Goal: Information Seeking & Learning: Learn about a topic

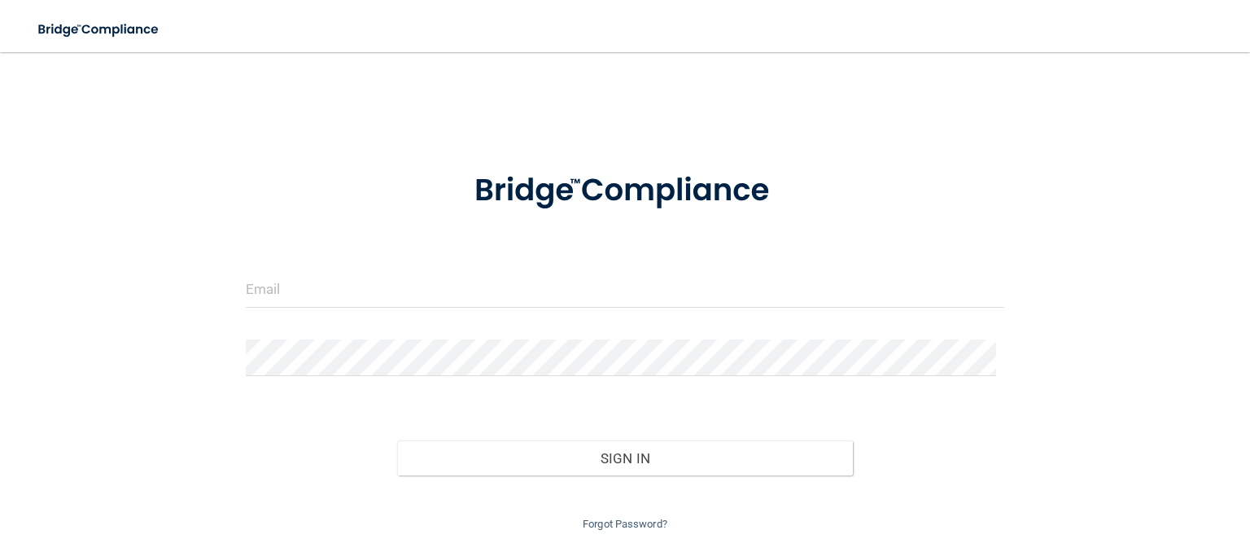
scroll to position [46, 0]
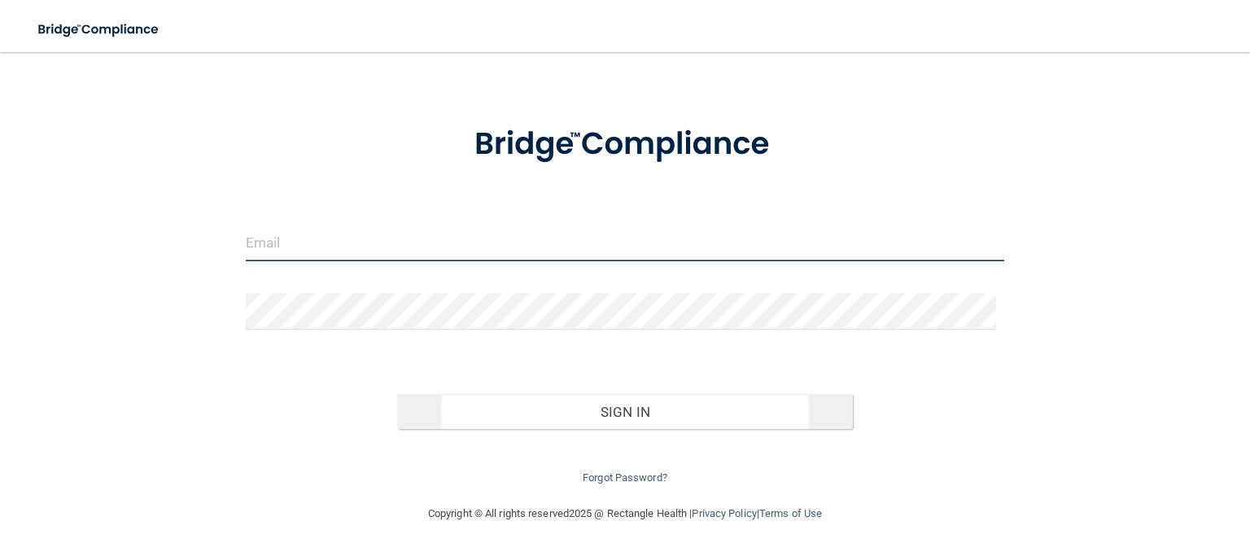
type input "[EMAIL_ADDRESS][DOMAIN_NAME]"
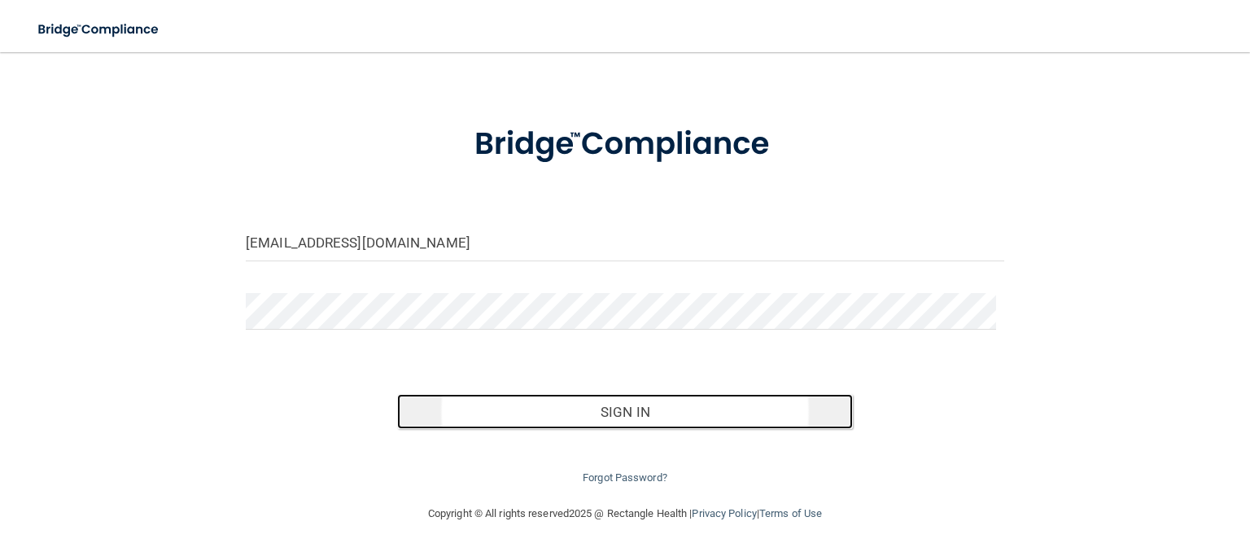
click at [552, 400] on button "Sign In" at bounding box center [624, 412] width 455 height 36
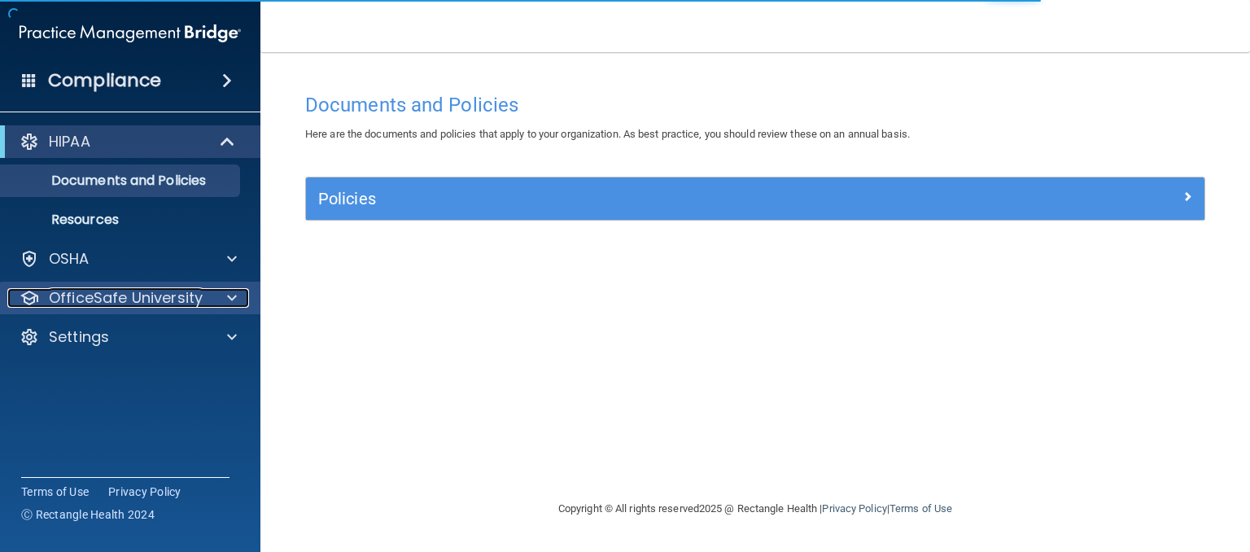
click at [125, 300] on p "OfficeSafe University" at bounding box center [126, 298] width 154 height 20
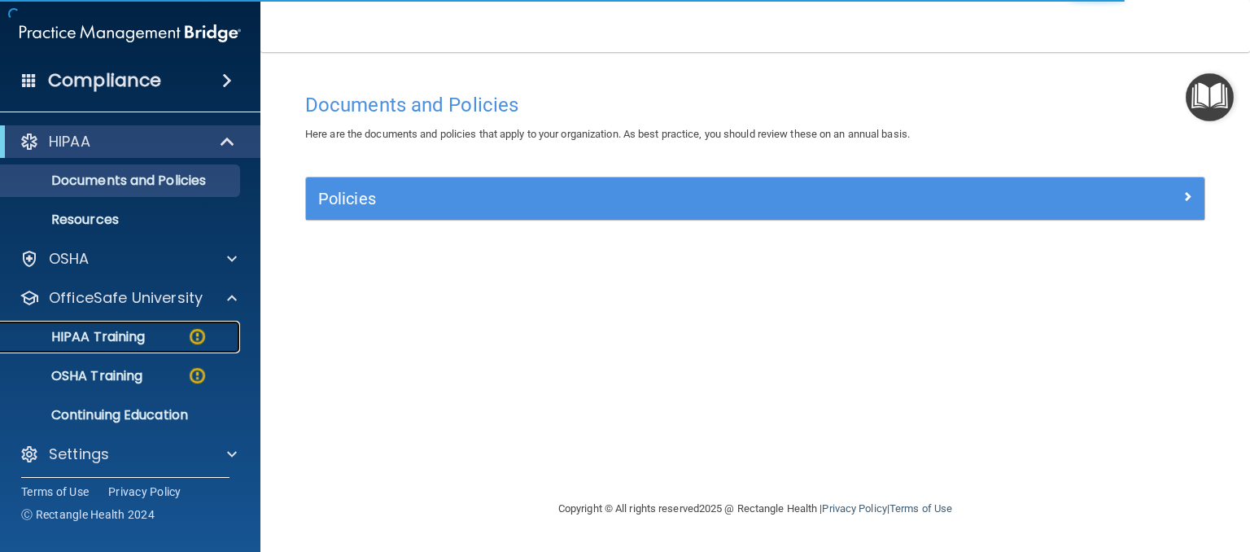
click at [117, 341] on p "HIPAA Training" at bounding box center [78, 337] width 134 height 16
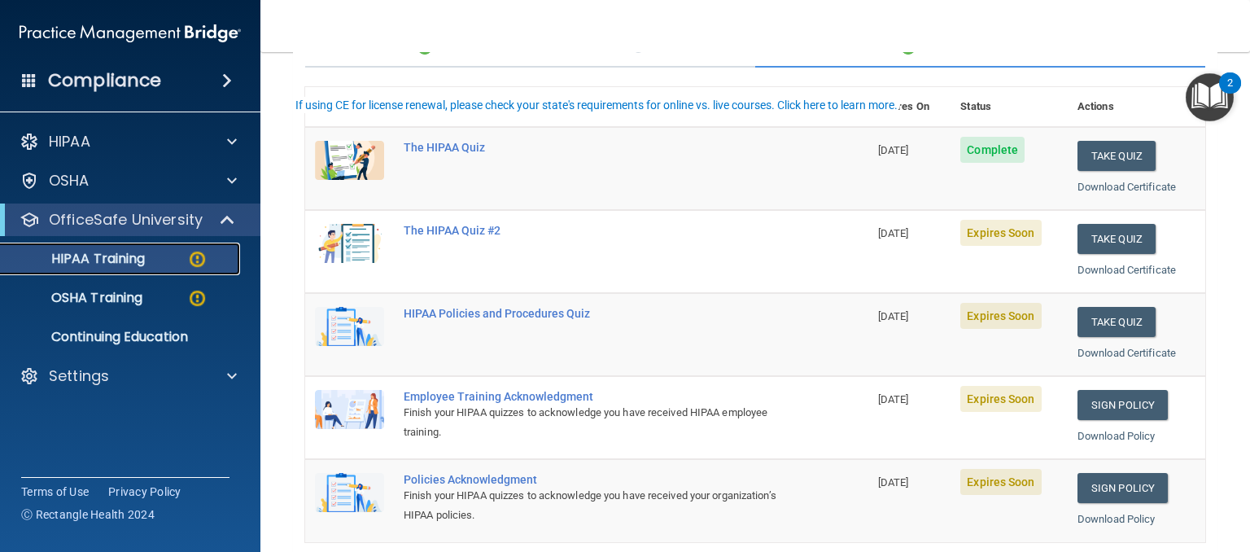
scroll to position [163, 0]
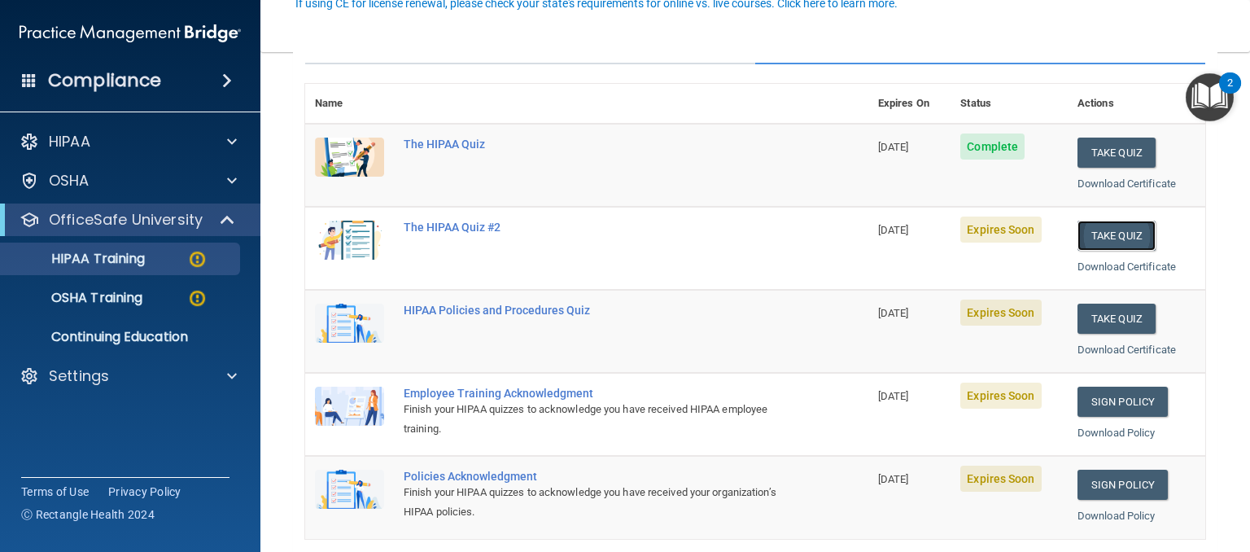
click at [1127, 232] on button "Take Quiz" at bounding box center [1117, 236] width 78 height 30
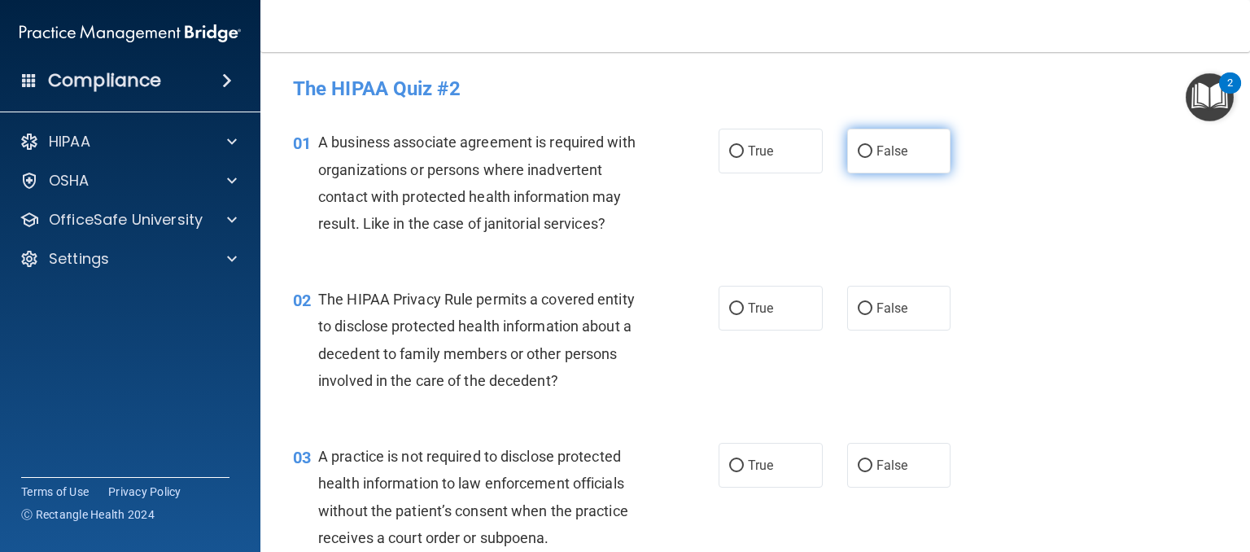
click at [858, 151] on input "False" at bounding box center [865, 152] width 15 height 12
radio input "true"
click at [733, 310] on input "True" at bounding box center [736, 309] width 15 height 12
radio input "true"
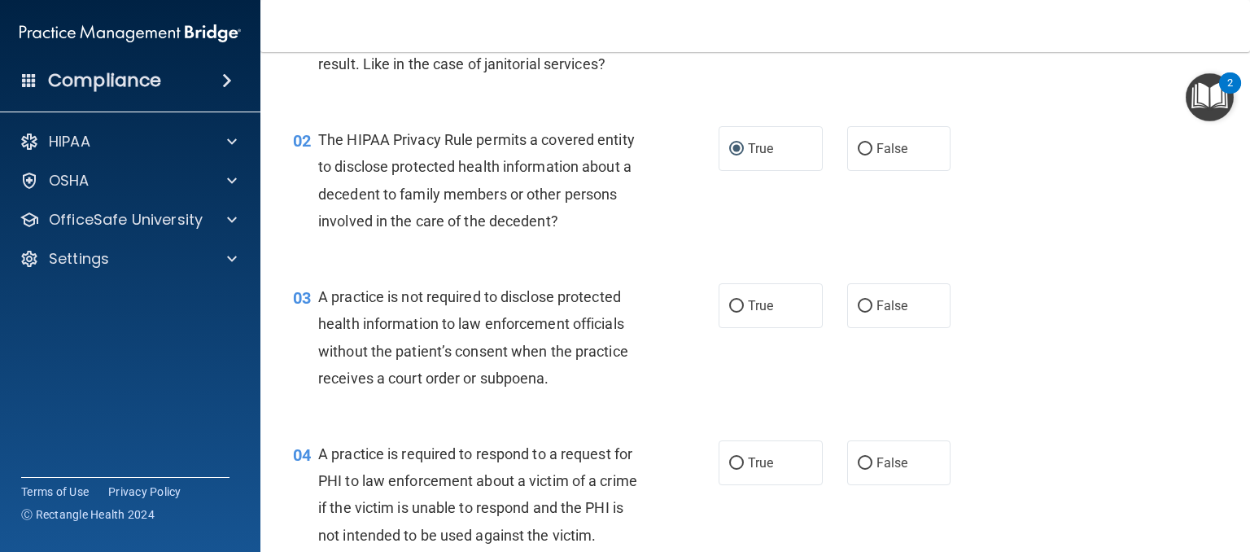
scroll to position [163, 0]
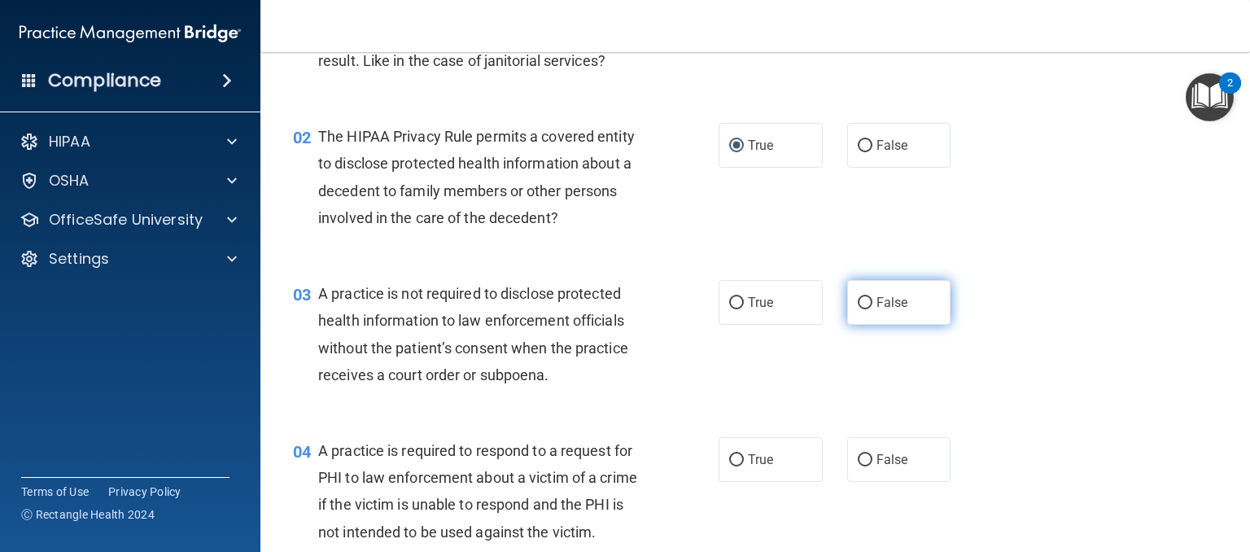
click at [858, 300] on input "False" at bounding box center [865, 303] width 15 height 12
radio input "true"
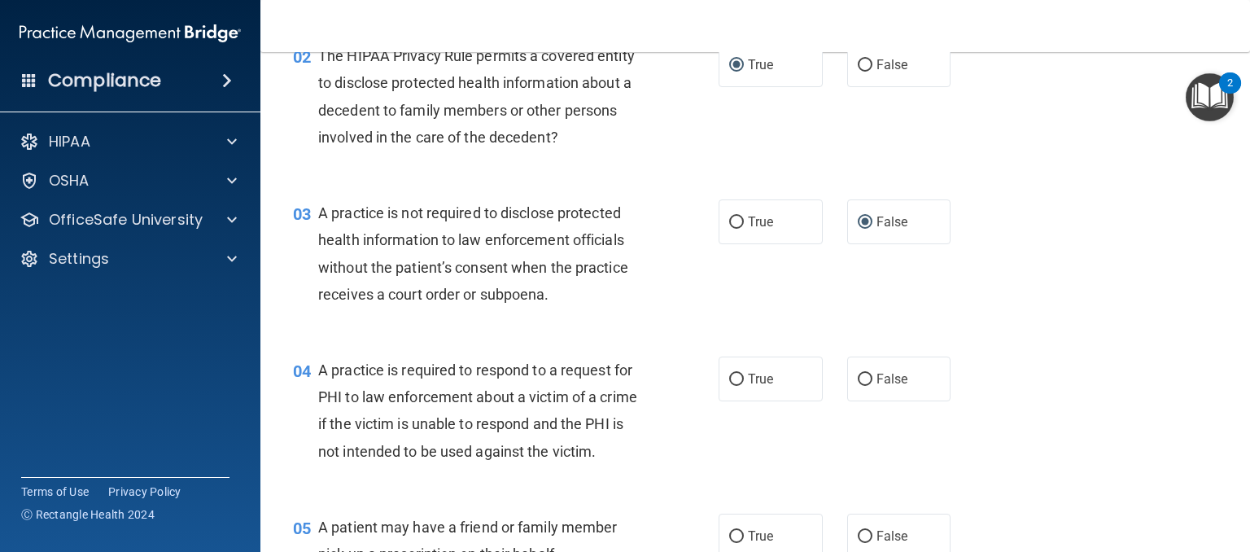
scroll to position [244, 0]
click at [730, 380] on input "True" at bounding box center [736, 379] width 15 height 12
radio input "true"
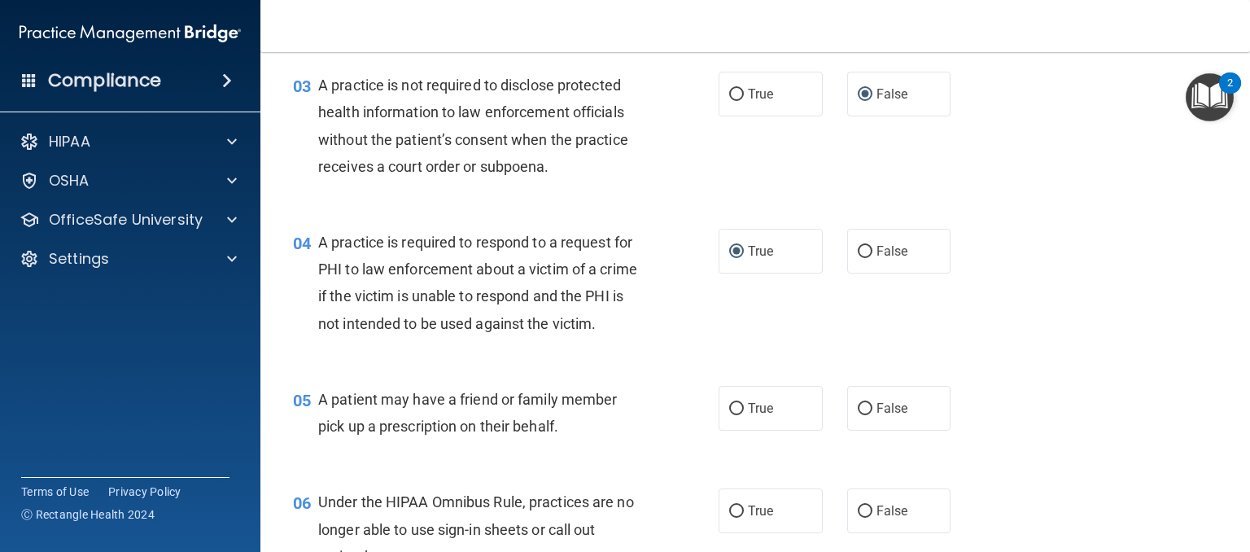
scroll to position [488, 0]
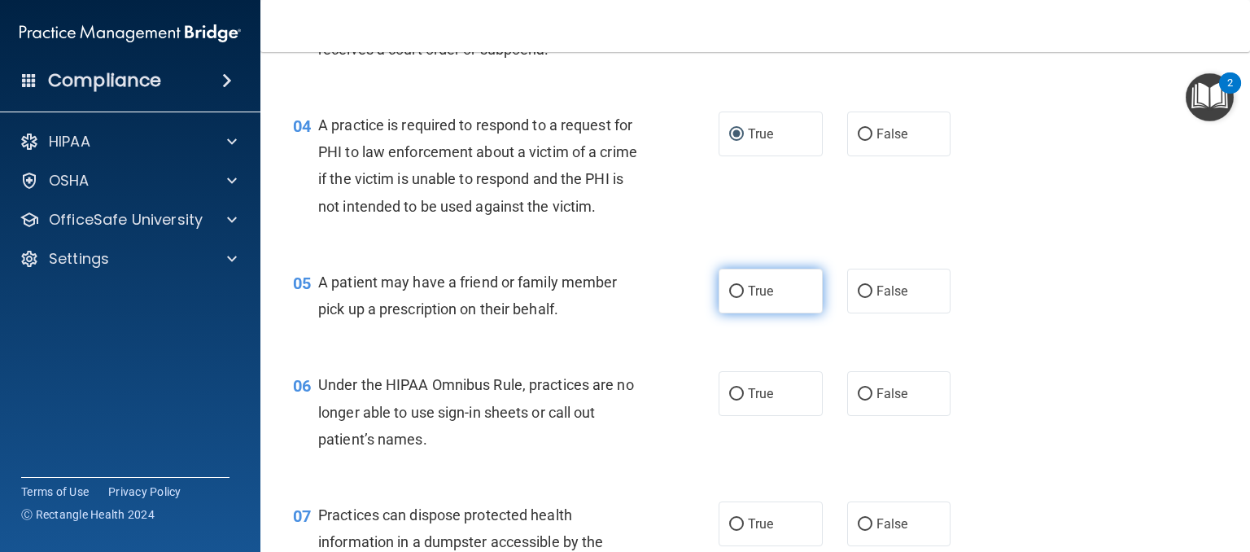
click at [732, 298] on input "True" at bounding box center [736, 292] width 15 height 12
radio input "true"
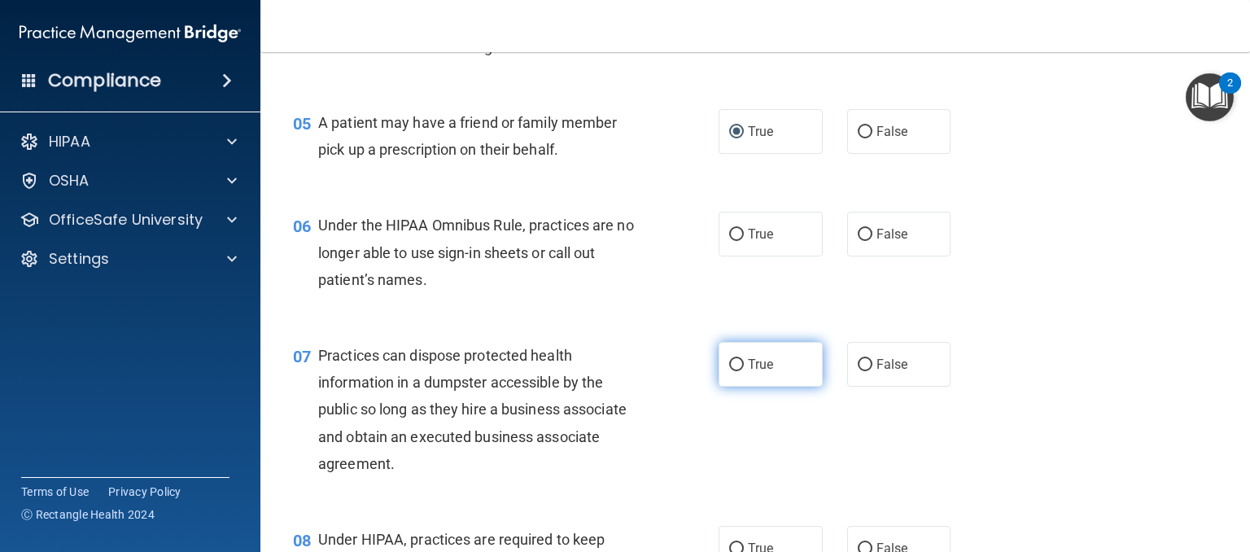
scroll to position [651, 0]
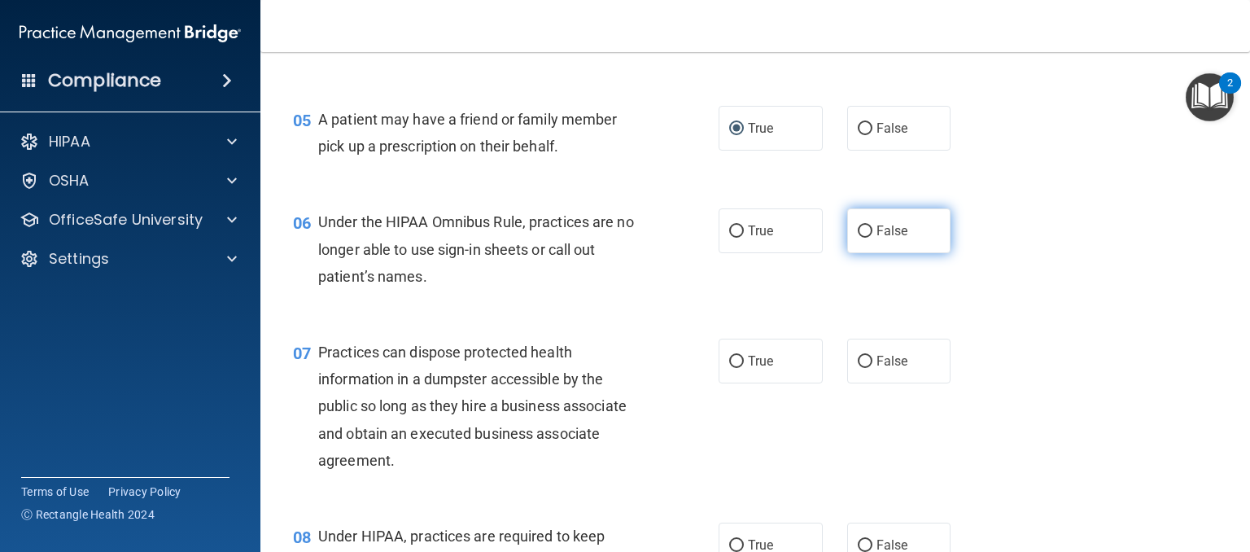
click at [858, 238] on input "False" at bounding box center [865, 231] width 15 height 12
radio input "true"
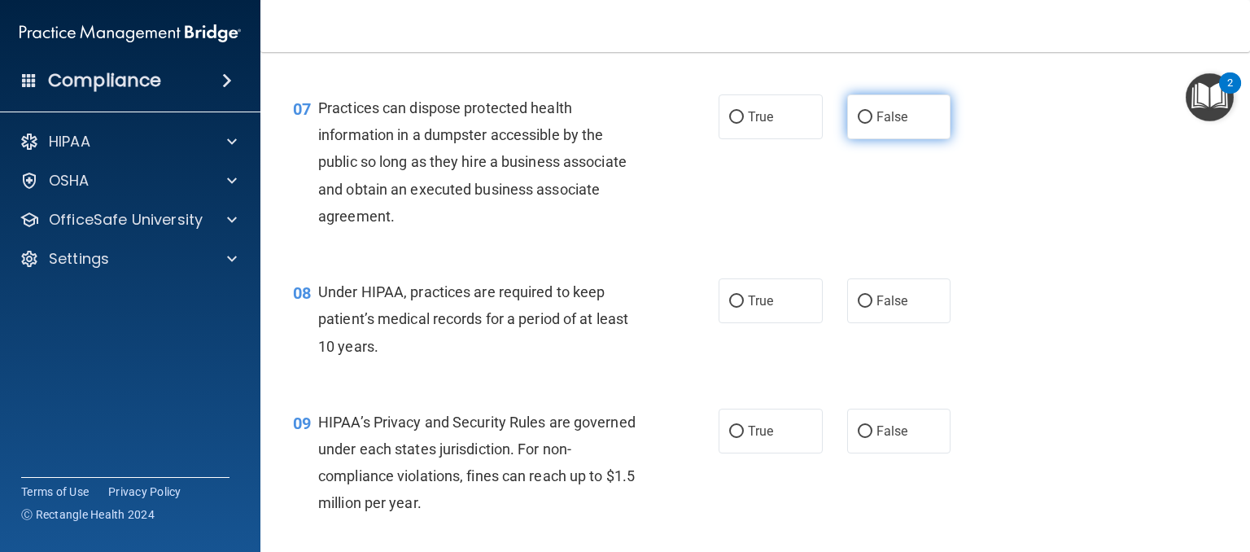
click at [858, 124] on input "False" at bounding box center [865, 117] width 15 height 12
radio input "true"
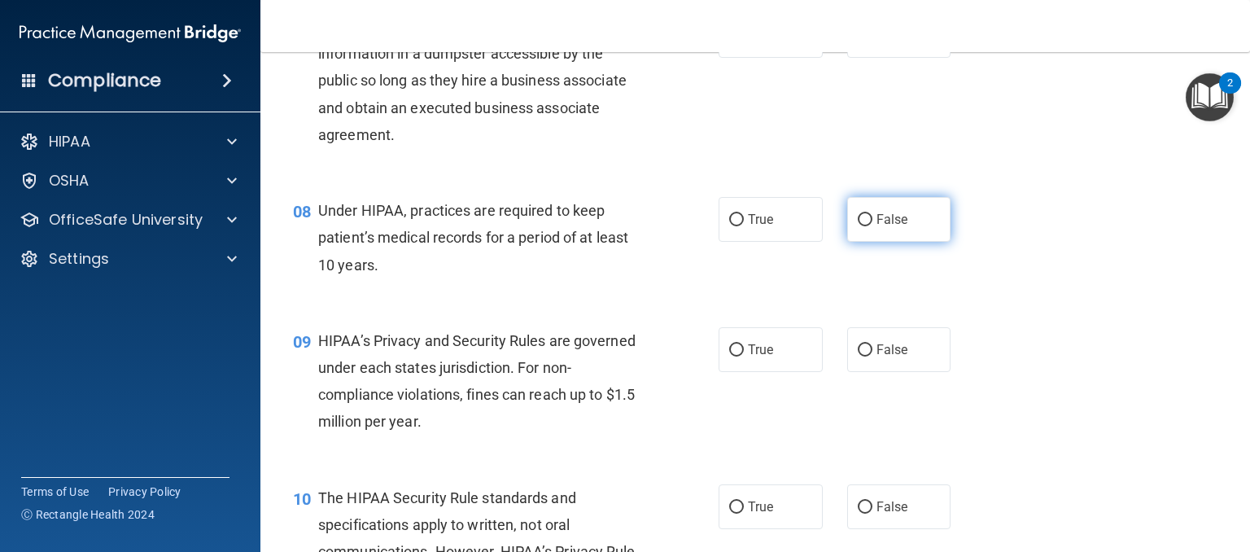
click at [858, 226] on input "False" at bounding box center [865, 220] width 15 height 12
radio input "true"
click at [729, 356] on input "True" at bounding box center [736, 350] width 15 height 12
radio input "true"
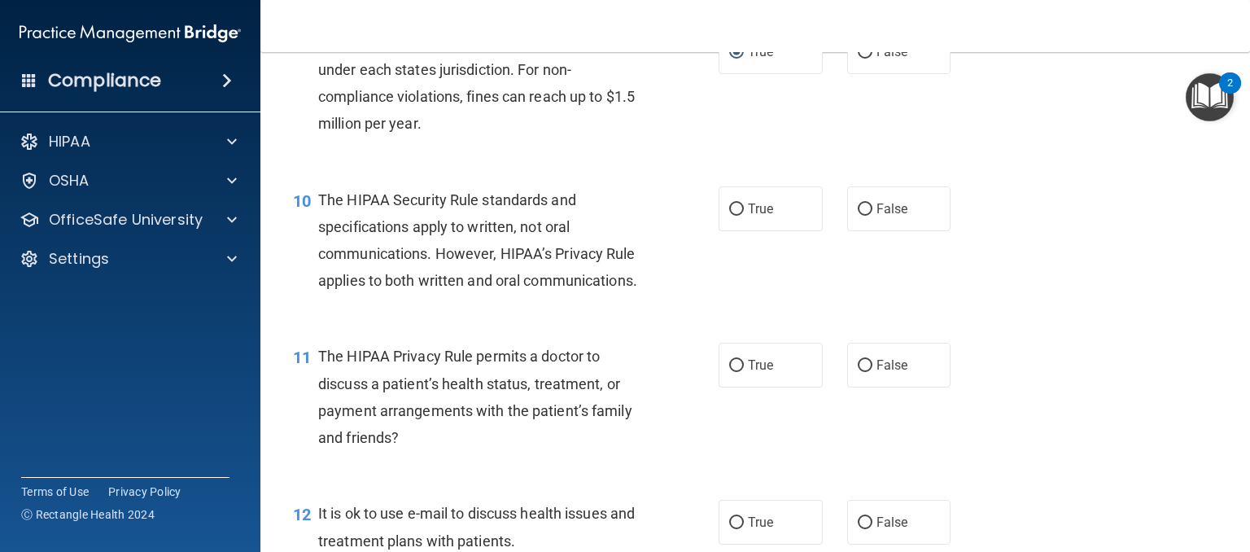
scroll to position [1302, 0]
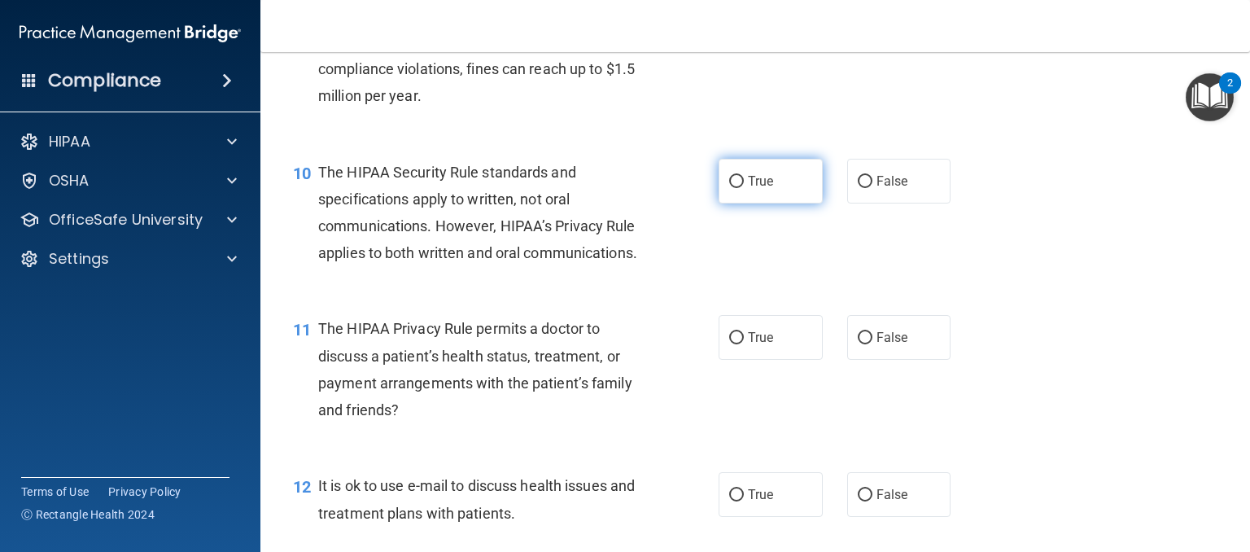
click at [730, 188] on input "True" at bounding box center [736, 182] width 15 height 12
radio input "true"
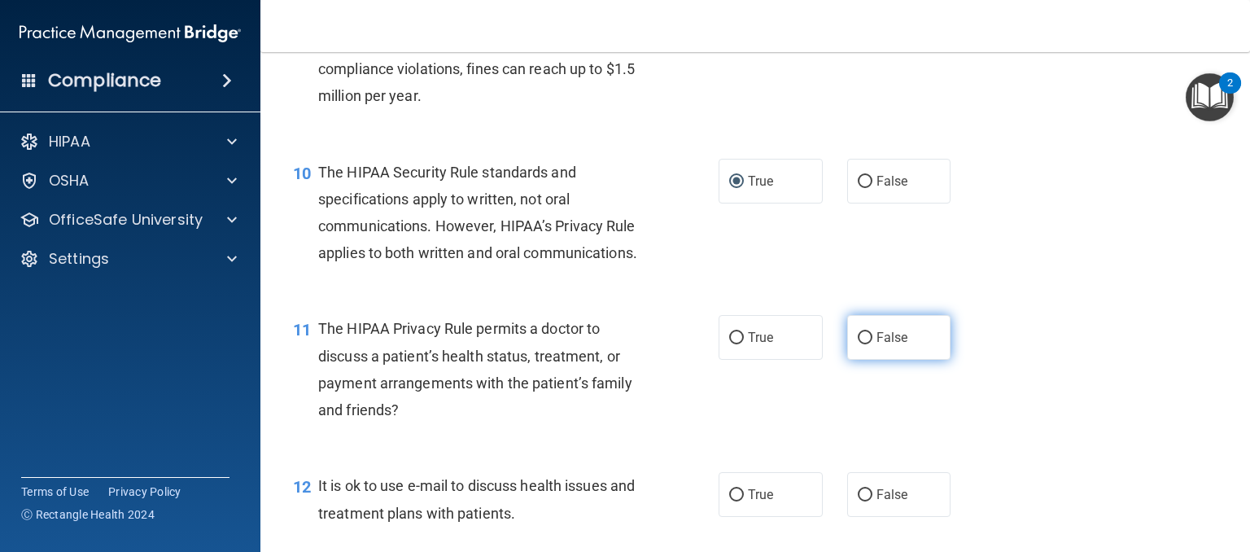
click at [859, 344] on input "False" at bounding box center [865, 338] width 15 height 12
radio input "true"
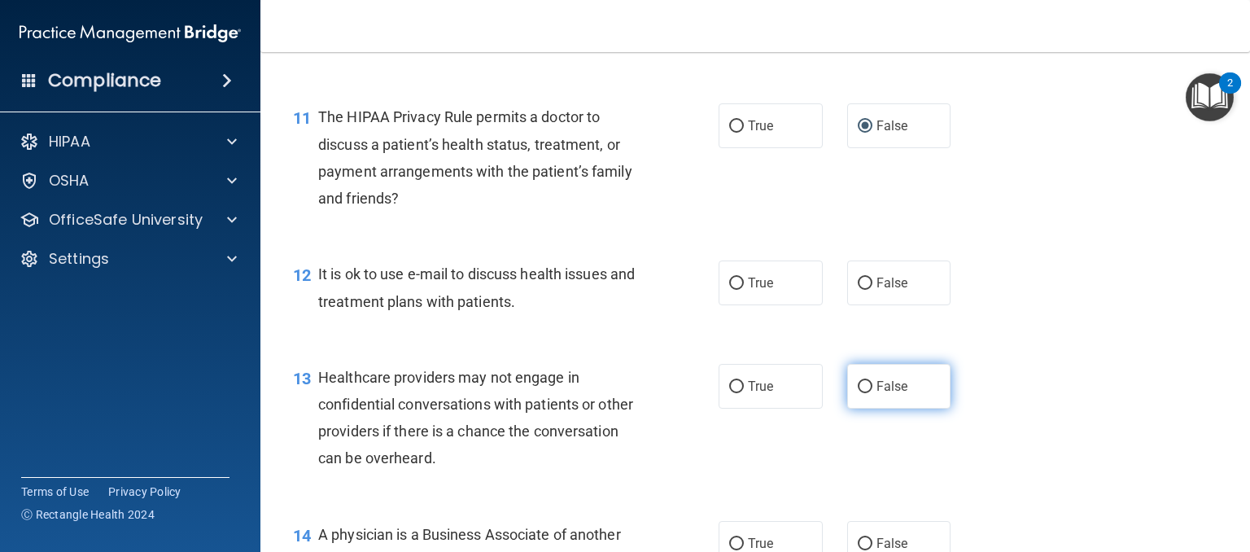
scroll to position [1546, 0]
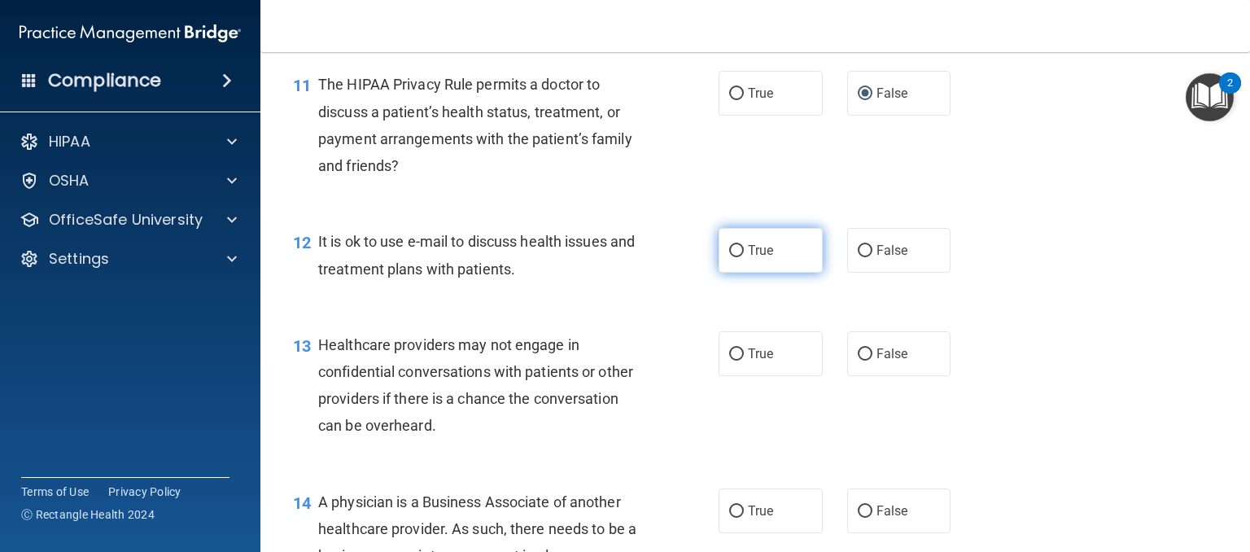
click at [729, 257] on input "True" at bounding box center [736, 251] width 15 height 12
radio input "true"
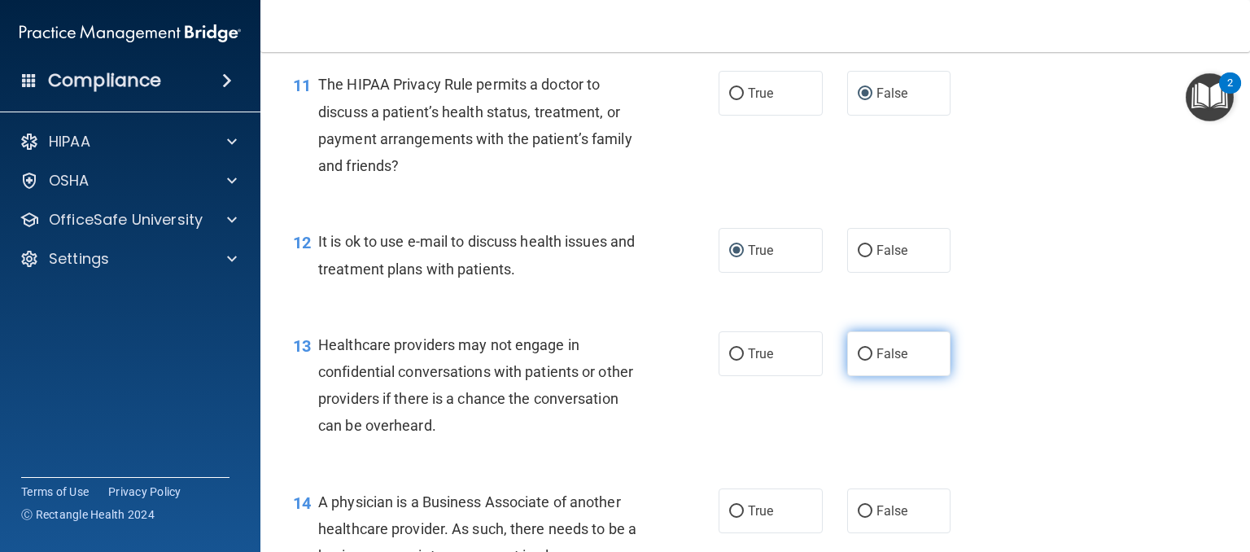
click at [858, 361] on input "False" at bounding box center [865, 354] width 15 height 12
radio input "true"
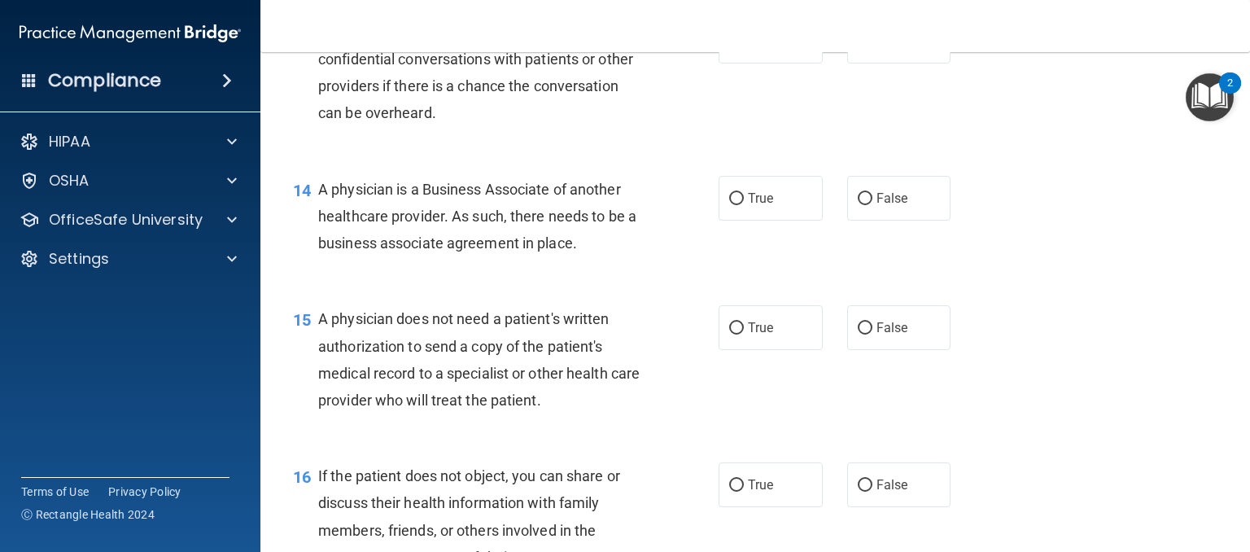
scroll to position [1872, 0]
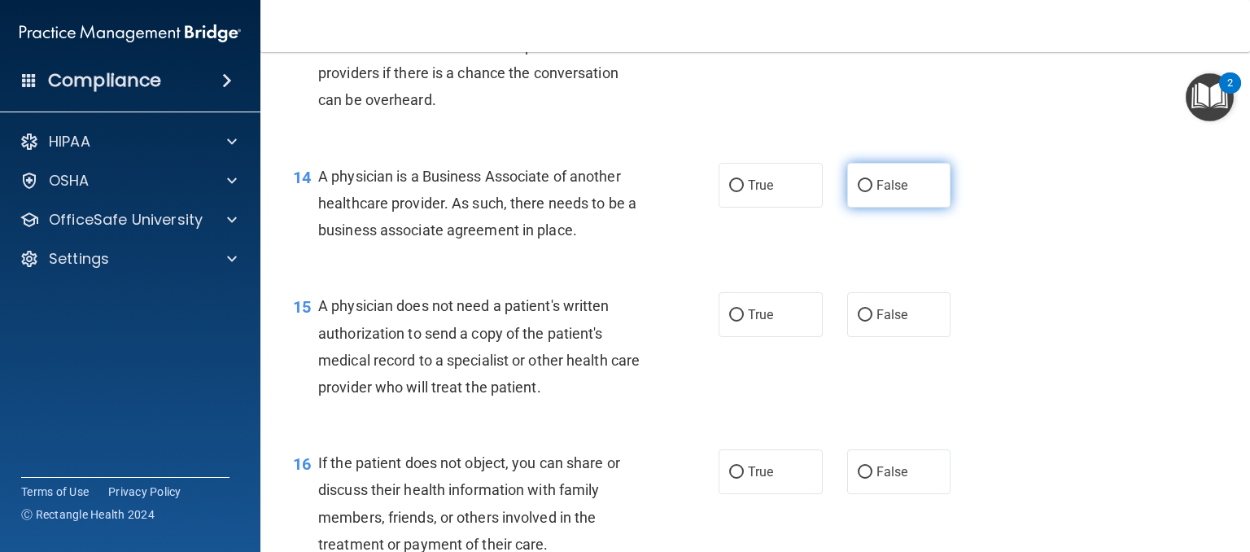
click at [858, 192] on input "False" at bounding box center [865, 186] width 15 height 12
radio input "true"
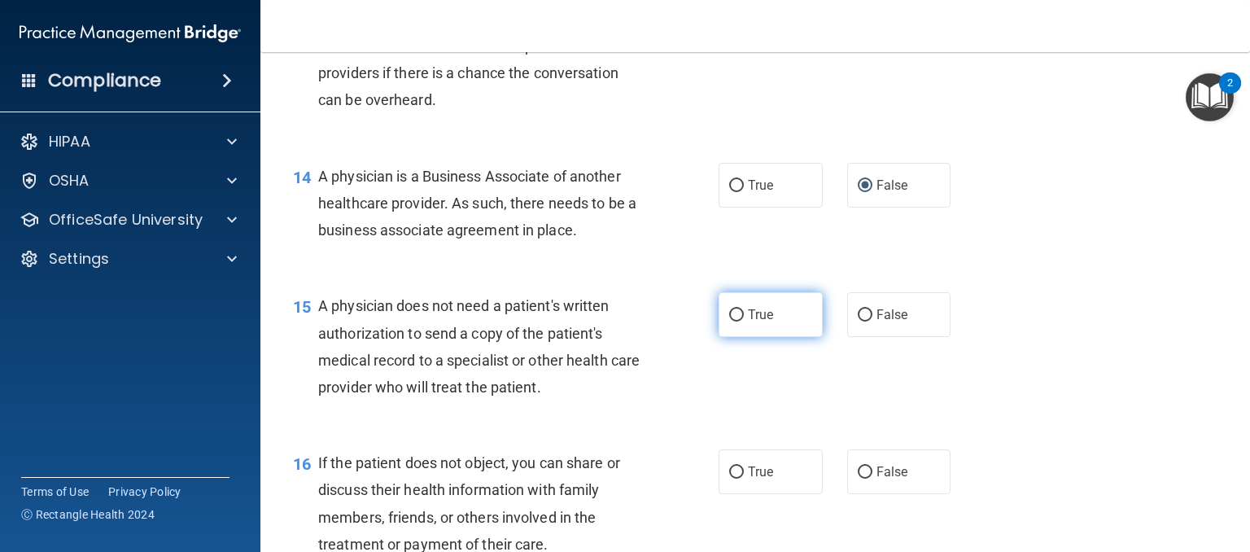
click at [730, 321] on input "True" at bounding box center [736, 315] width 15 height 12
radio input "true"
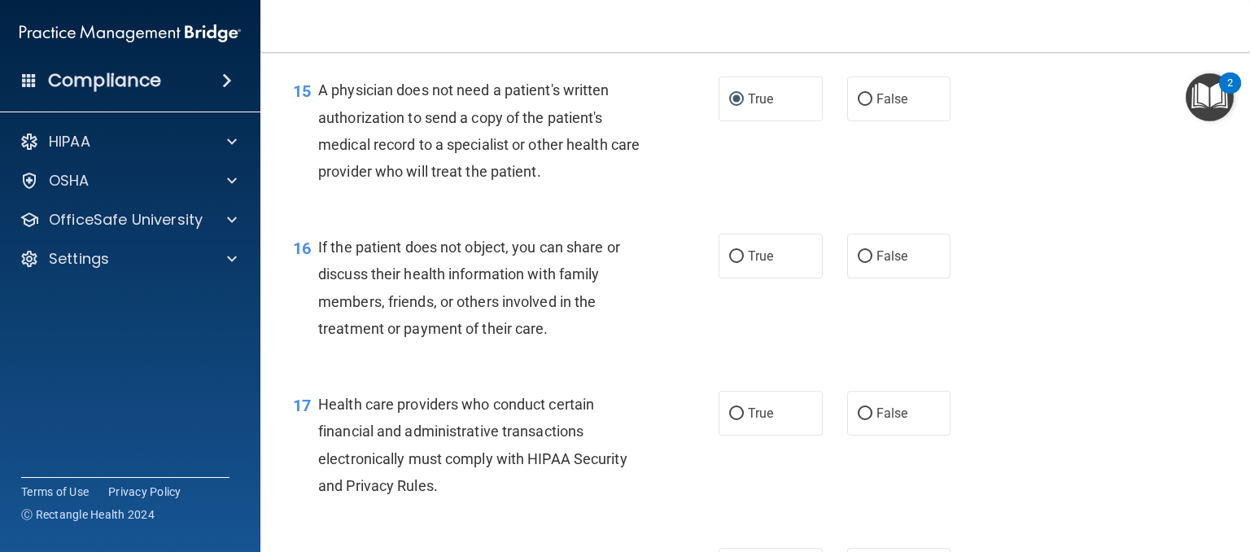
scroll to position [2116, 0]
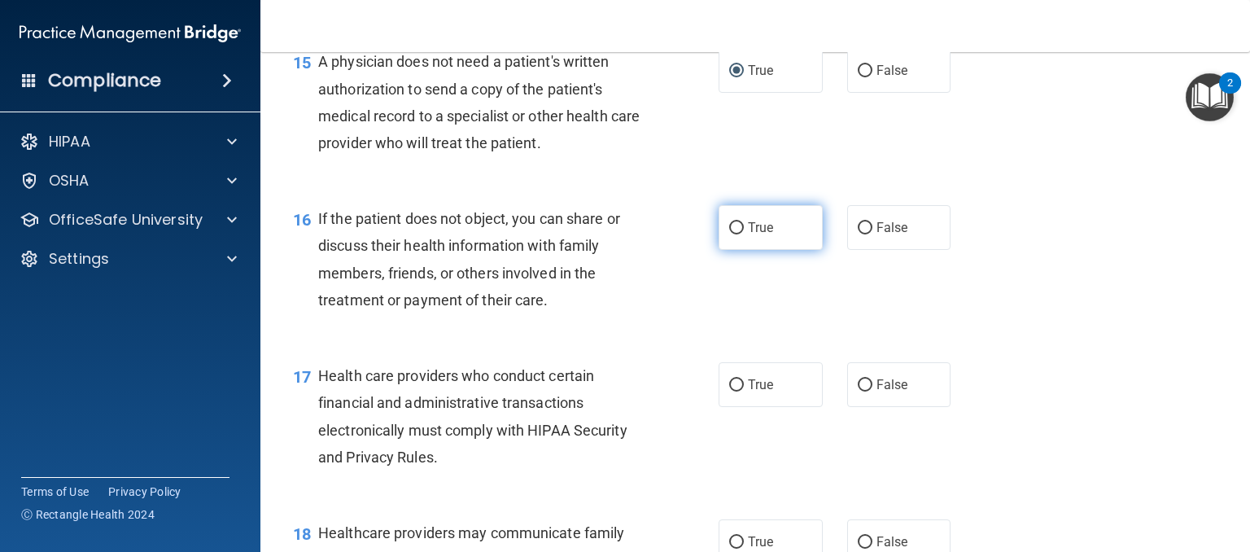
click at [729, 234] on input "True" at bounding box center [736, 228] width 15 height 12
radio input "true"
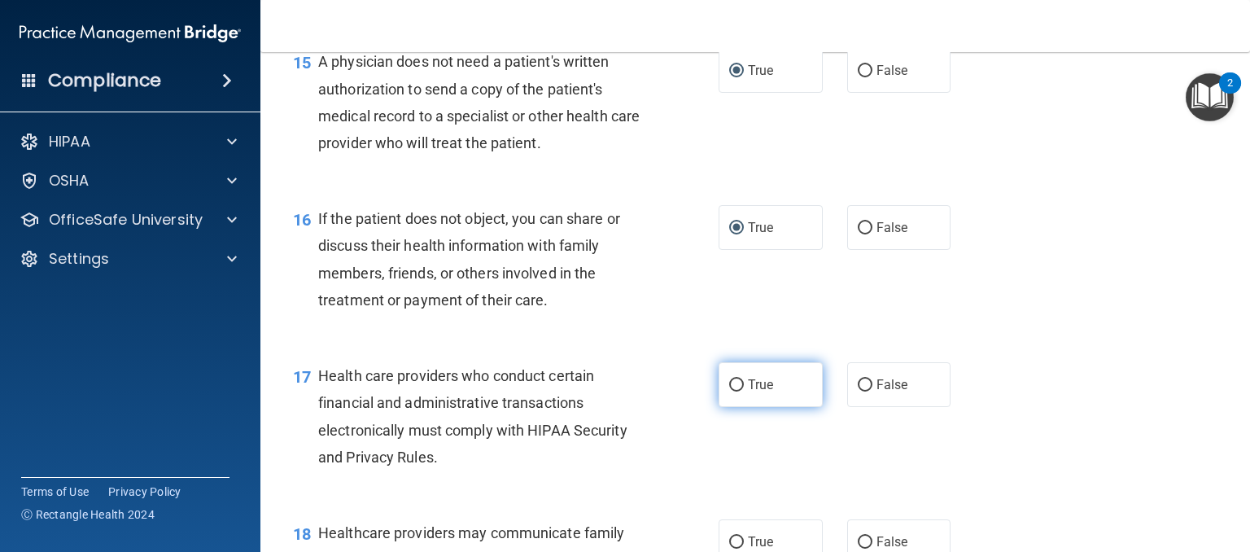
click at [732, 391] on input "True" at bounding box center [736, 385] width 15 height 12
radio input "true"
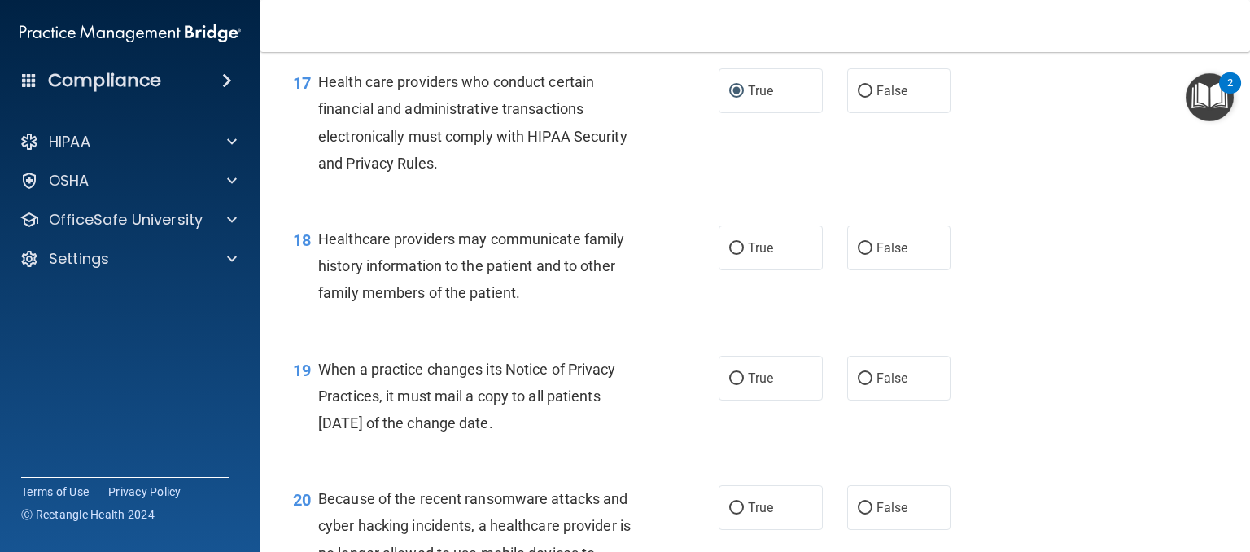
scroll to position [2442, 0]
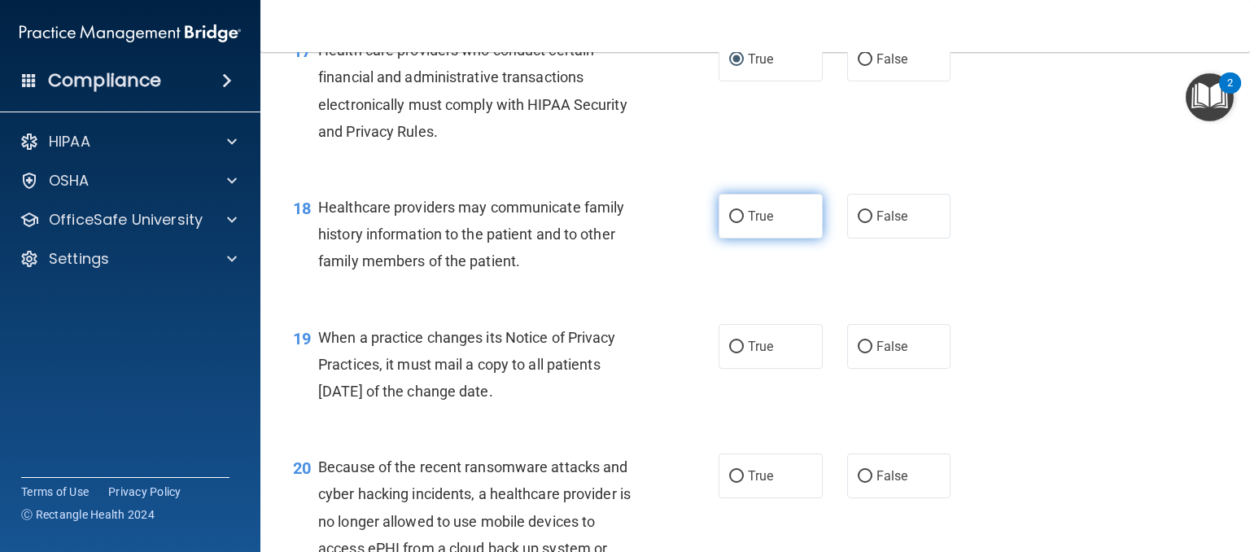
click at [729, 223] on input "True" at bounding box center [736, 217] width 15 height 12
radio input "true"
click at [729, 353] on input "True" at bounding box center [736, 347] width 15 height 12
radio input "true"
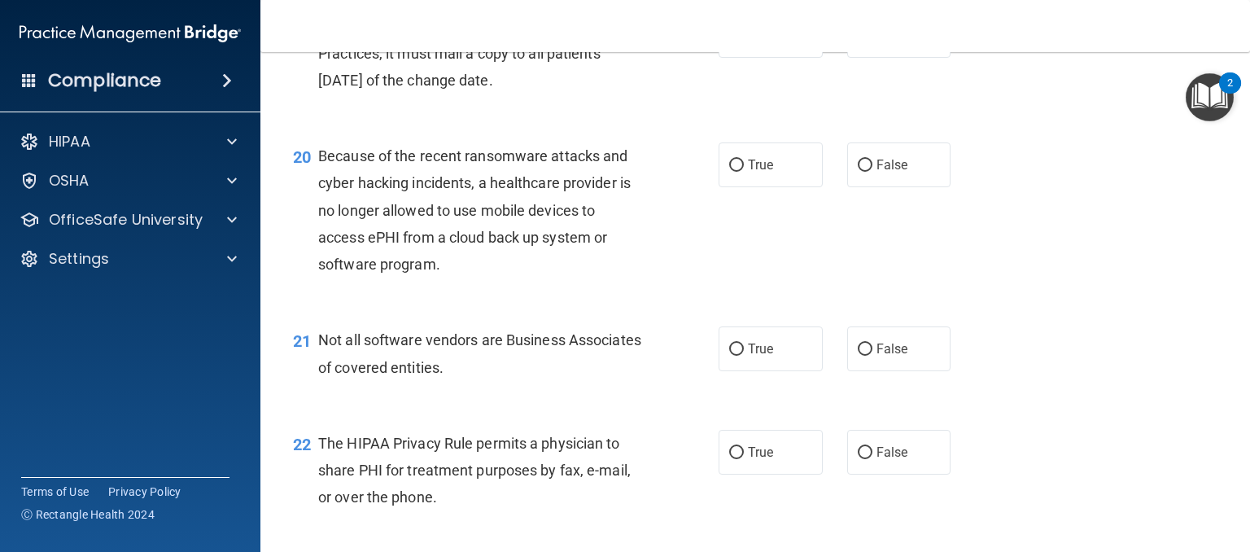
scroll to position [2767, 0]
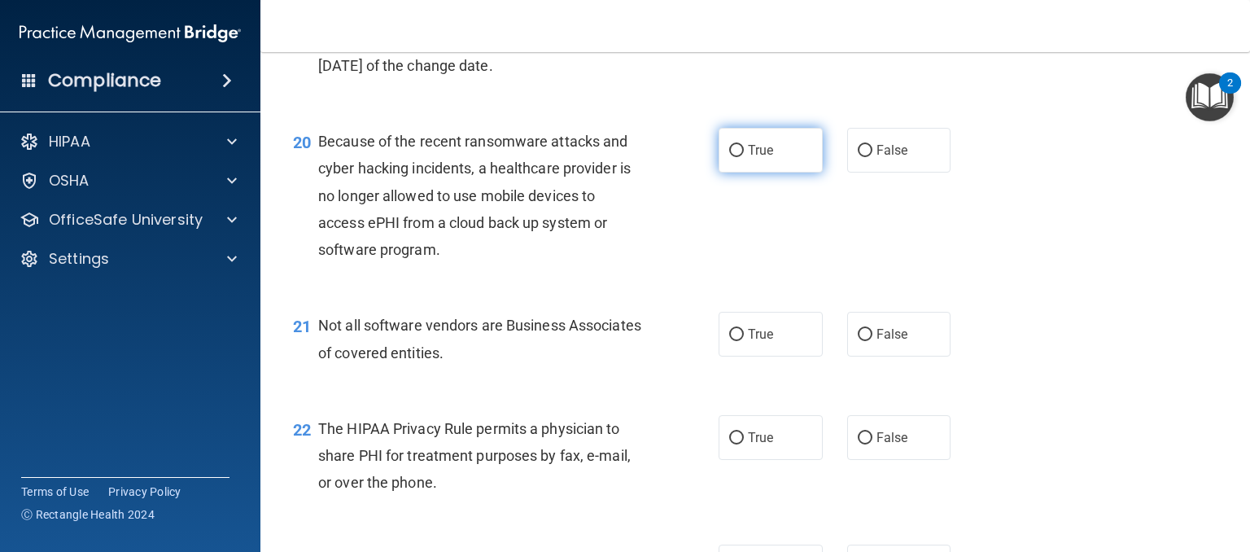
click at [729, 157] on input "True" at bounding box center [736, 151] width 15 height 12
radio input "true"
click at [858, 341] on input "False" at bounding box center [865, 335] width 15 height 12
radio input "true"
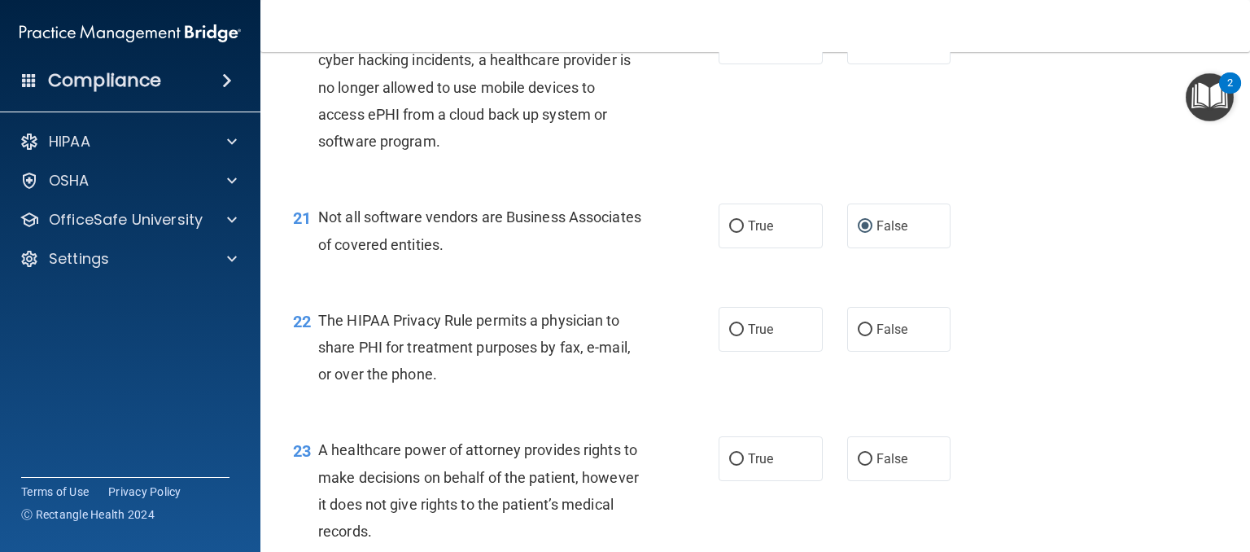
scroll to position [3011, 0]
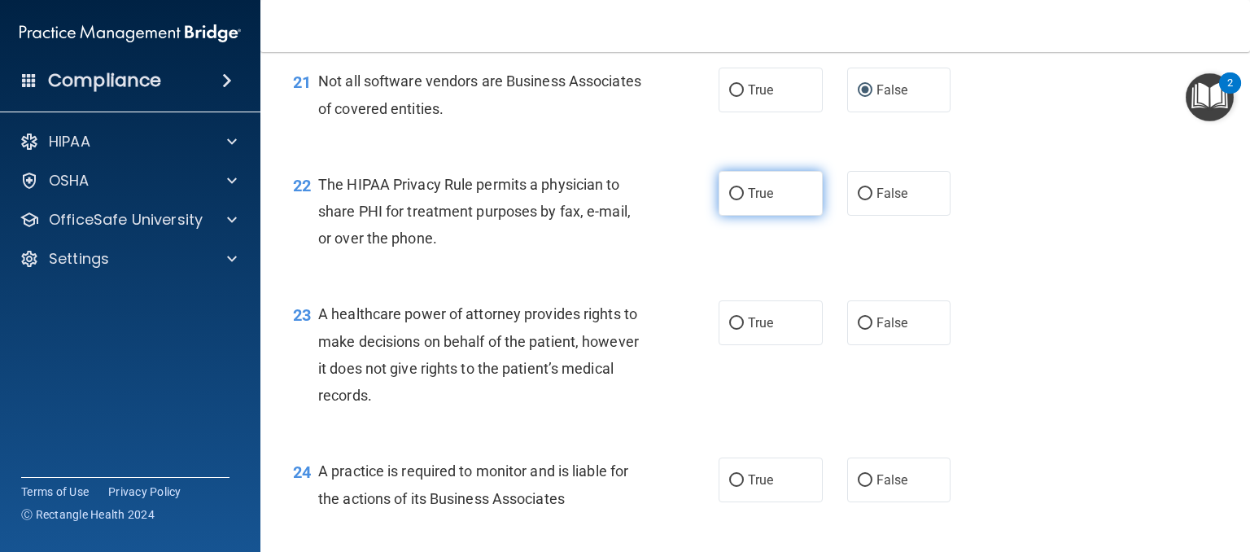
click at [730, 200] on input "True" at bounding box center [736, 194] width 15 height 12
radio input "true"
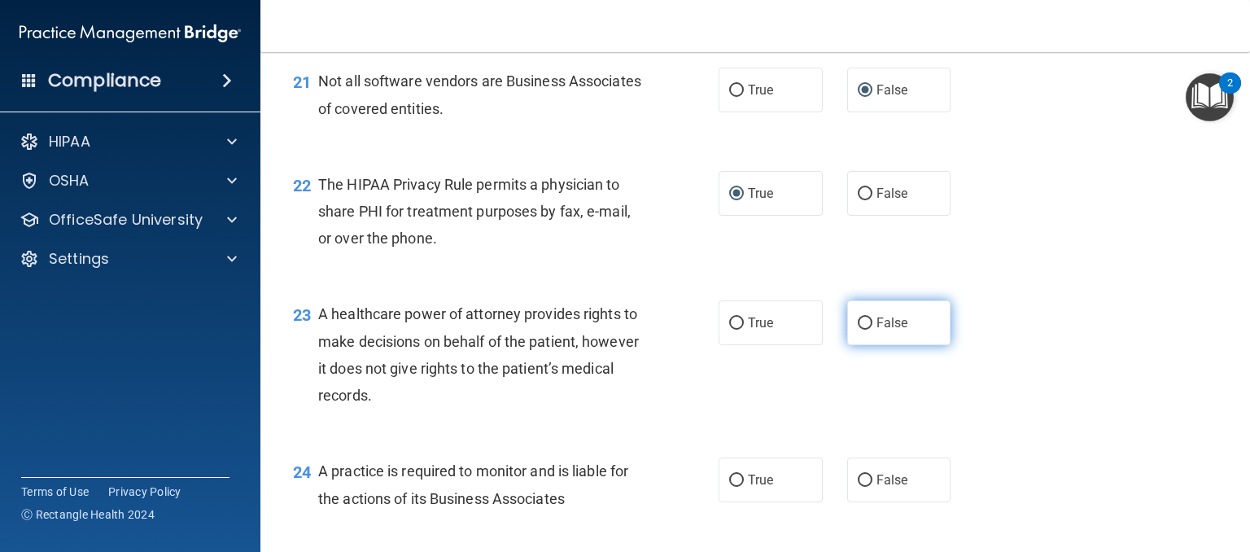
click at [858, 330] on input "False" at bounding box center [865, 323] width 15 height 12
radio input "true"
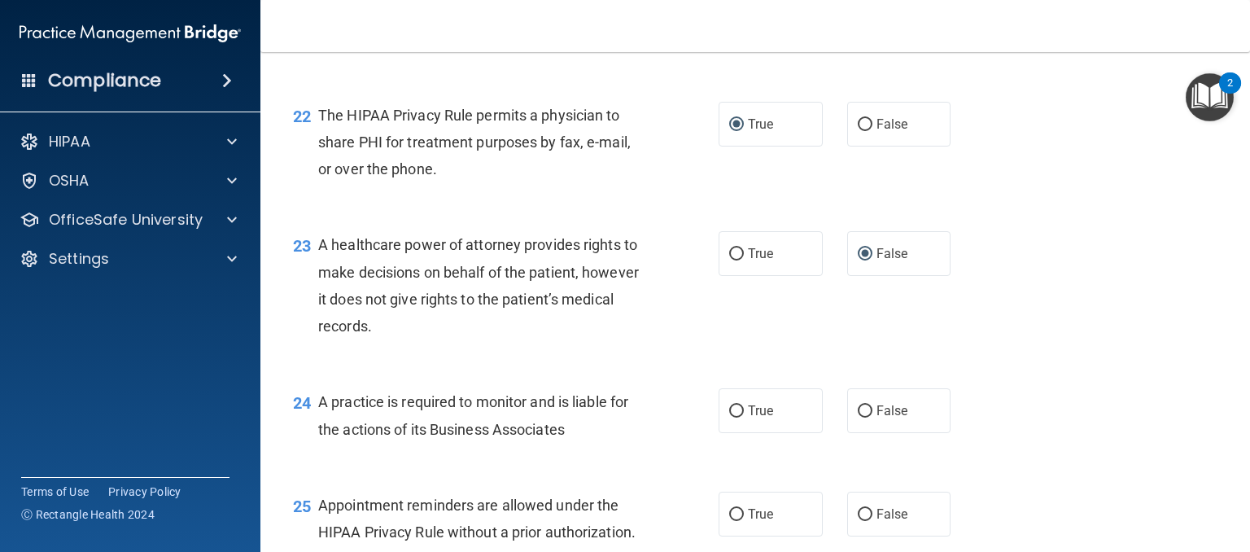
scroll to position [3174, 0]
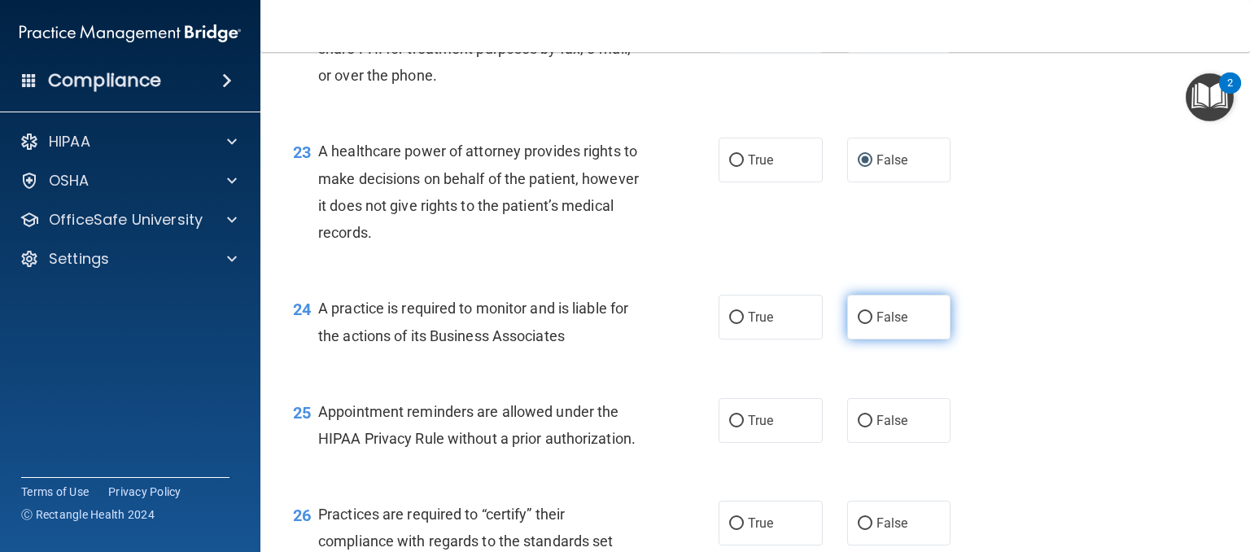
click at [858, 324] on input "False" at bounding box center [865, 318] width 15 height 12
radio input "true"
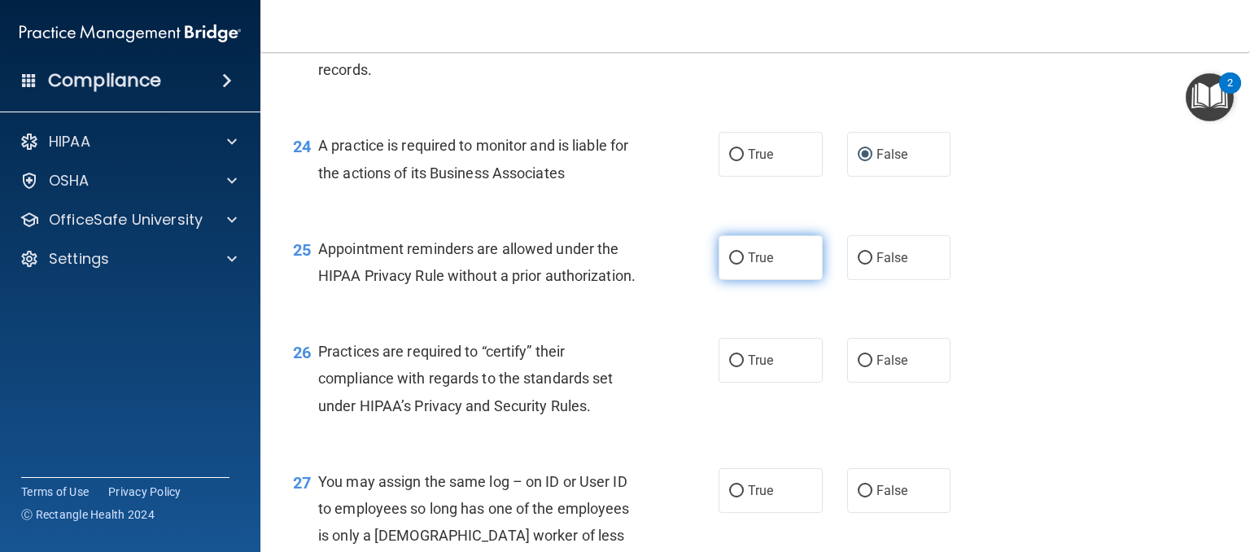
click at [729, 264] on input "True" at bounding box center [736, 258] width 15 height 12
radio input "true"
click at [732, 367] on input "True" at bounding box center [736, 361] width 15 height 12
radio input "true"
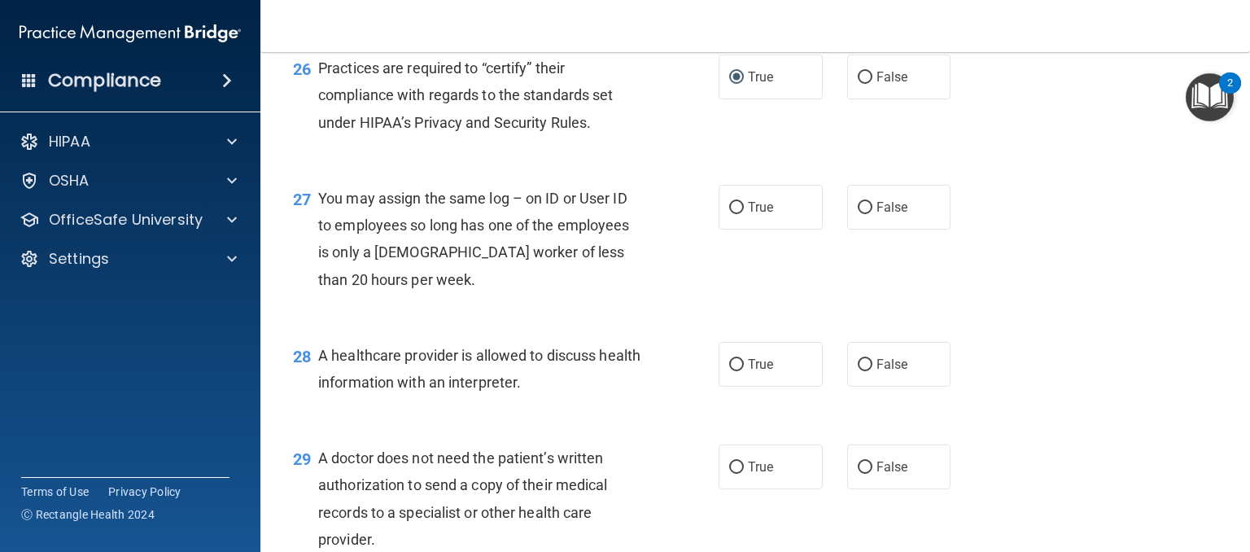
scroll to position [3662, 0]
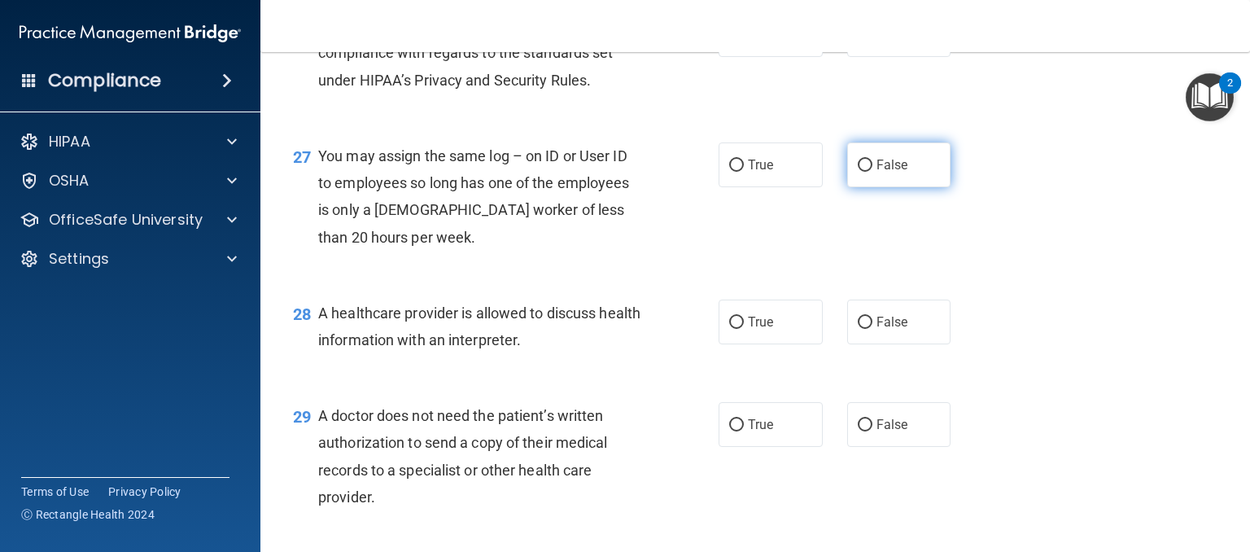
click at [859, 172] on input "False" at bounding box center [865, 166] width 15 height 12
radio input "true"
click at [729, 329] on input "True" at bounding box center [736, 323] width 15 height 12
radio input "true"
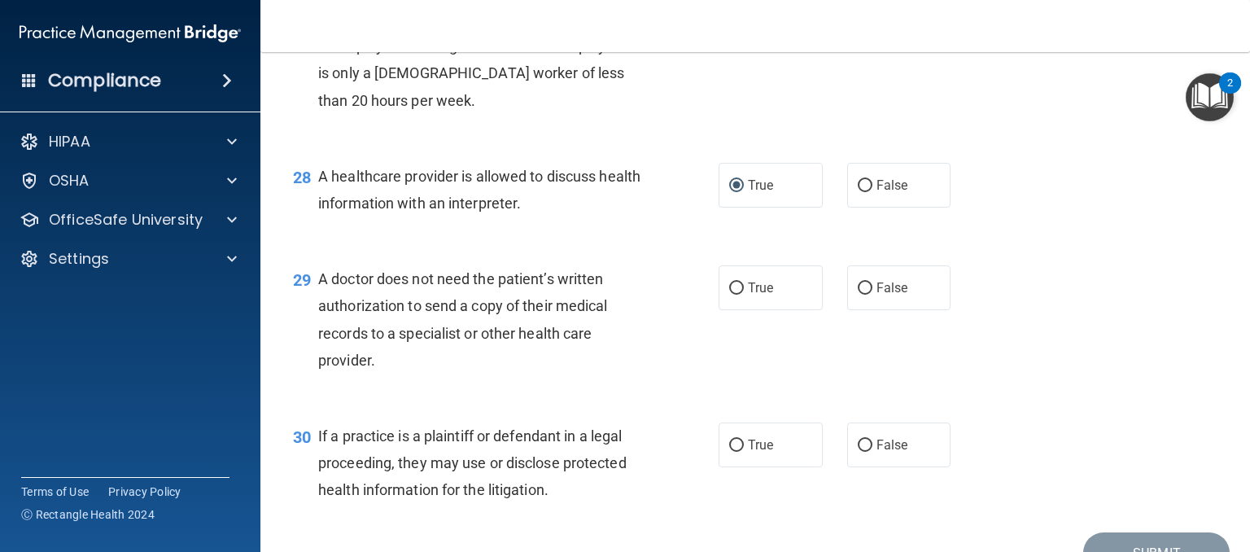
scroll to position [3825, 0]
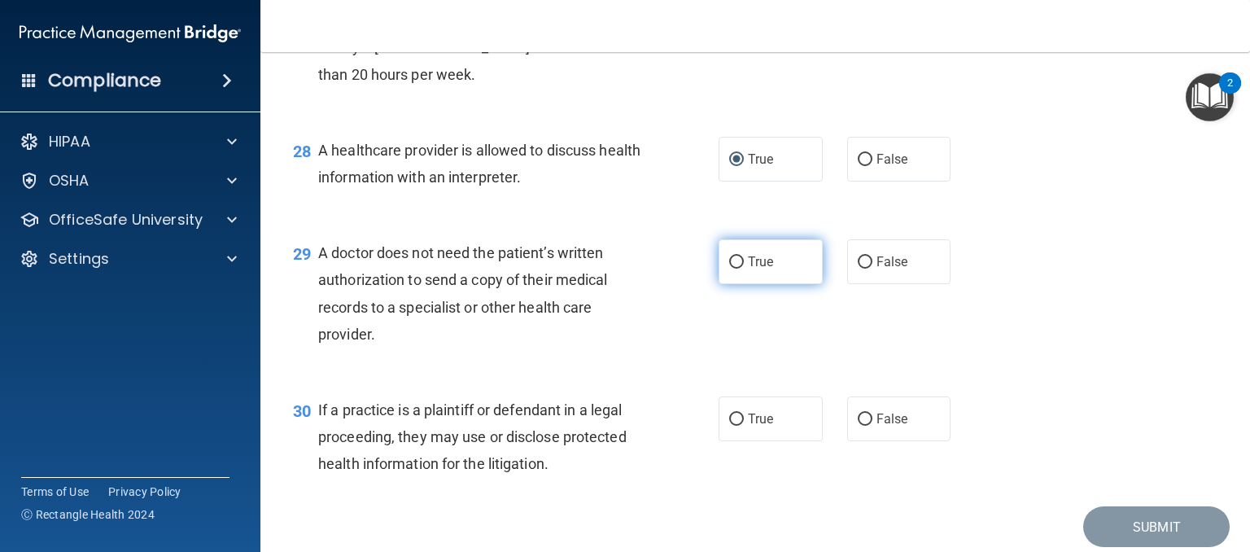
click at [731, 269] on input "True" at bounding box center [736, 262] width 15 height 12
radio input "true"
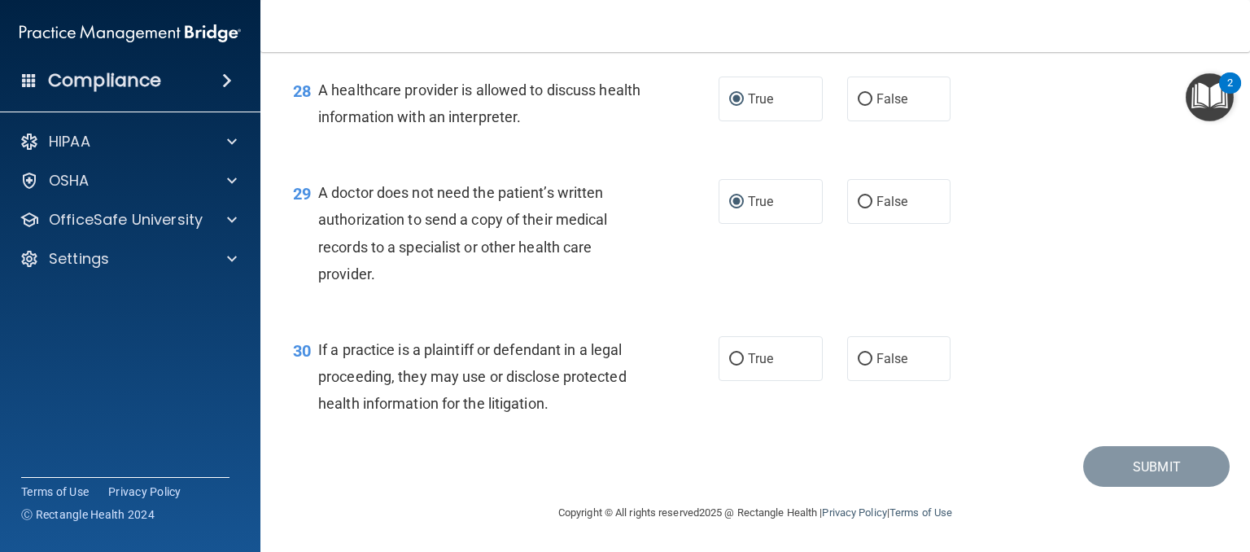
scroll to position [3940, 0]
click at [729, 360] on input "True" at bounding box center [736, 359] width 15 height 12
radio input "true"
click at [1107, 470] on button "Submit" at bounding box center [1156, 467] width 146 height 42
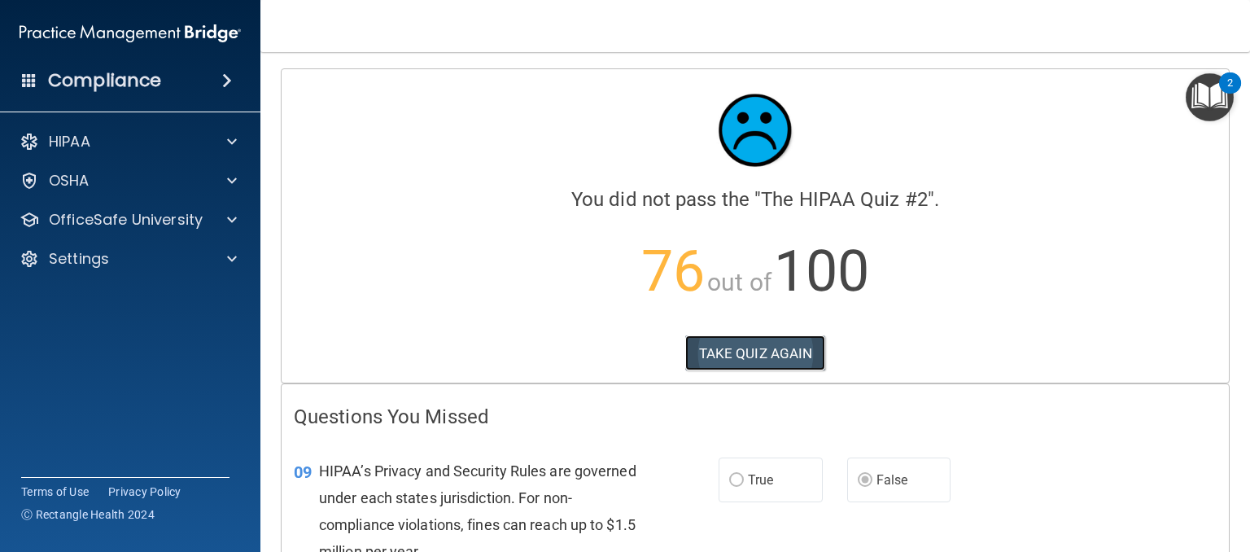
click at [732, 362] on button "TAKE QUIZ AGAIN" at bounding box center [755, 353] width 141 height 36
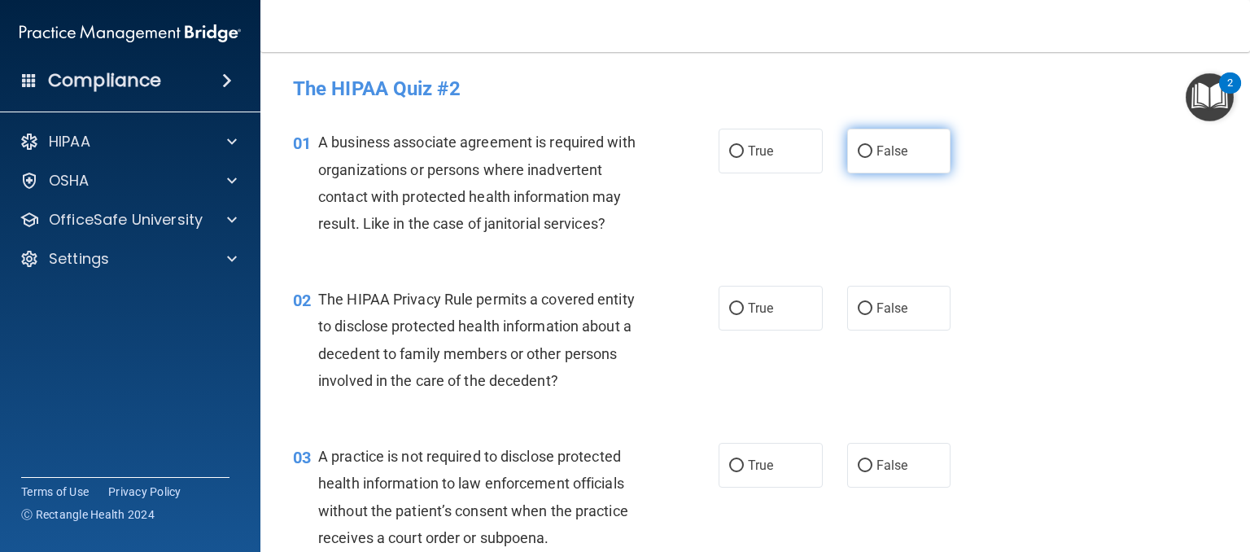
click at [859, 153] on input "False" at bounding box center [865, 152] width 15 height 12
radio input "true"
click at [730, 308] on input "True" at bounding box center [736, 309] width 15 height 12
radio input "true"
click at [858, 461] on input "False" at bounding box center [865, 466] width 15 height 12
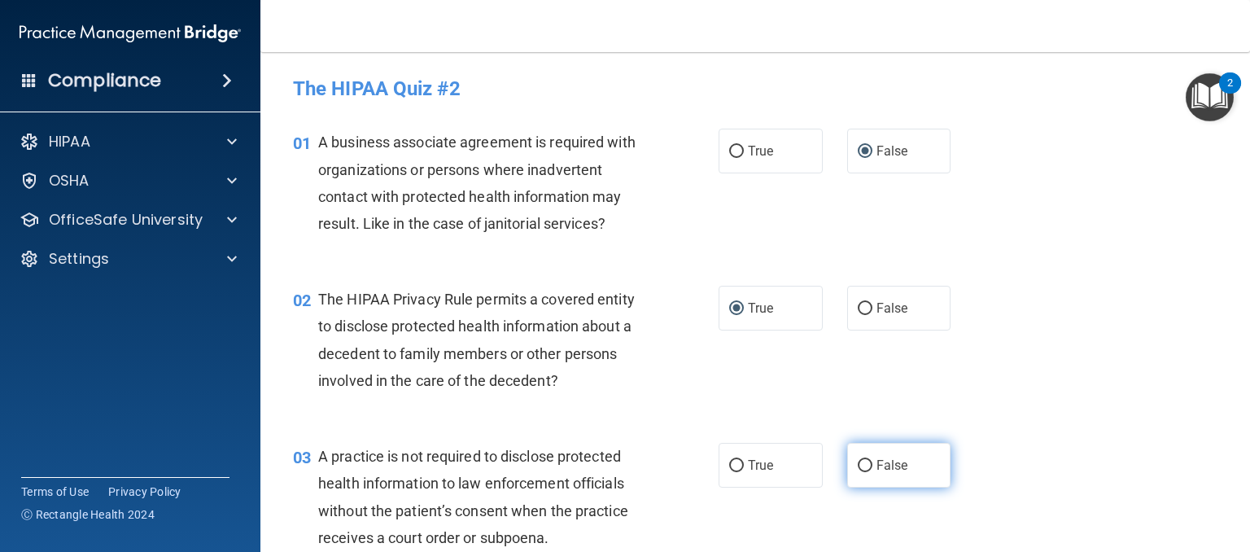
radio input "true"
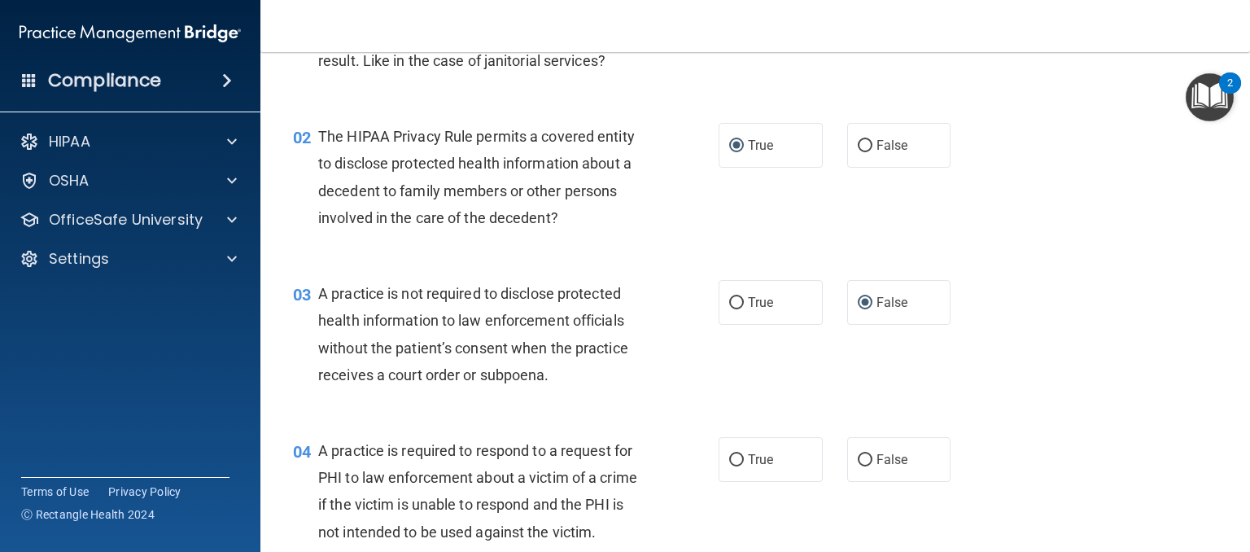
scroll to position [326, 0]
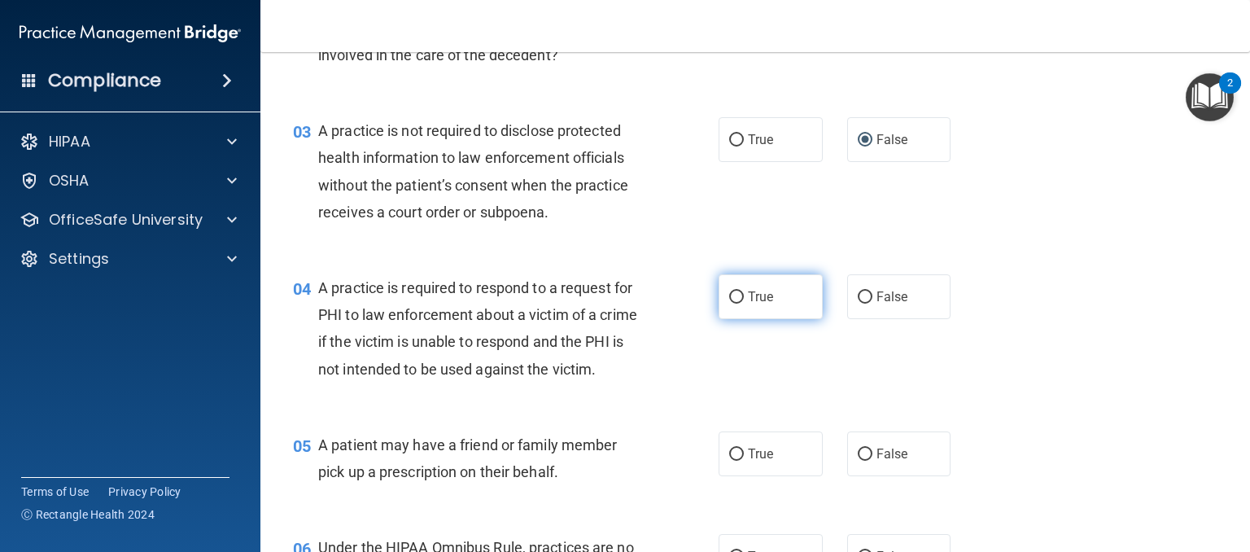
click at [729, 297] on input "True" at bounding box center [736, 297] width 15 height 12
radio input "true"
click at [729, 461] on input "True" at bounding box center [736, 454] width 15 height 12
radio input "true"
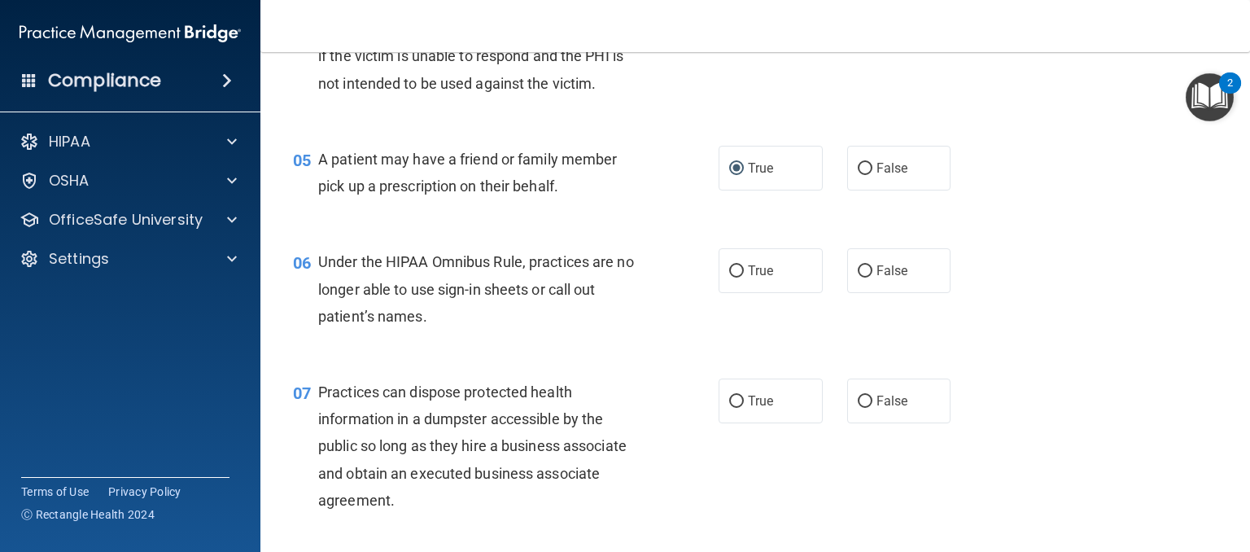
scroll to position [732, 0]
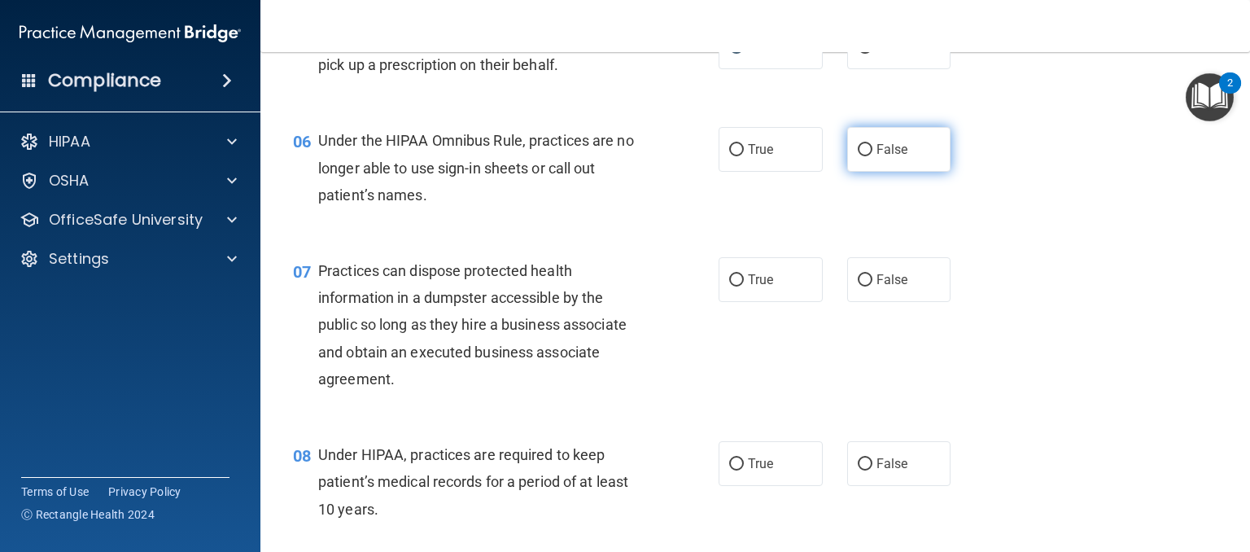
click at [858, 156] on input "False" at bounding box center [865, 150] width 15 height 12
radio input "true"
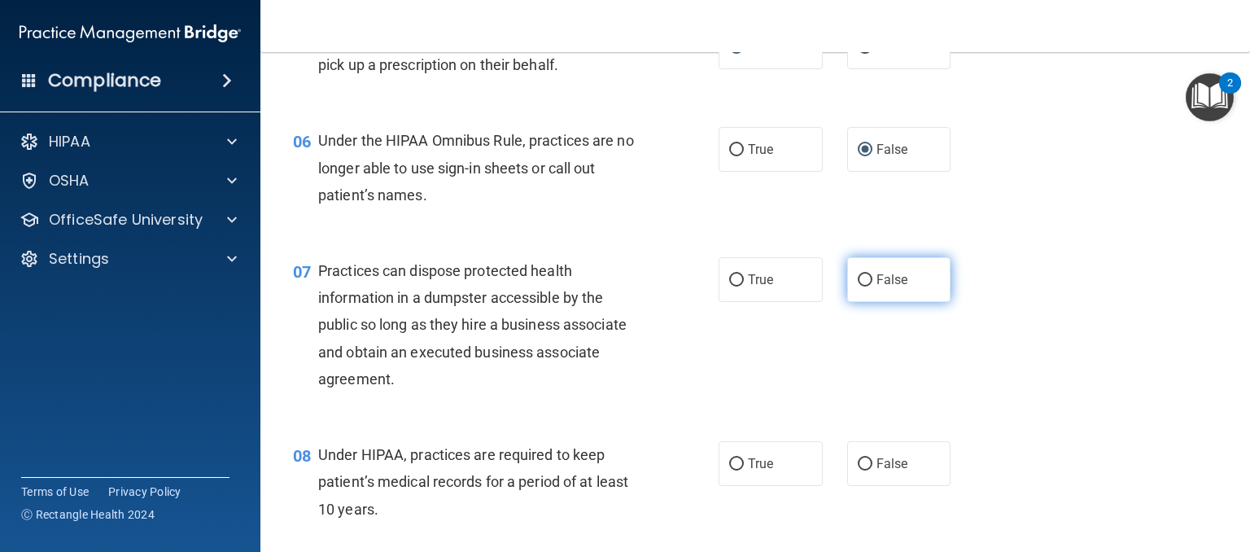
click at [858, 286] on input "False" at bounding box center [865, 280] width 15 height 12
radio input "true"
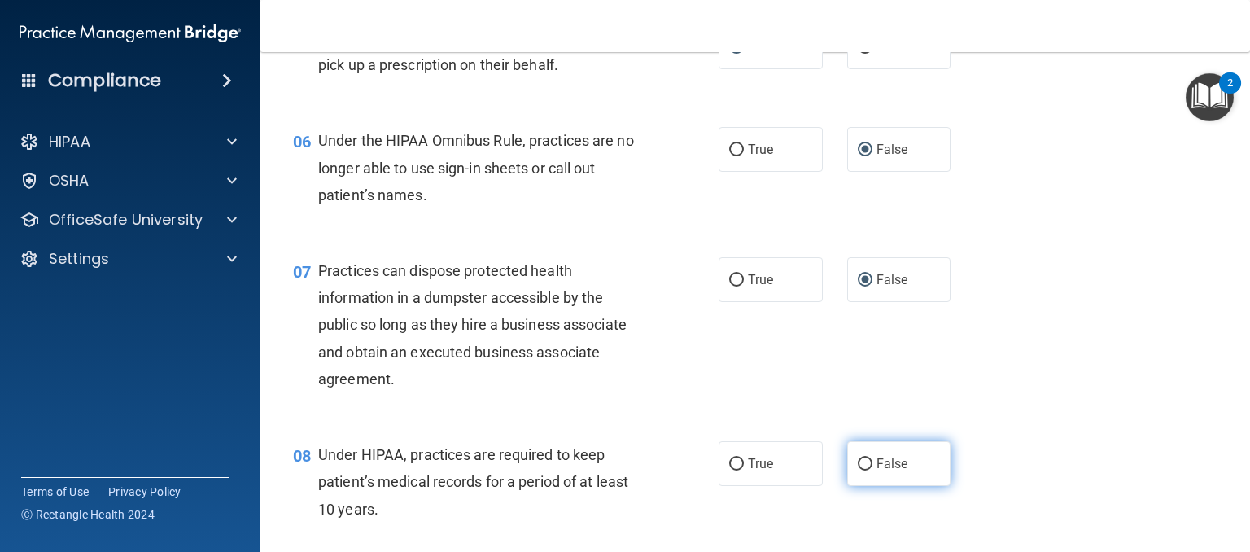
click at [849, 486] on label "False" at bounding box center [899, 463] width 104 height 45
click at [858, 470] on input "False" at bounding box center [865, 464] width 15 height 12
radio input "true"
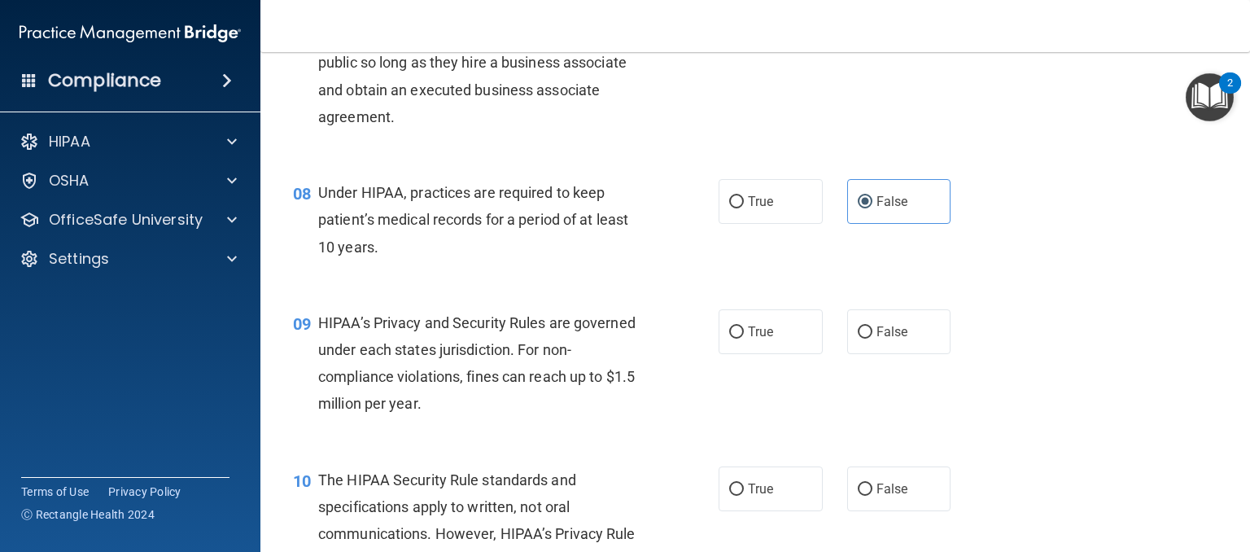
scroll to position [1058, 0]
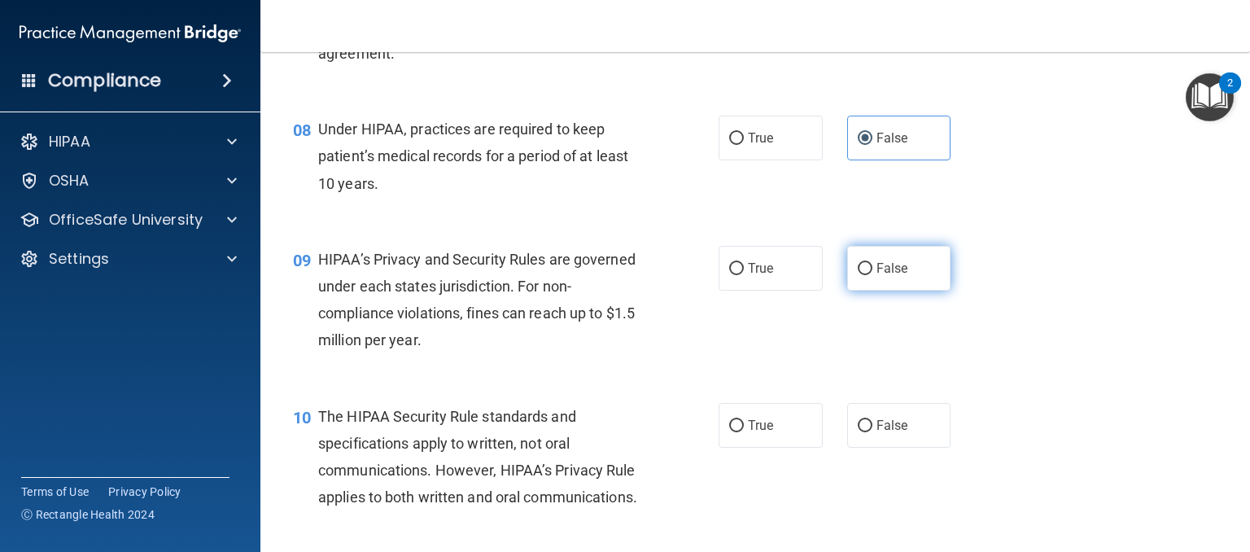
click at [859, 275] on input "False" at bounding box center [865, 269] width 15 height 12
radio input "true"
click at [729, 432] on input "True" at bounding box center [736, 426] width 15 height 12
radio input "true"
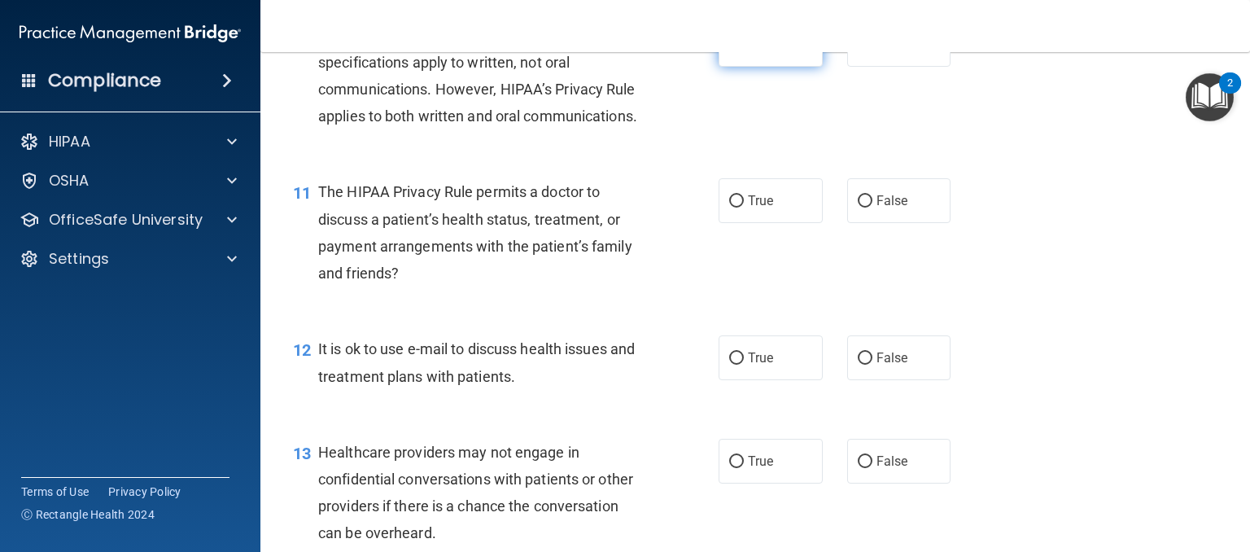
scroll to position [1465, 0]
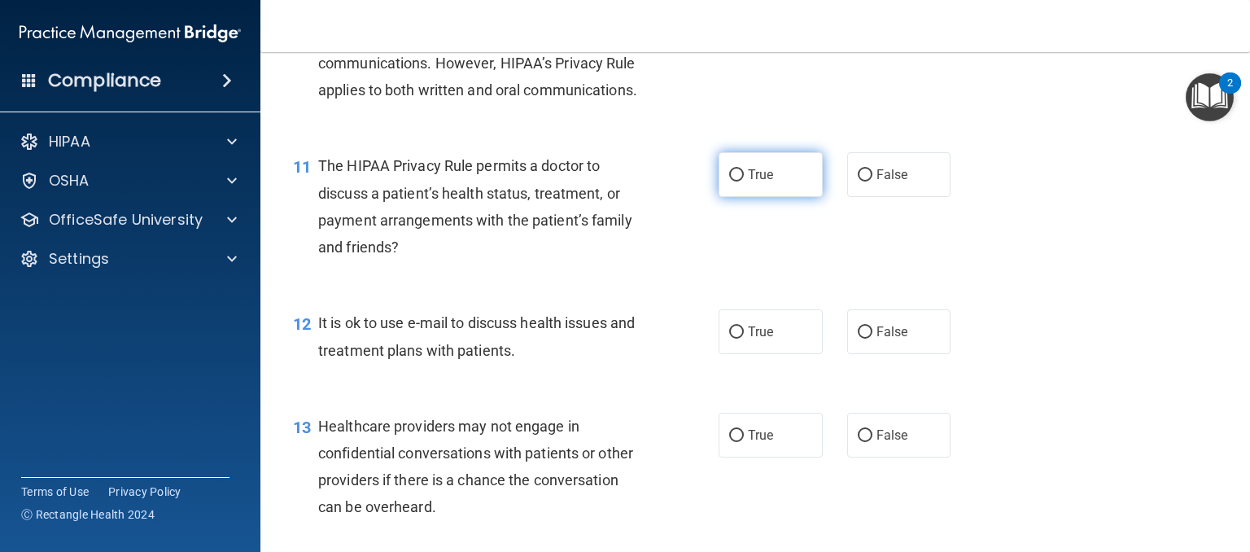
click at [729, 181] on input "True" at bounding box center [736, 175] width 15 height 12
radio input "true"
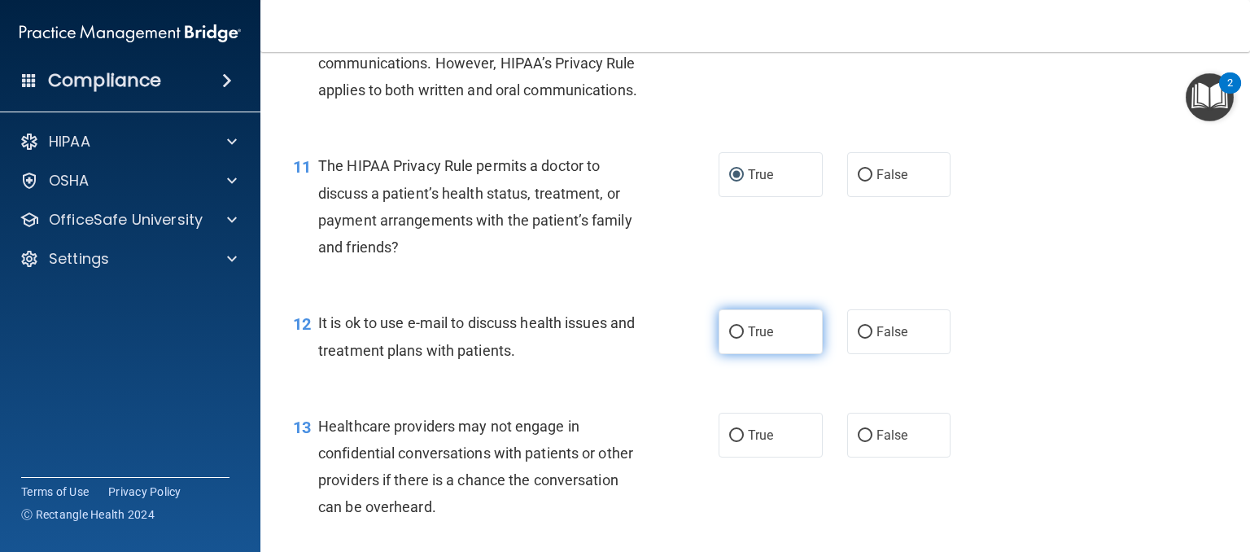
click at [730, 339] on input "True" at bounding box center [736, 332] width 15 height 12
radio input "true"
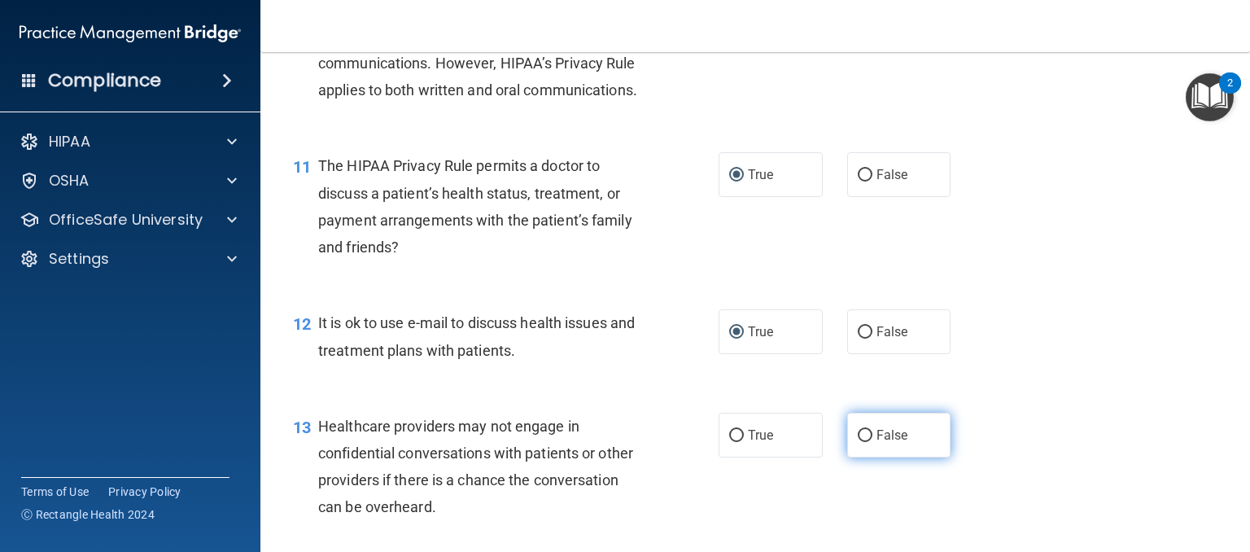
click at [858, 442] on input "False" at bounding box center [865, 436] width 15 height 12
radio input "true"
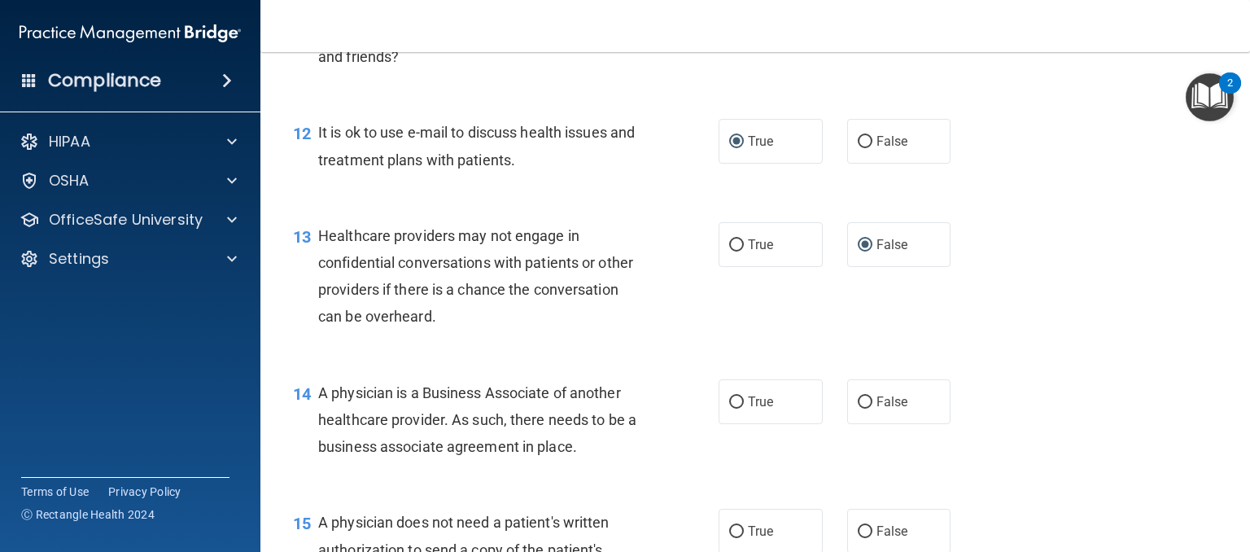
scroll to position [1709, 0]
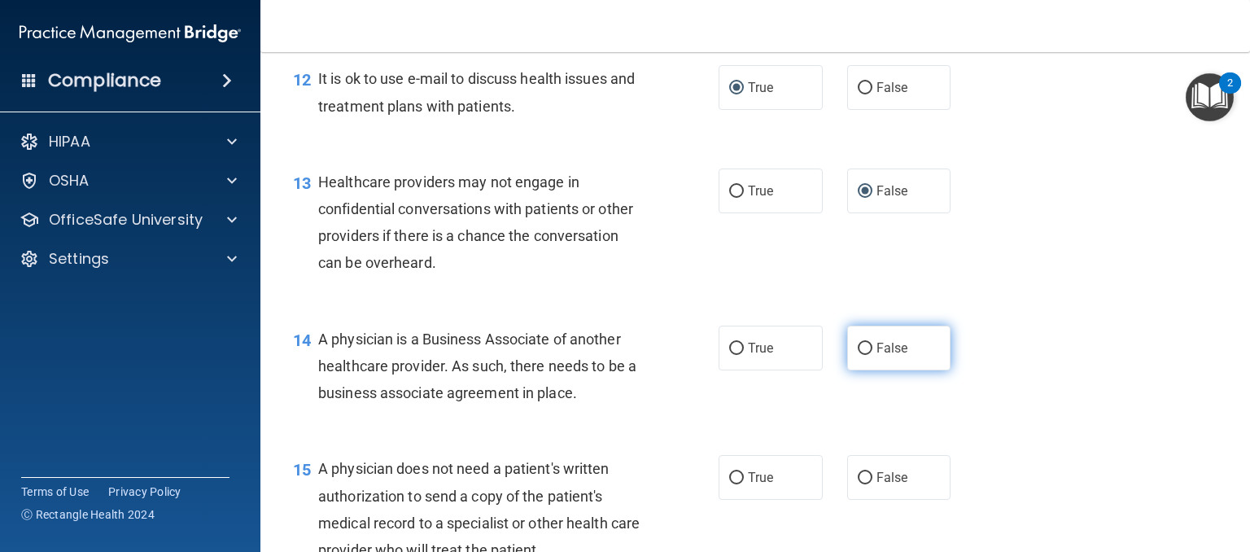
click at [858, 355] on input "False" at bounding box center [865, 349] width 15 height 12
radio input "true"
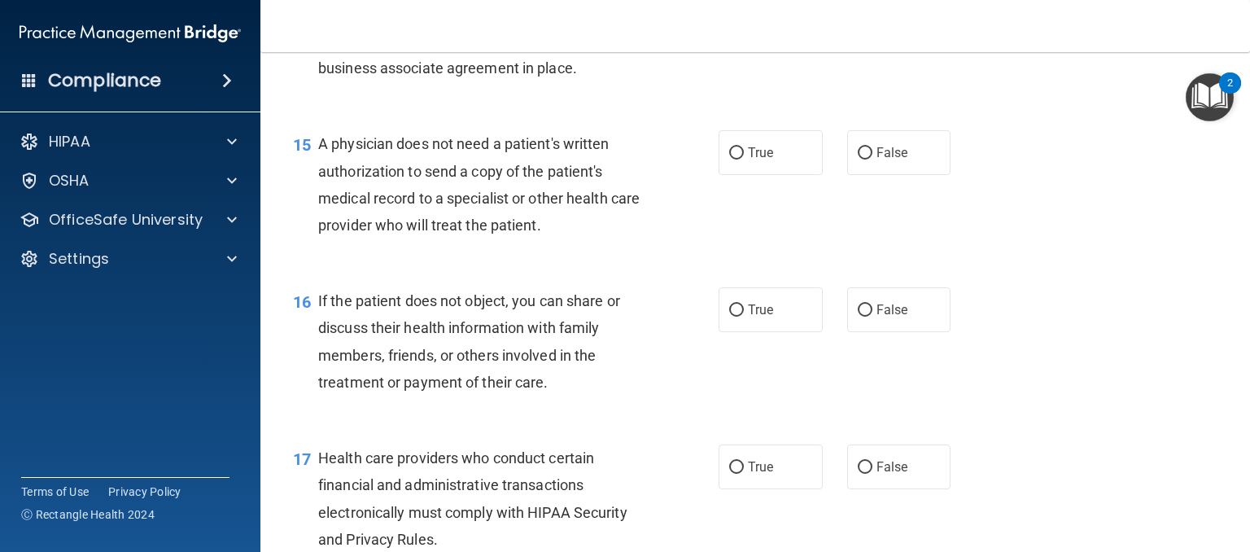
scroll to position [2035, 0]
click at [729, 159] on input "True" at bounding box center [736, 152] width 15 height 12
radio input "true"
click at [729, 316] on input "True" at bounding box center [736, 310] width 15 height 12
radio input "true"
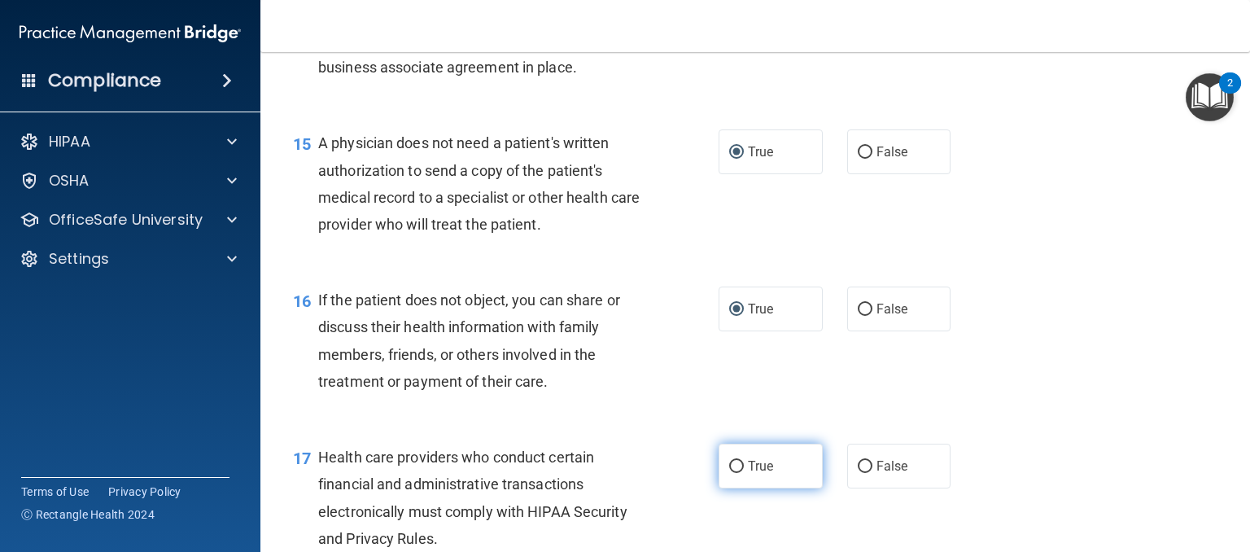
click at [729, 473] on input "True" at bounding box center [736, 467] width 15 height 12
radio input "true"
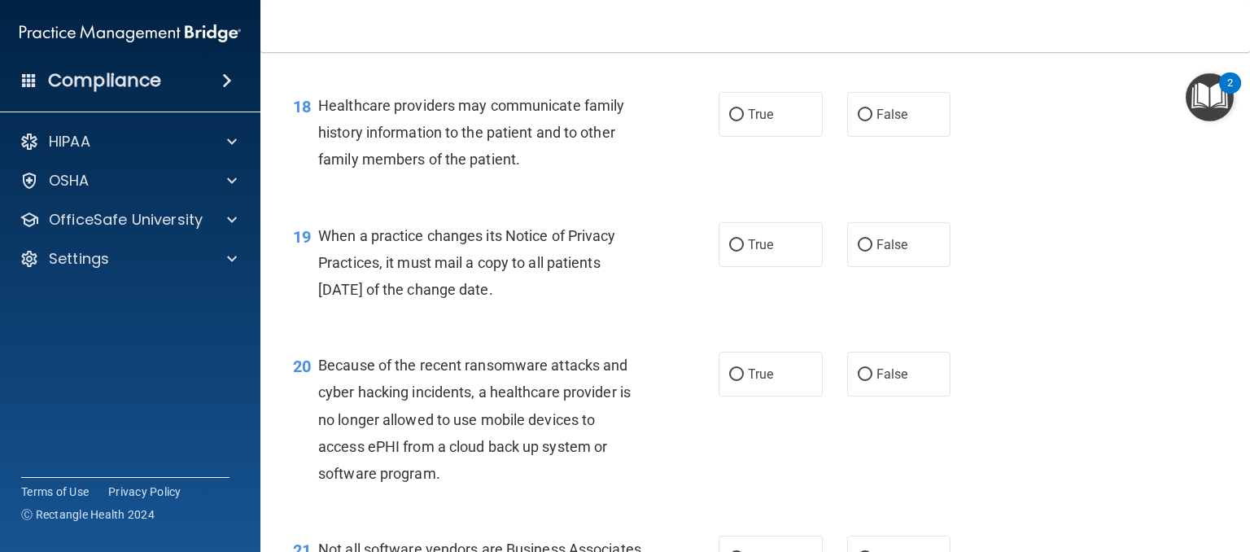
scroll to position [2604, 0]
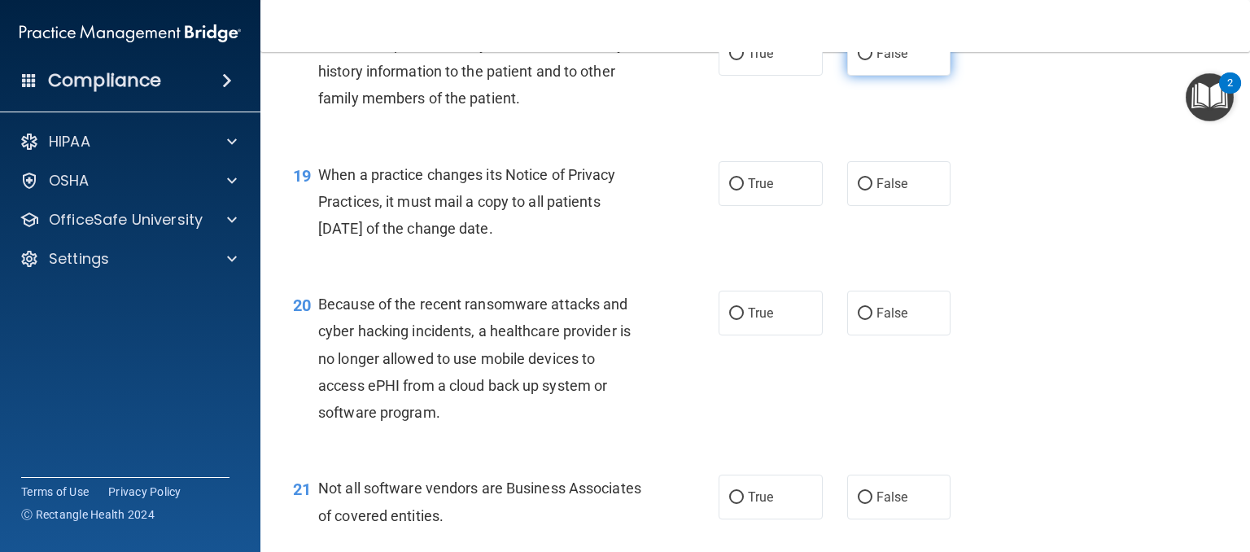
click at [858, 60] on input "False" at bounding box center [865, 54] width 15 height 12
radio input "true"
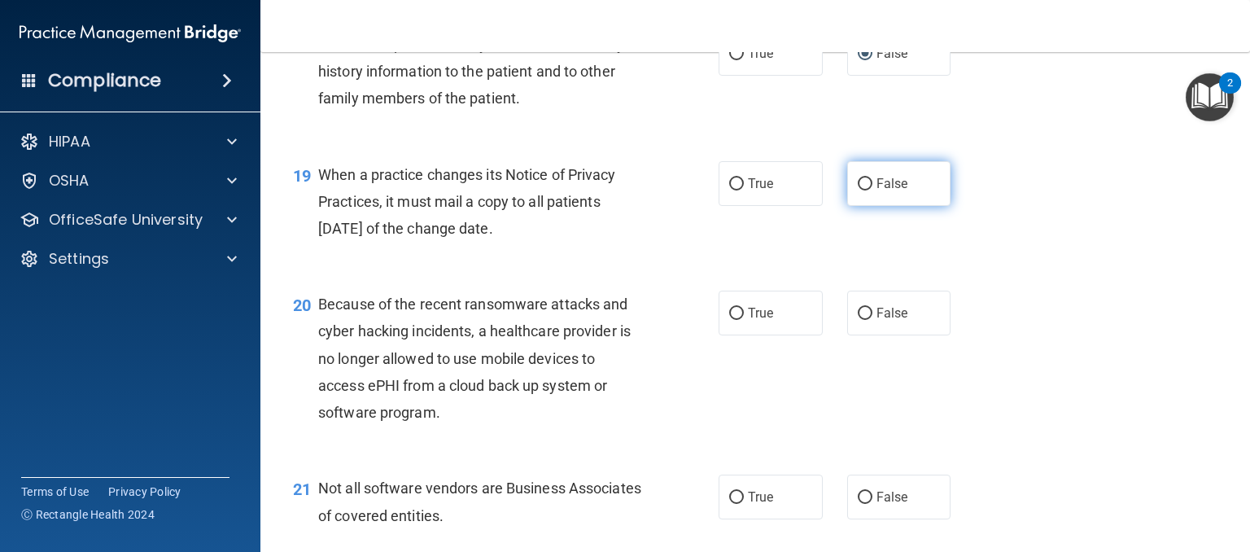
click at [858, 190] on input "False" at bounding box center [865, 184] width 15 height 12
radio input "true"
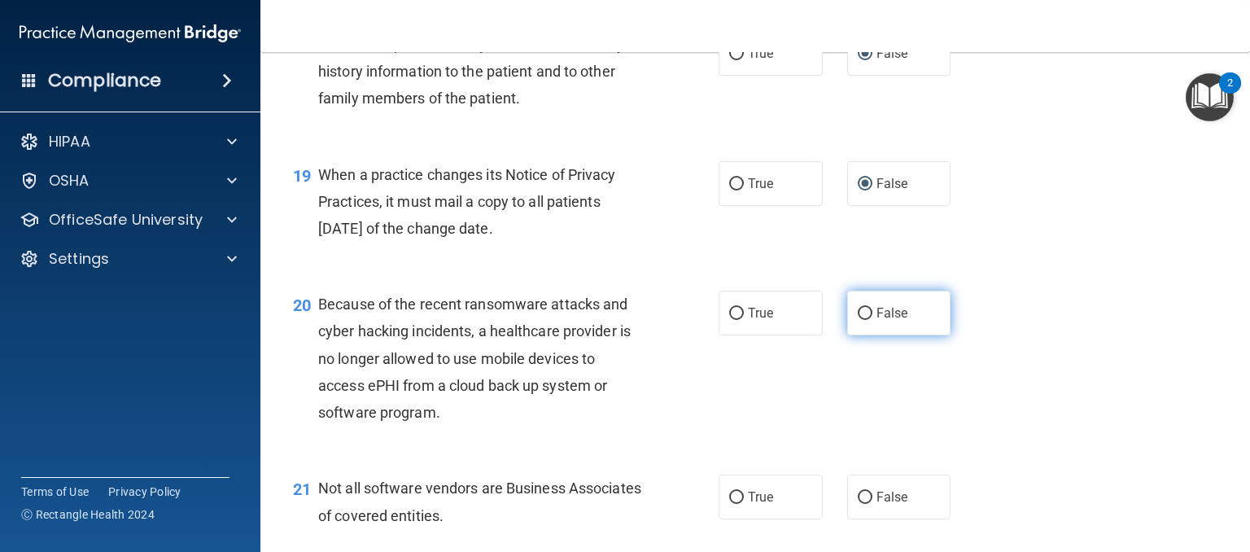
click at [858, 320] on input "False" at bounding box center [865, 314] width 15 height 12
radio input "true"
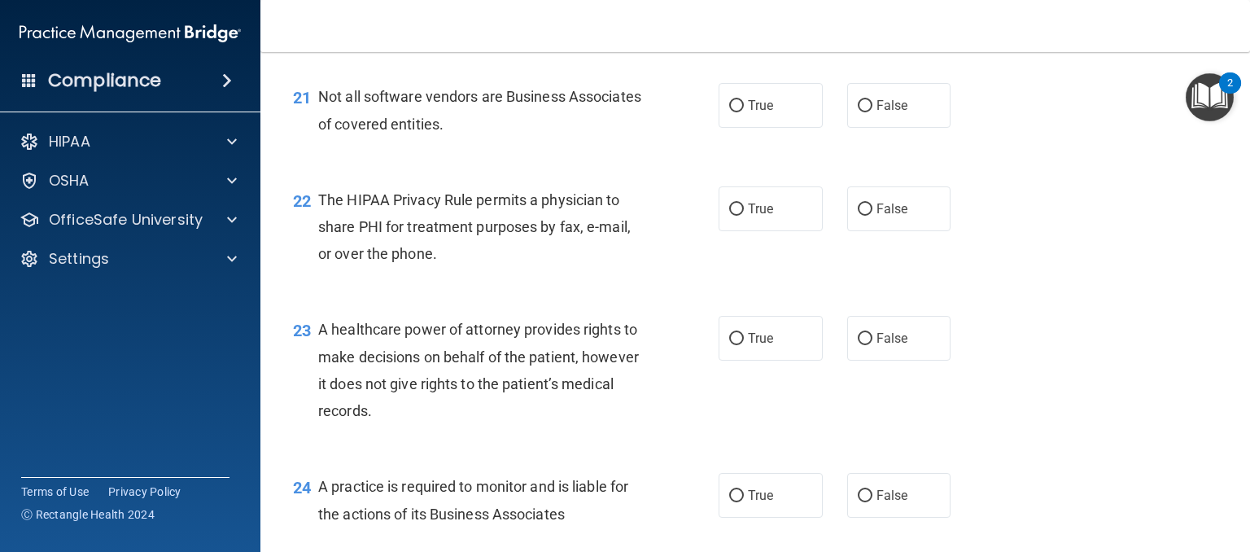
scroll to position [3011, 0]
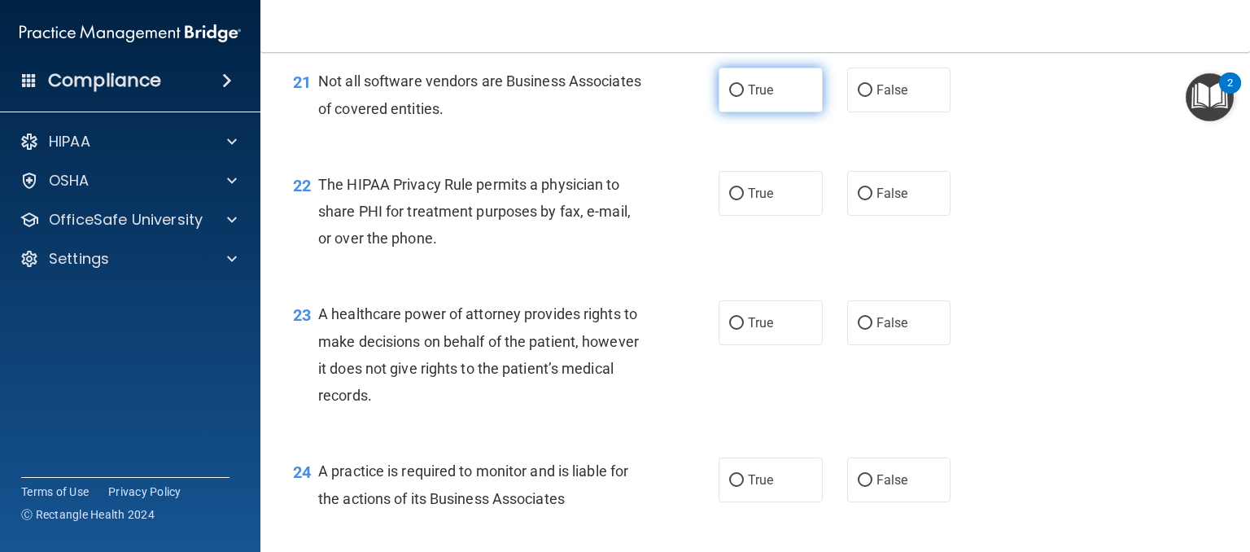
click at [729, 97] on input "True" at bounding box center [736, 91] width 15 height 12
radio input "true"
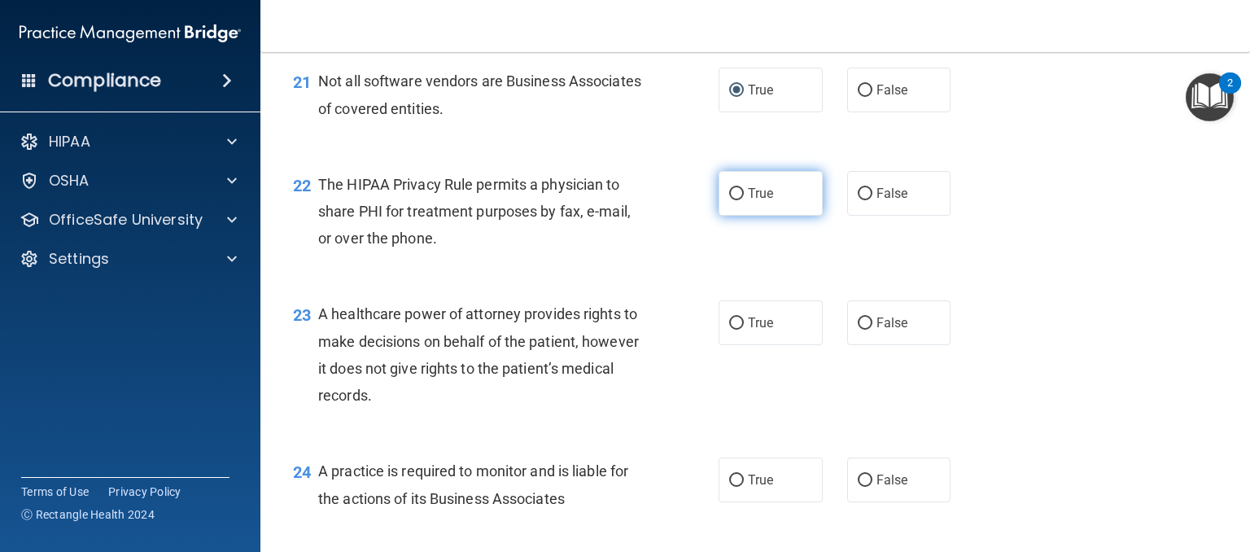
click at [729, 200] on input "True" at bounding box center [736, 194] width 15 height 12
radio input "true"
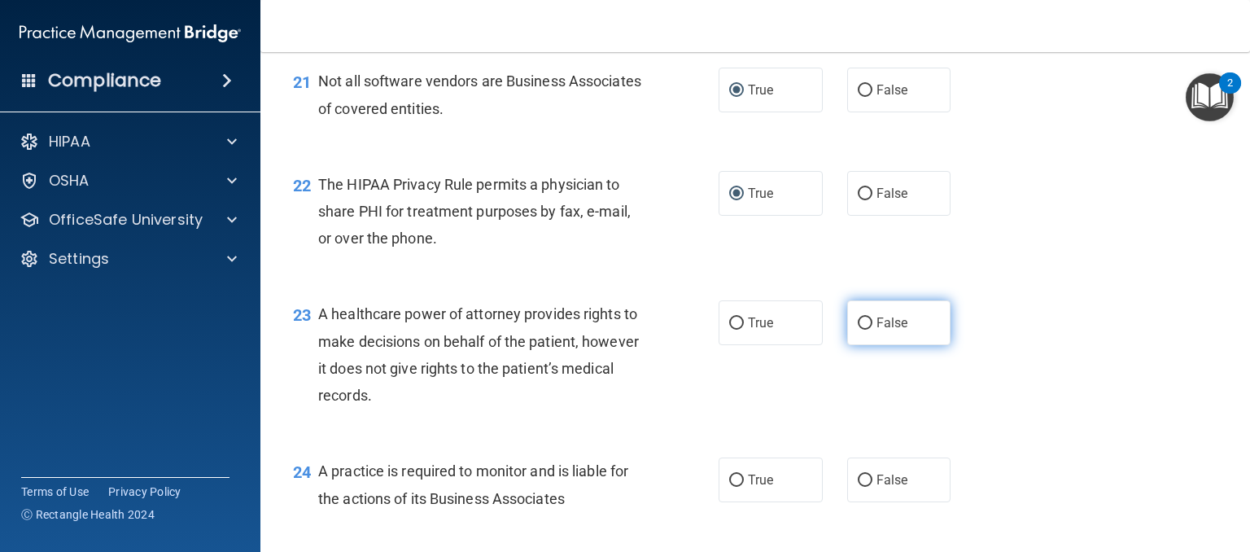
click at [858, 330] on input "False" at bounding box center [865, 323] width 15 height 12
radio input "true"
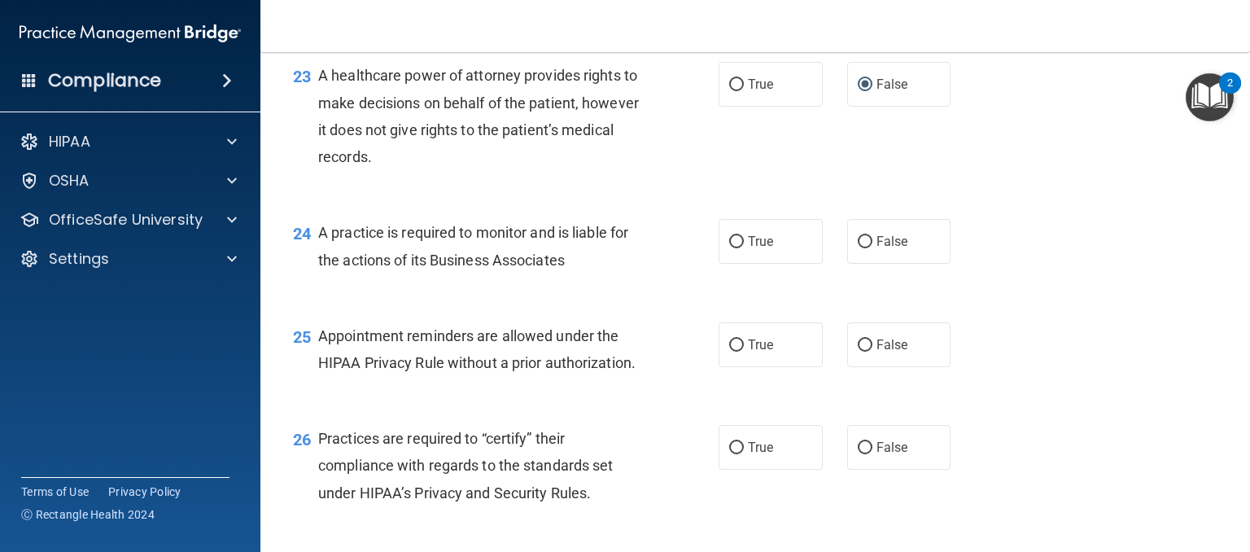
scroll to position [3255, 0]
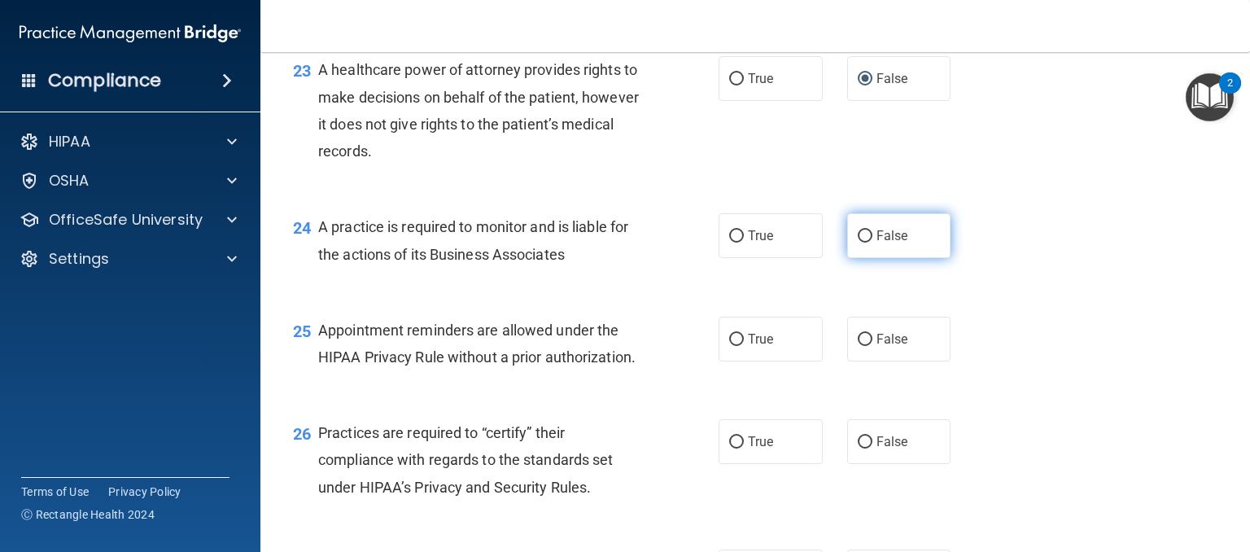
click at [859, 243] on input "False" at bounding box center [865, 236] width 15 height 12
radio input "true"
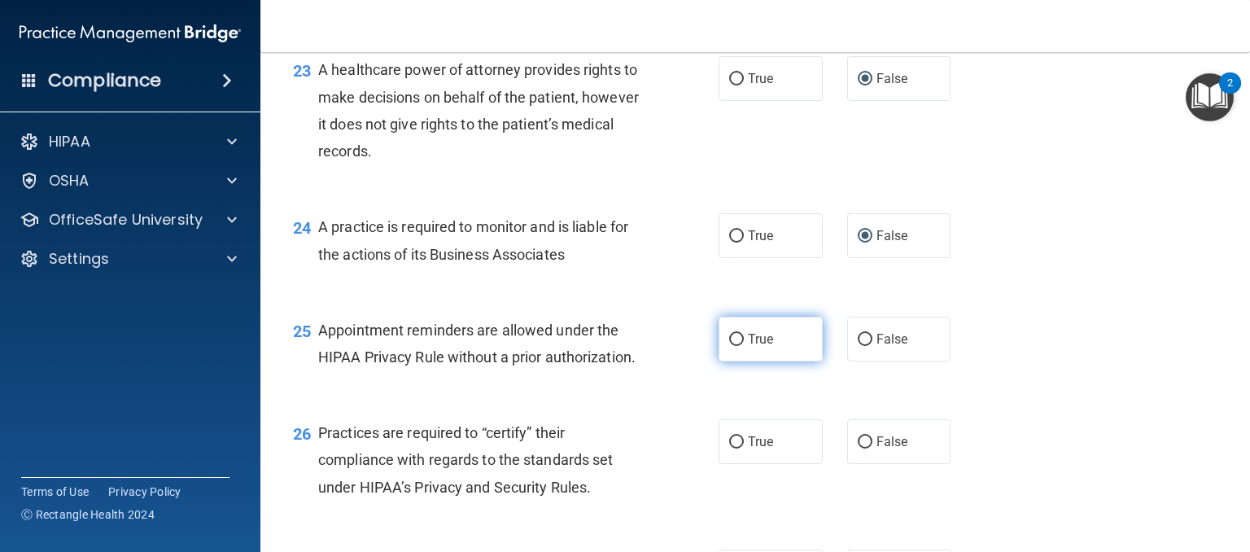
click at [729, 346] on input "True" at bounding box center [736, 340] width 15 height 12
radio input "true"
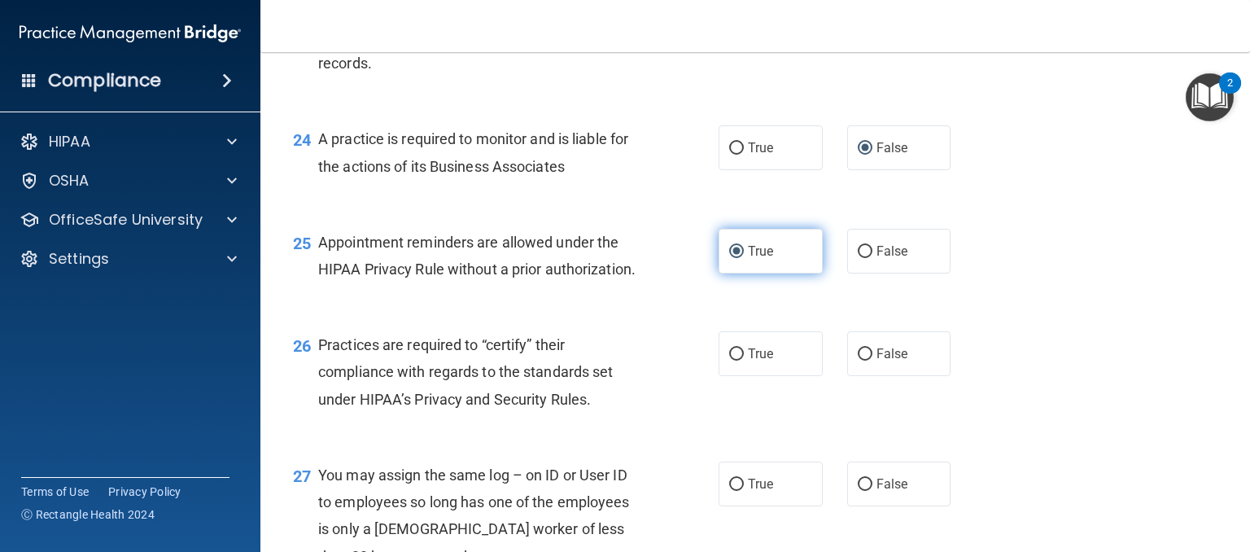
scroll to position [3500, 0]
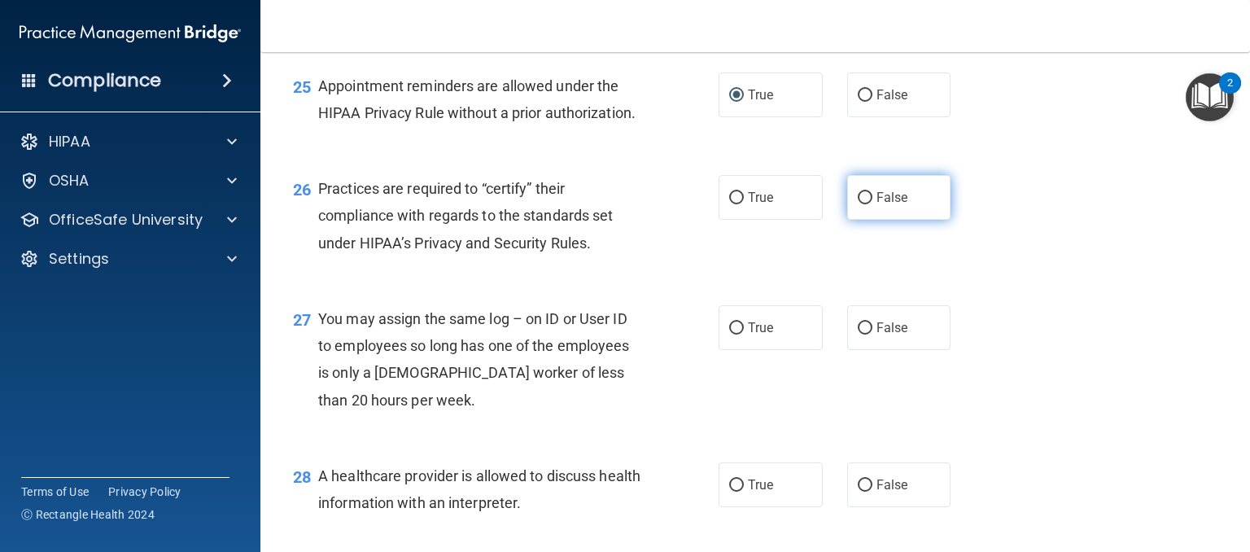
click at [860, 204] on input "False" at bounding box center [865, 198] width 15 height 12
radio input "true"
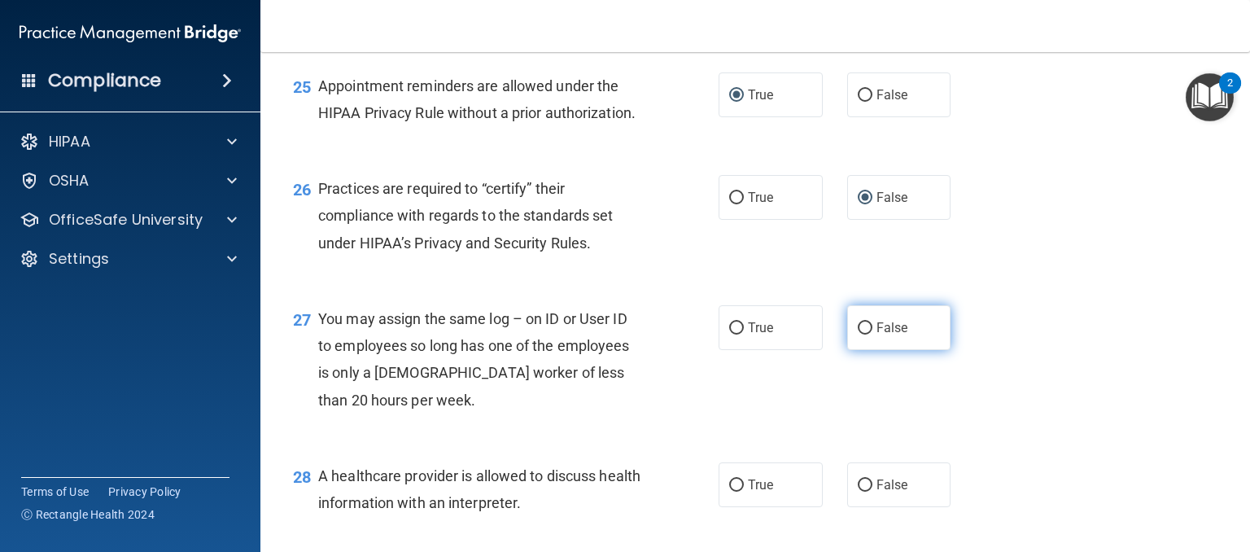
click at [858, 334] on input "False" at bounding box center [865, 328] width 15 height 12
radio input "true"
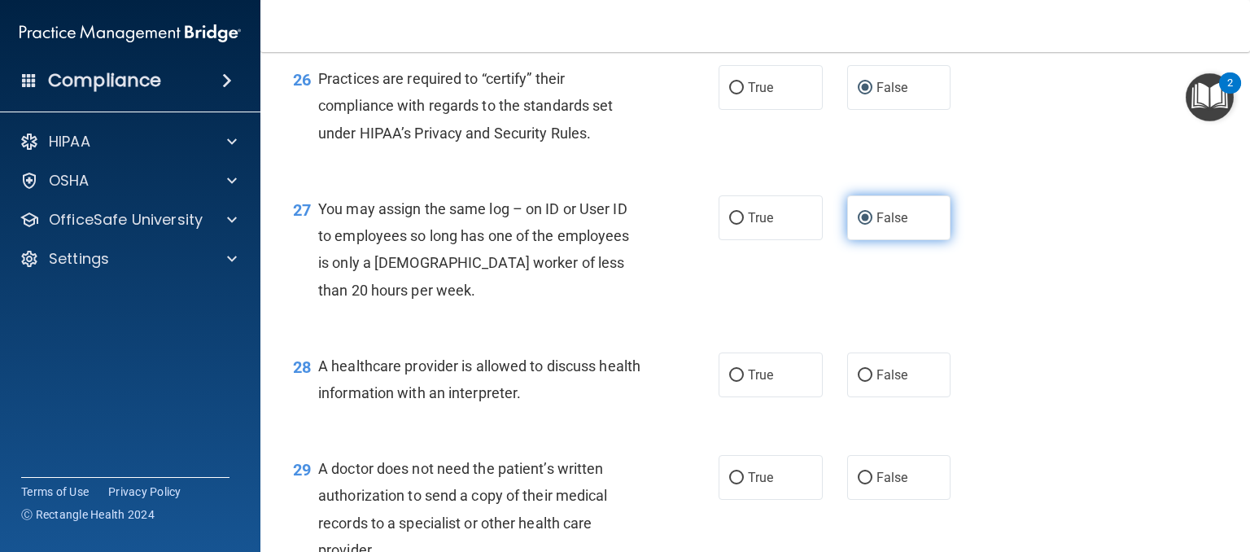
scroll to position [3662, 0]
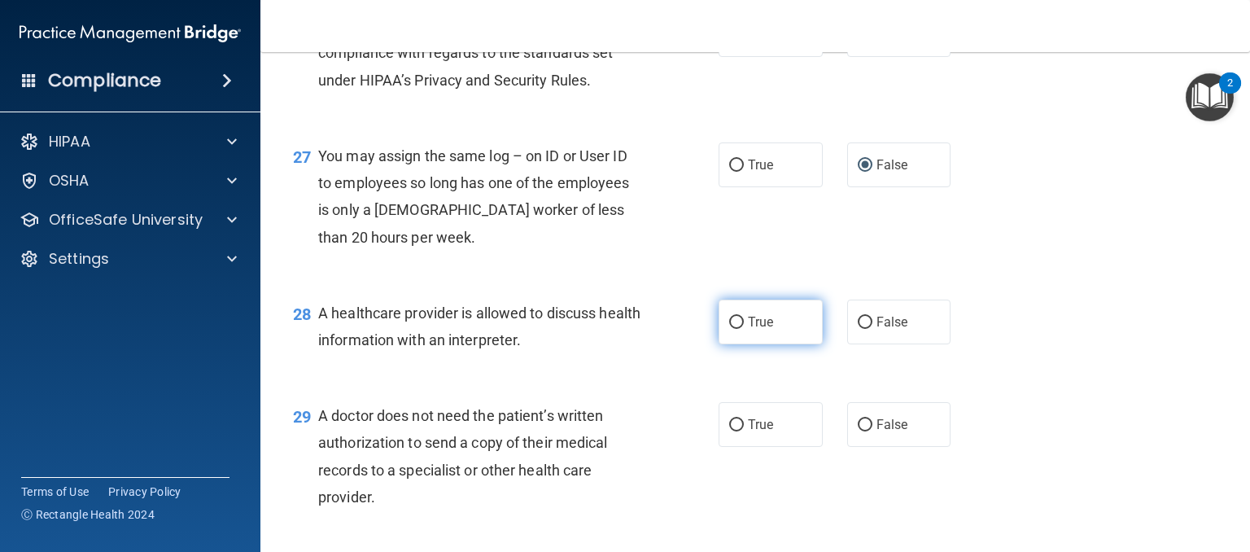
click at [731, 329] on input "True" at bounding box center [736, 323] width 15 height 12
radio input "true"
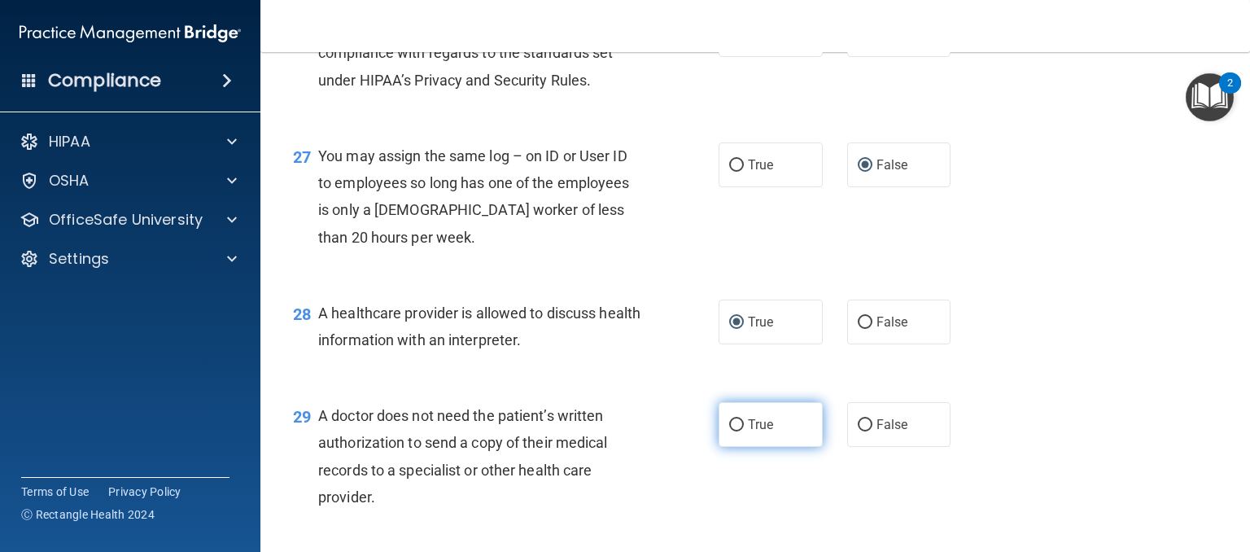
click at [731, 431] on input "True" at bounding box center [736, 425] width 15 height 12
radio input "true"
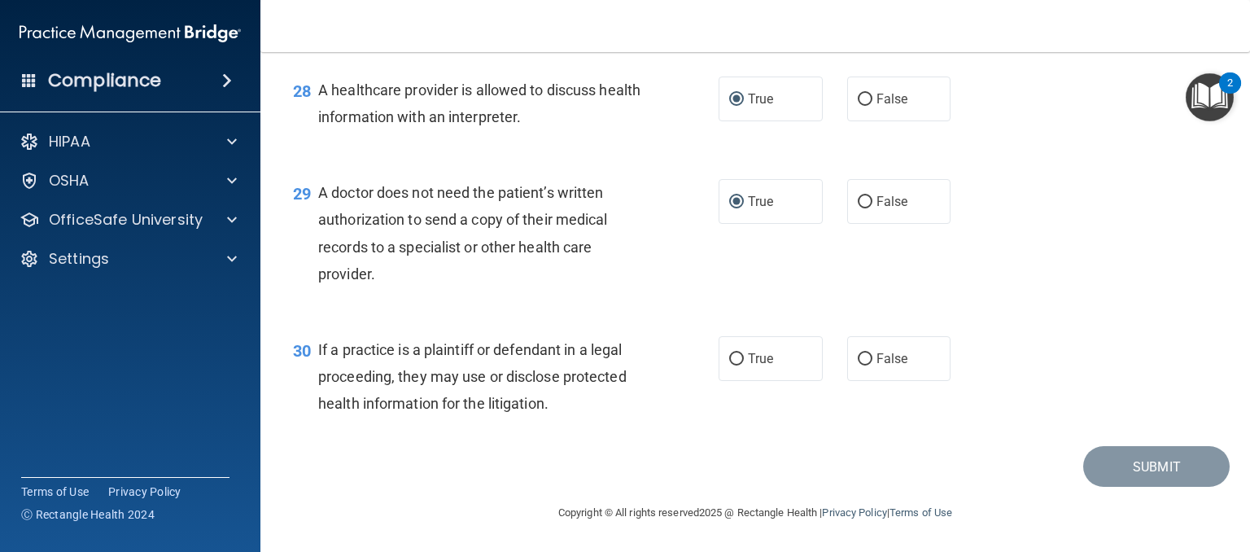
scroll to position [3906, 0]
click at [729, 365] on input "True" at bounding box center [736, 359] width 15 height 12
radio input "true"
click at [1125, 464] on button "Submit" at bounding box center [1156, 467] width 146 height 42
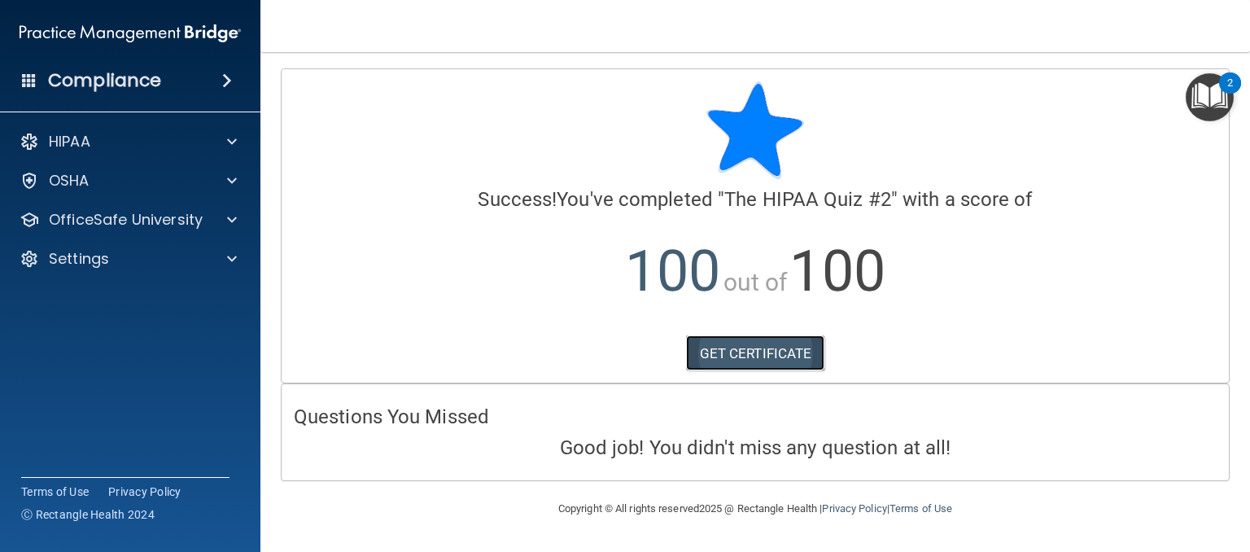
click at [763, 352] on link "GET CERTIFICATE" at bounding box center [755, 353] width 139 height 36
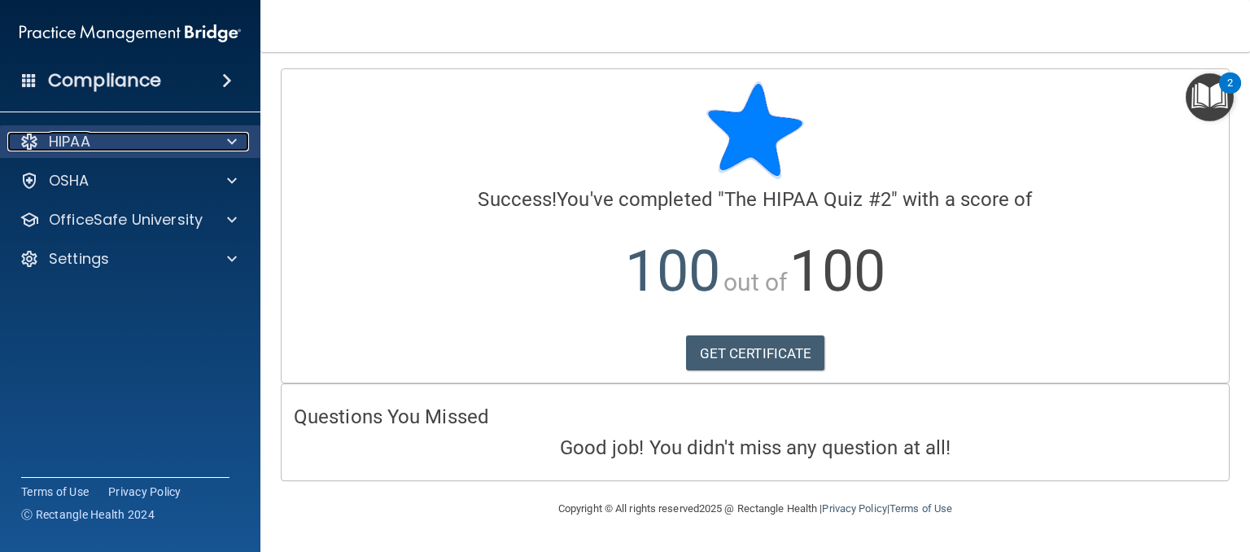
click at [72, 142] on p "HIPAA" at bounding box center [70, 142] width 42 height 20
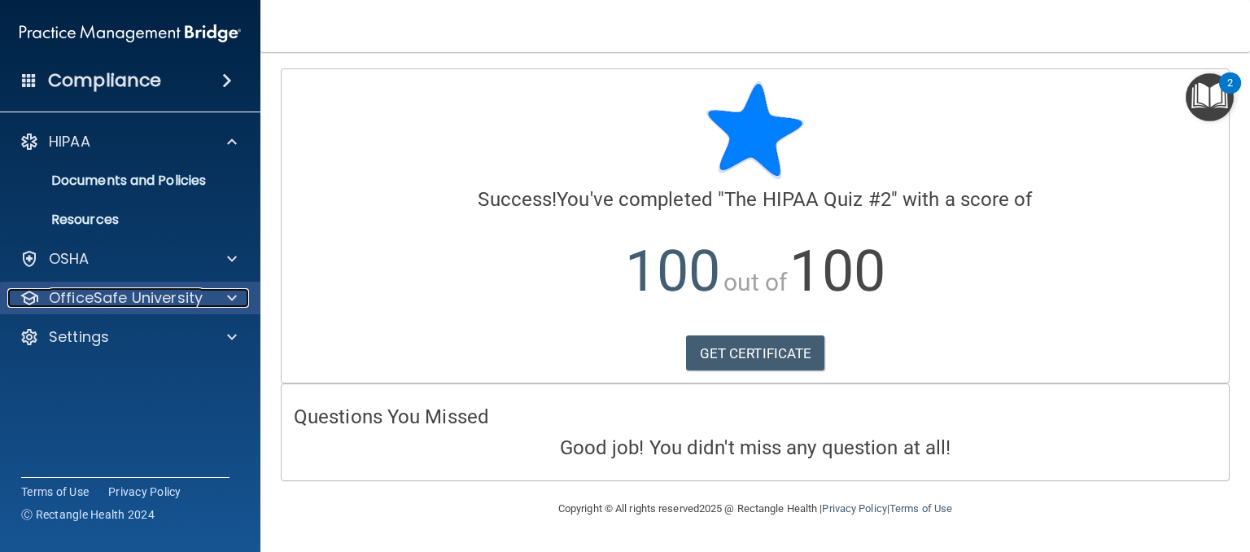
click at [112, 297] on p "OfficeSafe University" at bounding box center [126, 298] width 154 height 20
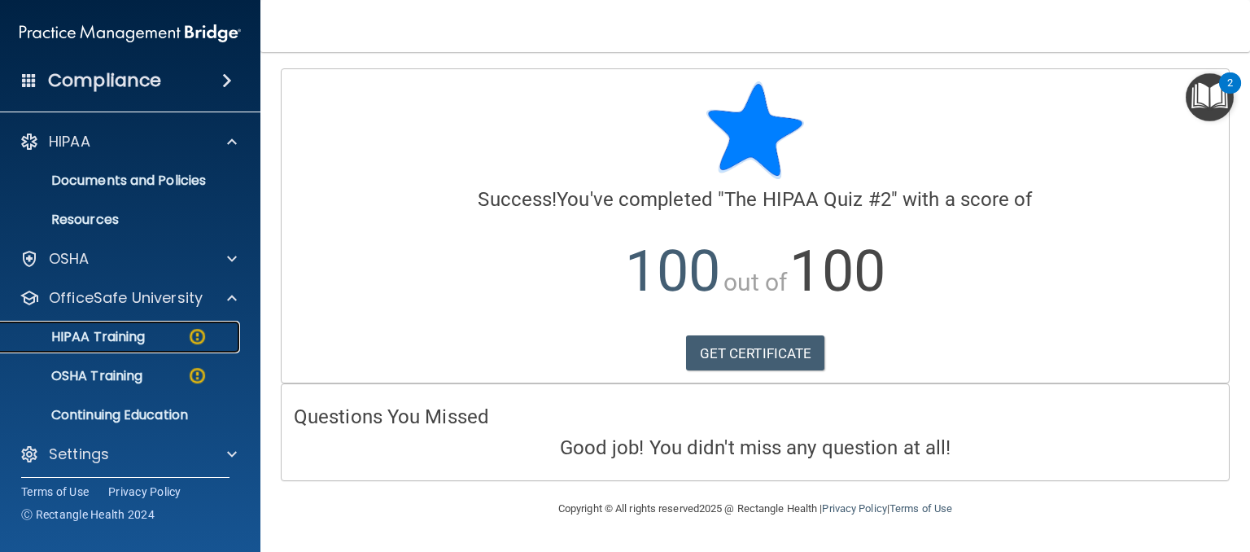
click at [119, 334] on p "HIPAA Training" at bounding box center [78, 337] width 134 height 16
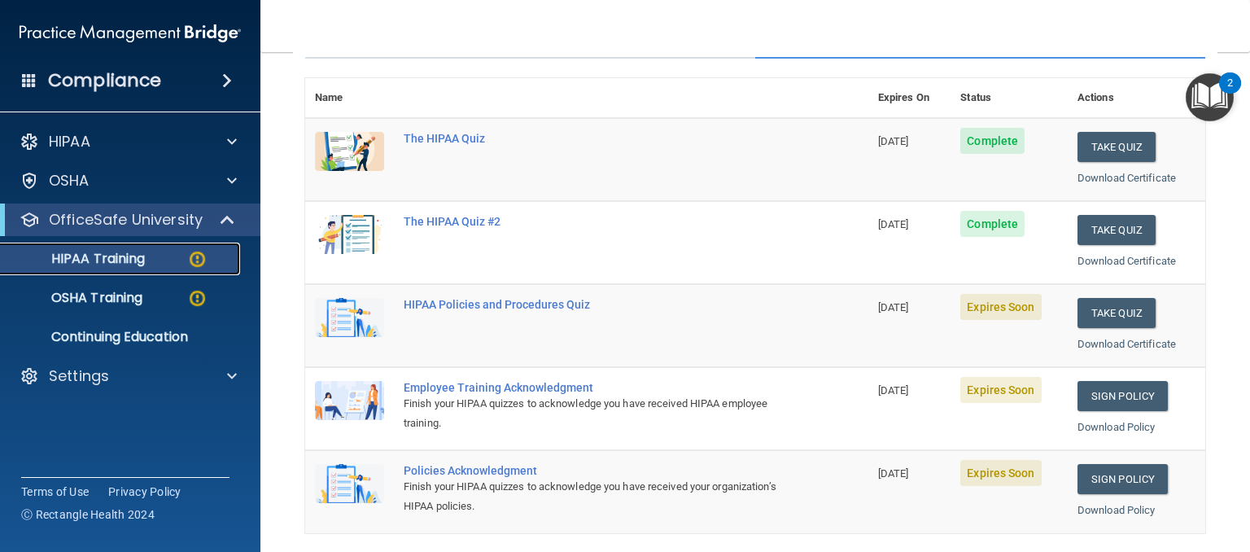
scroll to position [244, 0]
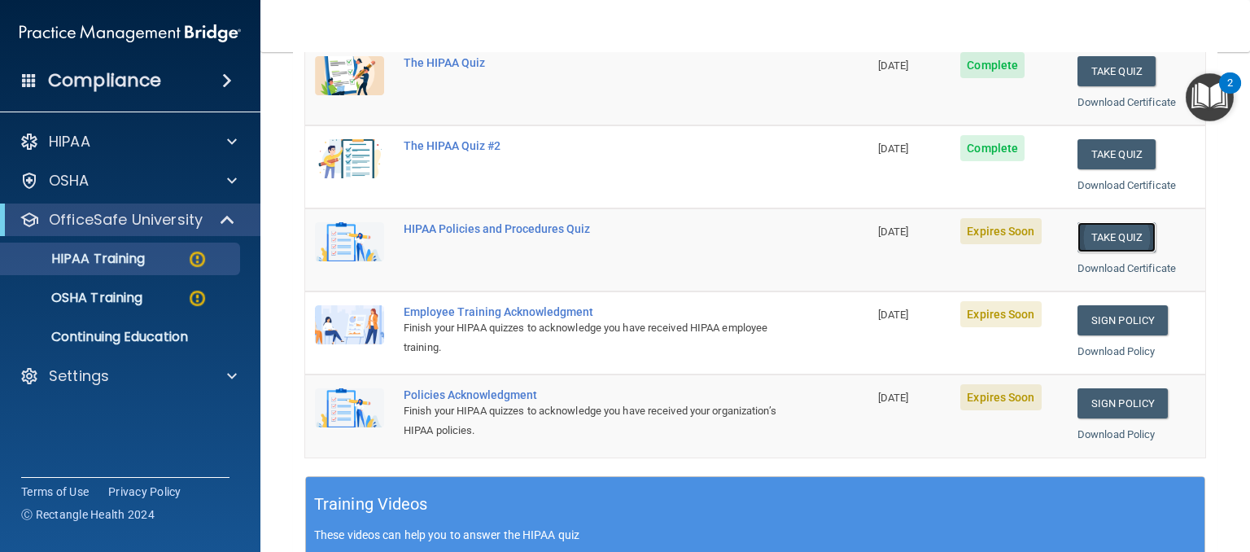
click at [1098, 232] on button "Take Quiz" at bounding box center [1117, 237] width 78 height 30
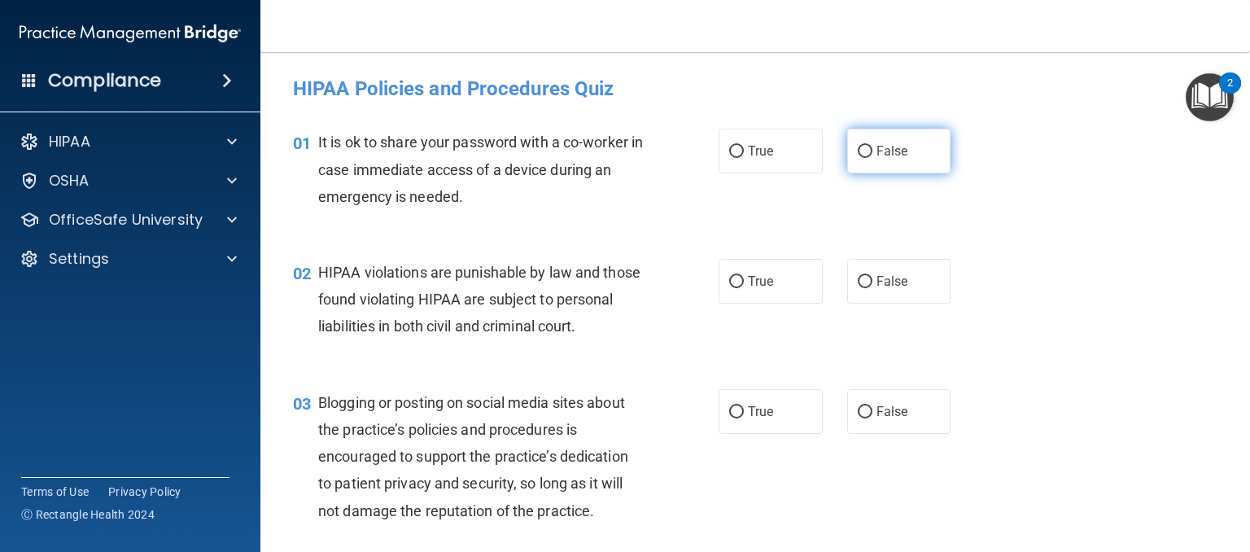
click at [858, 147] on input "False" at bounding box center [865, 152] width 15 height 12
radio input "true"
click at [729, 282] on input "True" at bounding box center [736, 282] width 15 height 12
radio input "true"
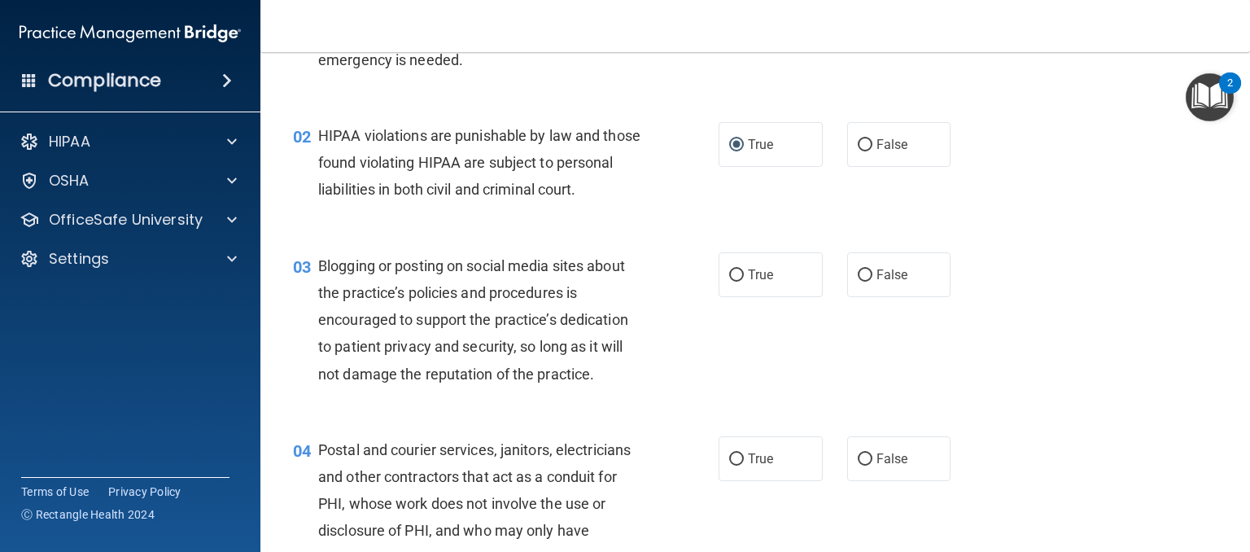
scroll to position [163, 0]
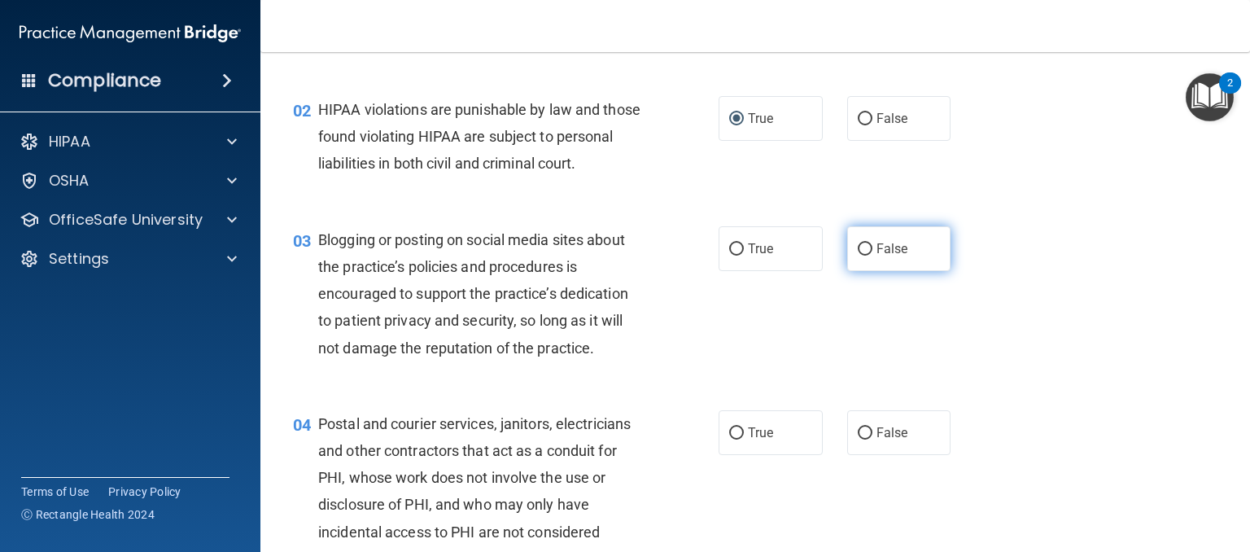
click at [861, 256] on input "False" at bounding box center [865, 249] width 15 height 12
radio input "true"
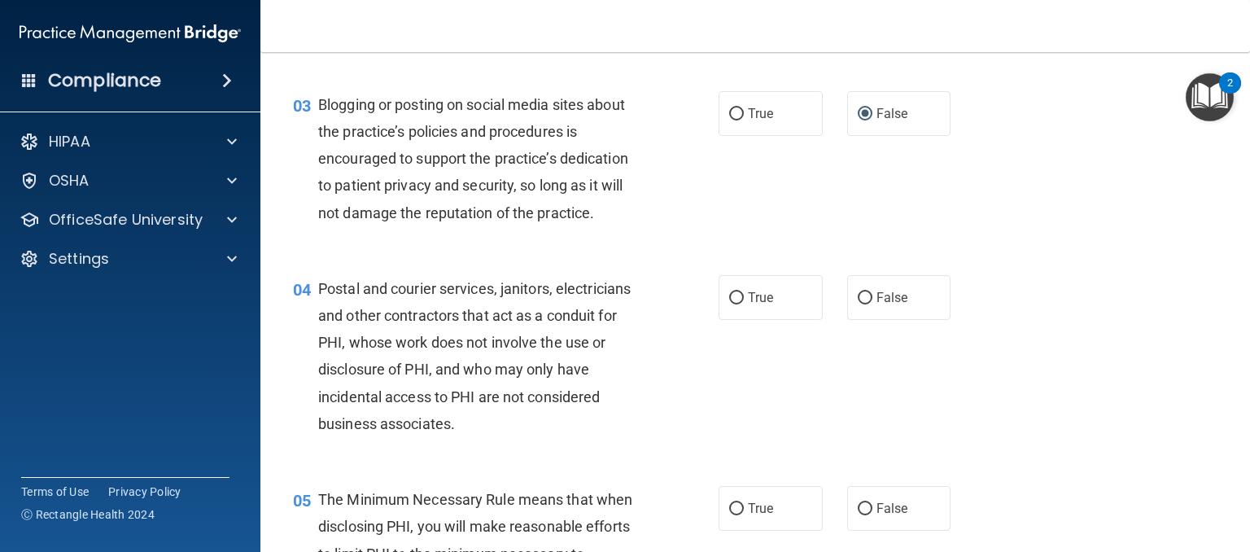
scroll to position [326, 0]
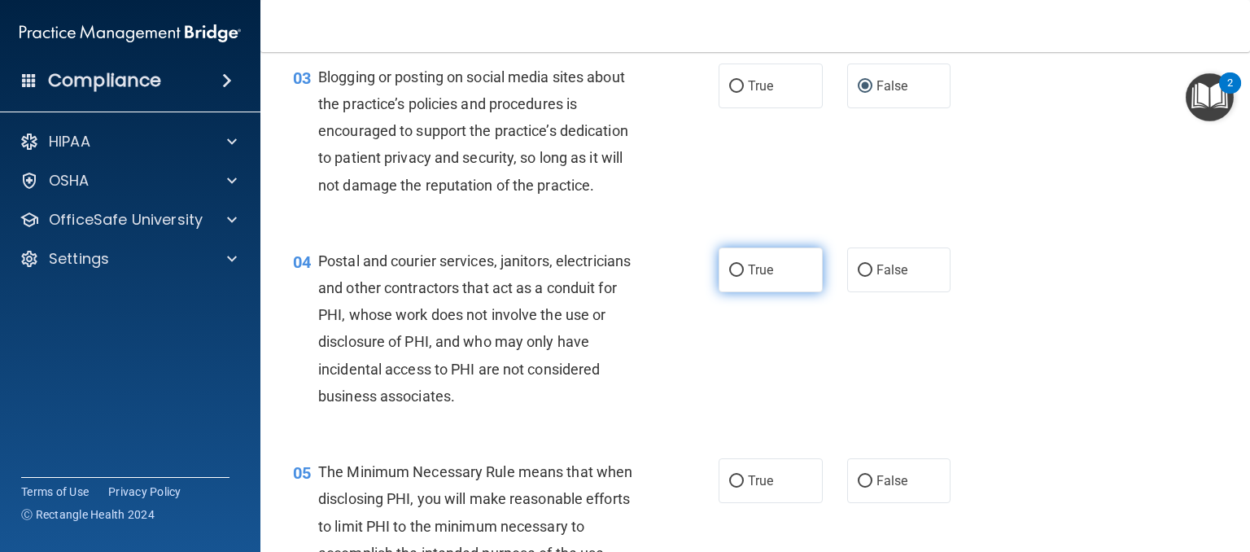
click at [729, 277] on input "True" at bounding box center [736, 270] width 15 height 12
radio input "true"
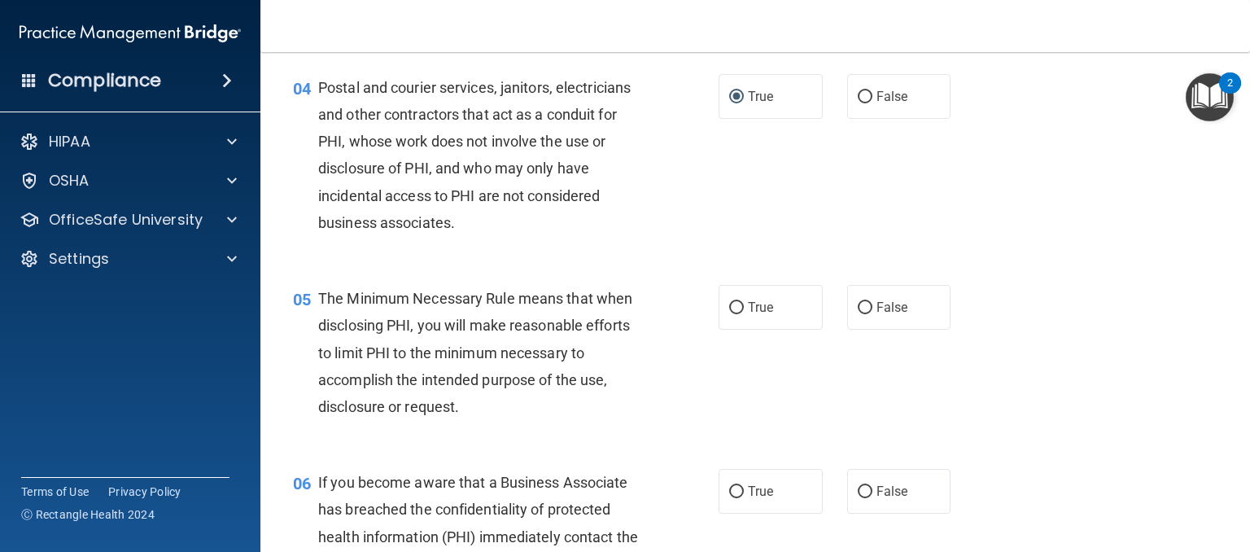
scroll to position [570, 0]
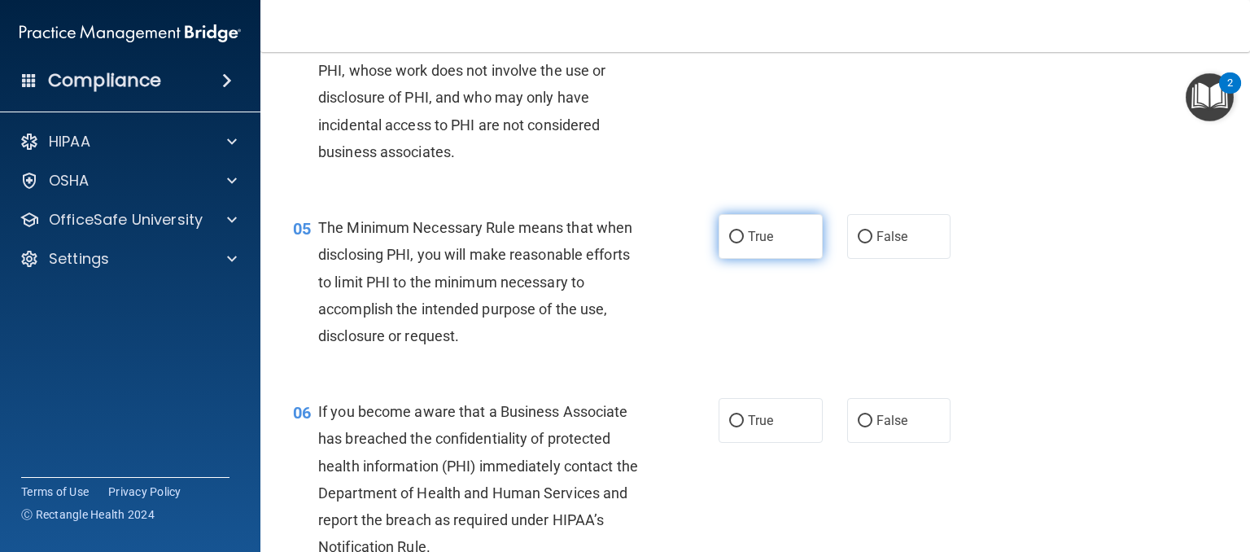
click at [729, 243] on input "True" at bounding box center [736, 237] width 15 height 12
radio input "true"
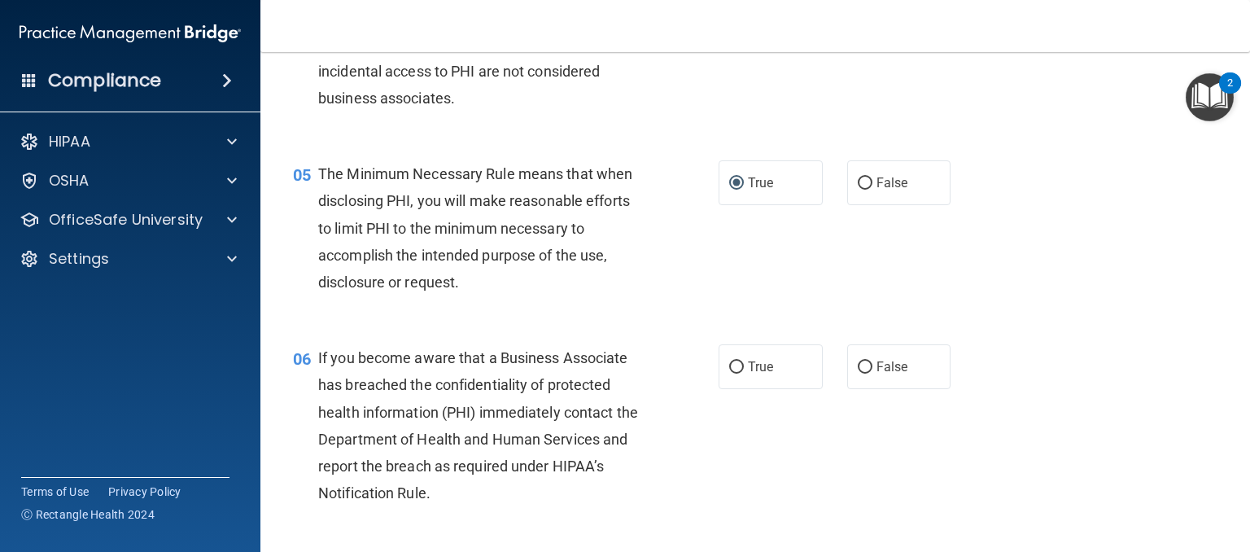
scroll to position [651, 0]
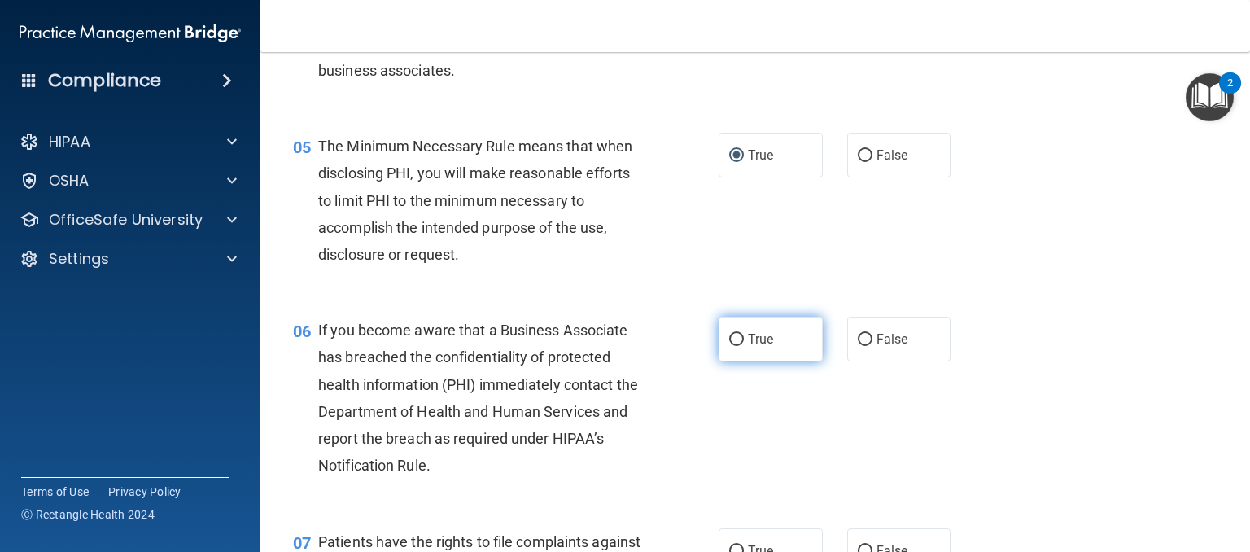
click at [719, 361] on label "True" at bounding box center [771, 339] width 104 height 45
click at [729, 346] on input "True" at bounding box center [736, 340] width 15 height 12
radio input "true"
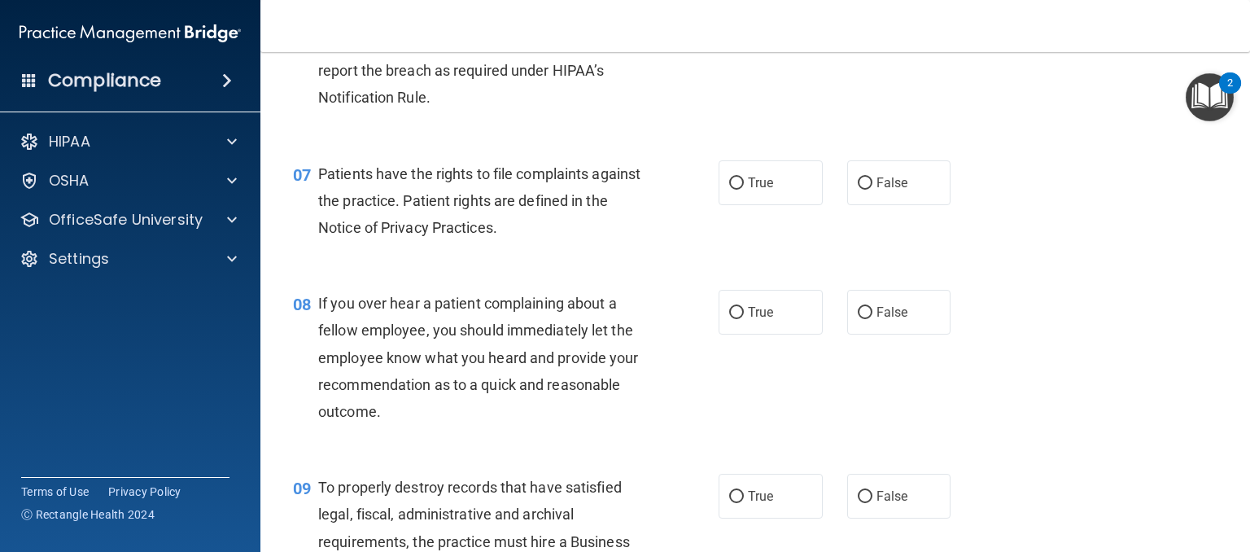
scroll to position [1058, 0]
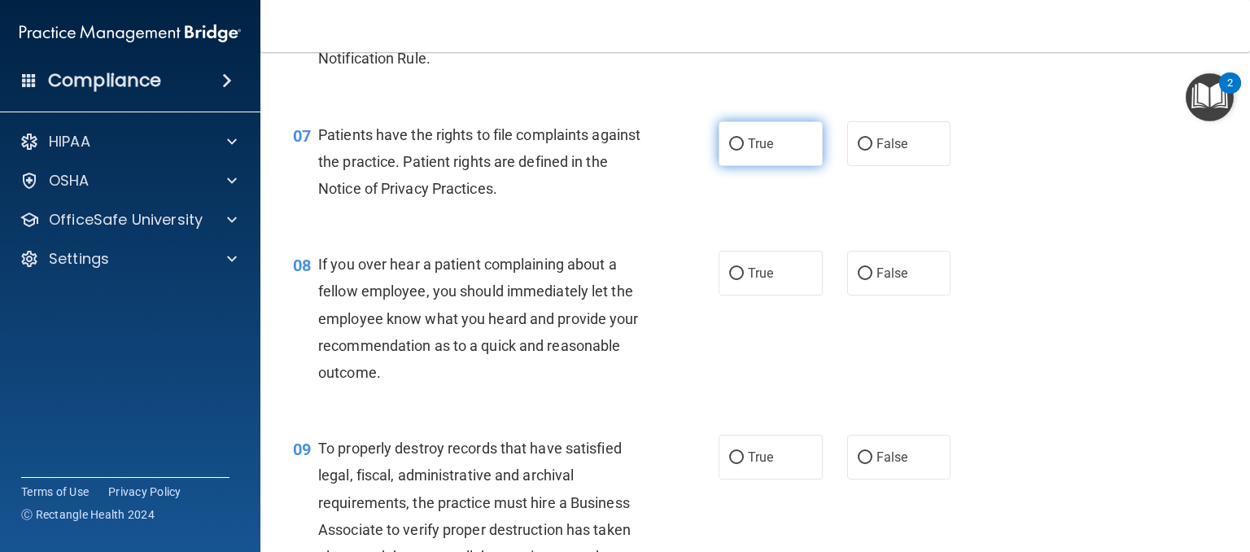
click at [732, 151] on input "True" at bounding box center [736, 144] width 15 height 12
radio input "true"
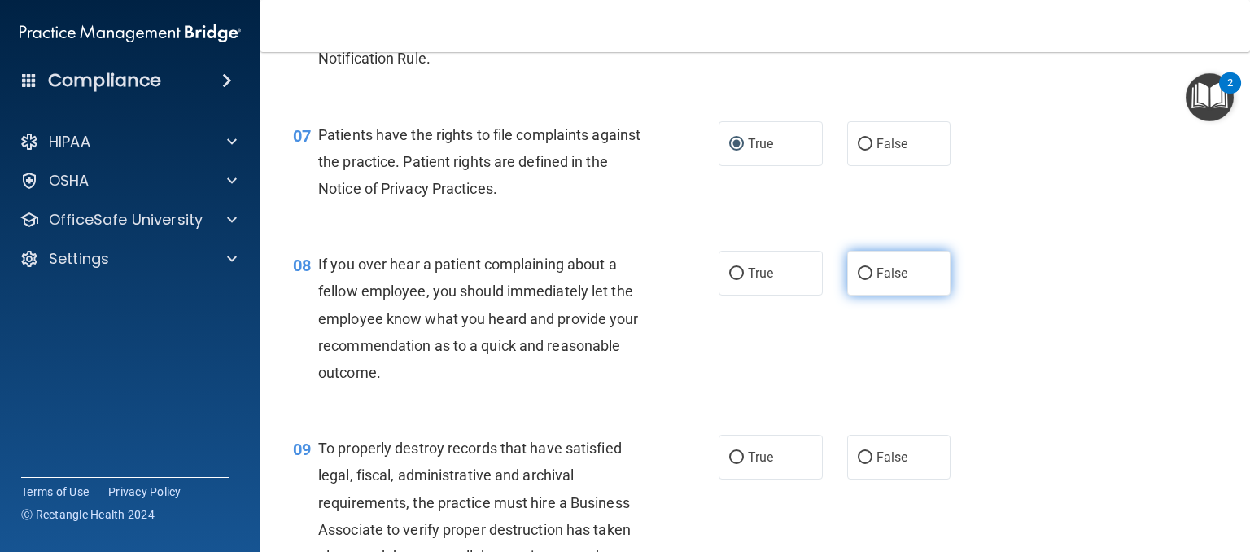
click at [858, 280] on input "False" at bounding box center [865, 274] width 15 height 12
radio input "true"
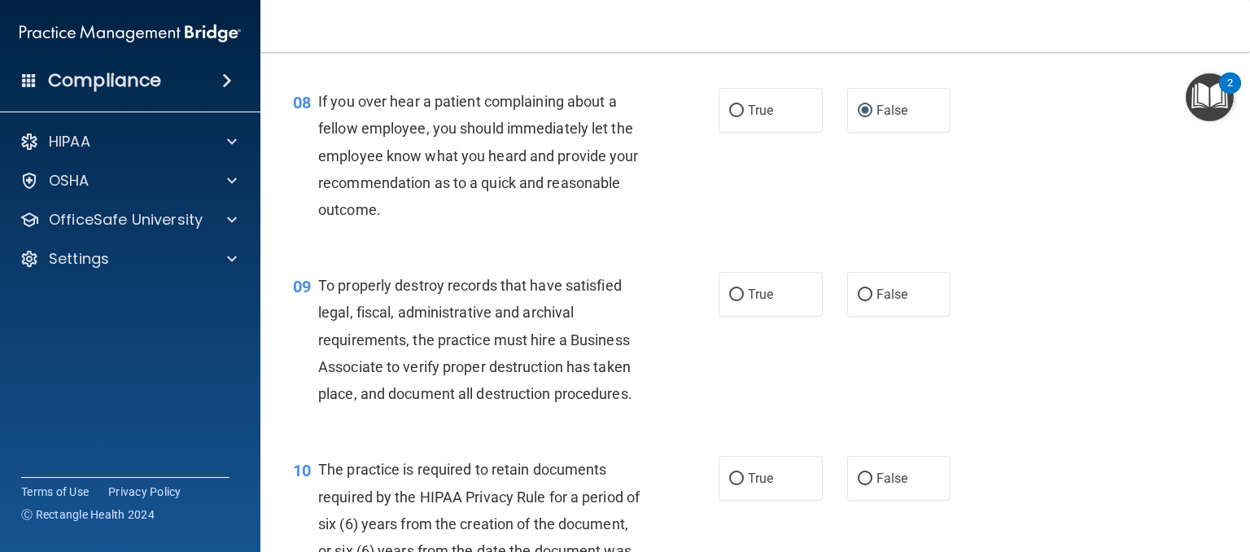
scroll to position [1302, 0]
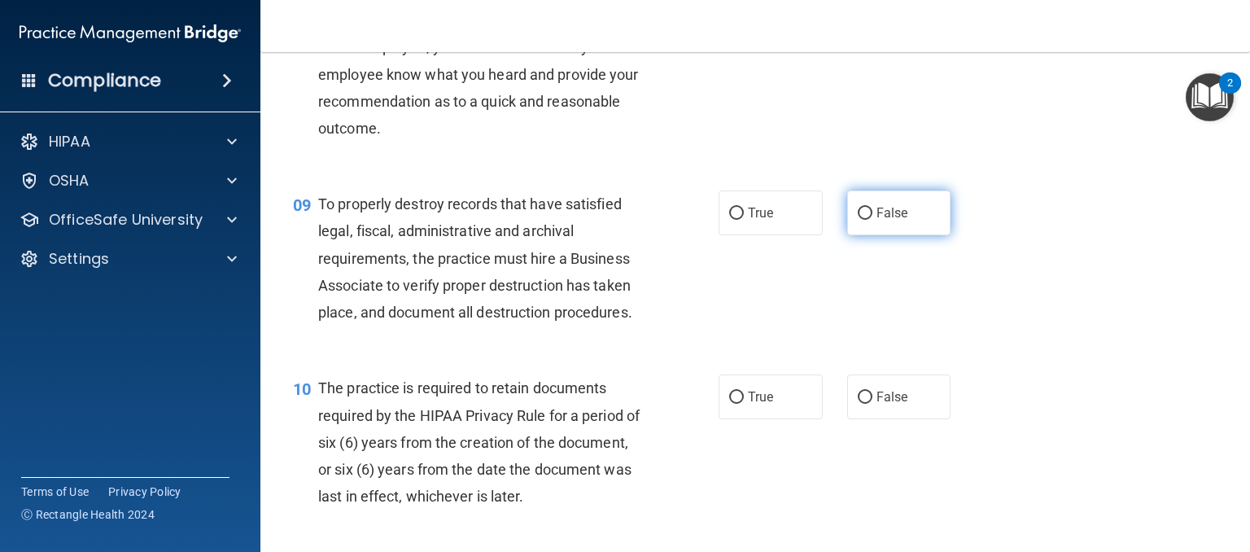
click at [858, 220] on input "False" at bounding box center [865, 214] width 15 height 12
radio input "true"
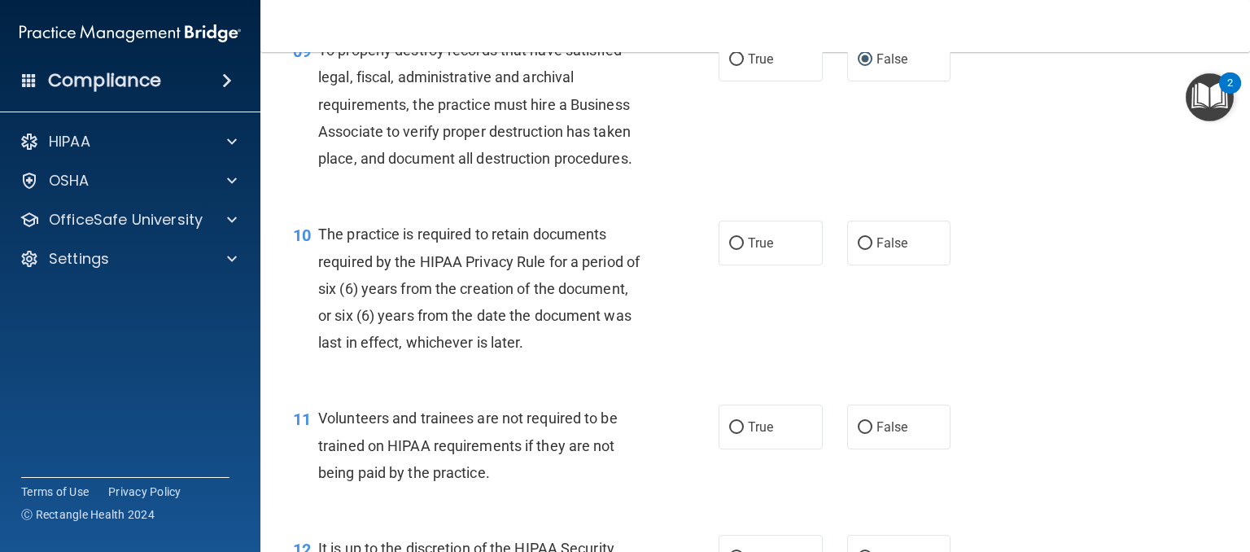
scroll to position [1465, 0]
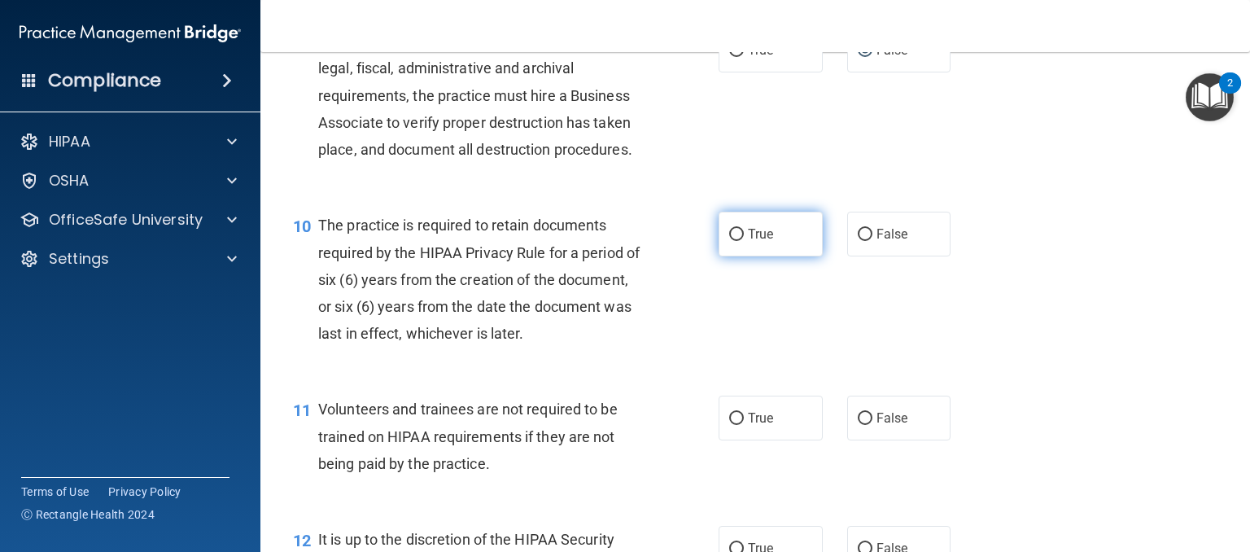
click at [729, 241] on input "True" at bounding box center [736, 235] width 15 height 12
radio input "true"
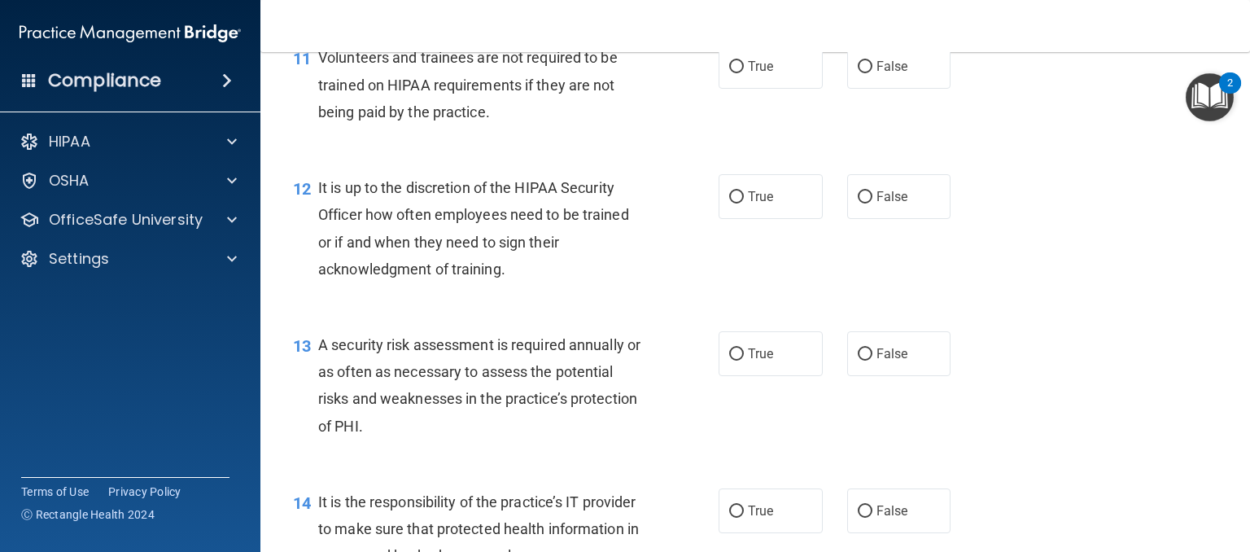
scroll to position [1790, 0]
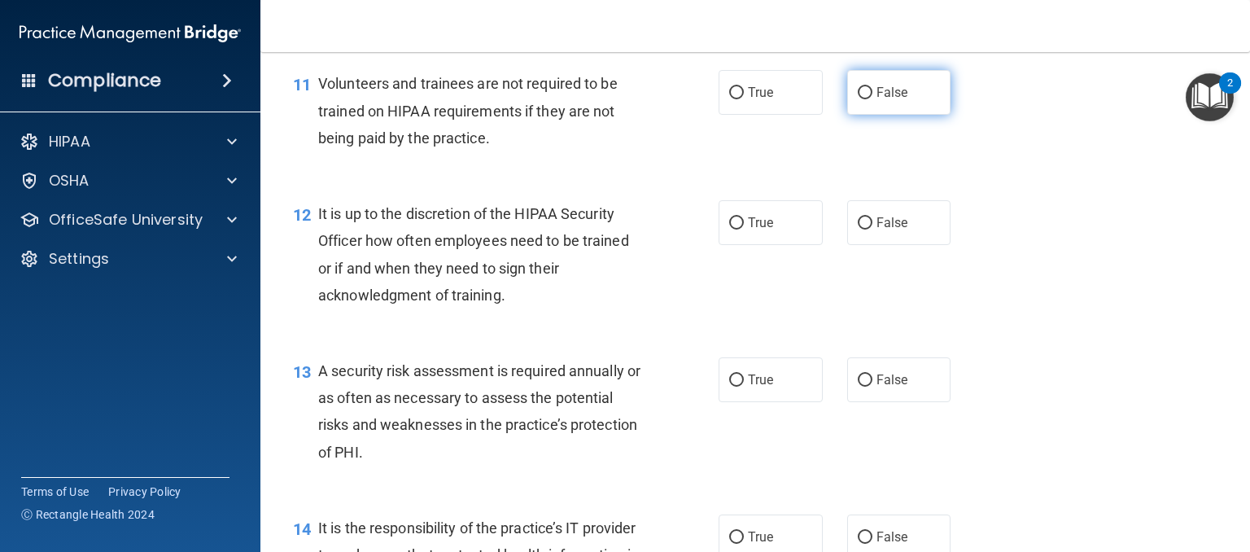
click at [861, 99] on input "False" at bounding box center [865, 93] width 15 height 12
radio input "true"
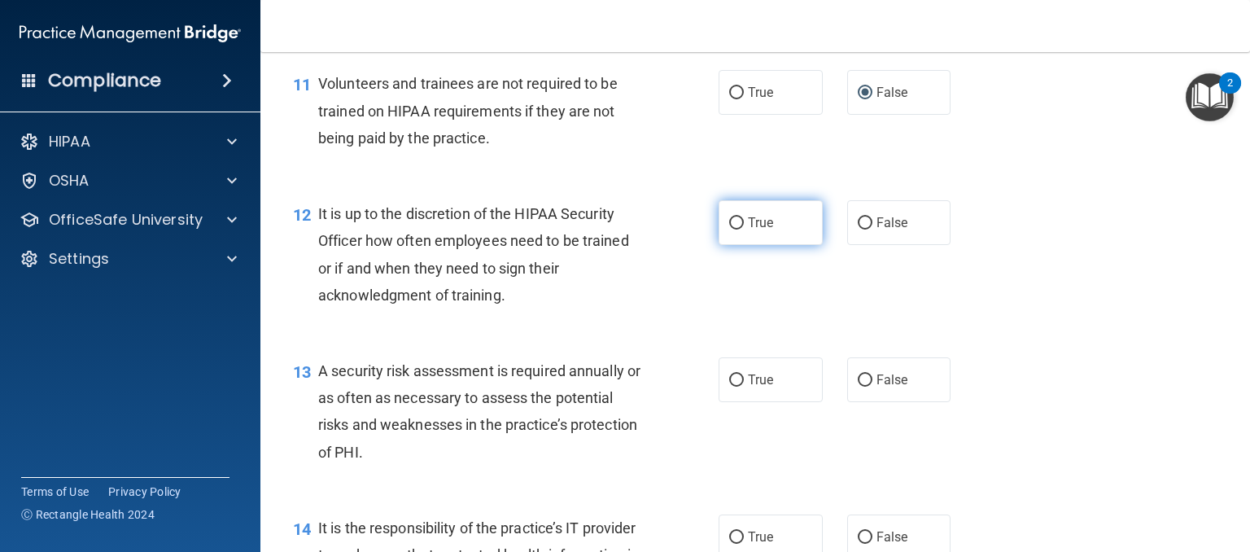
click at [732, 230] on input "True" at bounding box center [736, 223] width 15 height 12
radio input "true"
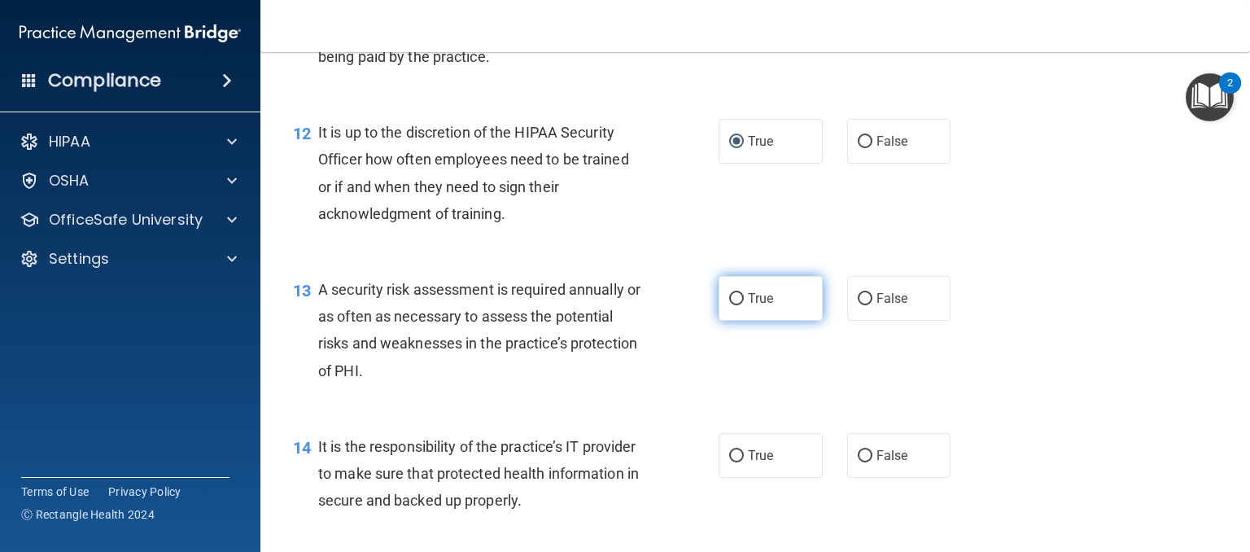
click at [730, 305] on input "True" at bounding box center [736, 299] width 15 height 12
radio input "true"
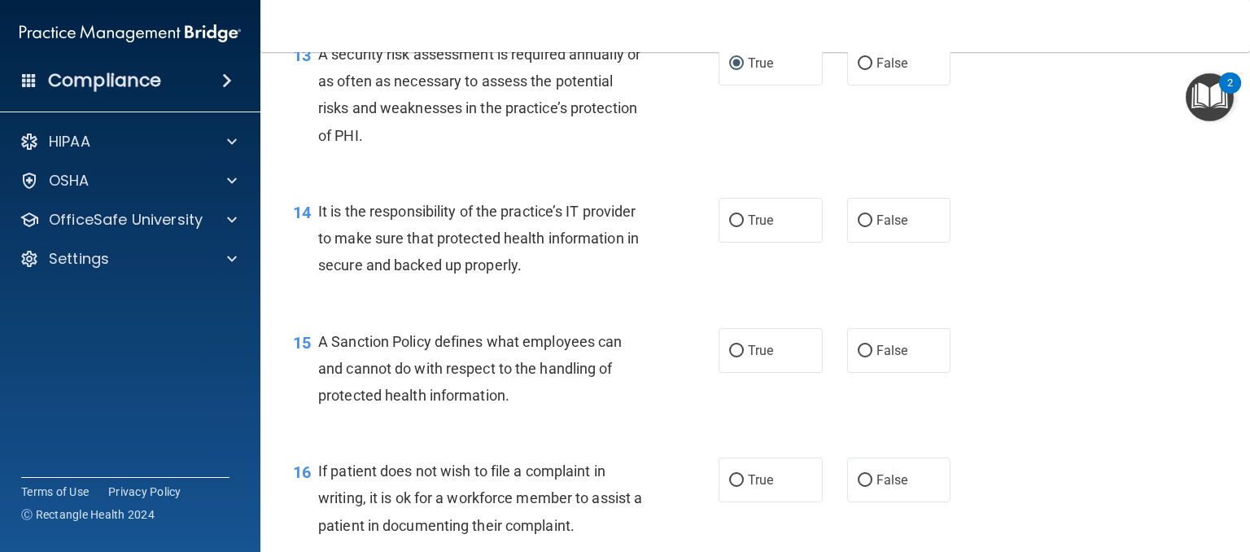
scroll to position [2116, 0]
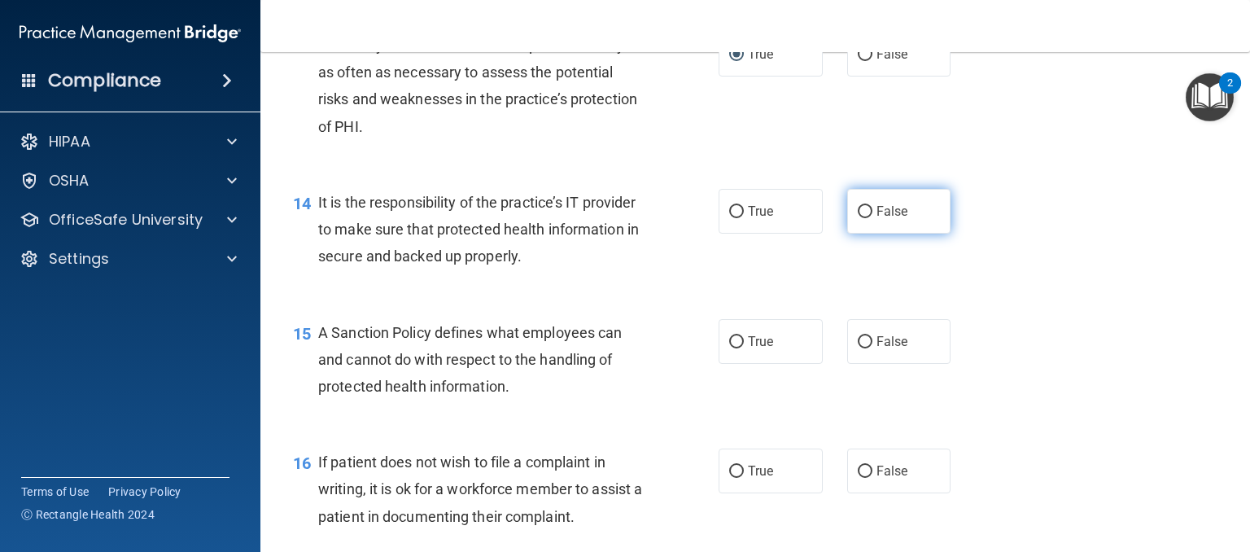
click at [859, 218] on input "False" at bounding box center [865, 212] width 15 height 12
radio input "true"
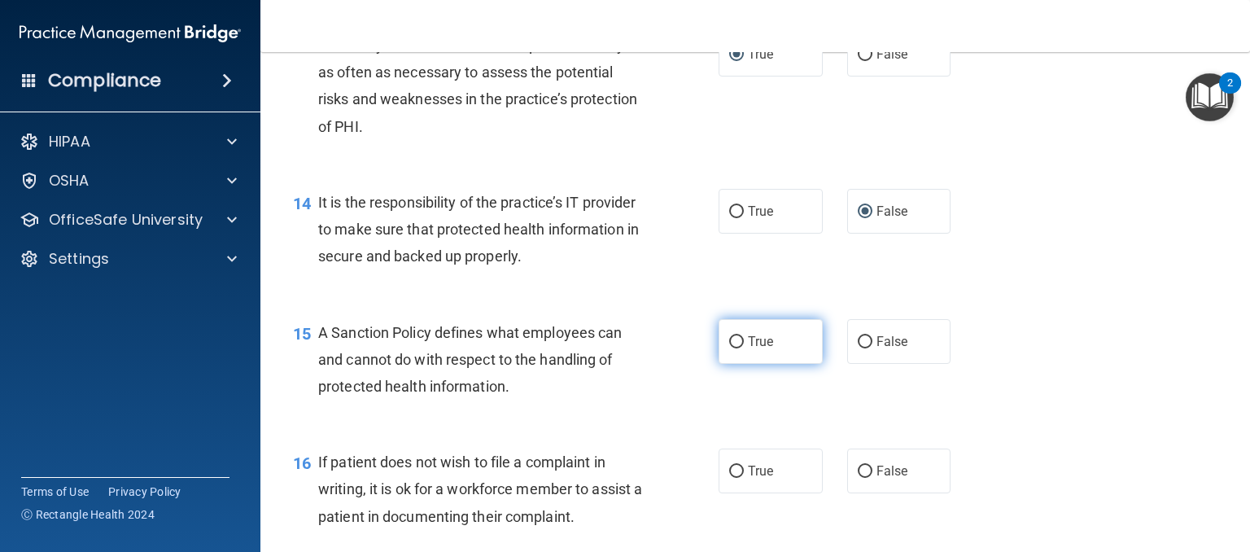
click at [729, 348] on input "True" at bounding box center [736, 342] width 15 height 12
radio input "true"
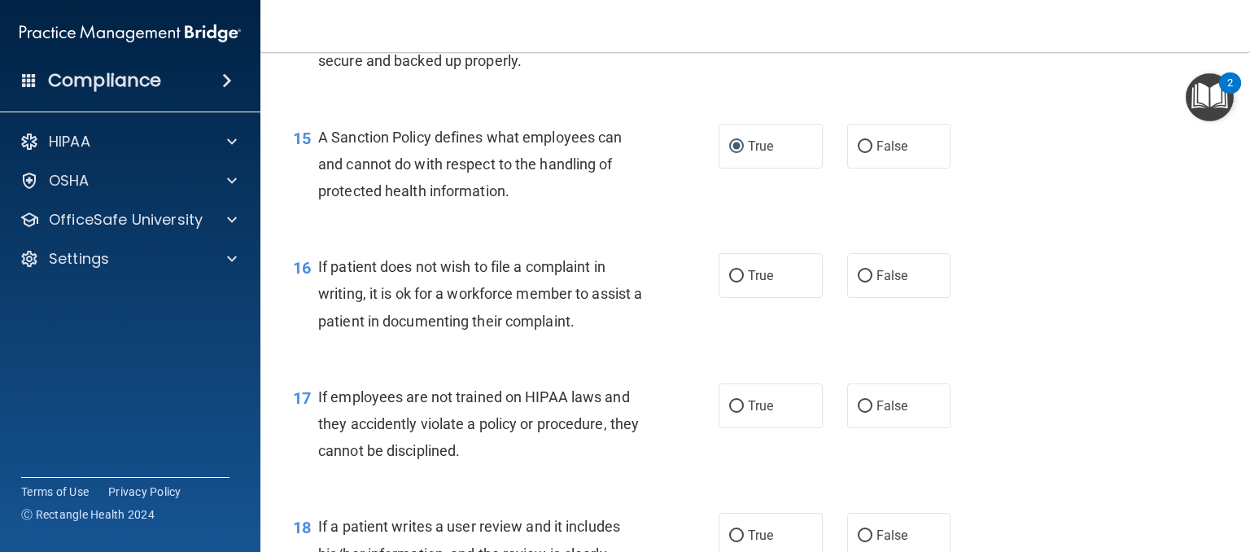
scroll to position [2360, 0]
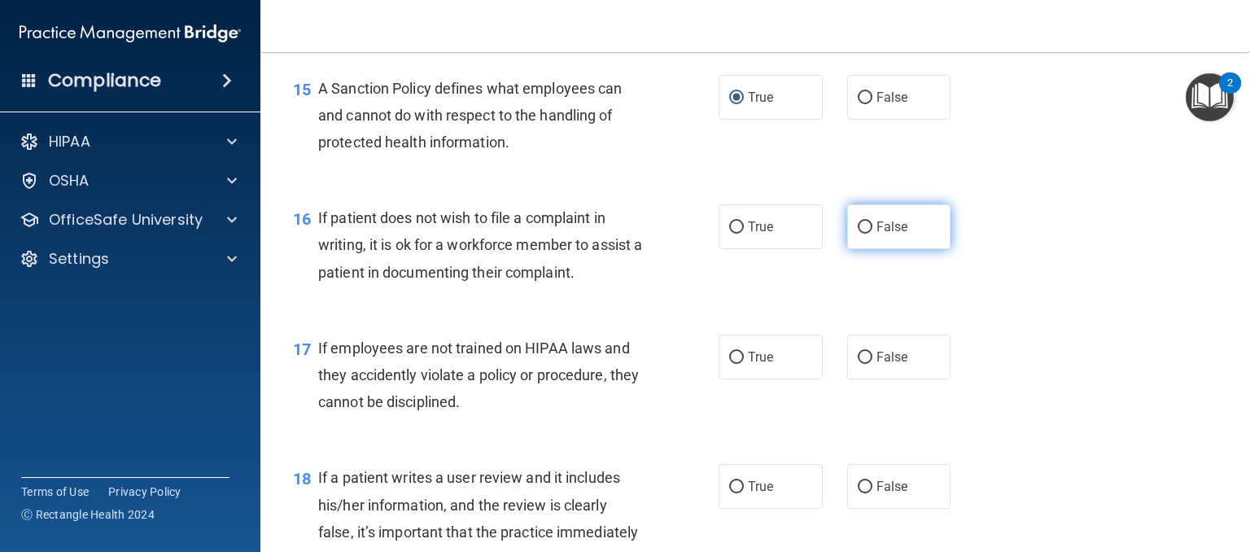
click at [858, 234] on input "False" at bounding box center [865, 227] width 15 height 12
radio input "true"
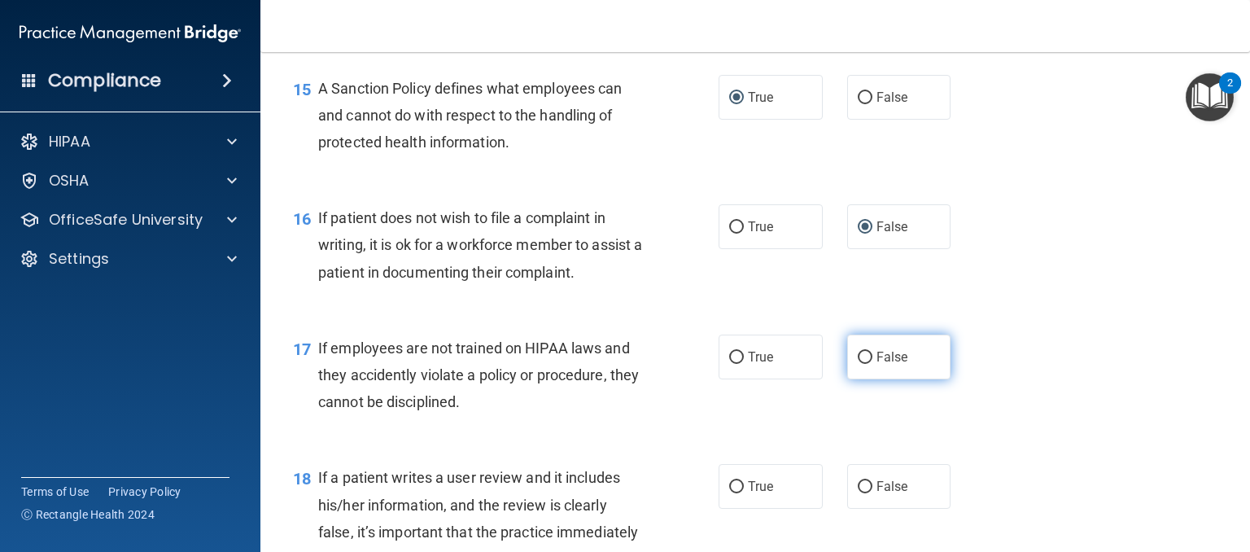
click at [859, 364] on input "False" at bounding box center [865, 358] width 15 height 12
radio input "true"
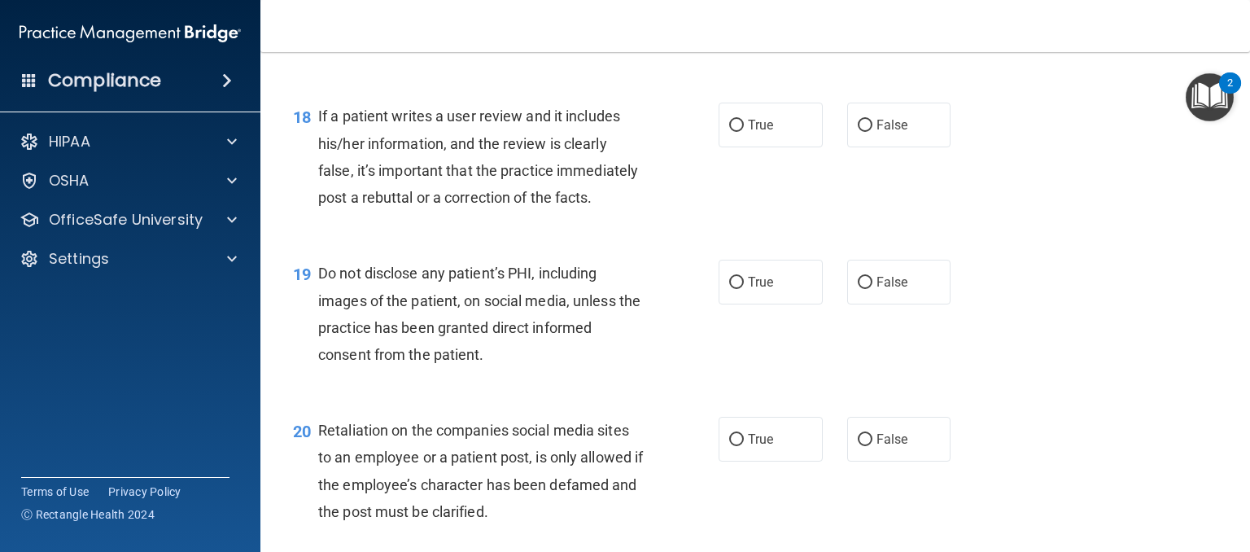
scroll to position [2686, 0]
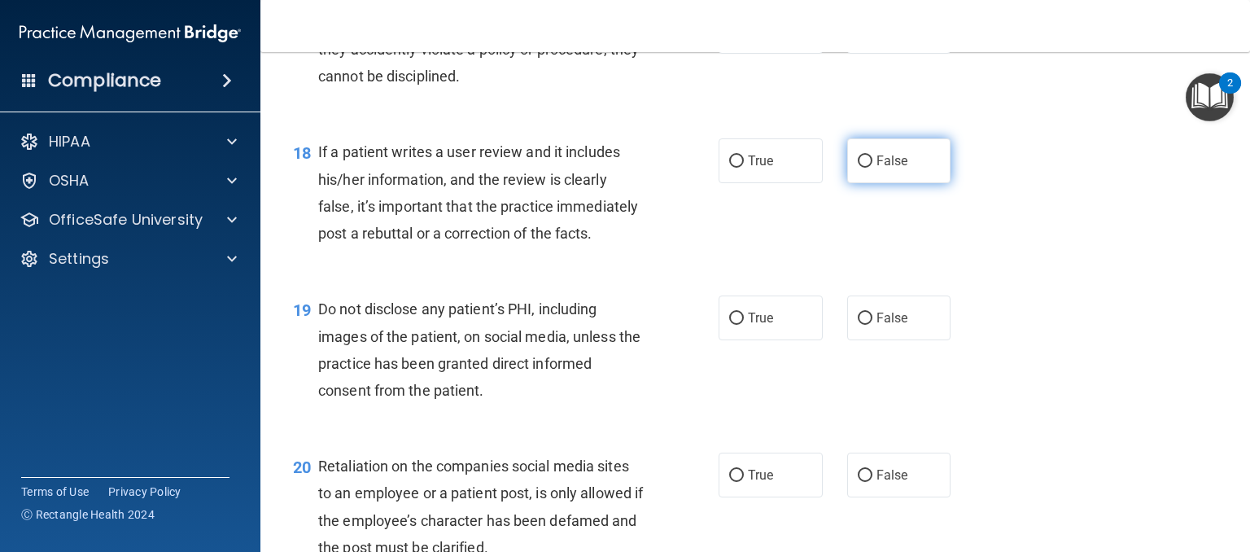
click at [858, 168] on input "False" at bounding box center [865, 161] width 15 height 12
radio input "true"
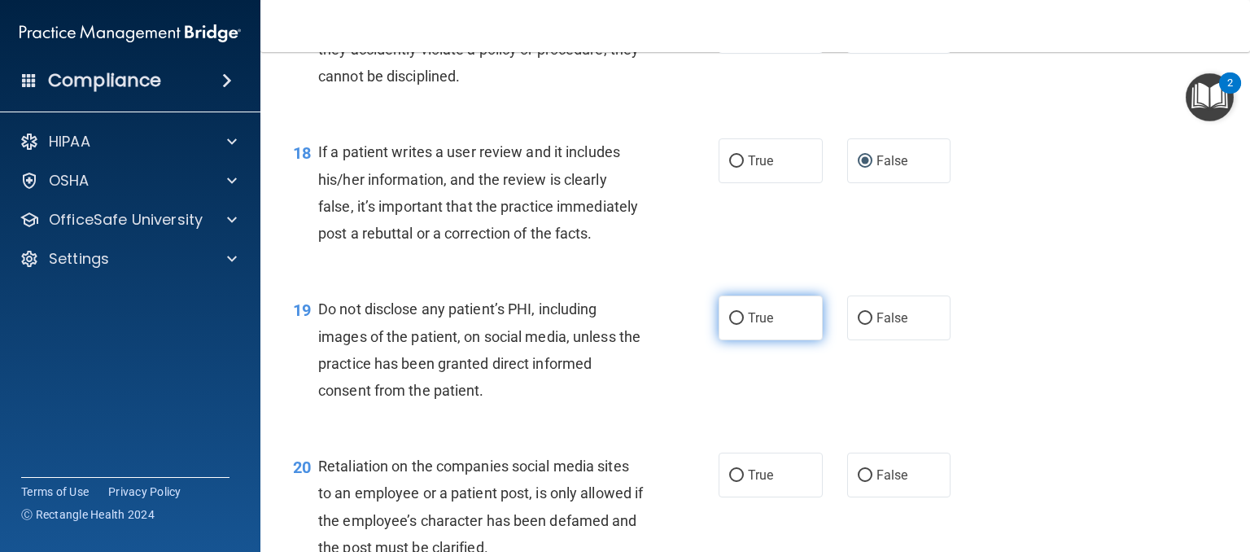
click at [729, 325] on input "True" at bounding box center [736, 319] width 15 height 12
radio input "true"
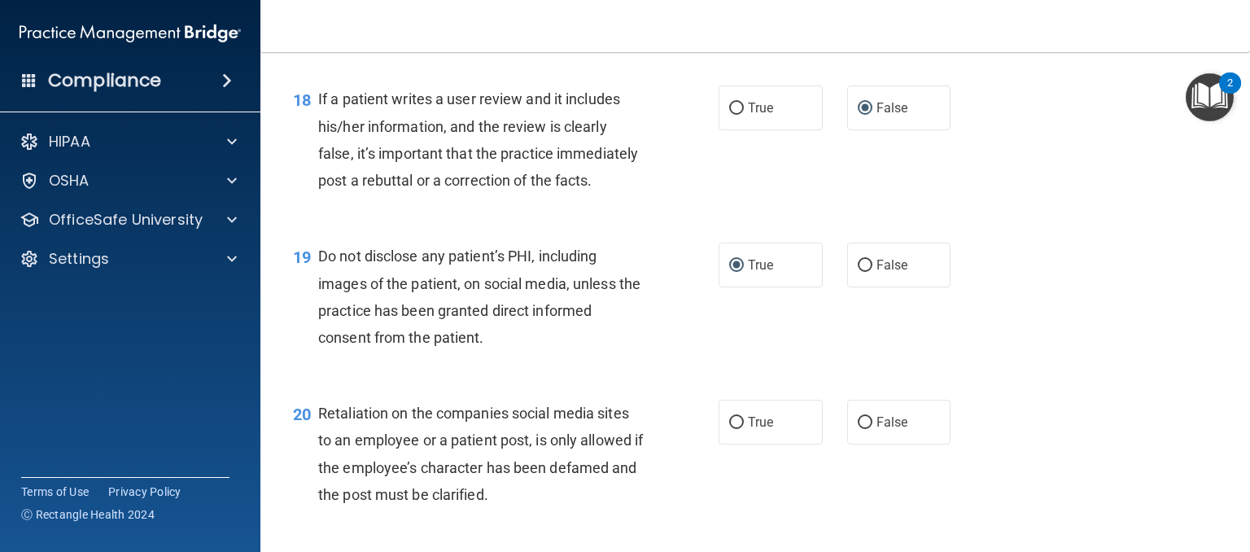
scroll to position [2767, 0]
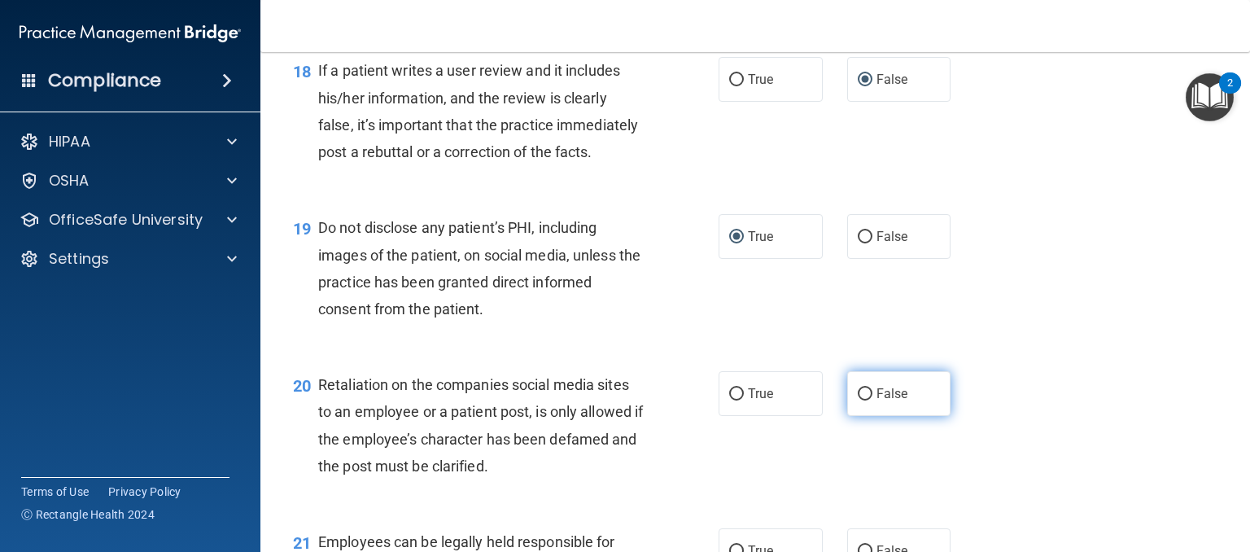
click at [859, 400] on input "False" at bounding box center [865, 394] width 15 height 12
radio input "true"
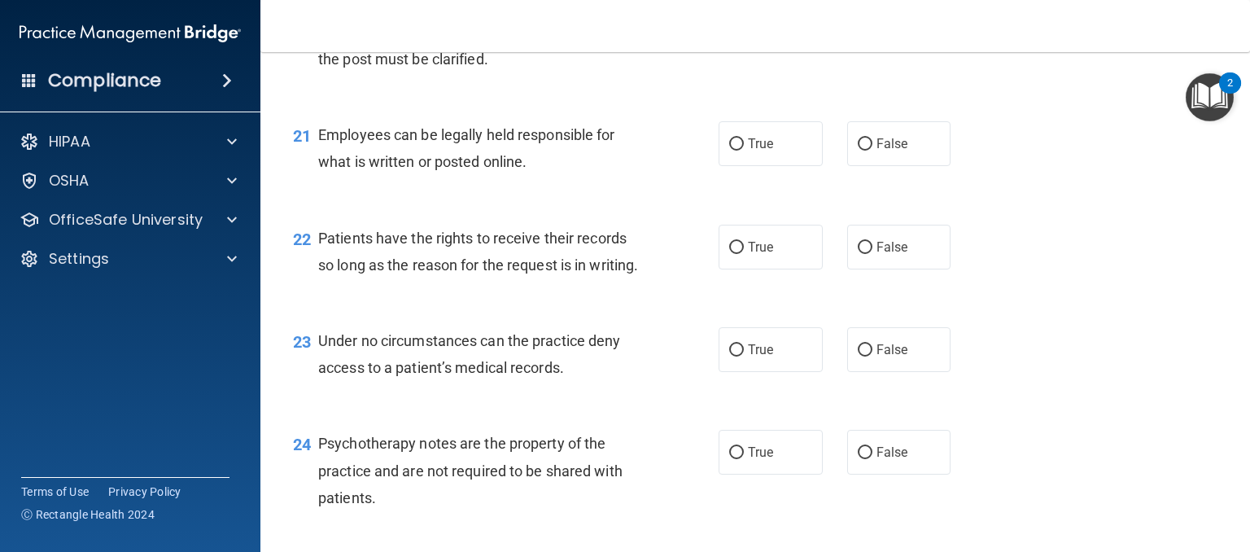
scroll to position [3255, 0]
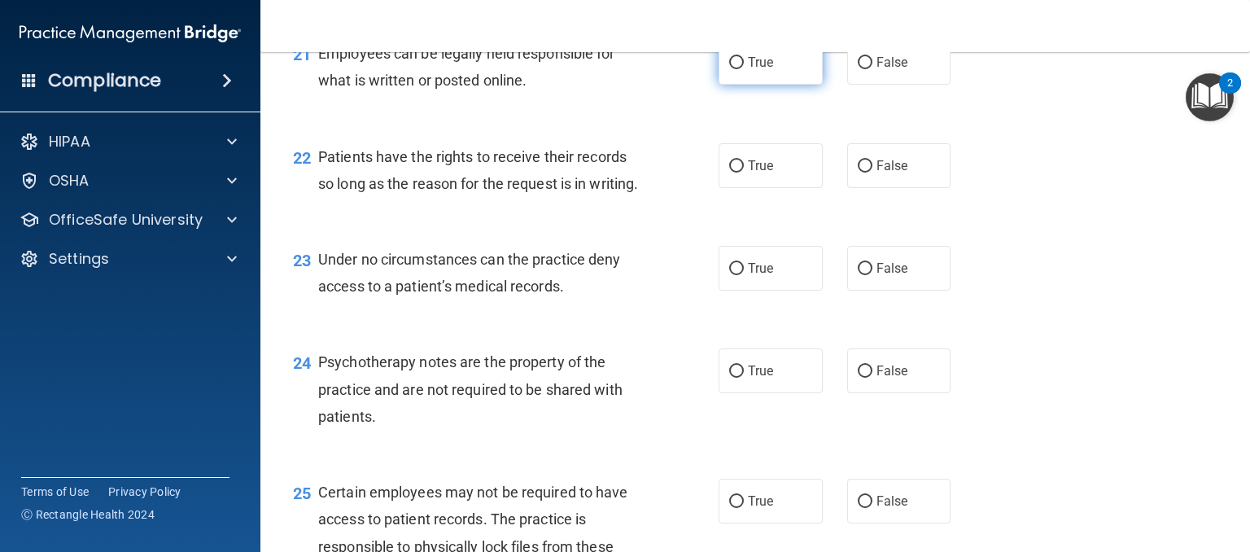
click at [729, 69] on input "True" at bounding box center [736, 63] width 15 height 12
radio input "true"
click at [732, 173] on input "True" at bounding box center [736, 166] width 15 height 12
radio input "true"
click at [729, 275] on input "True" at bounding box center [736, 269] width 15 height 12
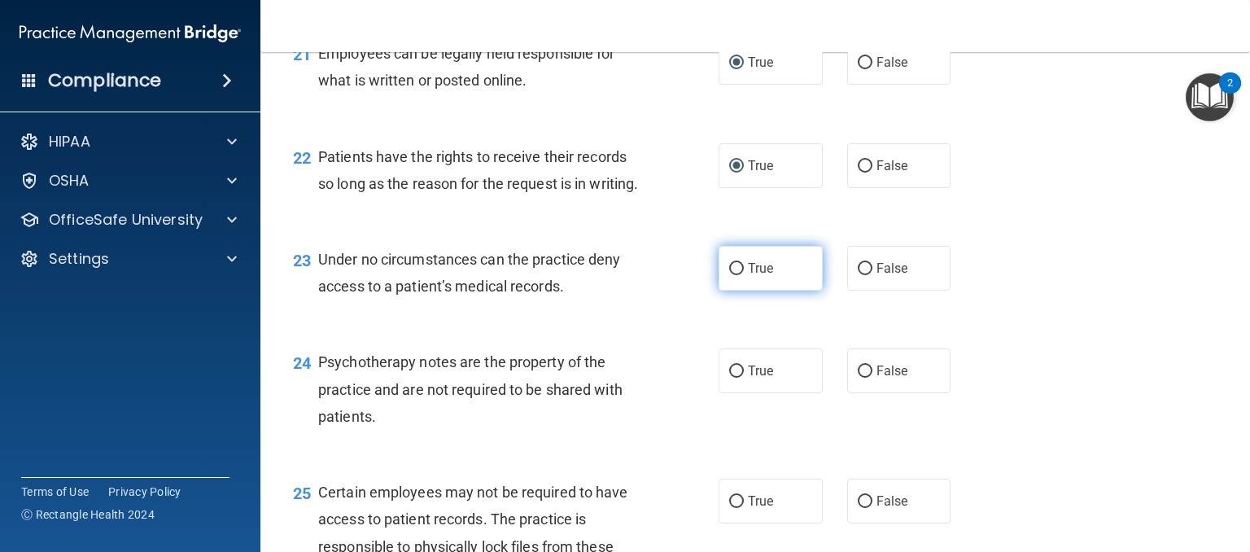
radio input "true"
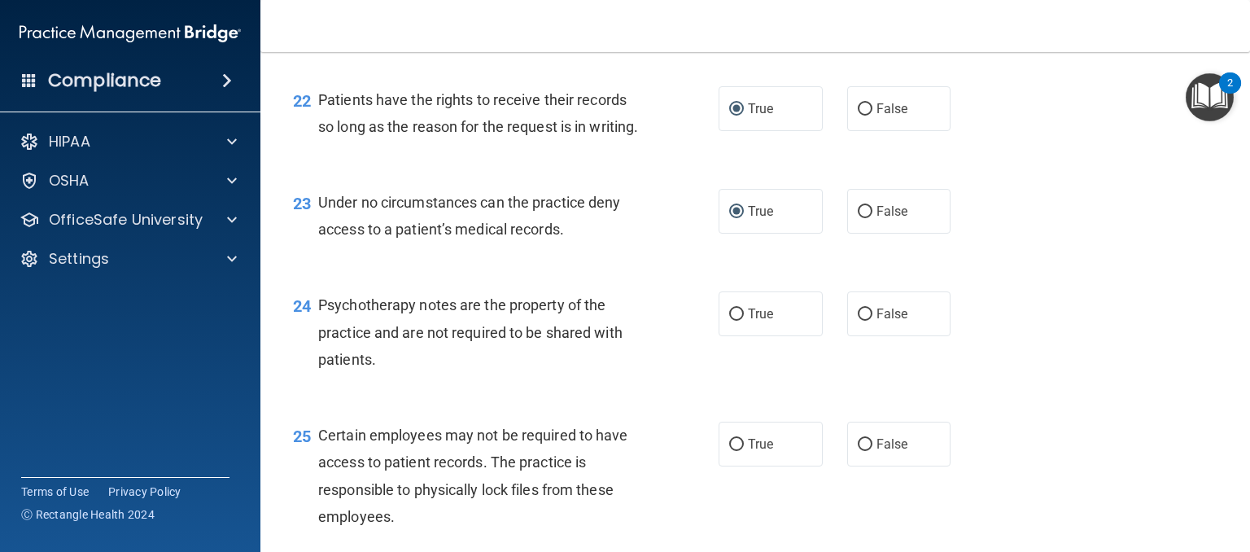
scroll to position [3337, 0]
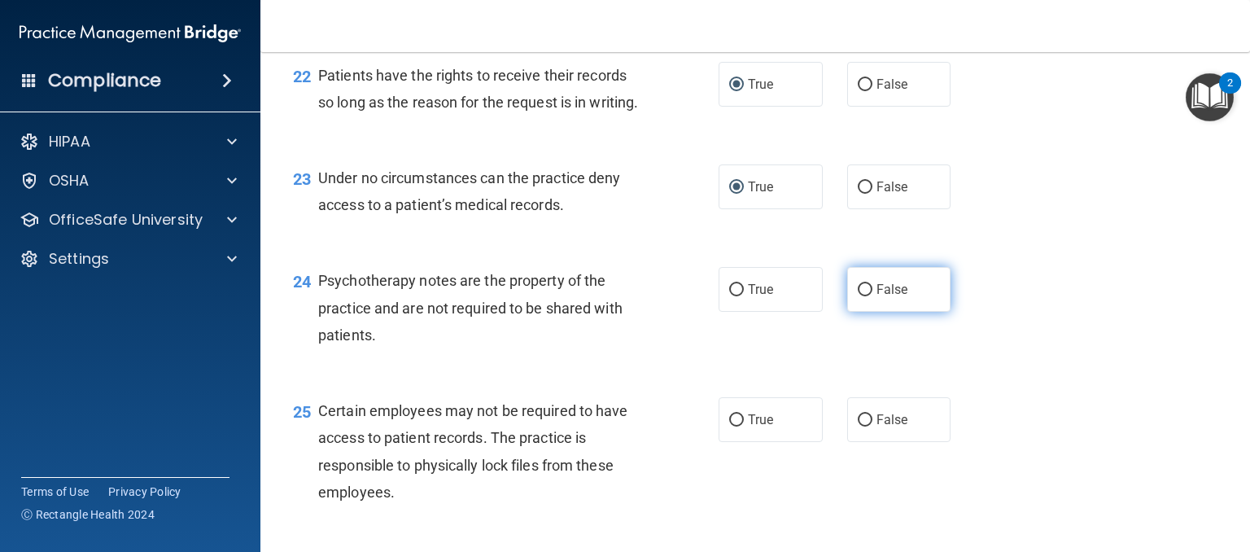
click at [863, 296] on input "False" at bounding box center [865, 290] width 15 height 12
radio input "true"
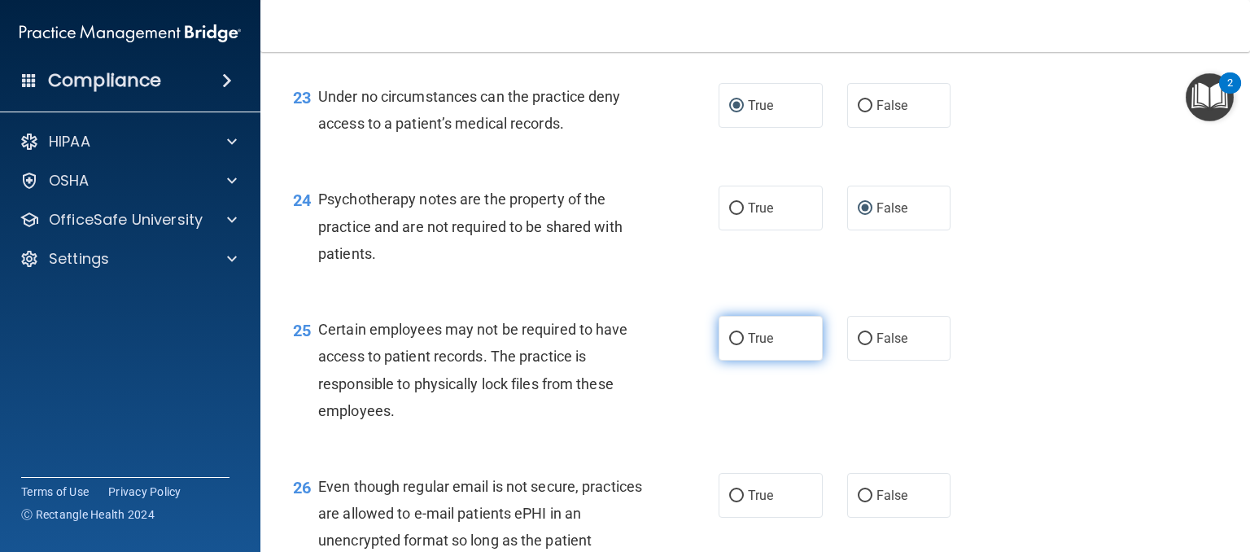
click at [729, 345] on input "True" at bounding box center [736, 339] width 15 height 12
radio input "true"
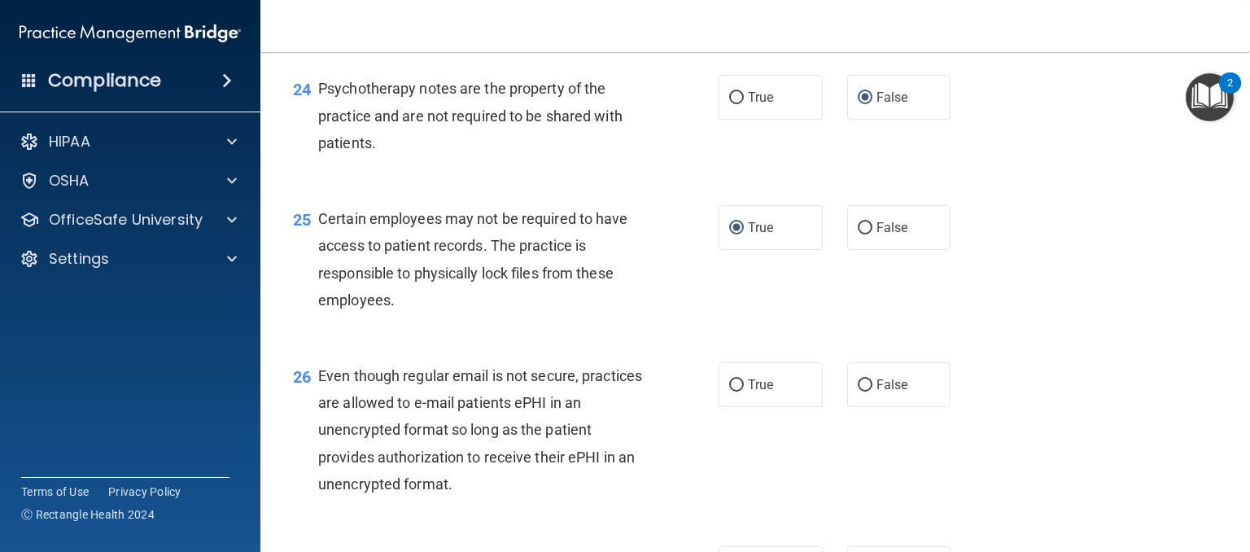
scroll to position [3662, 0]
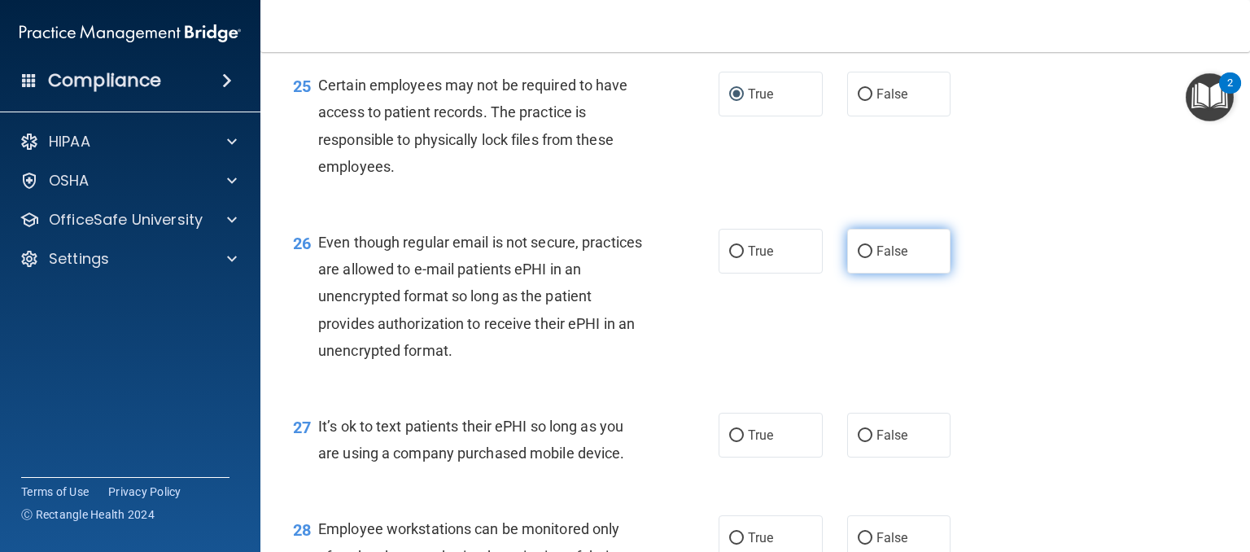
click at [858, 258] on input "False" at bounding box center [865, 252] width 15 height 12
radio input "true"
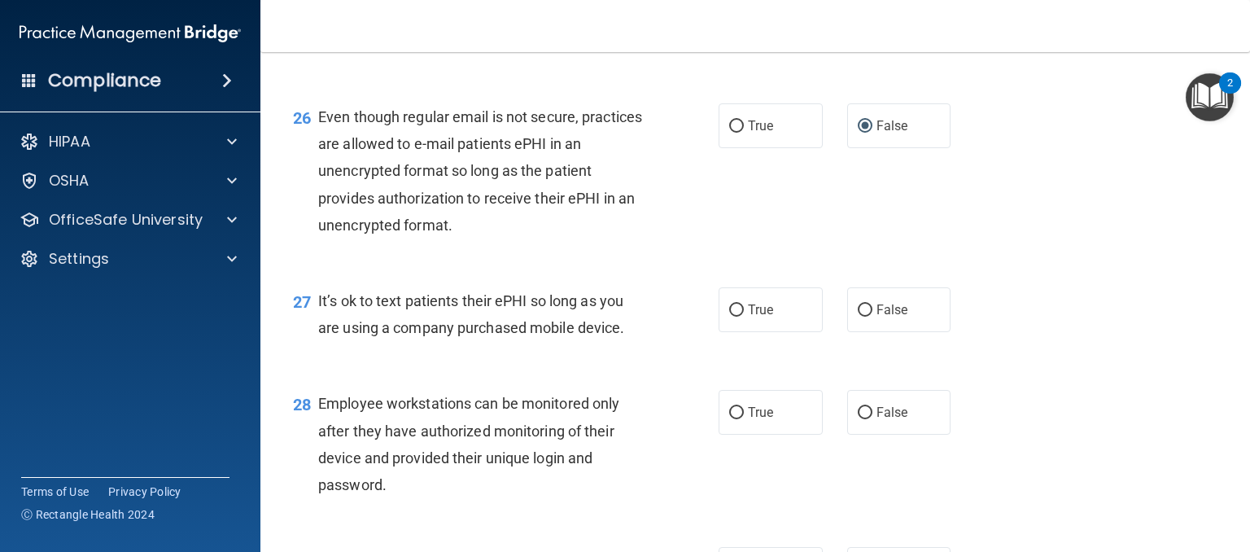
scroll to position [3825, 0]
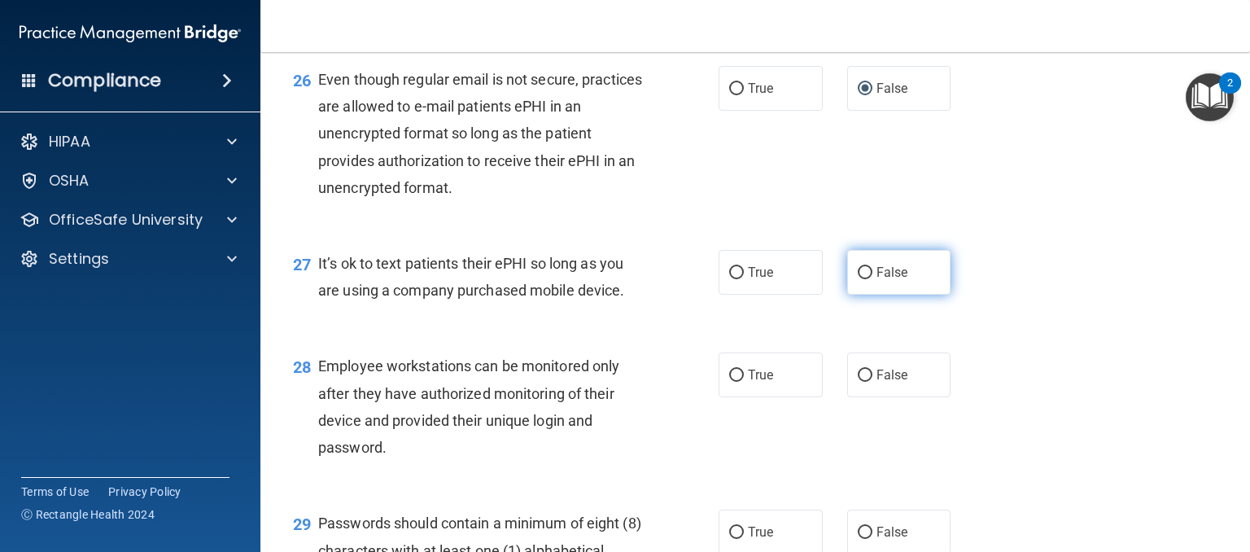
click at [859, 279] on input "False" at bounding box center [865, 273] width 15 height 12
radio input "true"
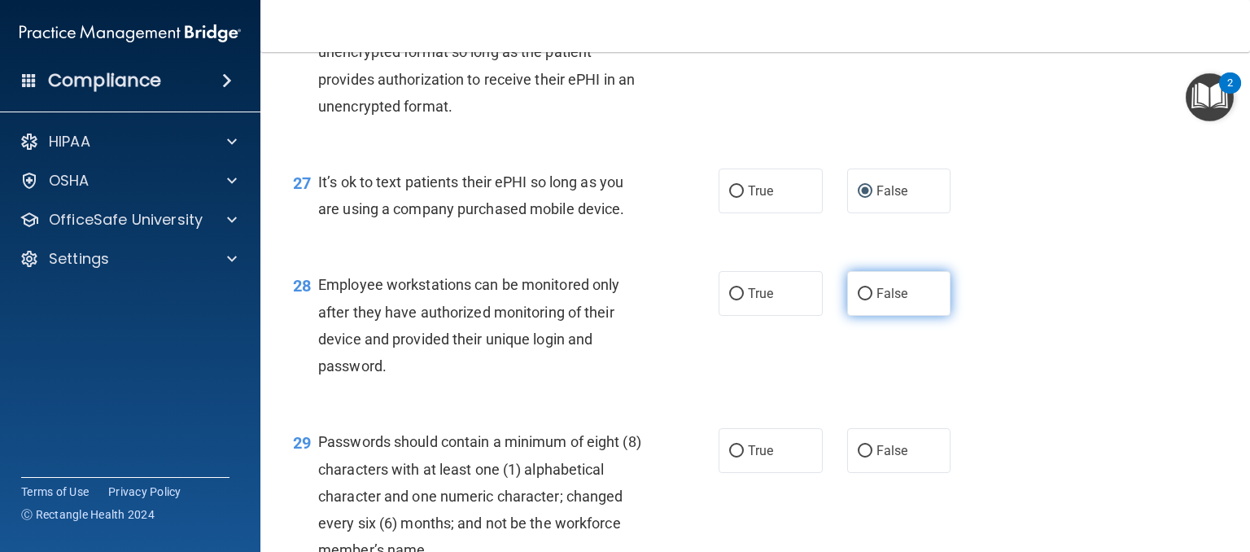
click at [863, 300] on input "False" at bounding box center [865, 294] width 15 height 12
radio input "true"
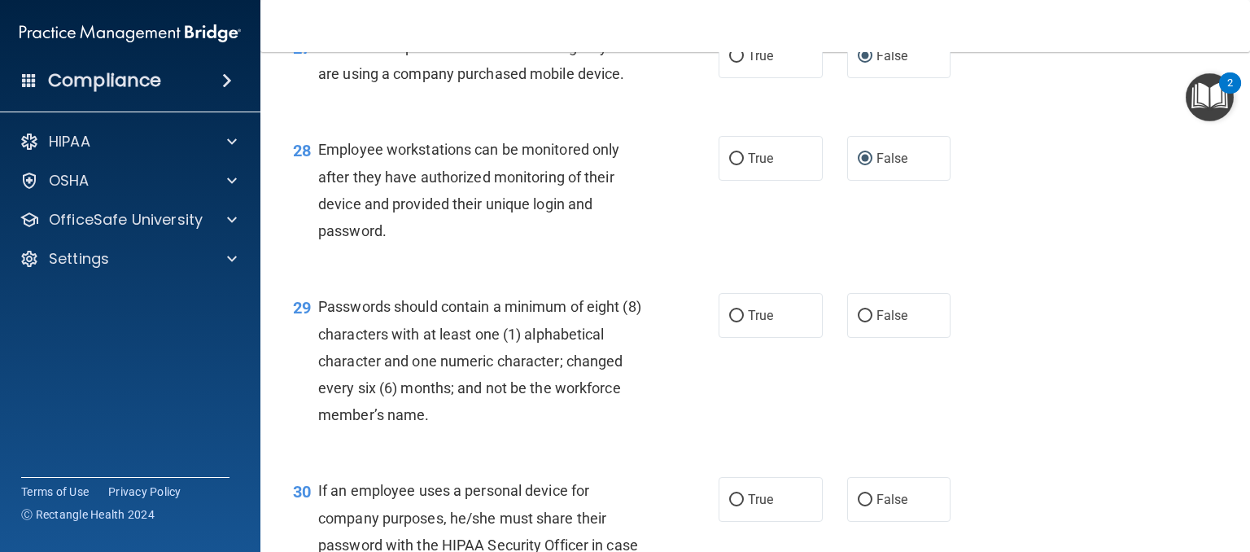
scroll to position [4069, 0]
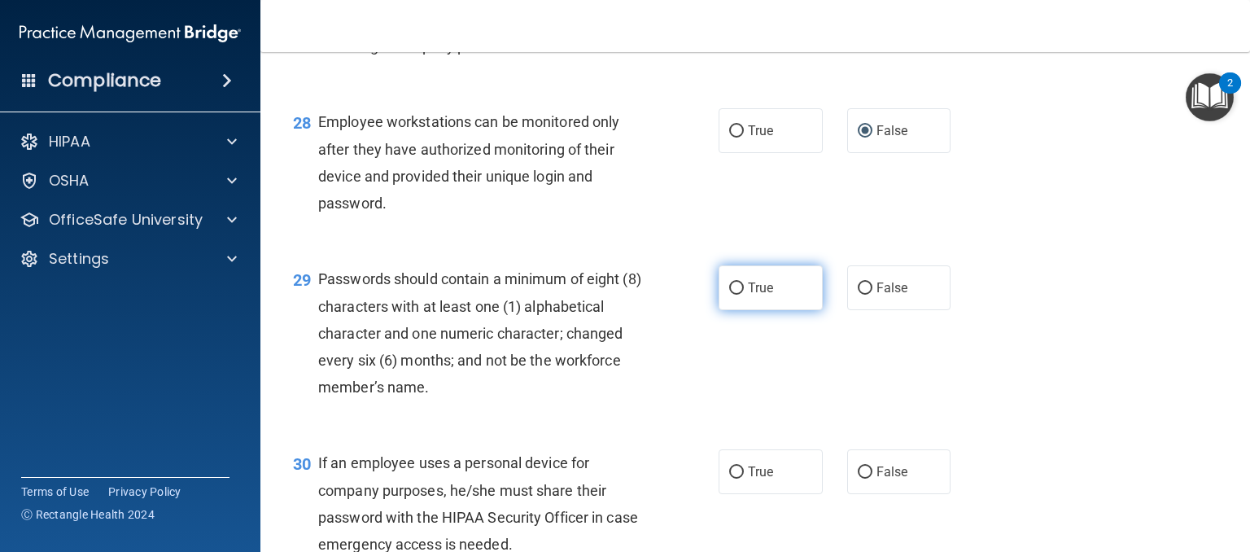
click at [732, 295] on input "True" at bounding box center [736, 288] width 15 height 12
radio input "true"
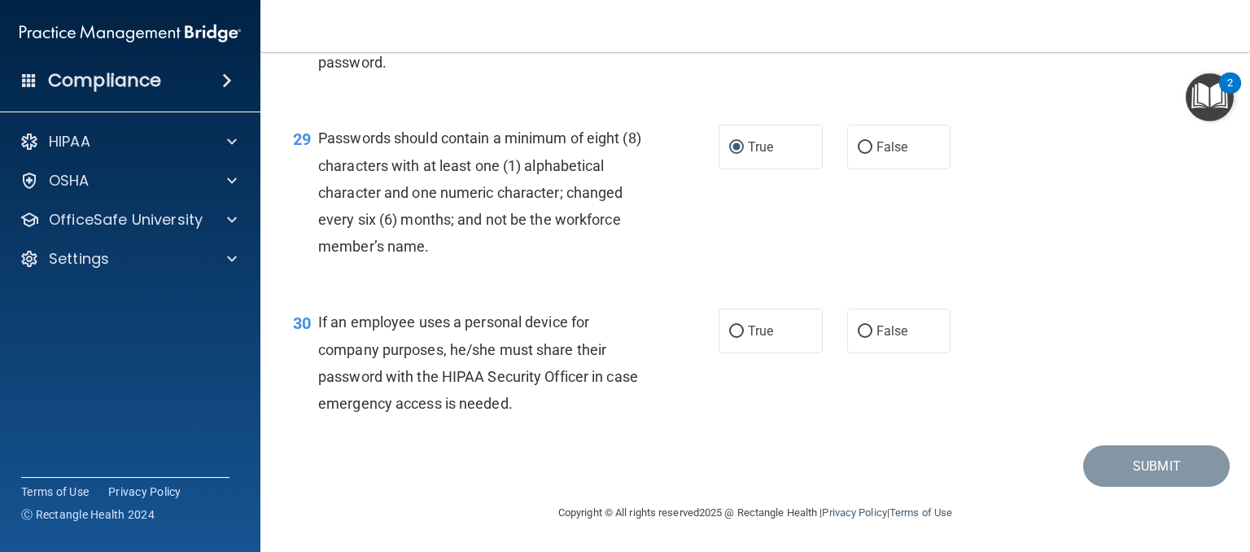
scroll to position [4232, 0]
click at [859, 338] on input "False" at bounding box center [865, 332] width 15 height 12
radio input "true"
click at [1115, 463] on button "Submit" at bounding box center [1156, 466] width 146 height 42
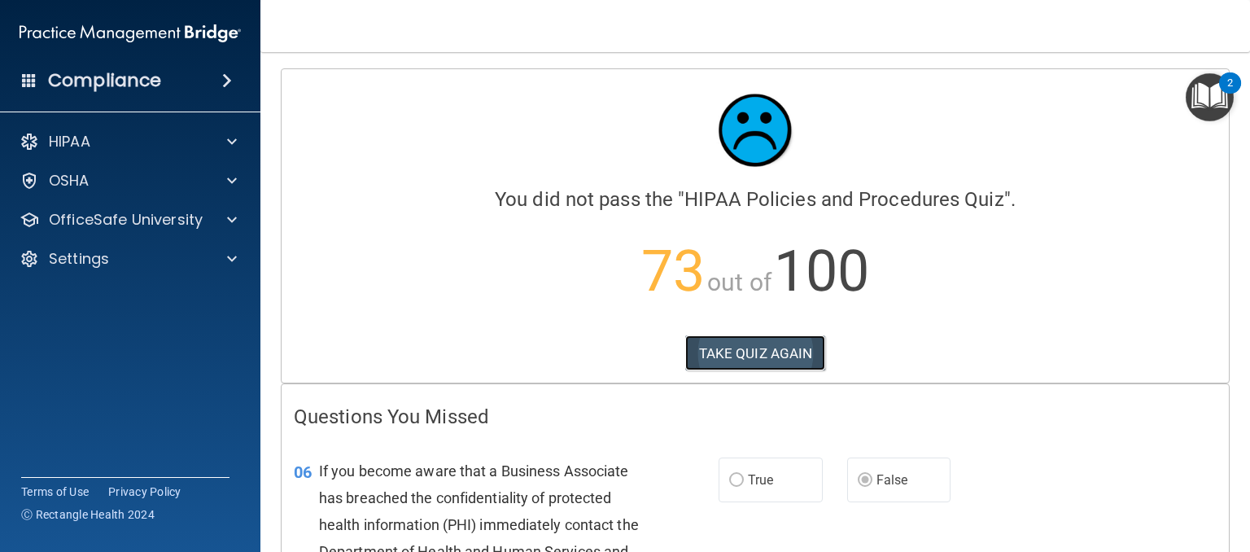
click at [784, 353] on button "TAKE QUIZ AGAIN" at bounding box center [755, 353] width 141 height 36
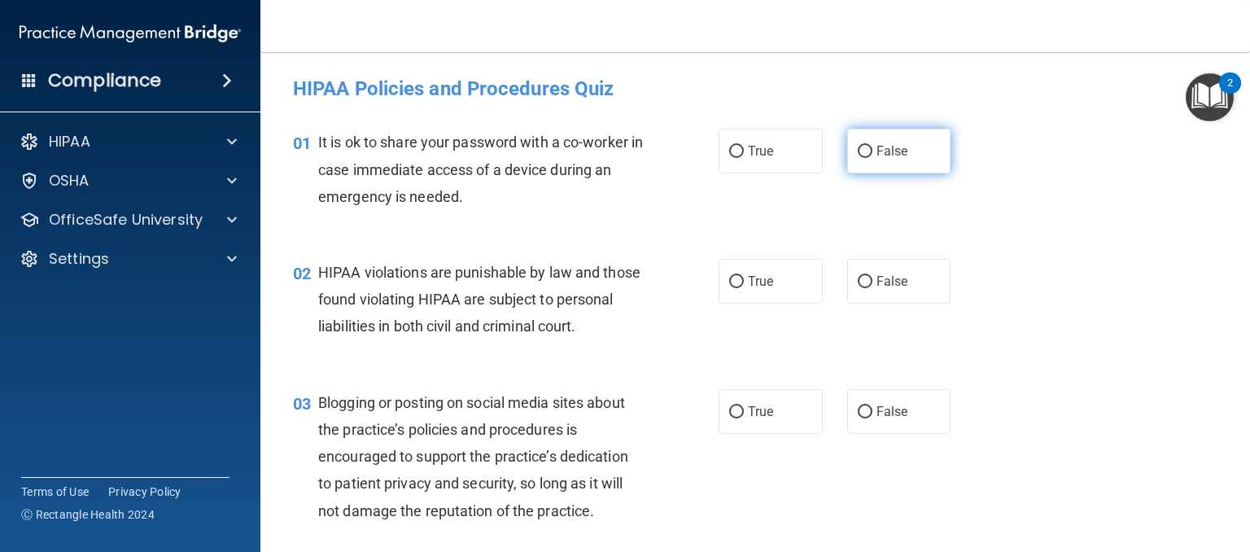
click at [858, 149] on input "False" at bounding box center [865, 152] width 15 height 12
radio input "true"
click at [731, 278] on input "True" at bounding box center [736, 282] width 15 height 12
radio input "true"
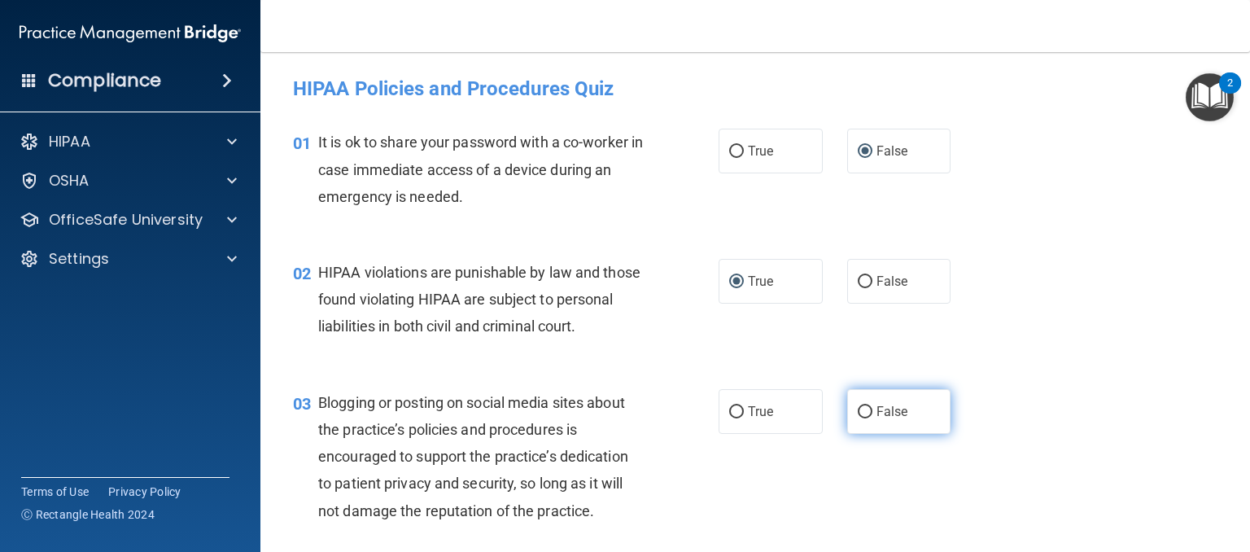
click at [858, 418] on input "False" at bounding box center [865, 412] width 15 height 12
radio input "true"
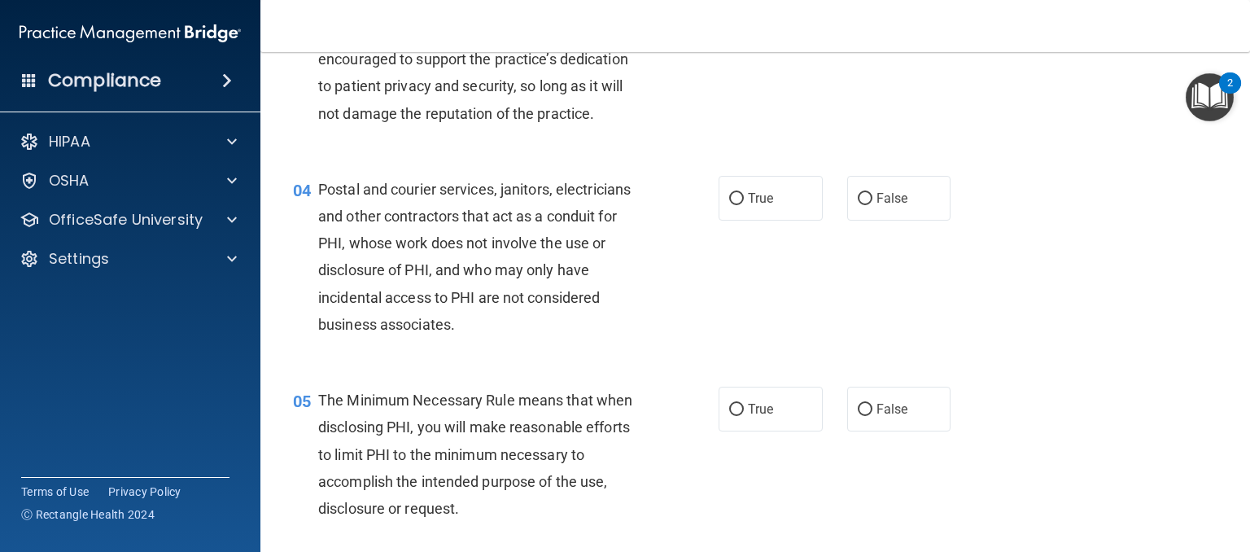
scroll to position [407, 0]
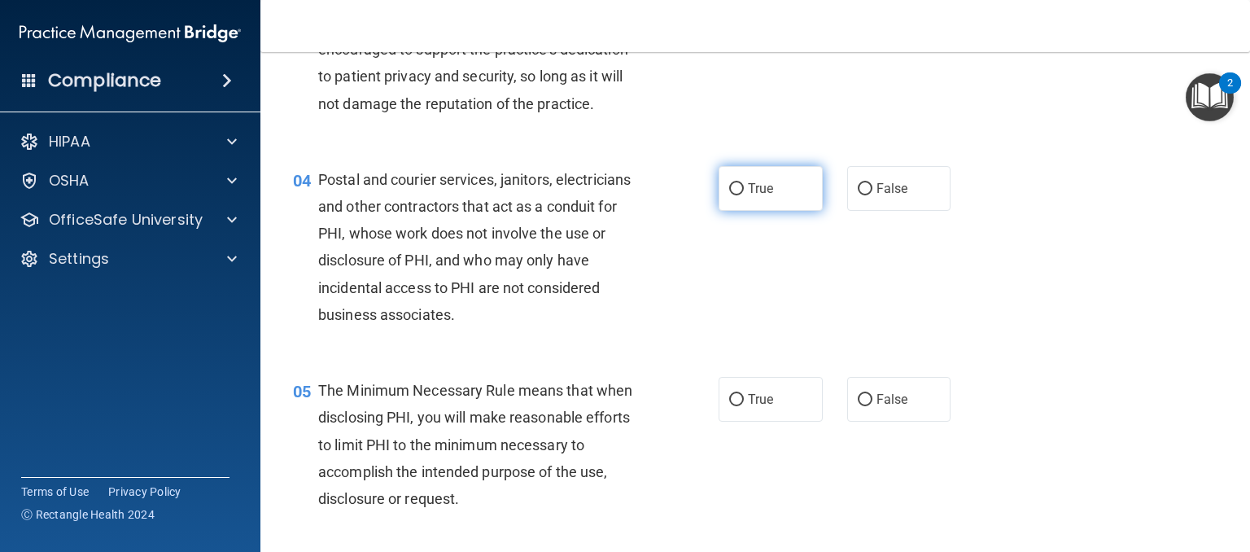
click at [734, 195] on input "True" at bounding box center [736, 189] width 15 height 12
radio input "true"
click at [729, 406] on input "True" at bounding box center [736, 400] width 15 height 12
radio input "true"
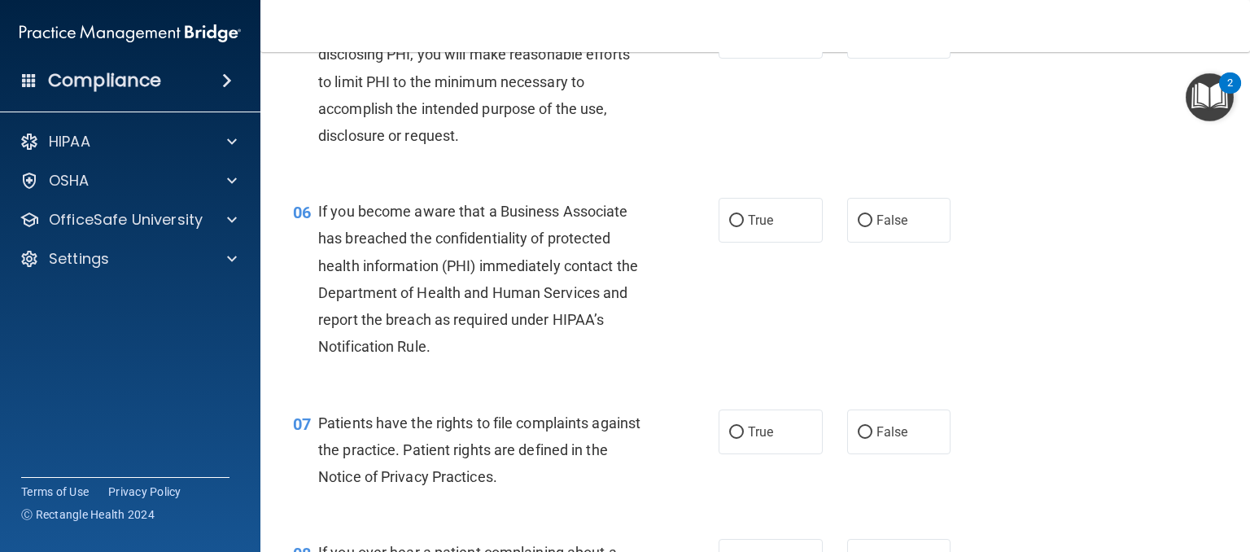
scroll to position [814, 0]
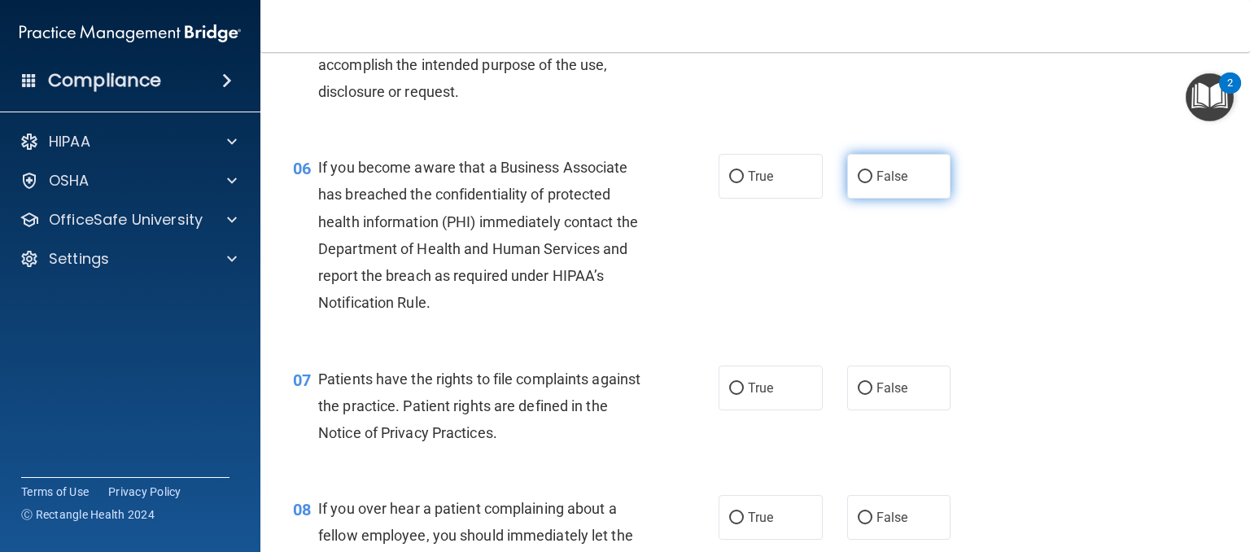
click at [858, 183] on input "False" at bounding box center [865, 177] width 15 height 12
radio input "true"
click at [730, 395] on input "True" at bounding box center [736, 389] width 15 height 12
radio input "true"
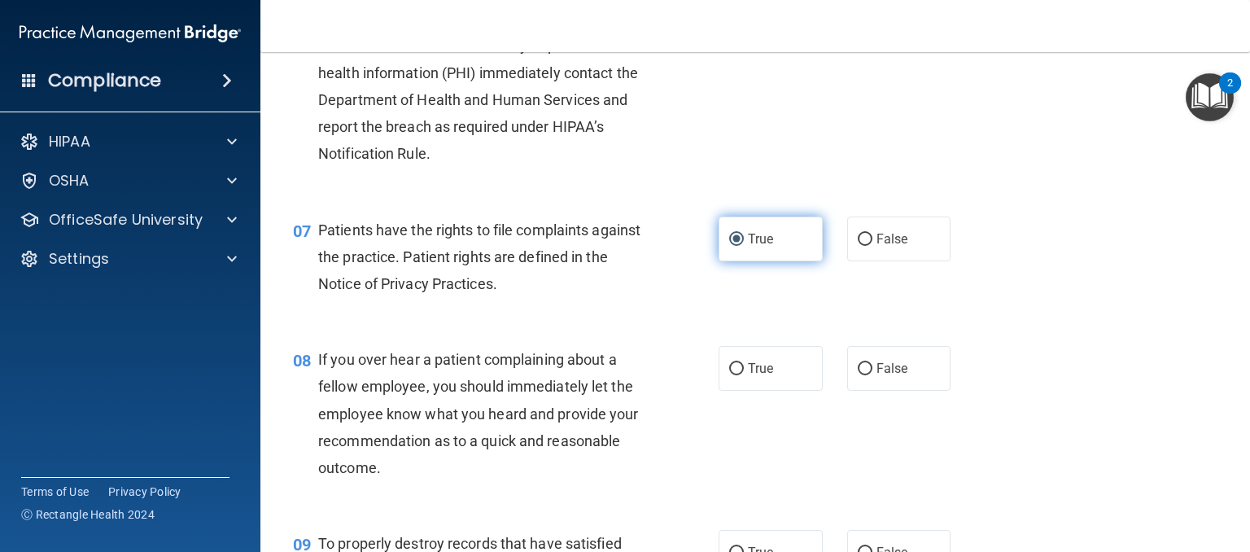
scroll to position [977, 0]
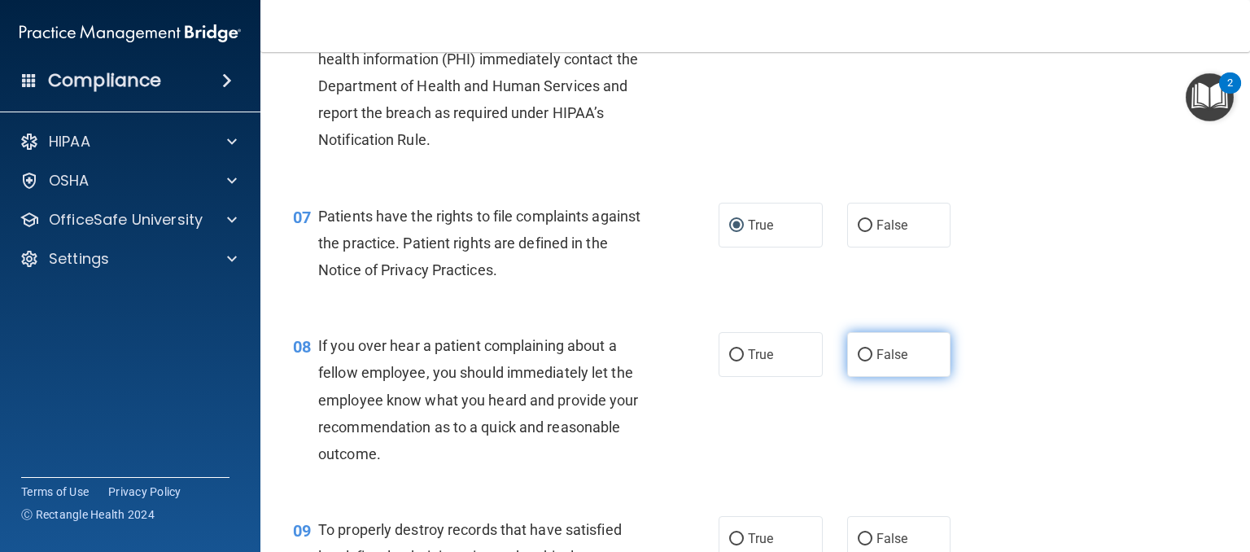
click at [858, 361] on input "False" at bounding box center [865, 355] width 15 height 12
radio input "true"
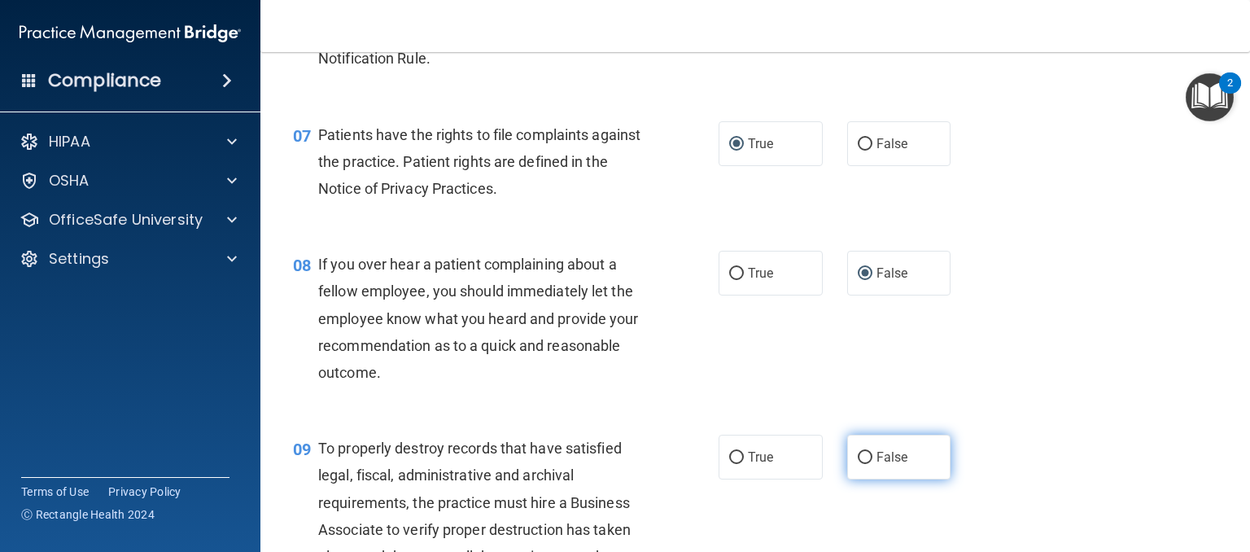
click at [859, 464] on input "False" at bounding box center [865, 458] width 15 height 12
radio input "true"
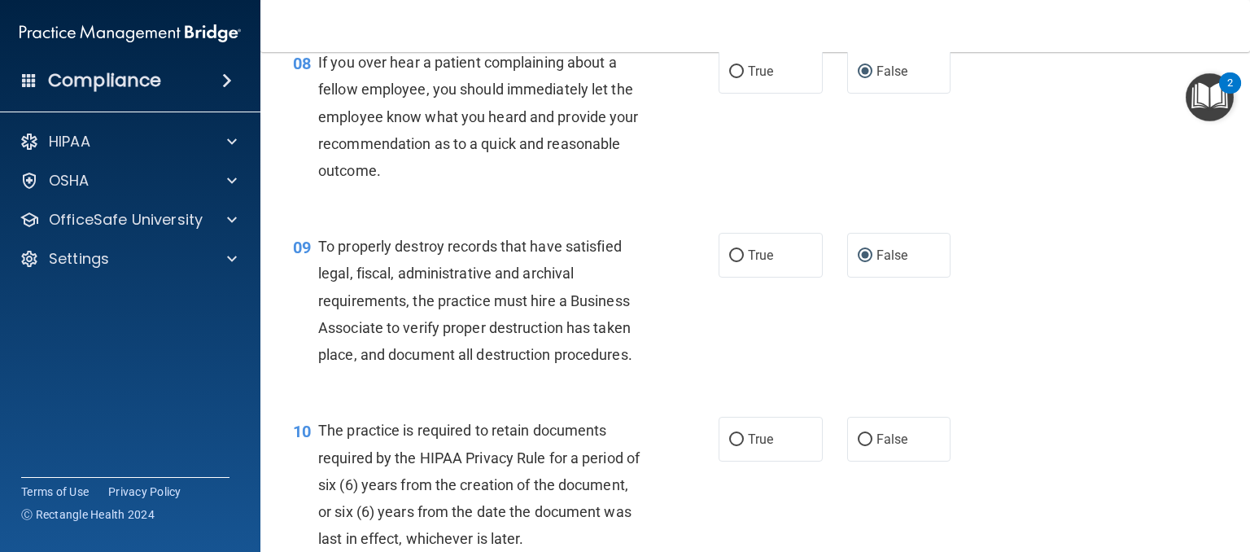
scroll to position [1302, 0]
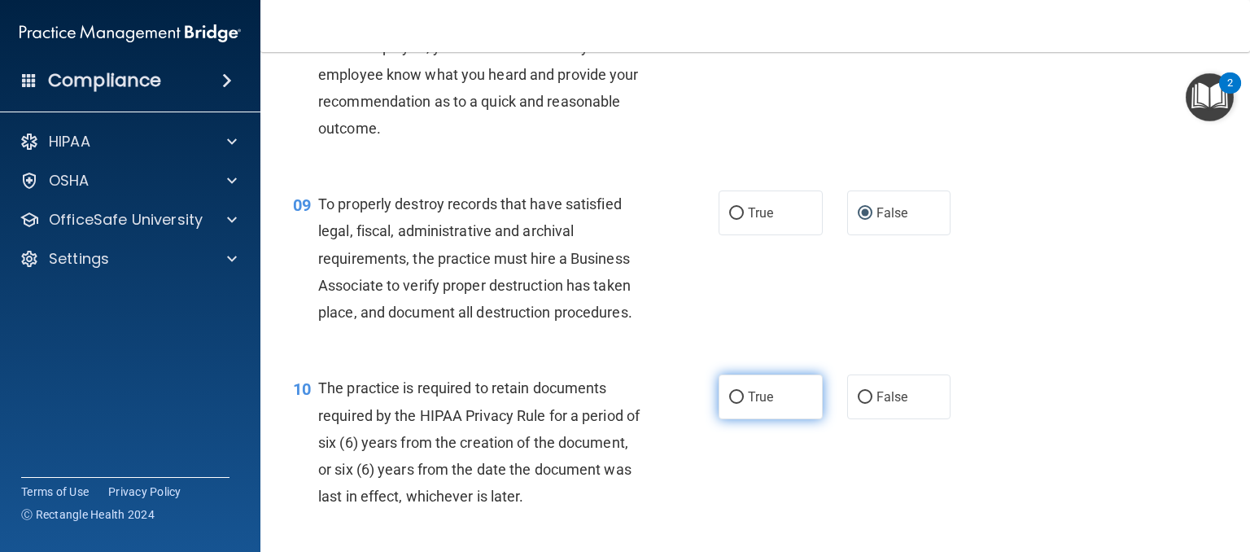
click at [729, 404] on input "True" at bounding box center [736, 397] width 15 height 12
radio input "true"
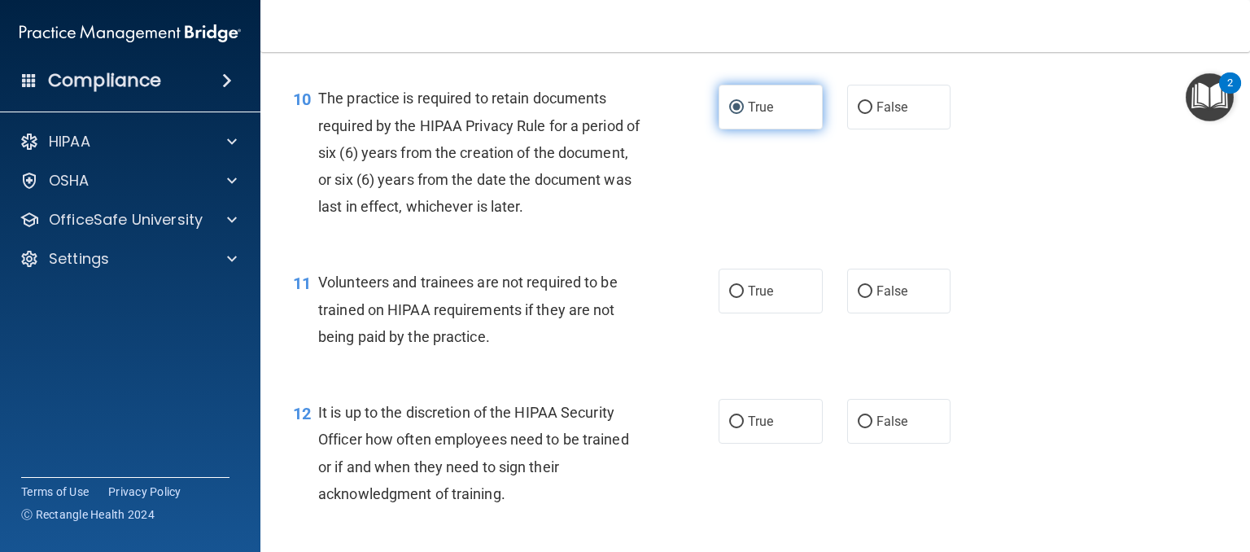
scroll to position [1628, 0]
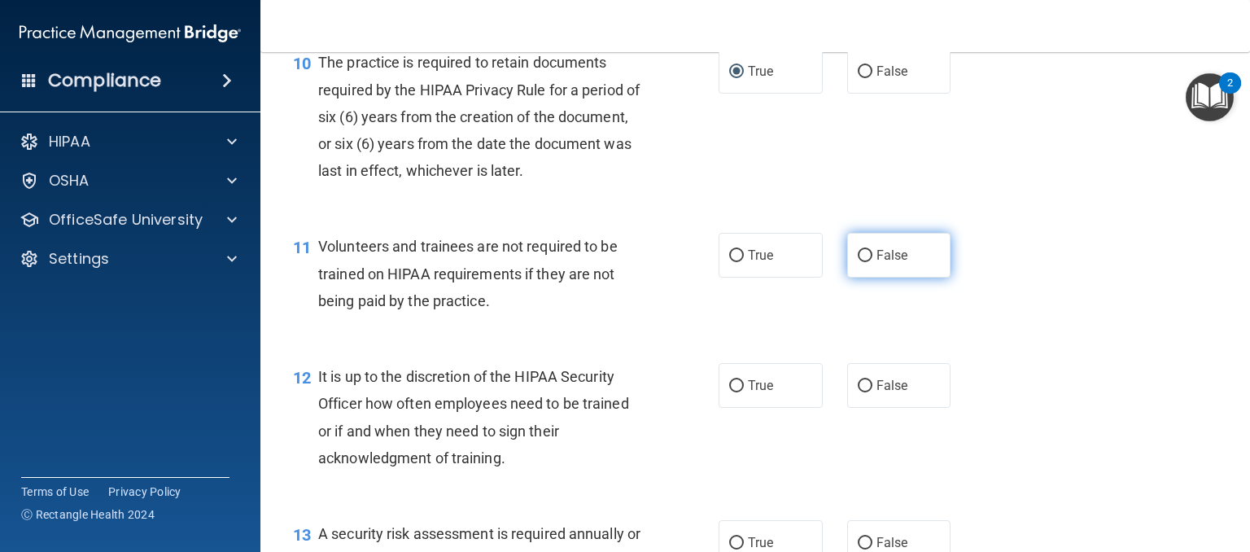
click at [859, 262] on input "False" at bounding box center [865, 256] width 15 height 12
radio input "true"
click at [858, 392] on input "False" at bounding box center [865, 386] width 15 height 12
radio input "true"
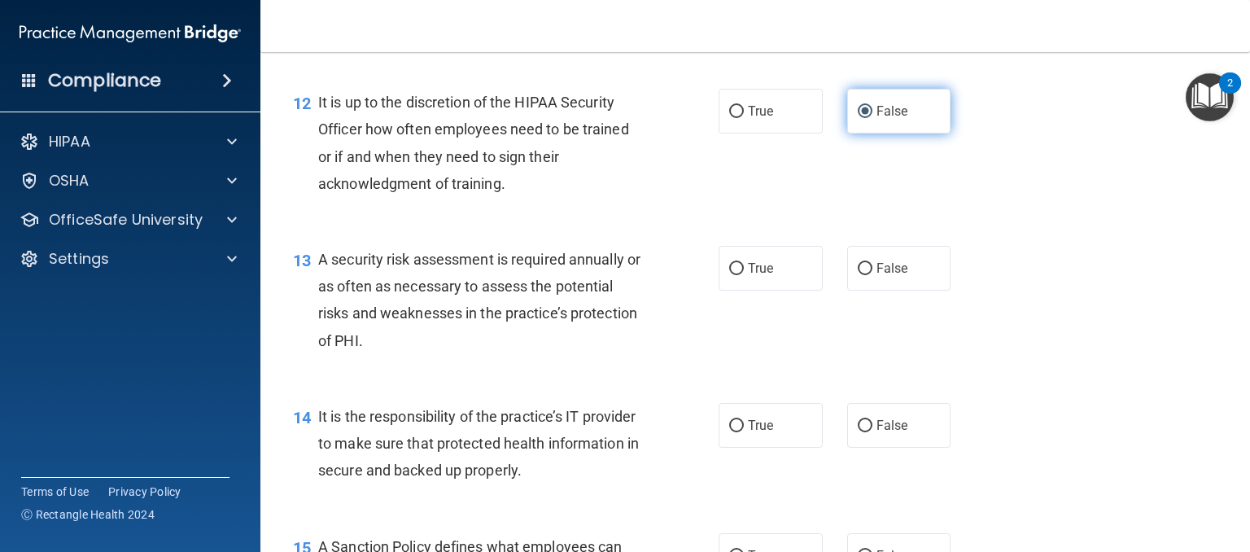
scroll to position [1953, 0]
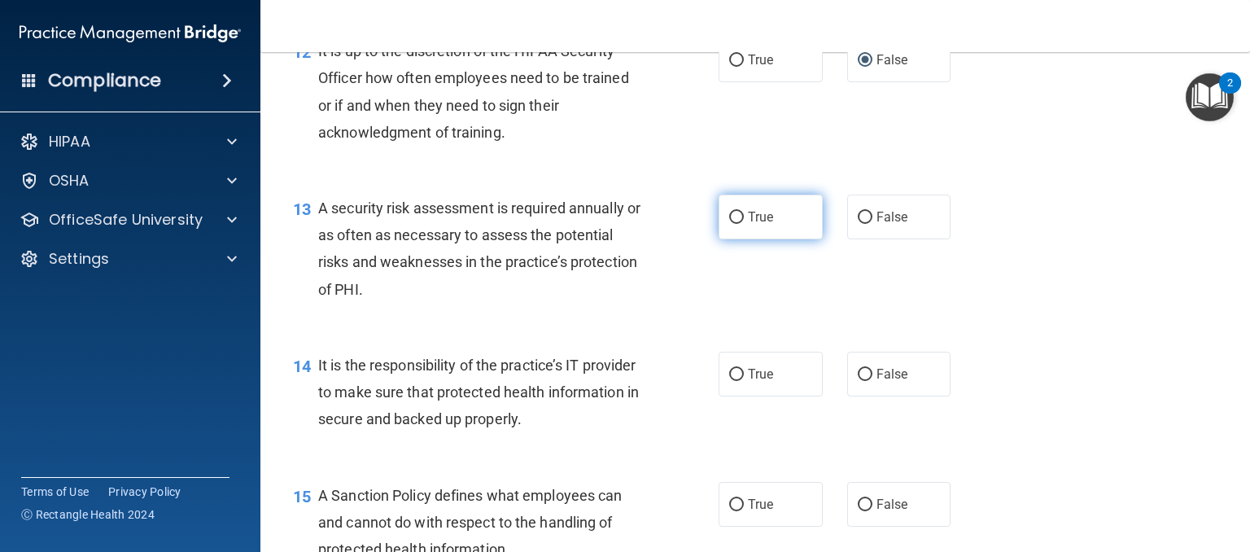
click at [731, 224] on input "True" at bounding box center [736, 218] width 15 height 12
radio input "true"
click at [858, 381] on input "False" at bounding box center [865, 375] width 15 height 12
radio input "true"
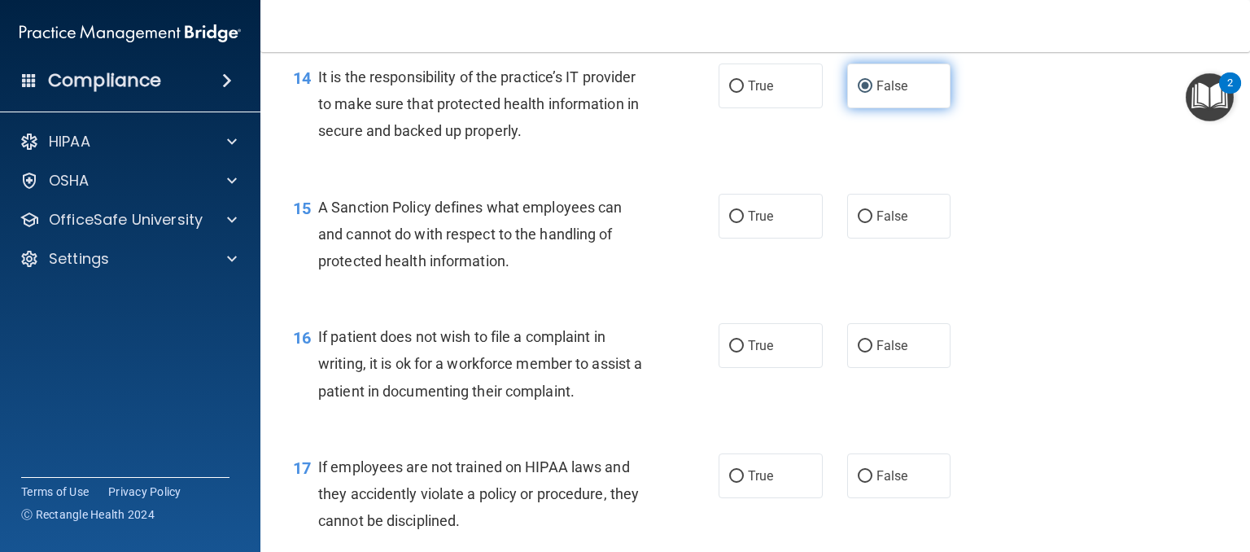
scroll to position [2279, 0]
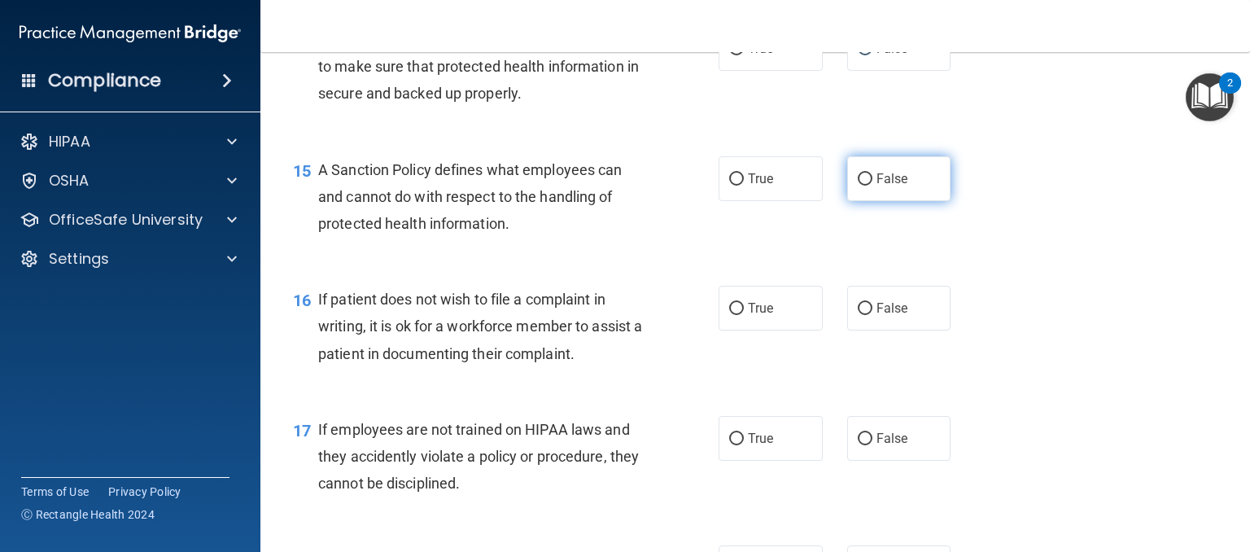
click at [858, 186] on input "False" at bounding box center [865, 179] width 15 height 12
radio input "true"
click at [729, 315] on input "True" at bounding box center [736, 309] width 15 height 12
radio input "true"
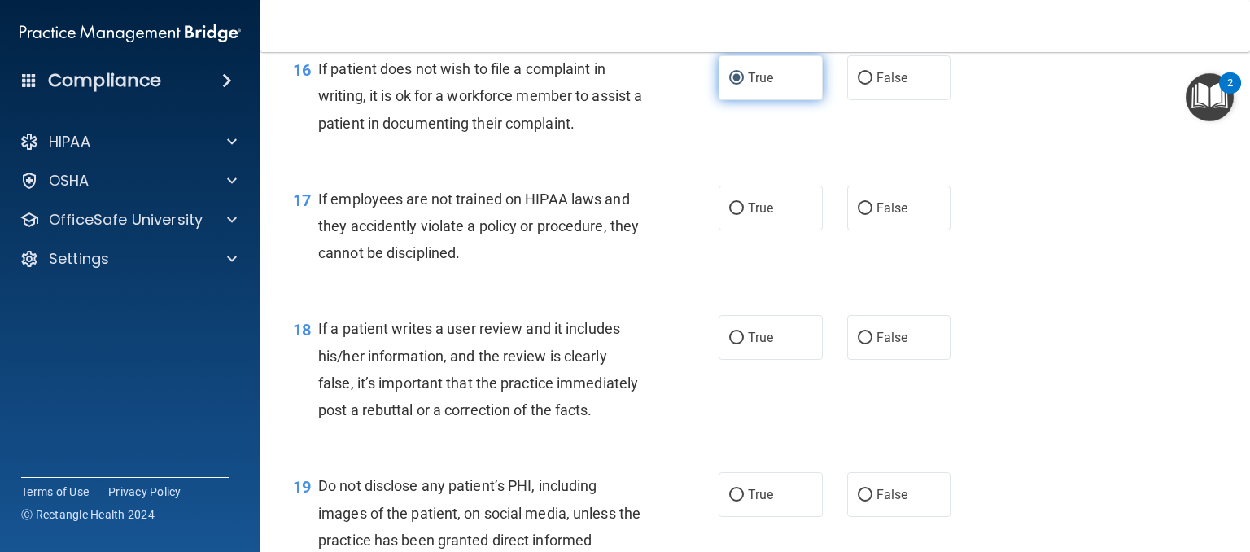
scroll to position [2523, 0]
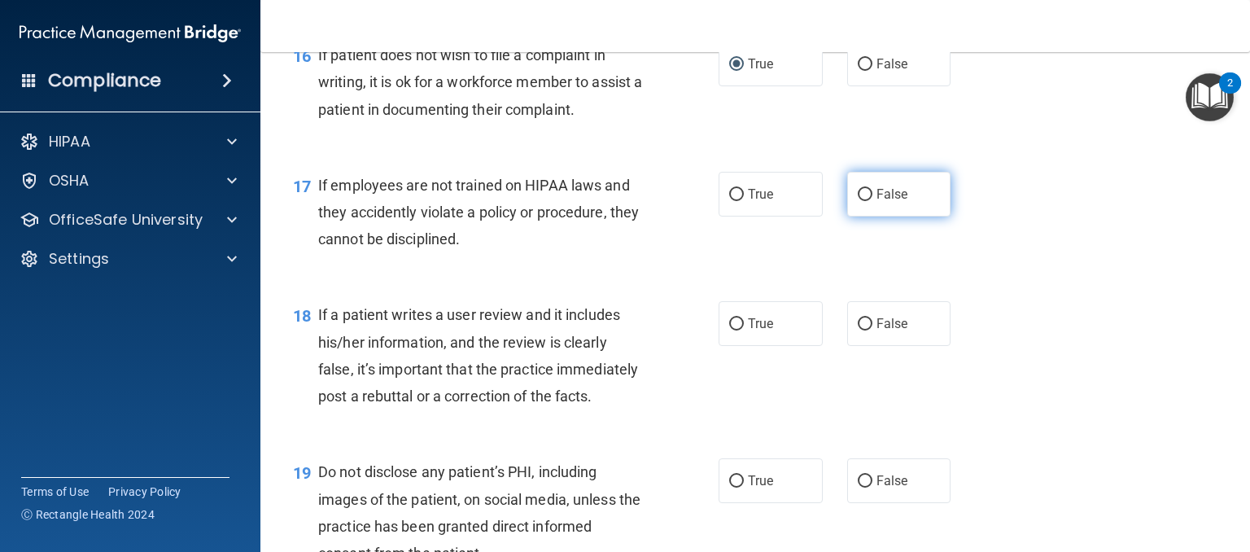
click at [859, 201] on input "False" at bounding box center [865, 195] width 15 height 12
radio input "true"
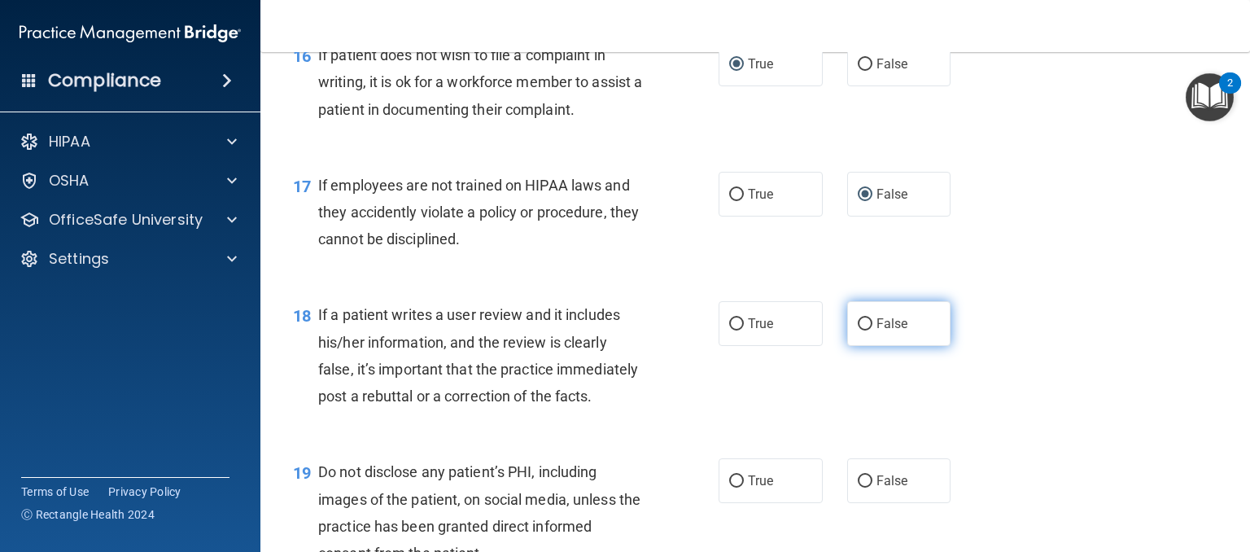
click at [858, 330] on input "False" at bounding box center [865, 324] width 15 height 12
radio input "true"
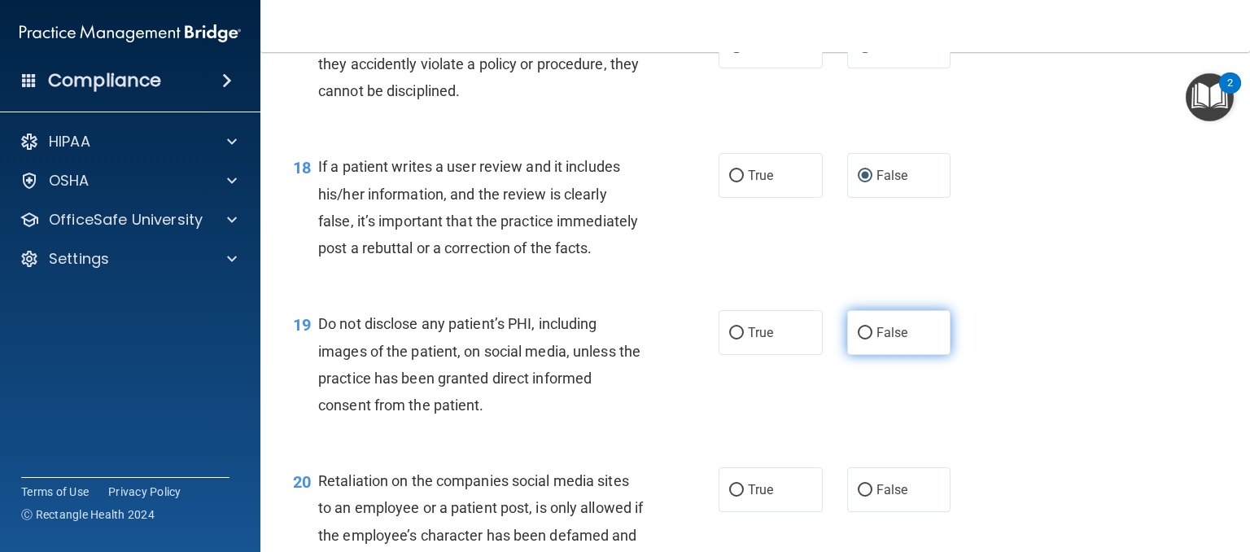
scroll to position [2686, 0]
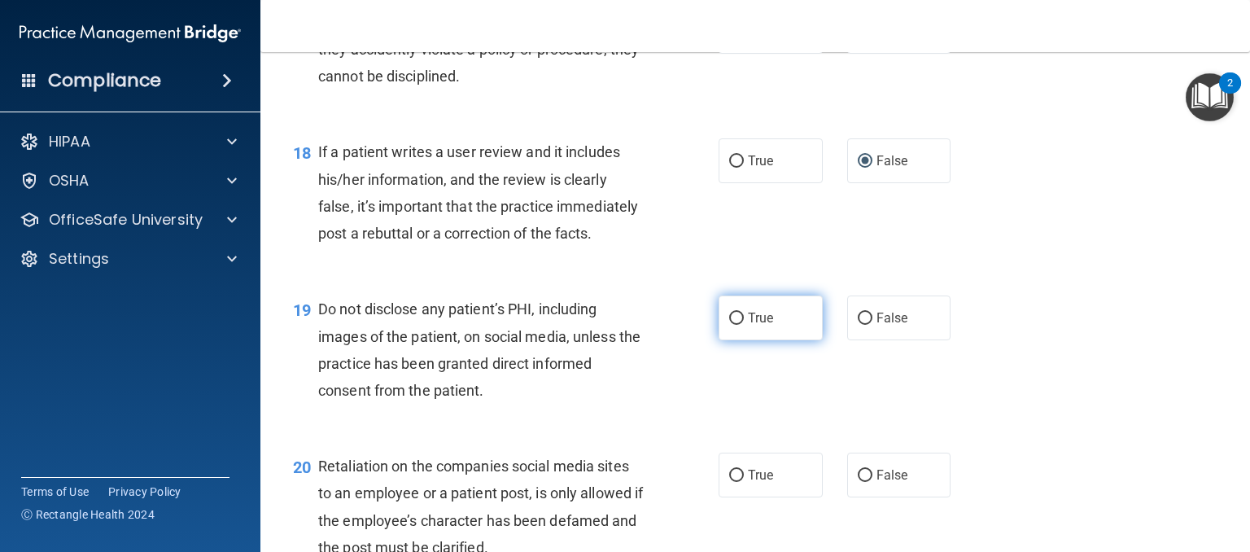
click at [729, 325] on input "True" at bounding box center [736, 319] width 15 height 12
radio input "true"
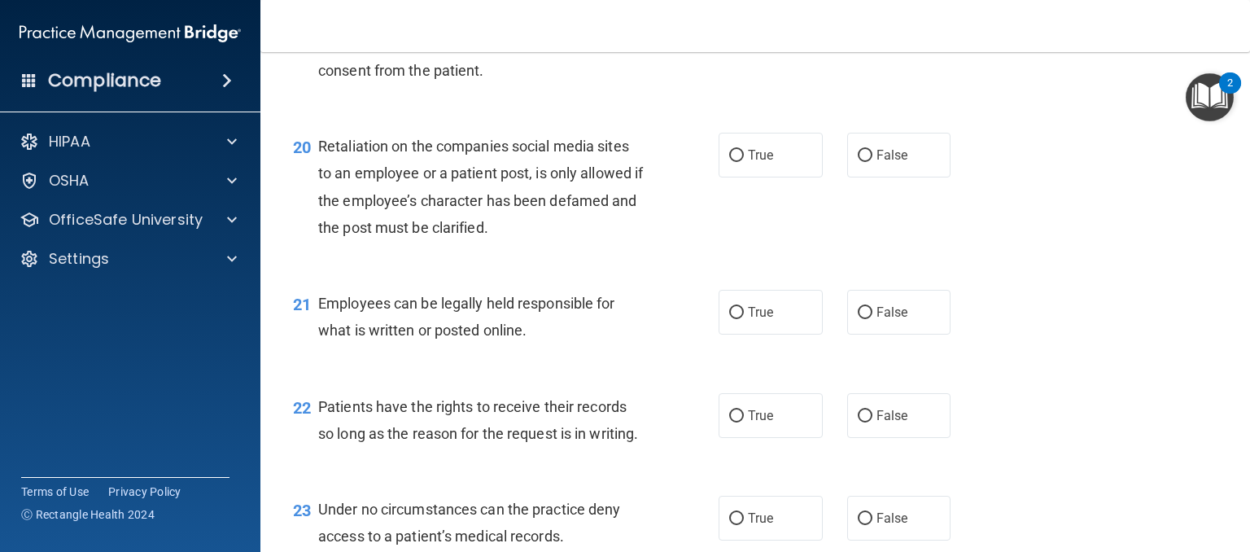
scroll to position [3011, 0]
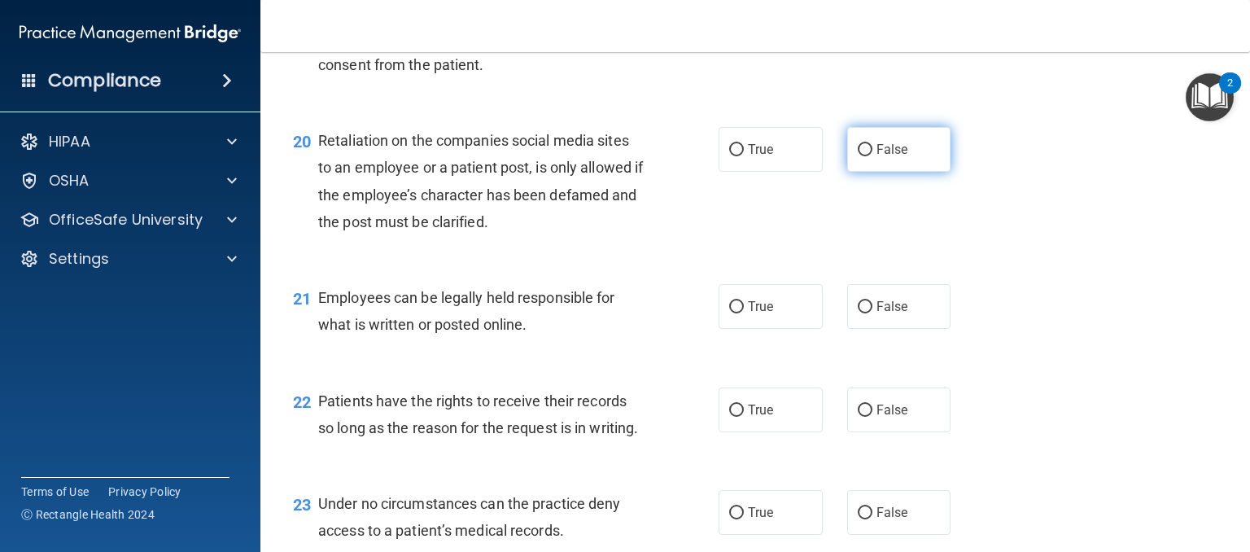
click at [858, 156] on input "False" at bounding box center [865, 150] width 15 height 12
radio input "true"
click at [731, 313] on input "True" at bounding box center [736, 307] width 15 height 12
radio input "true"
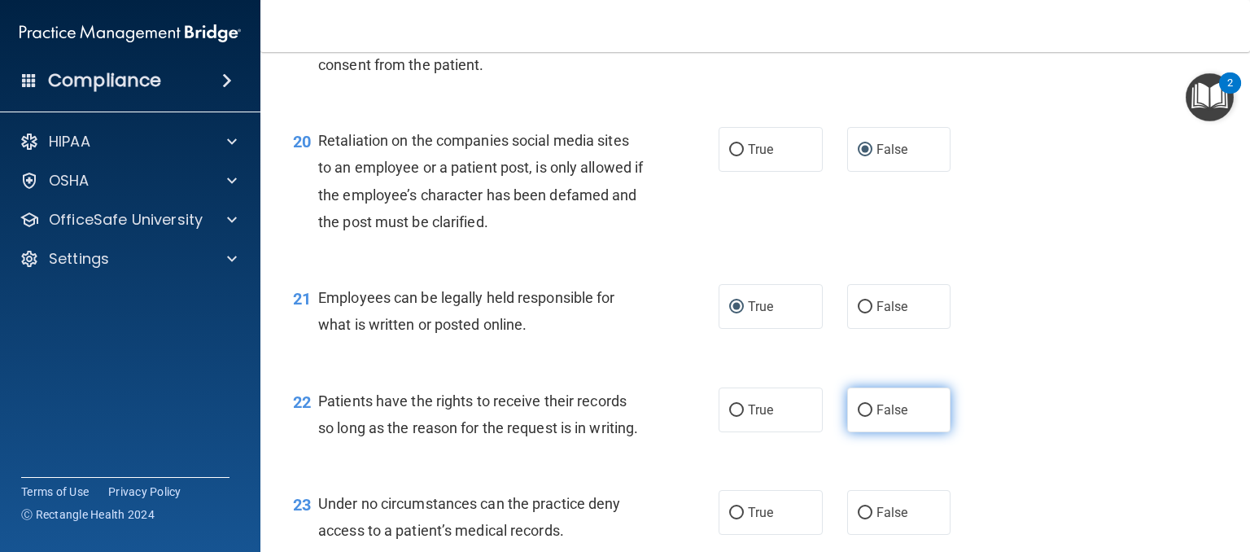
click at [858, 417] on input "False" at bounding box center [865, 410] width 15 height 12
radio input "true"
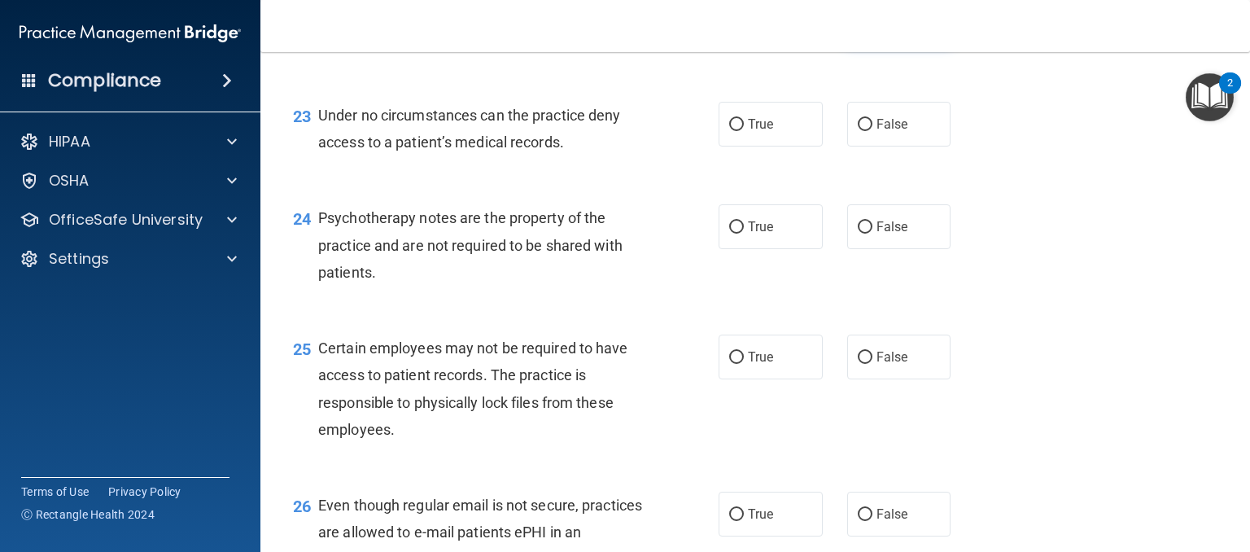
scroll to position [3418, 0]
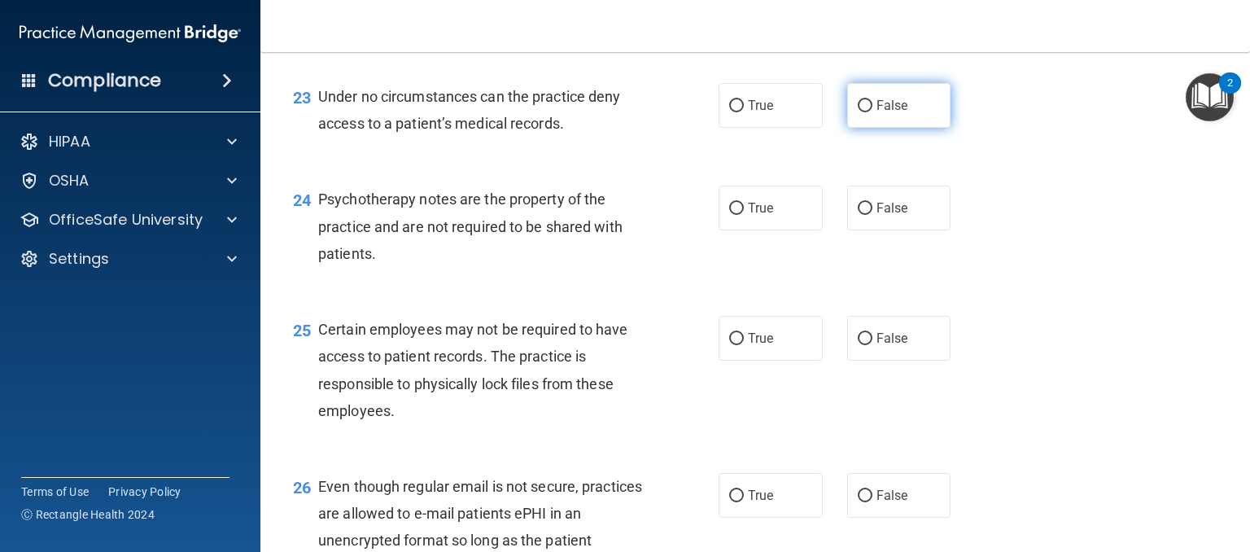
click at [858, 112] on input "False" at bounding box center [865, 106] width 15 height 12
radio input "true"
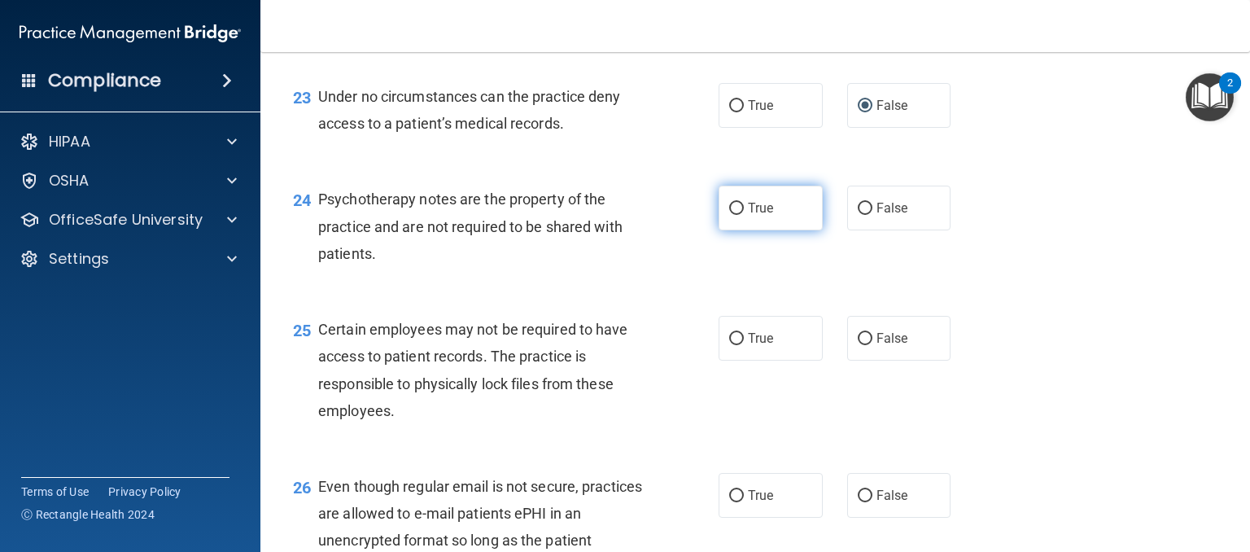
click at [730, 215] on input "True" at bounding box center [736, 209] width 15 height 12
radio input "true"
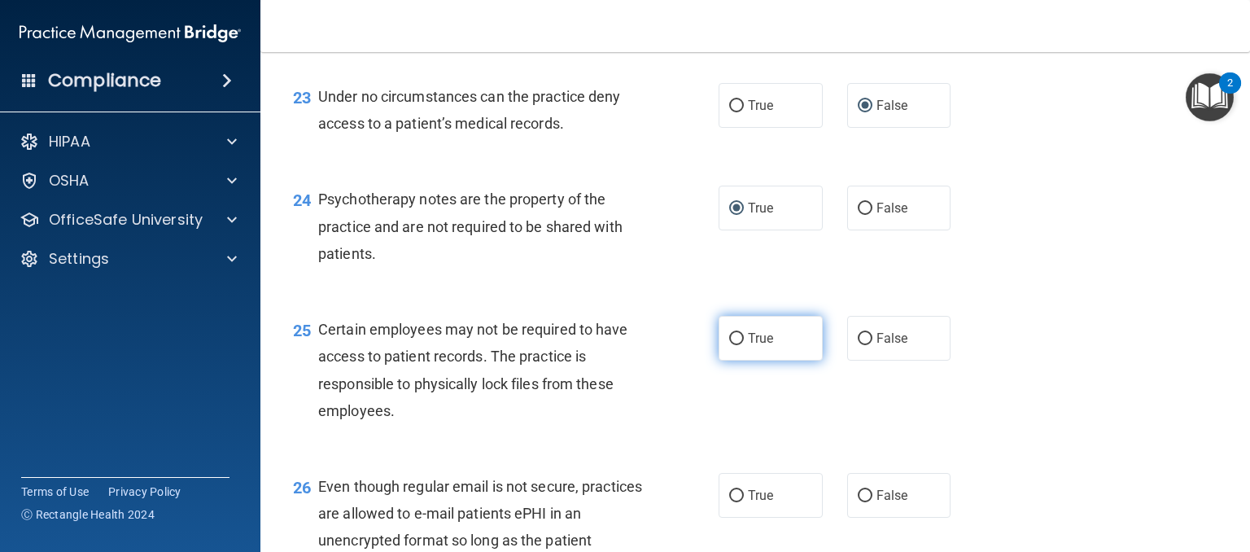
click at [729, 345] on input "True" at bounding box center [736, 339] width 15 height 12
radio input "true"
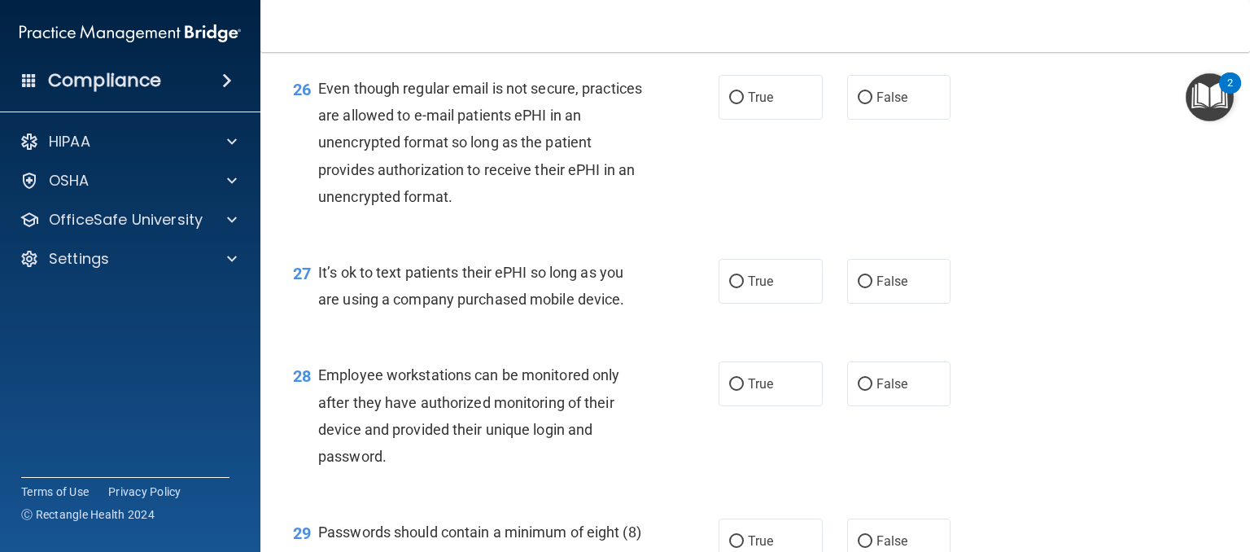
scroll to position [3825, 0]
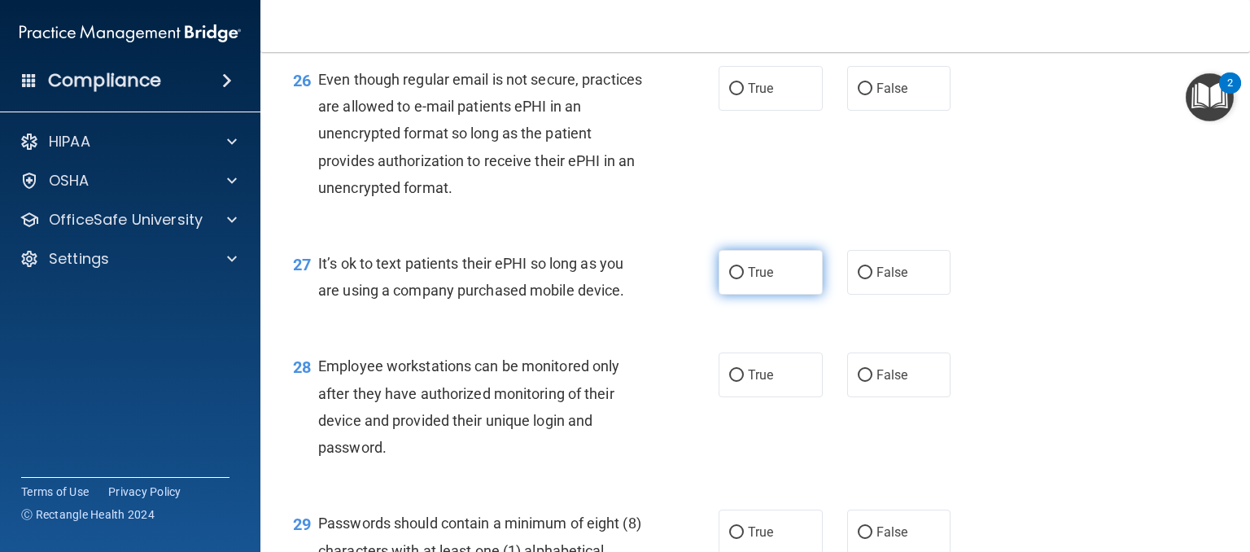
click at [729, 279] on input "True" at bounding box center [736, 273] width 15 height 12
radio input "true"
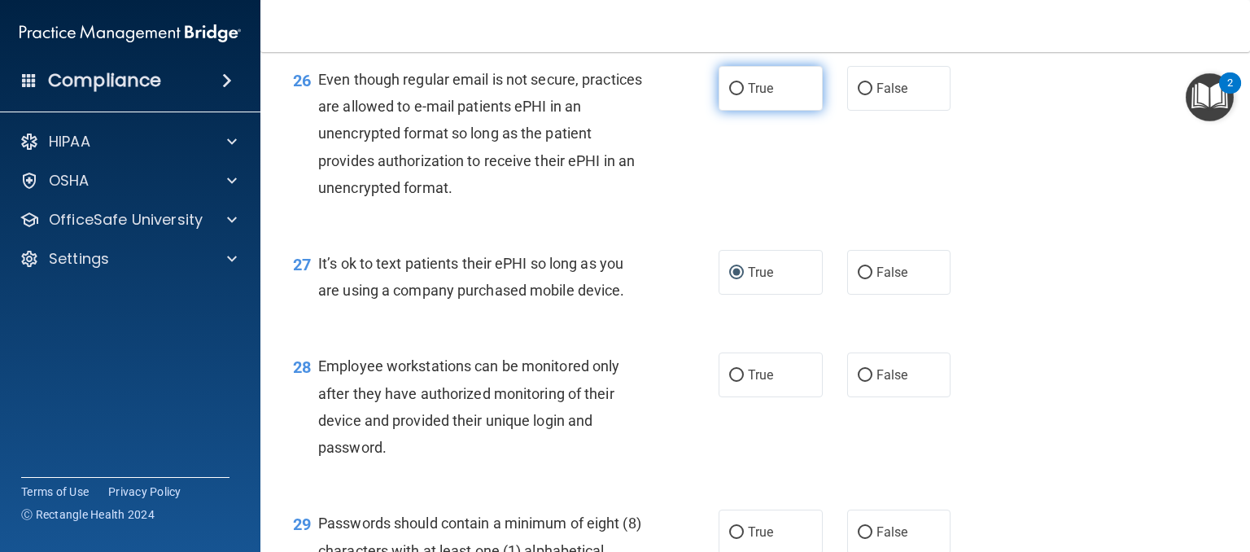
click at [729, 95] on input "True" at bounding box center [736, 89] width 15 height 12
radio input "true"
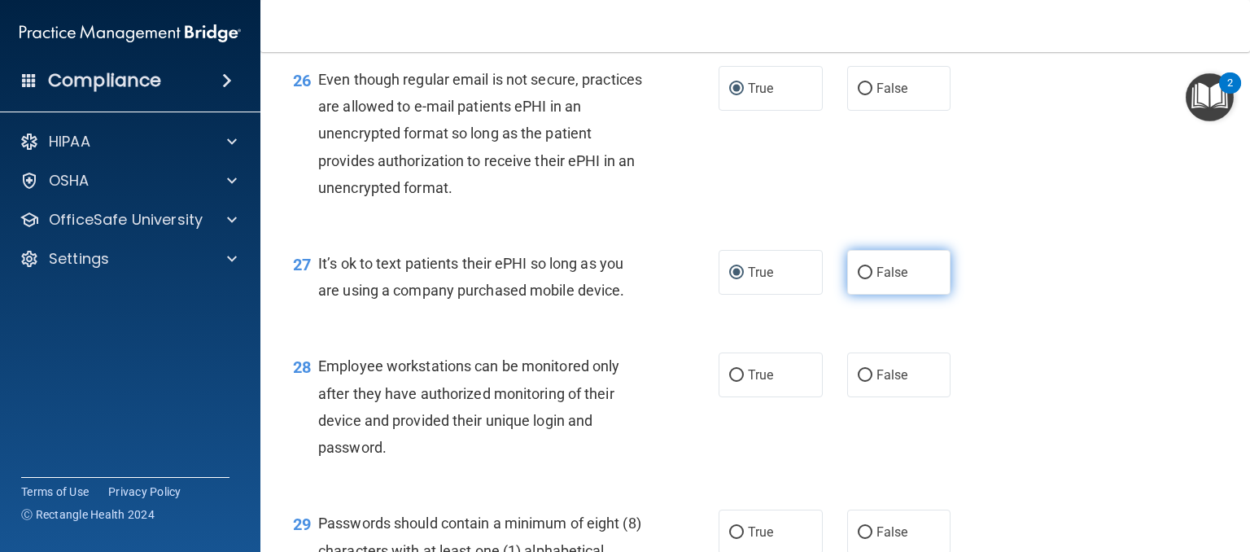
click at [858, 279] on input "False" at bounding box center [865, 273] width 15 height 12
radio input "true"
radio input "false"
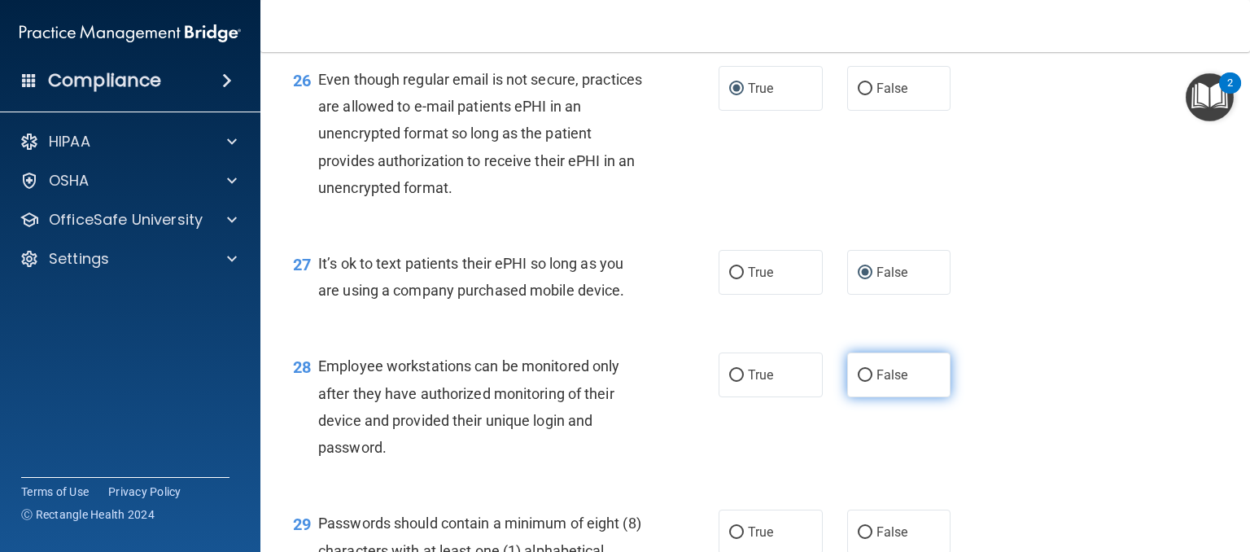
click at [858, 382] on input "False" at bounding box center [865, 375] width 15 height 12
radio input "true"
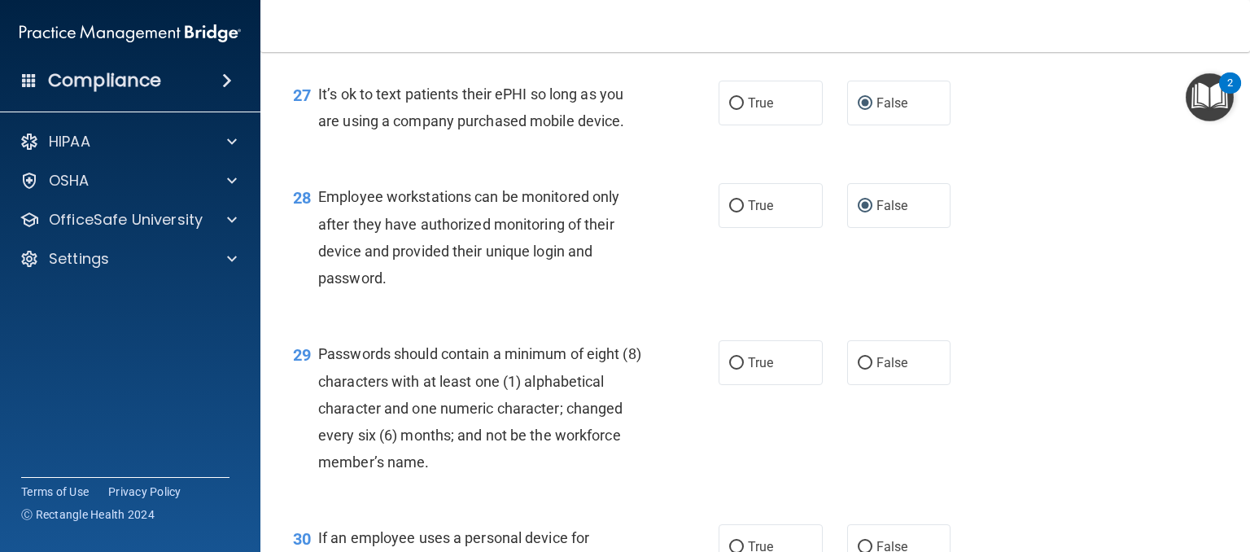
scroll to position [4069, 0]
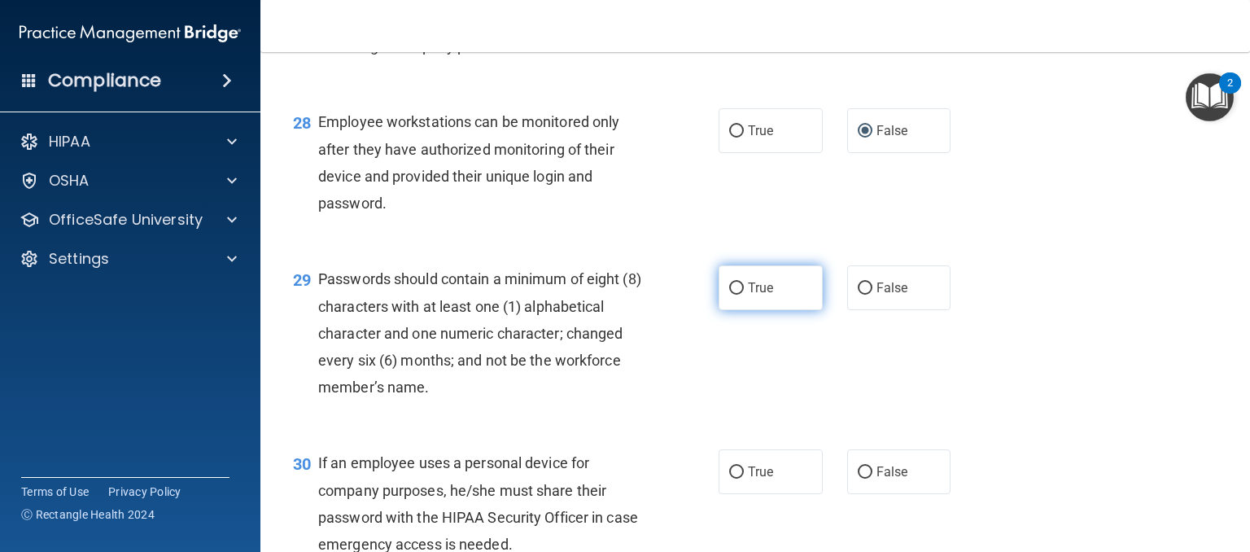
click at [729, 295] on input "True" at bounding box center [736, 288] width 15 height 12
radio input "true"
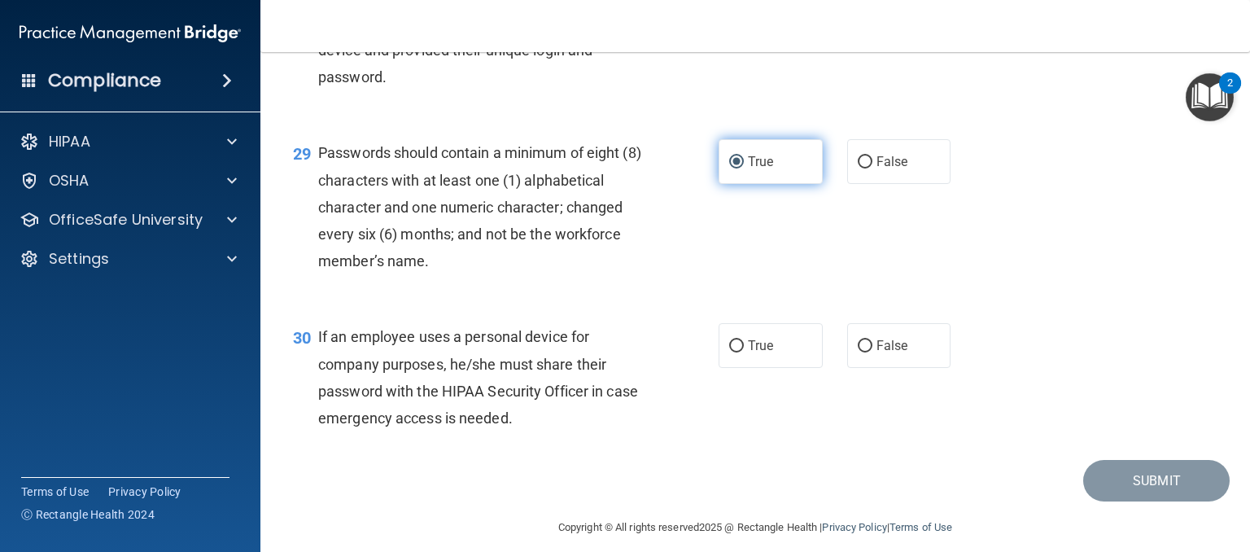
scroll to position [4291, 0]
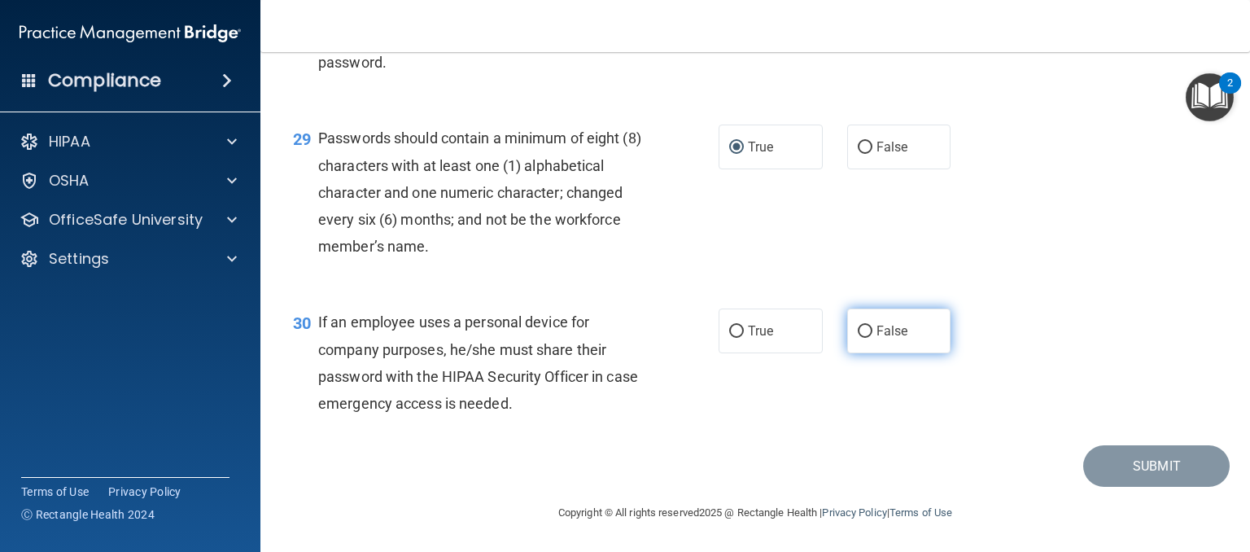
click at [859, 332] on input "False" at bounding box center [865, 332] width 15 height 12
radio input "true"
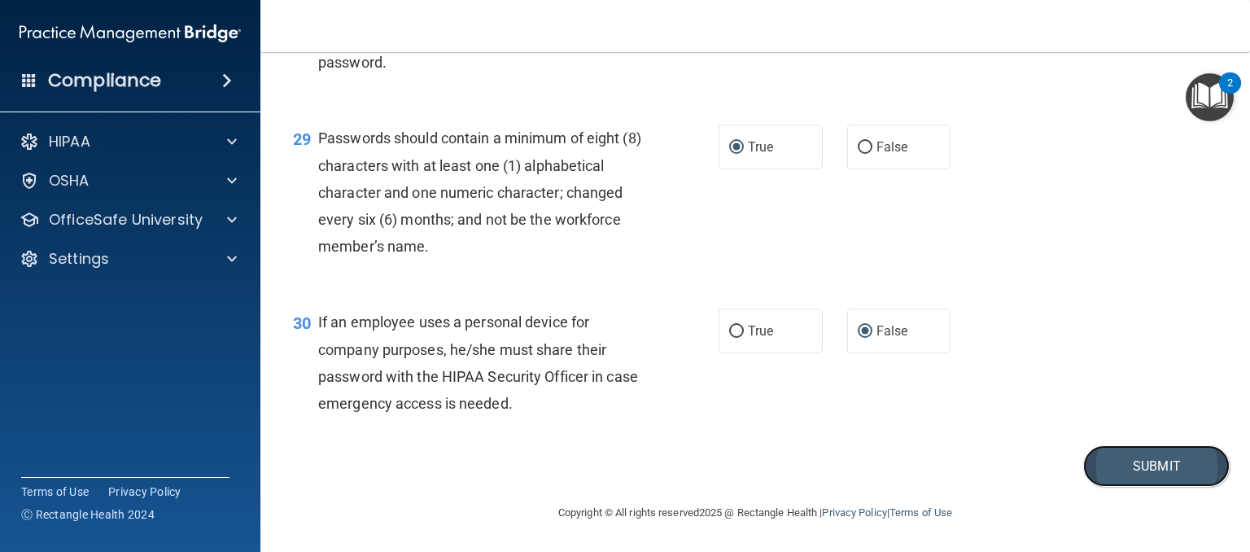
click at [1117, 475] on button "Submit" at bounding box center [1156, 466] width 146 height 42
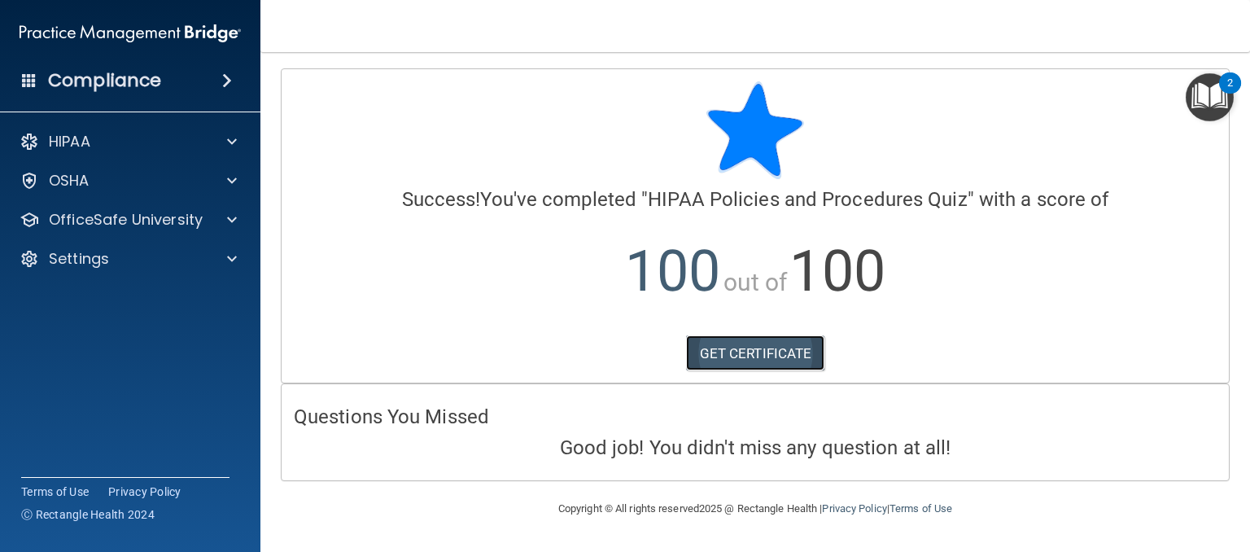
click at [761, 354] on link "GET CERTIFICATE" at bounding box center [755, 353] width 139 height 36
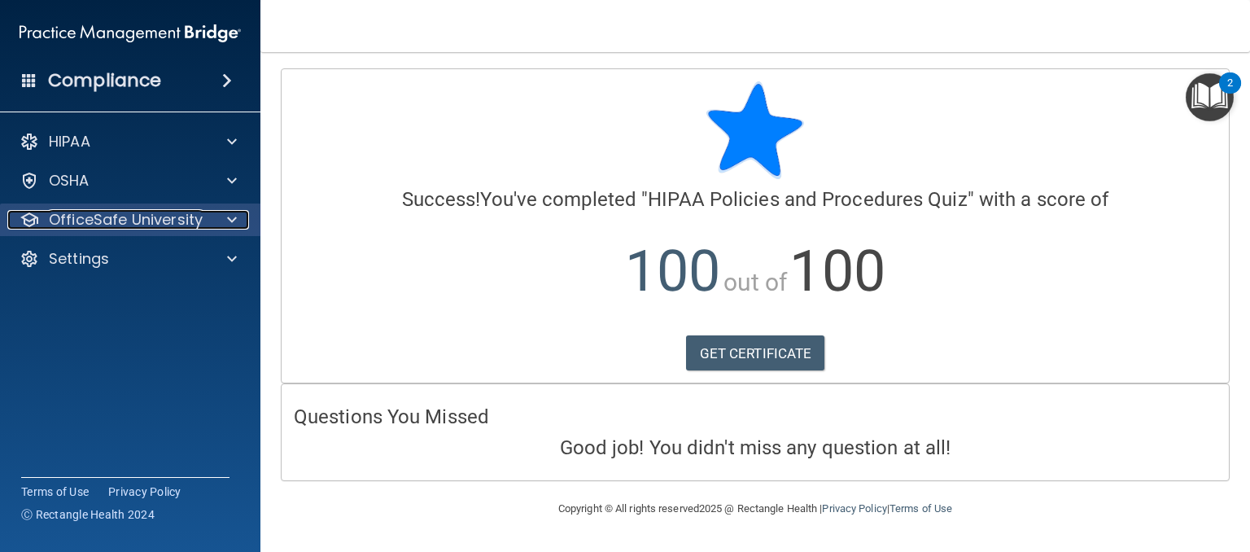
click at [129, 221] on p "OfficeSafe University" at bounding box center [126, 220] width 154 height 20
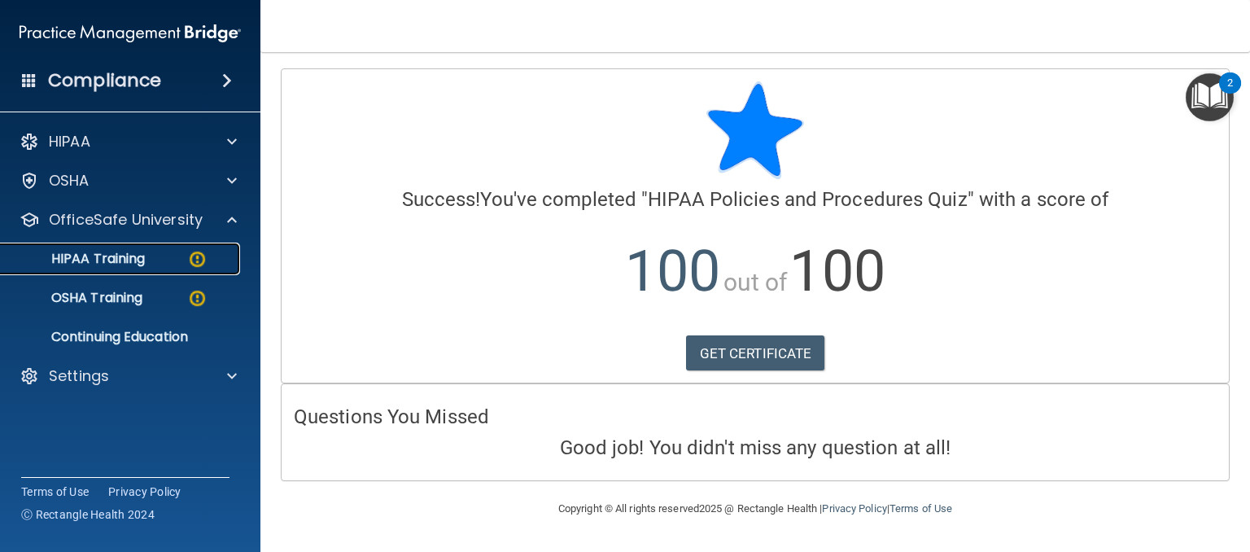
click at [98, 256] on p "HIPAA Training" at bounding box center [78, 259] width 134 height 16
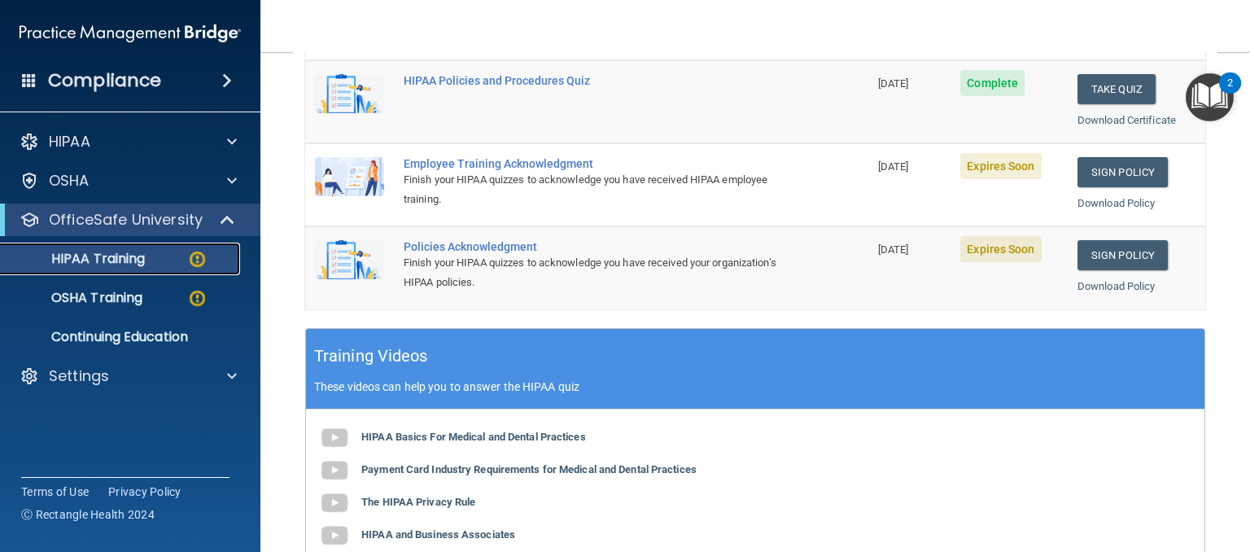
scroll to position [407, 0]
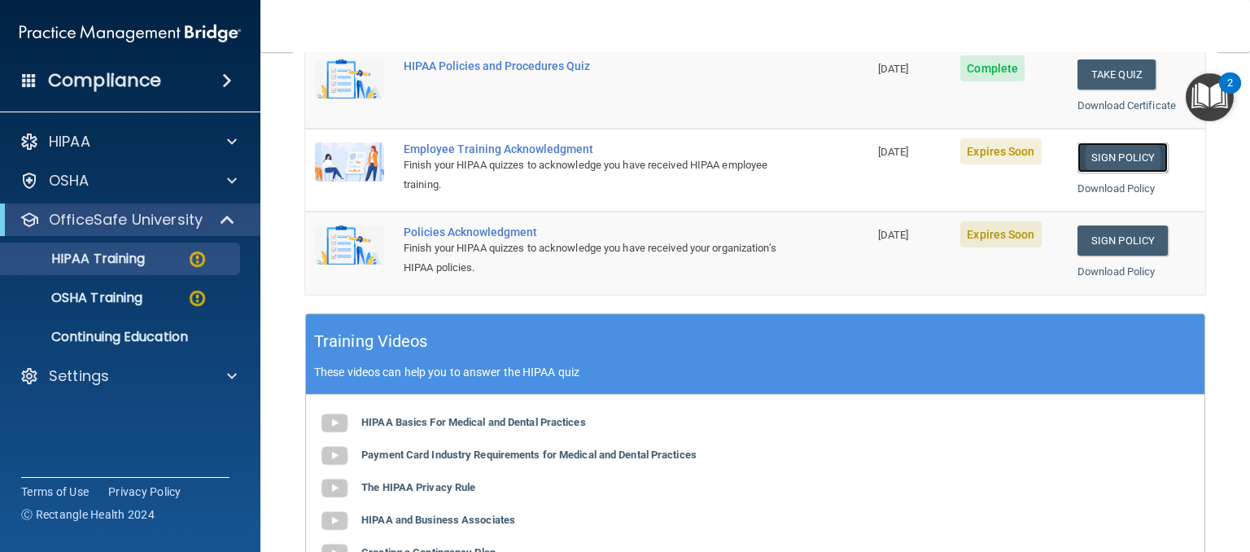
click at [1117, 154] on link "Sign Policy" at bounding box center [1123, 157] width 90 height 30
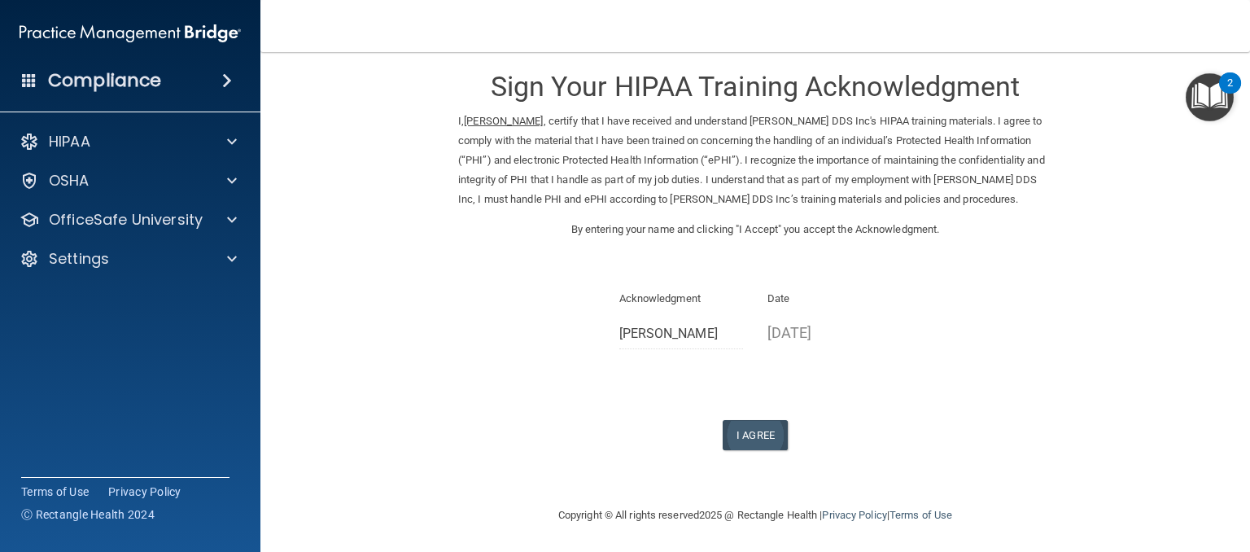
scroll to position [17, 0]
click at [745, 431] on button "I Agree" at bounding box center [755, 433] width 65 height 30
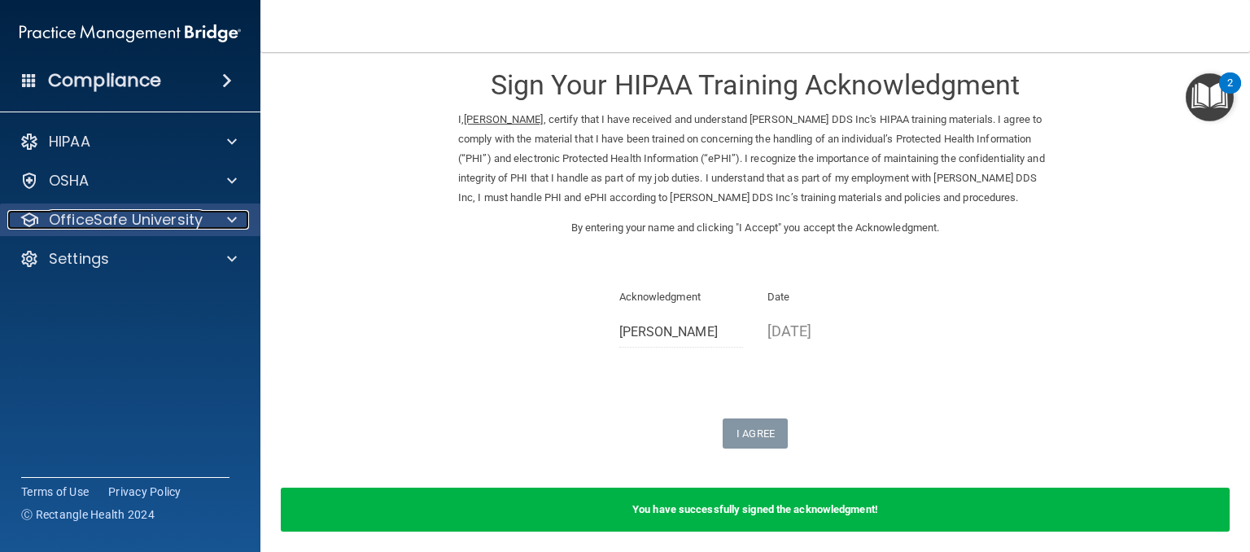
click at [85, 213] on p "OfficeSafe University" at bounding box center [126, 220] width 154 height 20
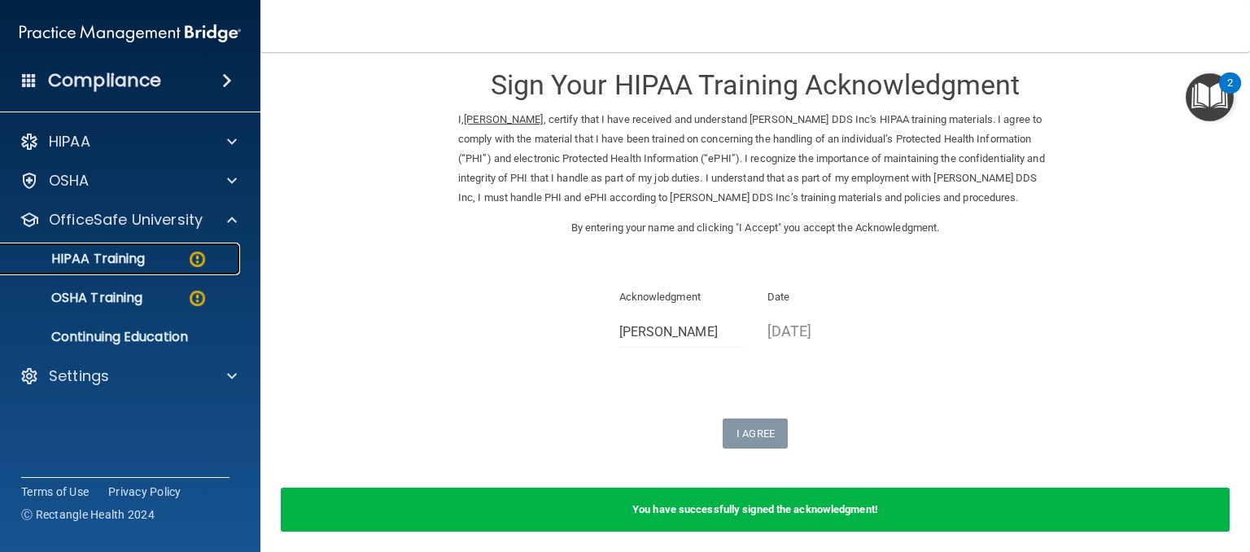
click at [92, 258] on p "HIPAA Training" at bounding box center [78, 259] width 134 height 16
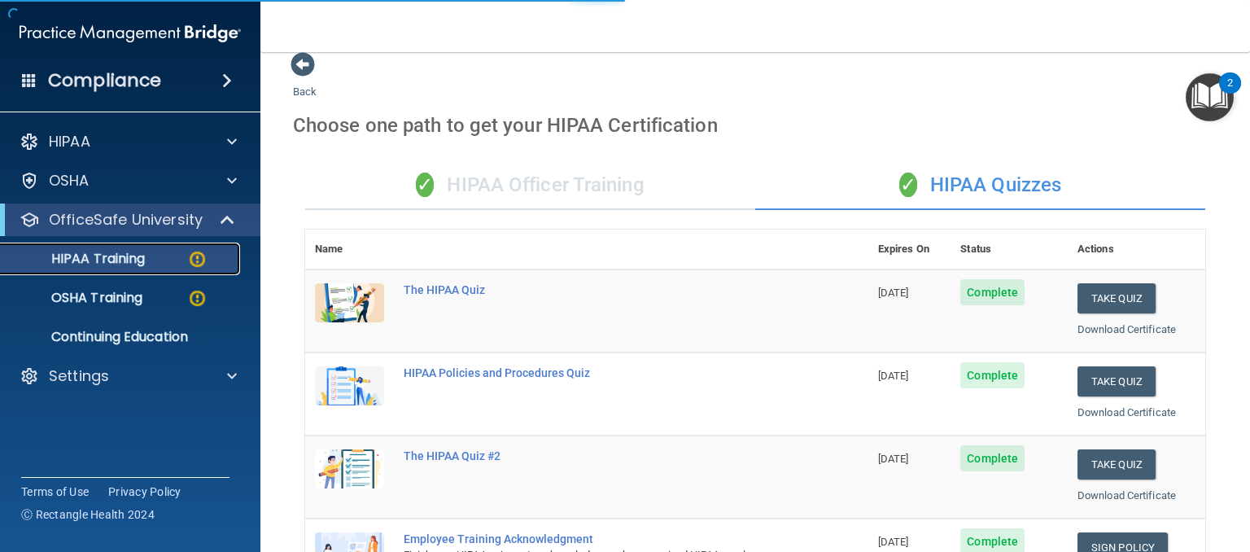
scroll to position [606, 0]
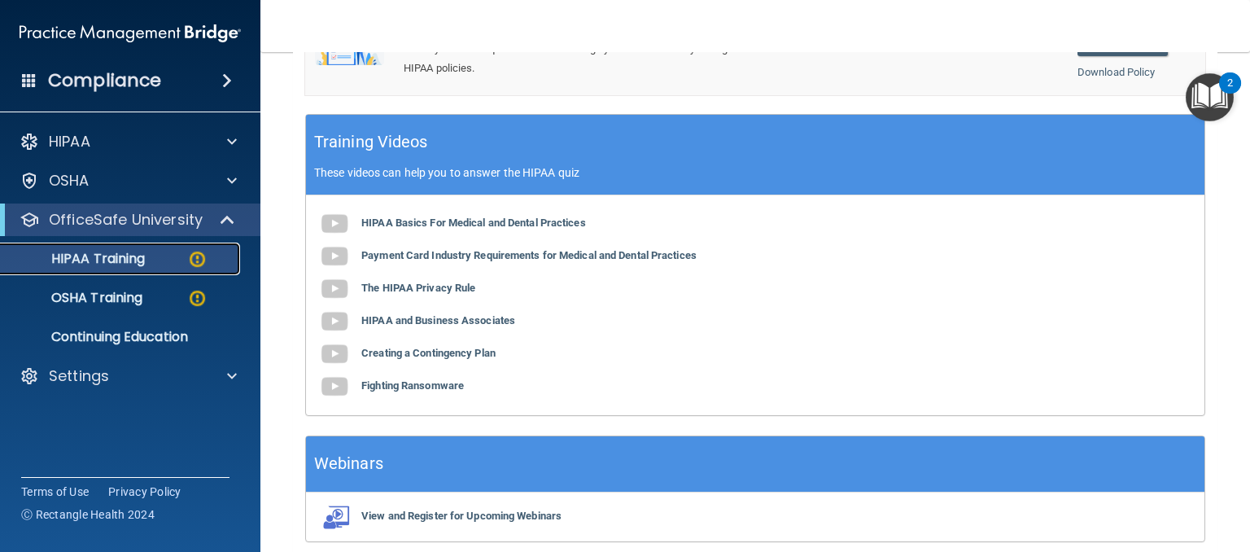
click at [124, 258] on p "HIPAA Training" at bounding box center [78, 259] width 134 height 16
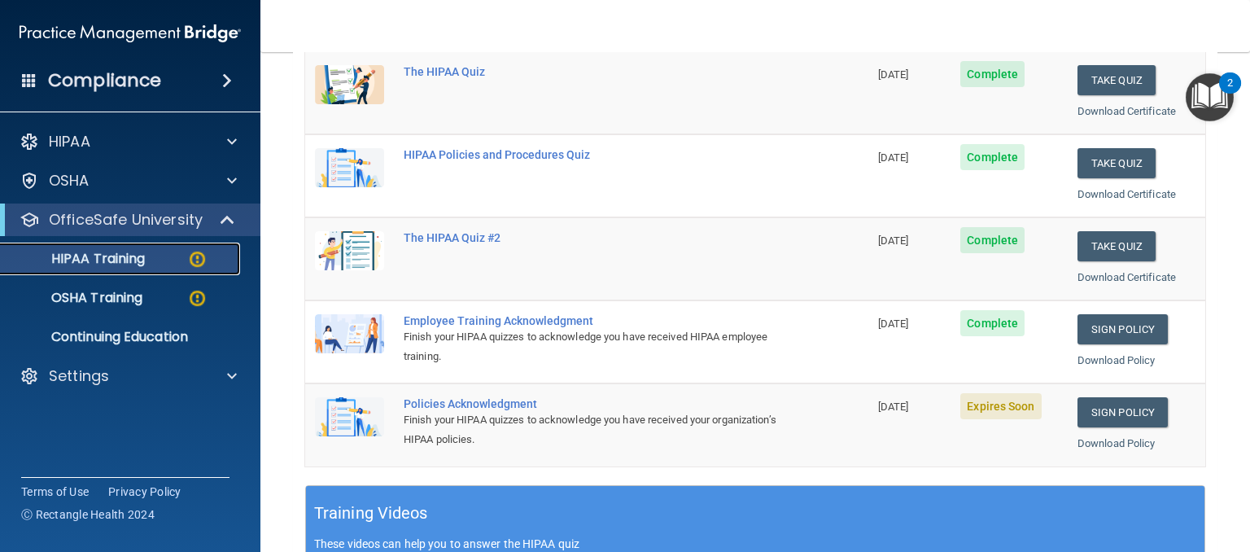
scroll to position [281, 0]
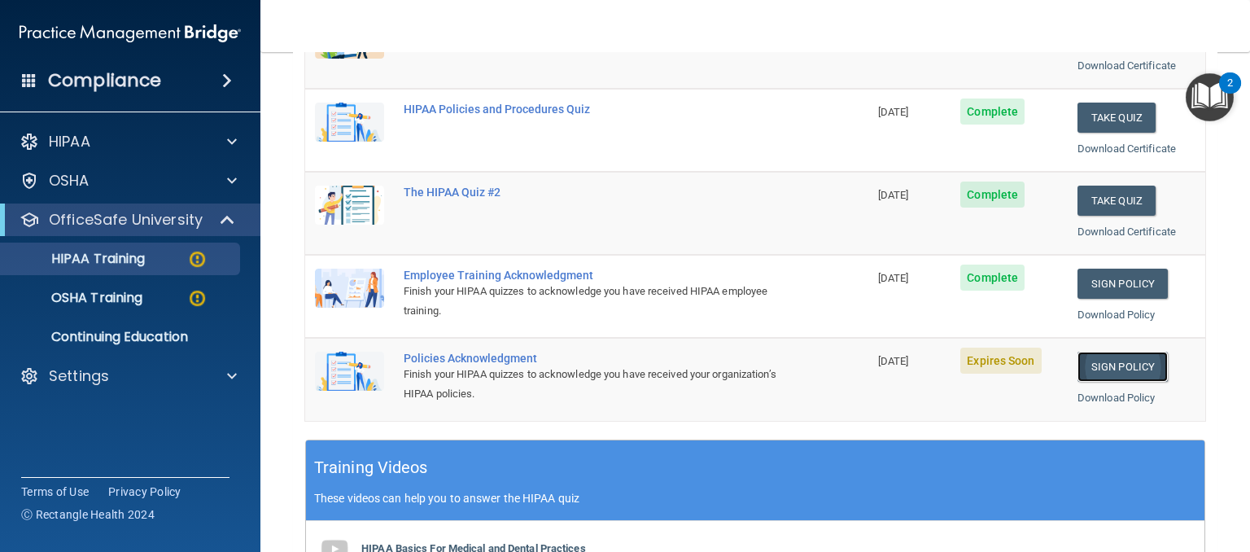
click at [1091, 366] on link "Sign Policy" at bounding box center [1123, 367] width 90 height 30
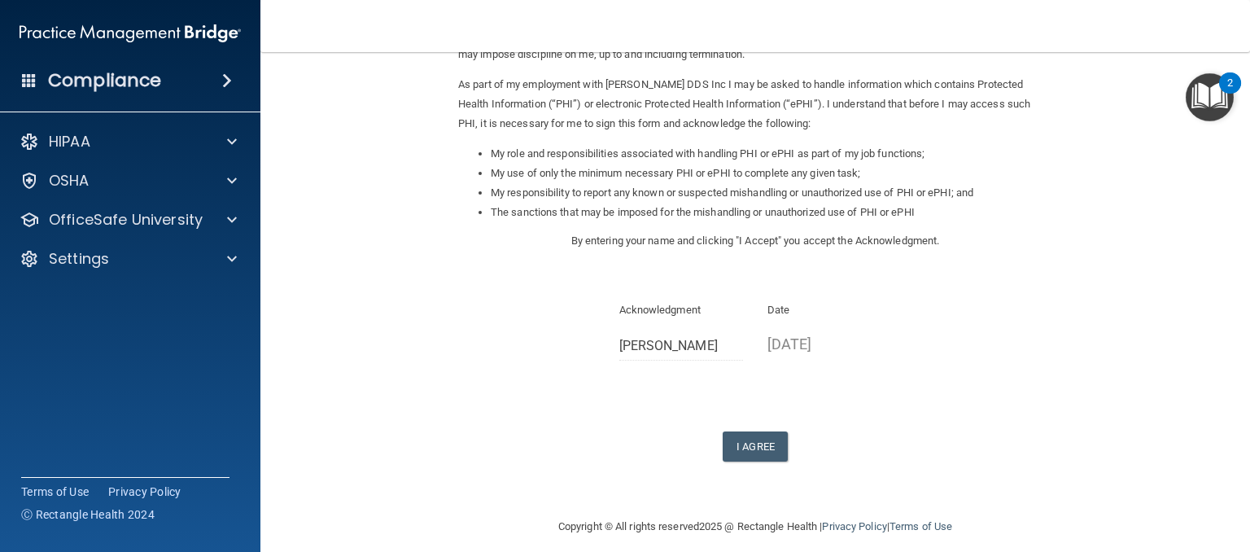
scroll to position [194, 0]
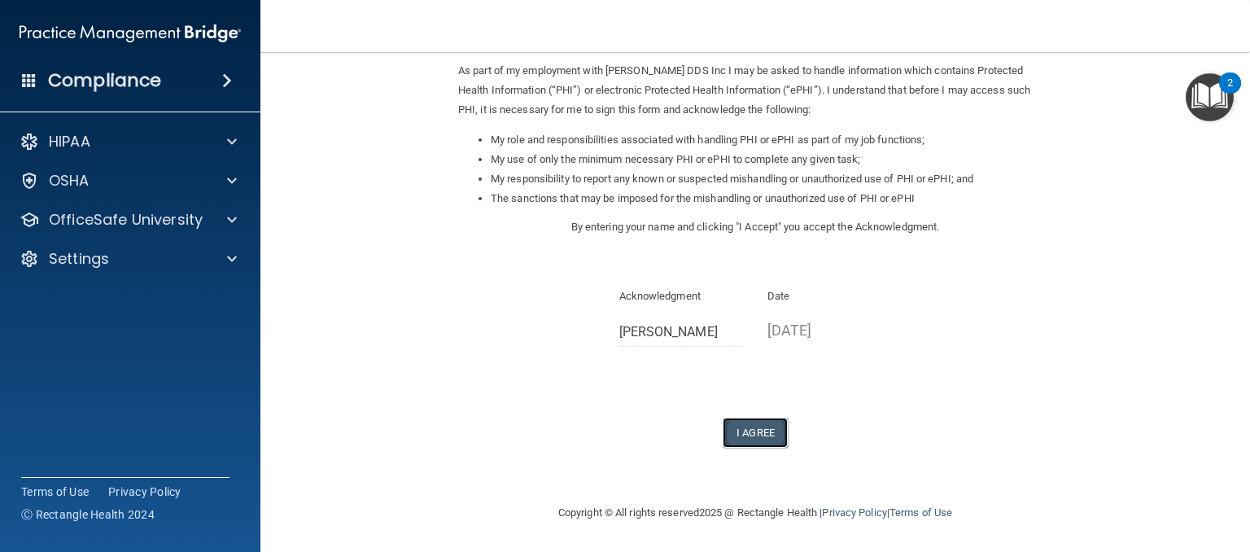
click at [738, 433] on button "I Agree" at bounding box center [755, 432] width 65 height 30
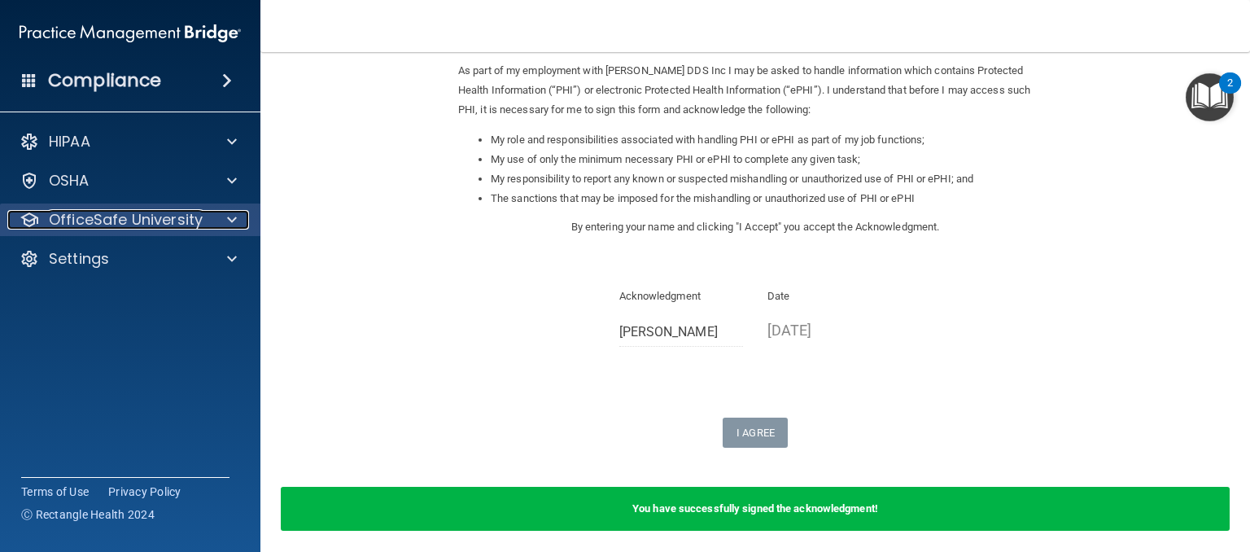
click at [155, 222] on p "OfficeSafe University" at bounding box center [126, 220] width 154 height 20
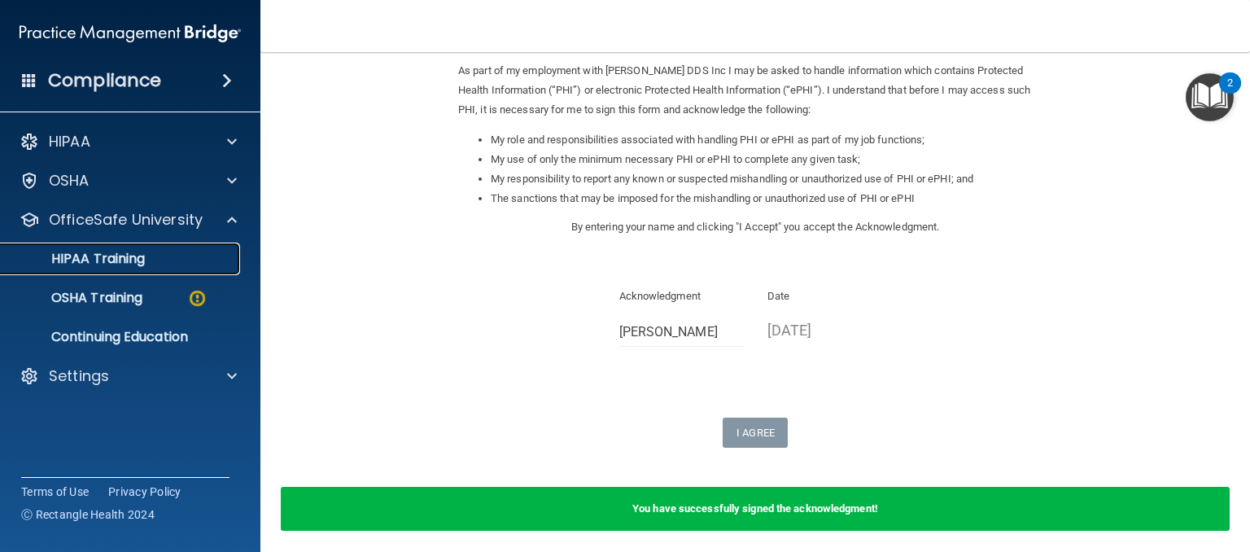
click at [114, 262] on p "HIPAA Training" at bounding box center [78, 259] width 134 height 16
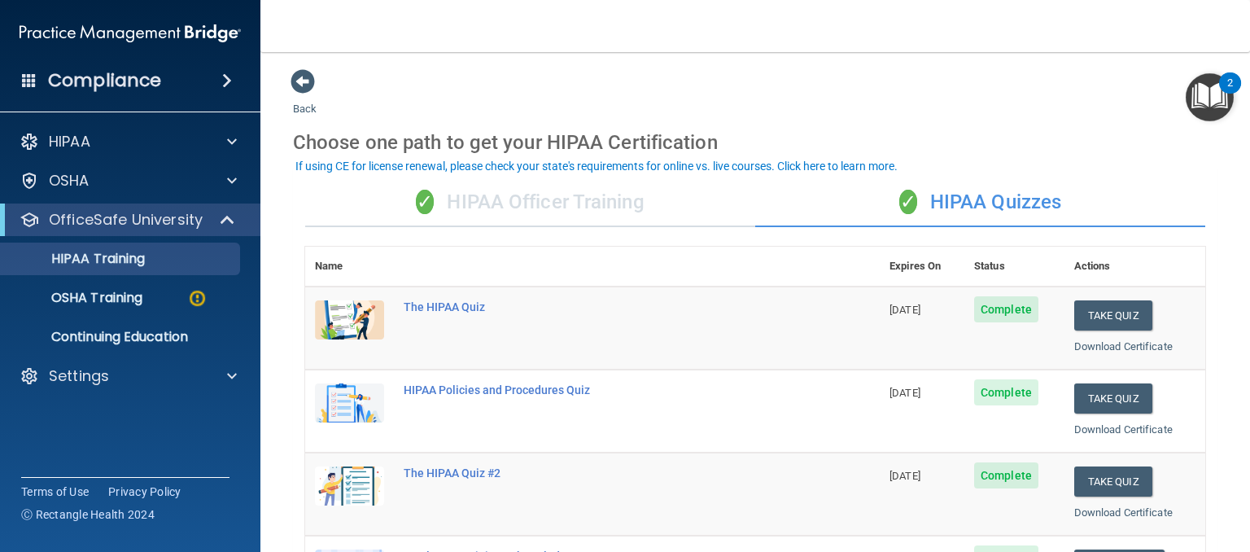
click at [588, 204] on div "✓ HIPAA Officer Training" at bounding box center [530, 202] width 450 height 49
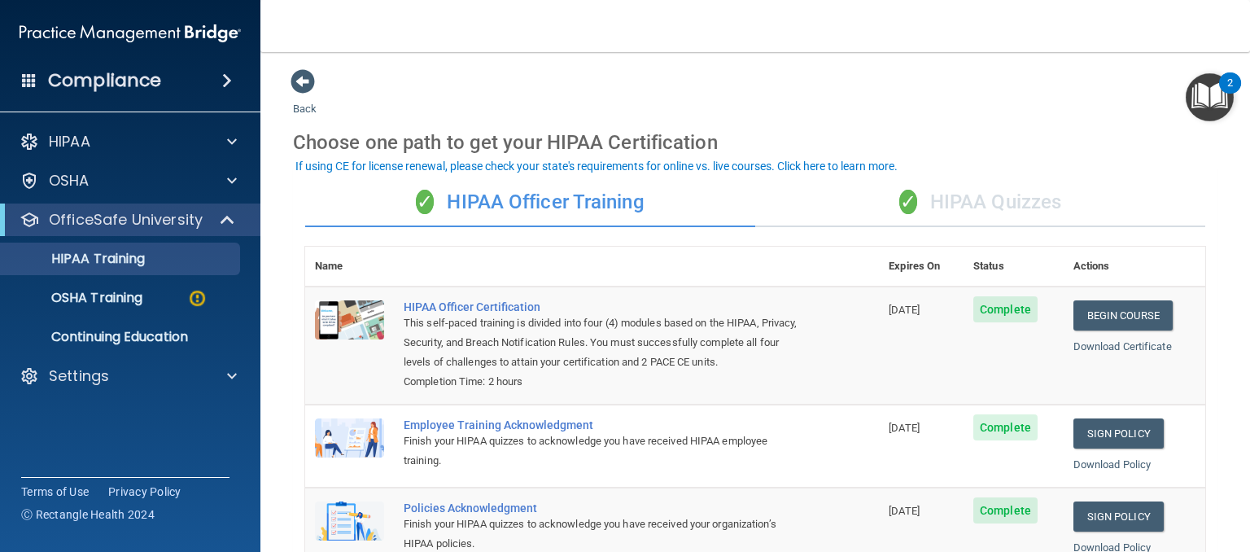
click at [948, 201] on div "✓ HIPAA Quizzes" at bounding box center [980, 202] width 450 height 49
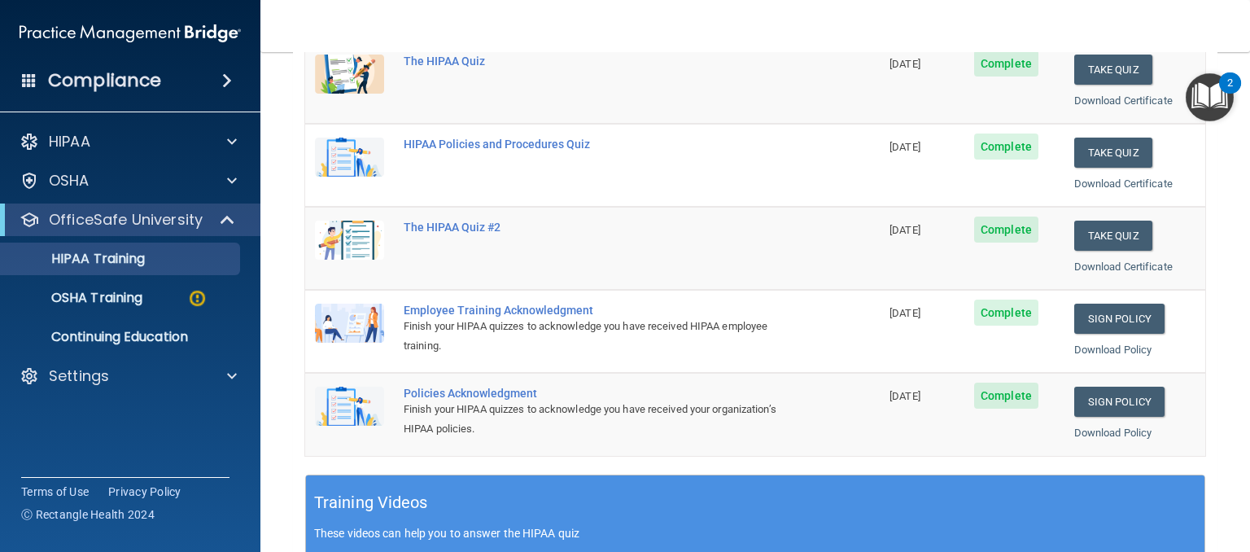
scroll to position [326, 0]
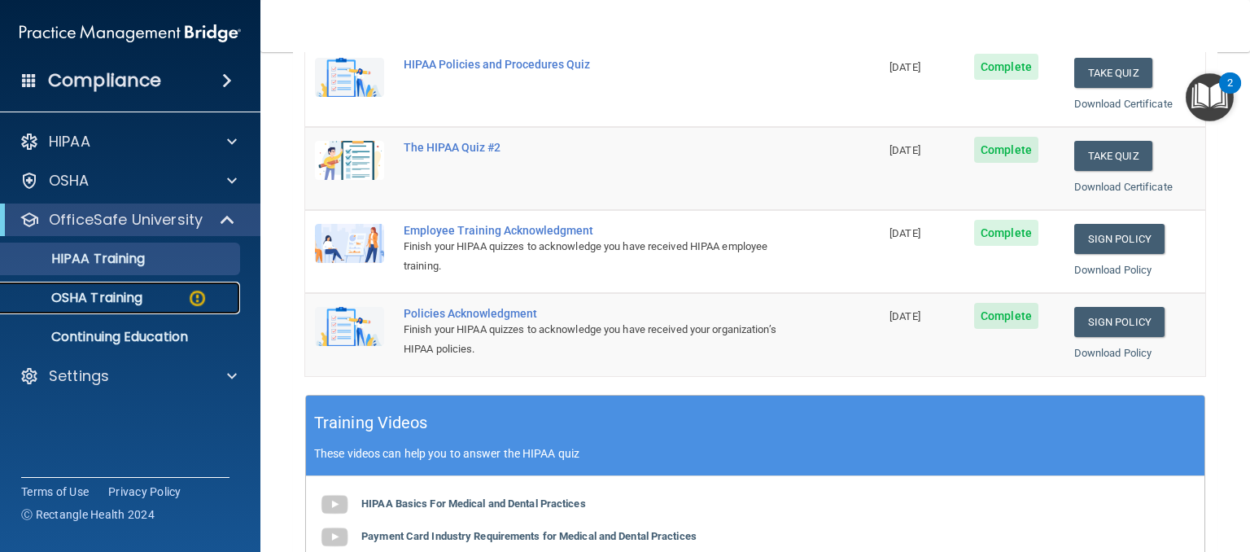
click at [115, 297] on p "OSHA Training" at bounding box center [77, 298] width 132 height 16
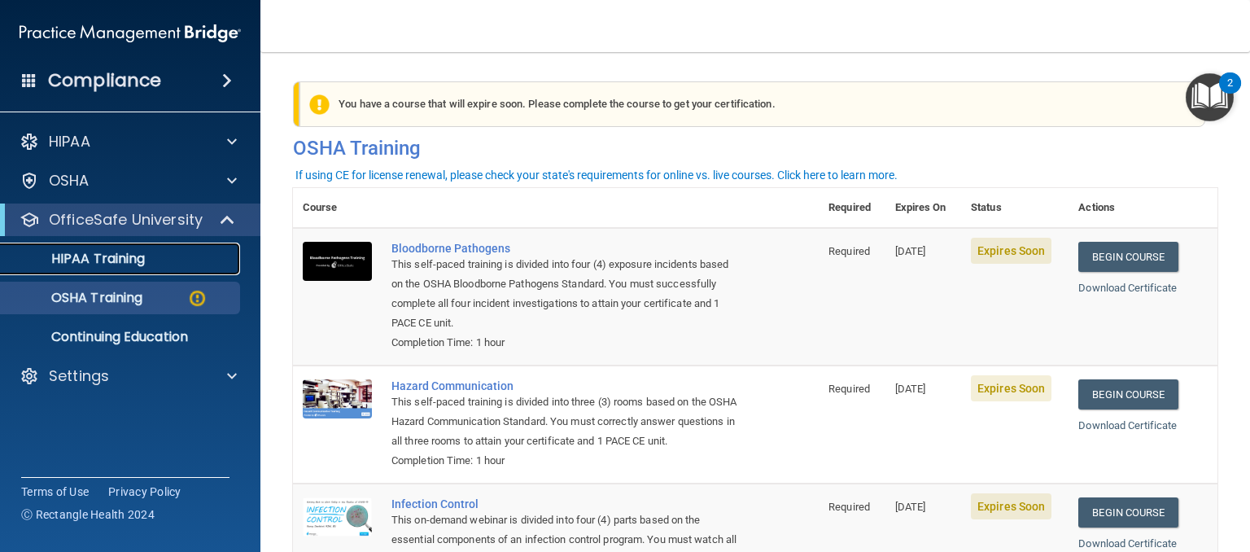
click at [146, 253] on div "HIPAA Training" at bounding box center [122, 259] width 222 height 16
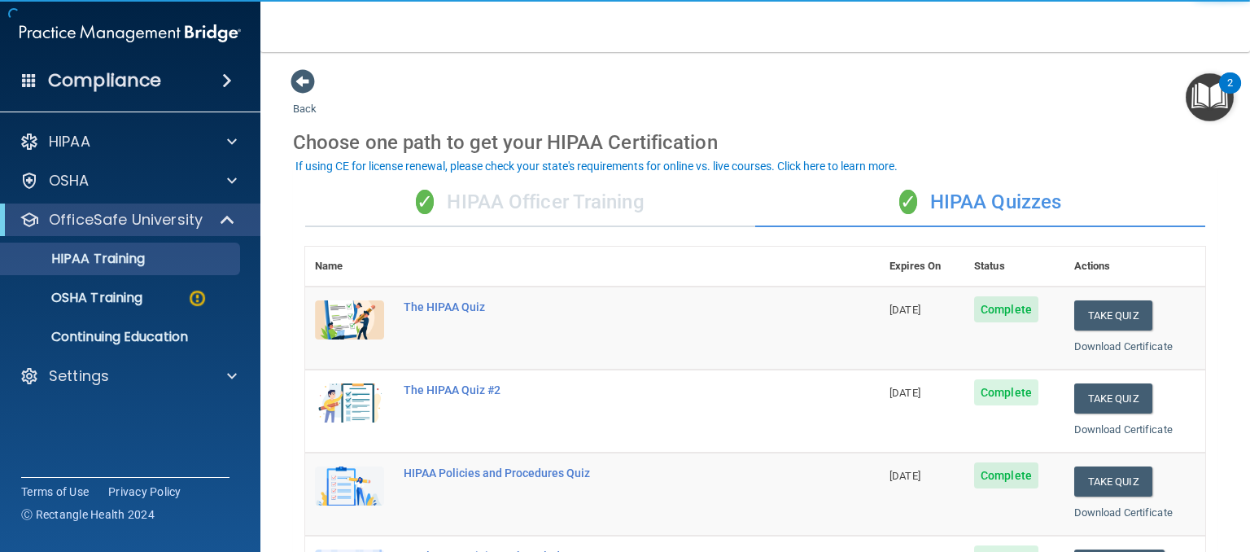
click at [514, 205] on div "✓ HIPAA Officer Training" at bounding box center [530, 202] width 450 height 49
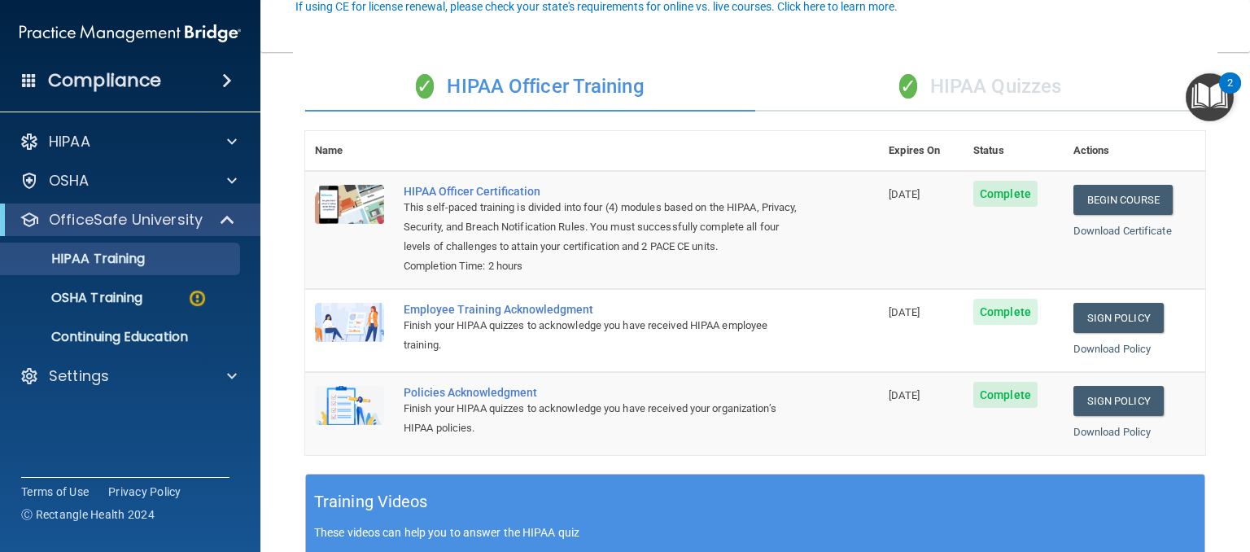
scroll to position [163, 0]
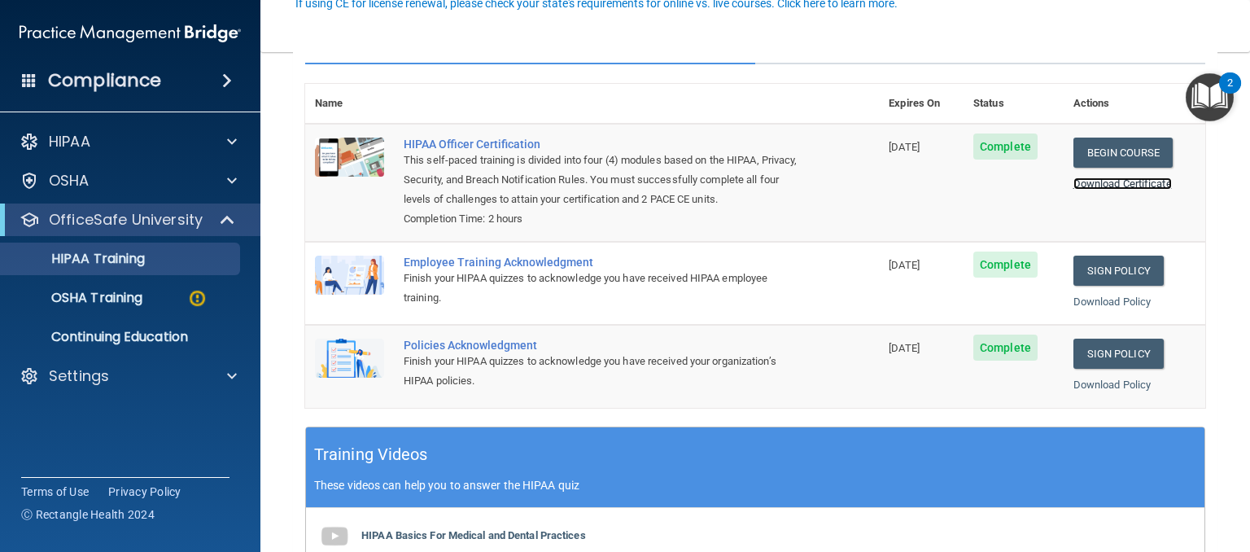
click at [1128, 183] on link "Download Certificate" at bounding box center [1122, 183] width 98 height 12
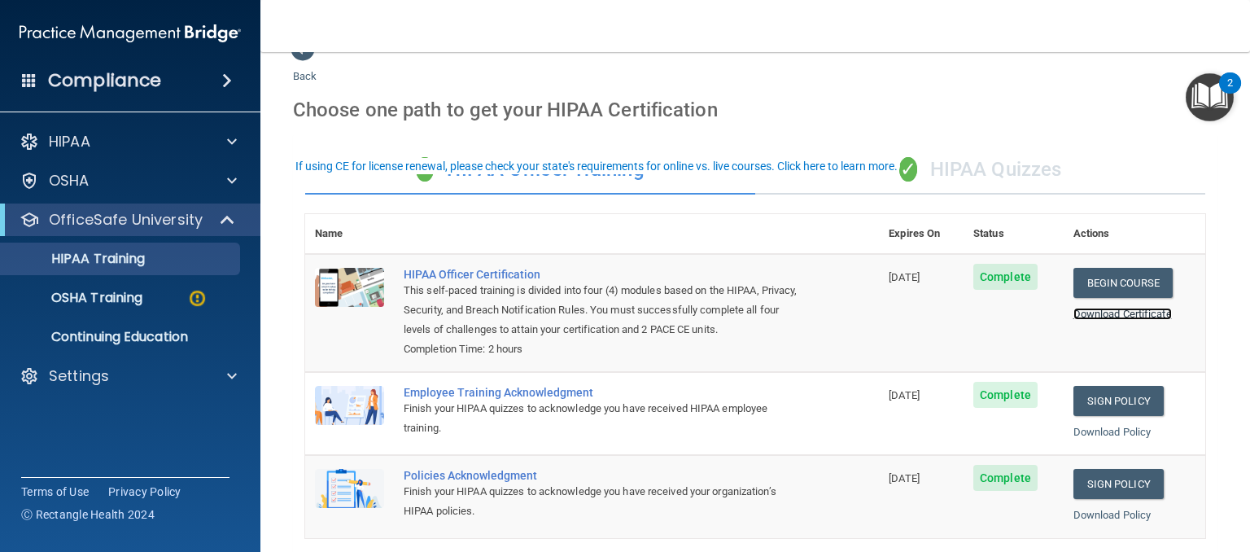
scroll to position [0, 0]
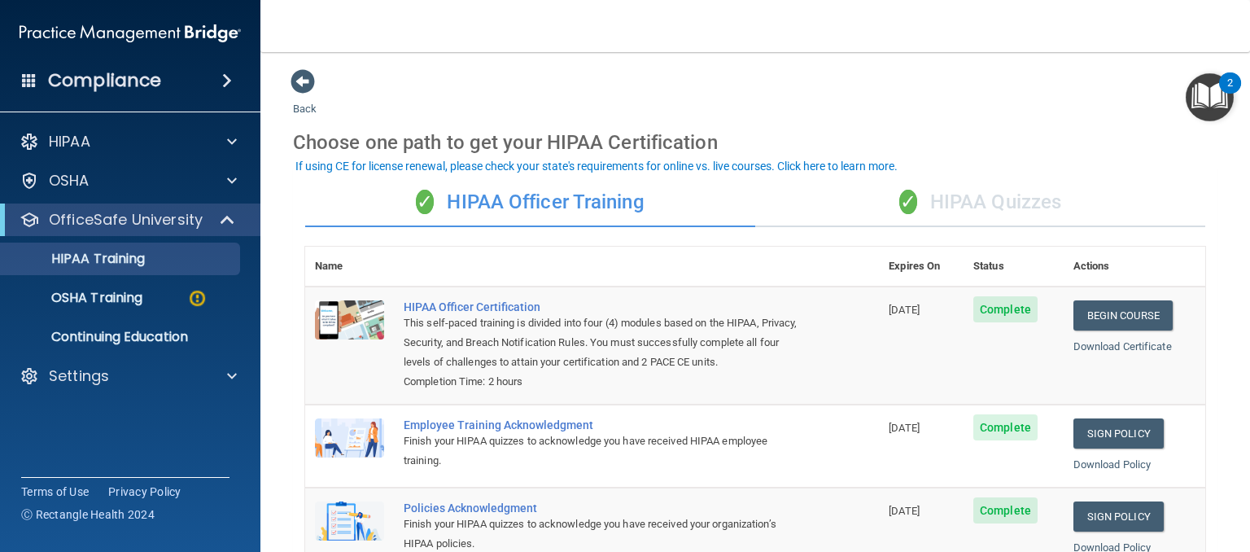
click at [971, 202] on div "✓ HIPAA Quizzes" at bounding box center [980, 202] width 450 height 49
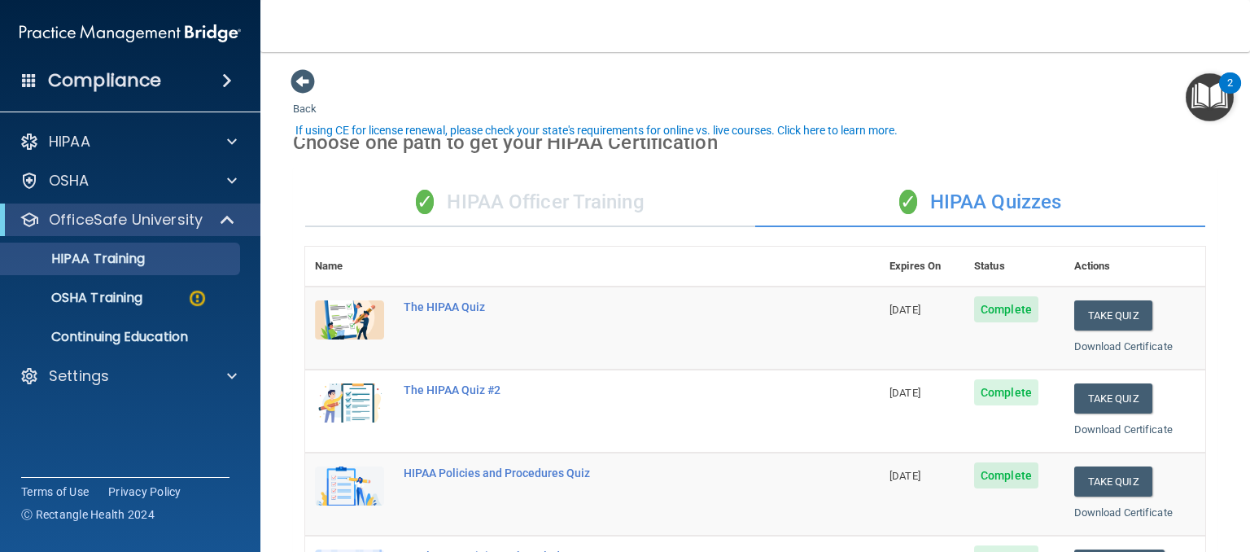
scroll to position [163, 0]
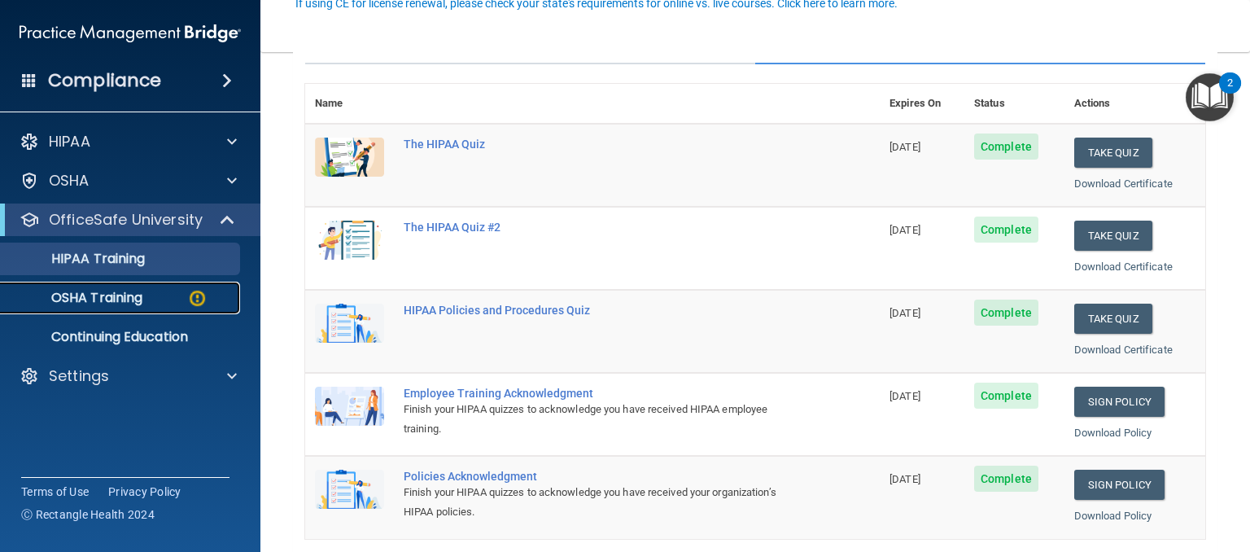
click at [111, 295] on p "OSHA Training" at bounding box center [77, 298] width 132 height 16
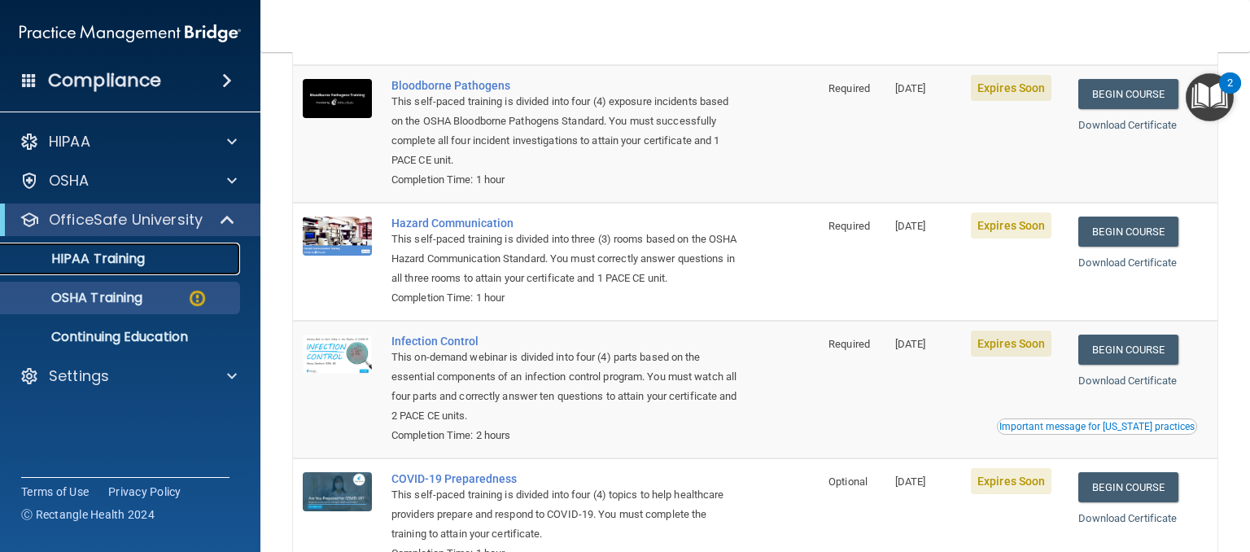
click at [79, 253] on p "HIPAA Training" at bounding box center [78, 259] width 134 height 16
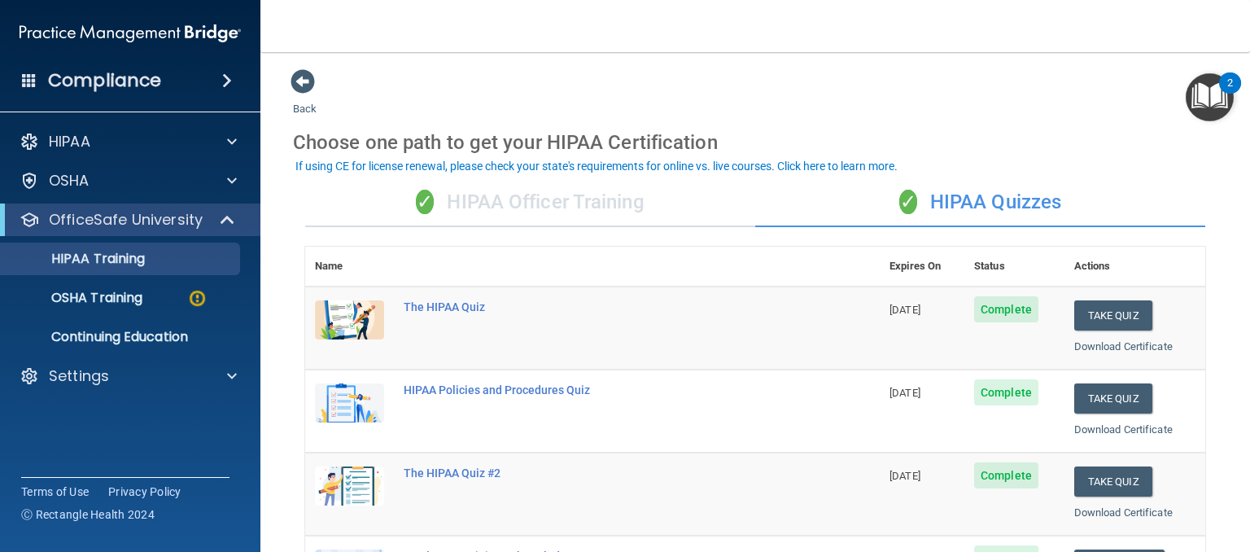
click at [492, 203] on div "✓ HIPAA Officer Training" at bounding box center [530, 202] width 450 height 49
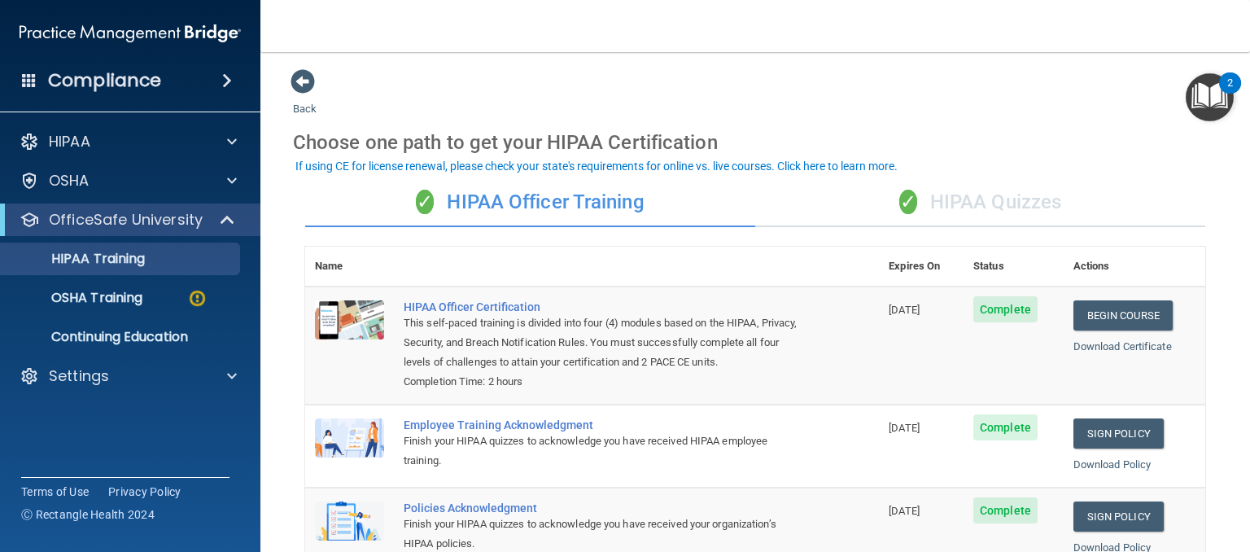
click at [959, 203] on div "✓ HIPAA Quizzes" at bounding box center [980, 202] width 450 height 49
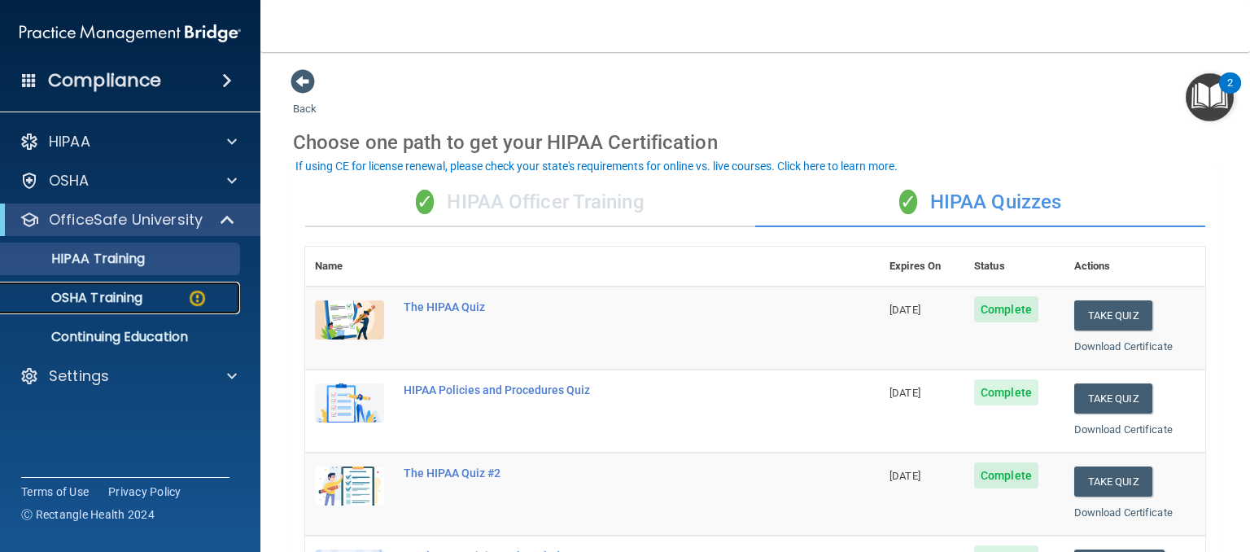
click at [111, 298] on p "OSHA Training" at bounding box center [77, 298] width 132 height 16
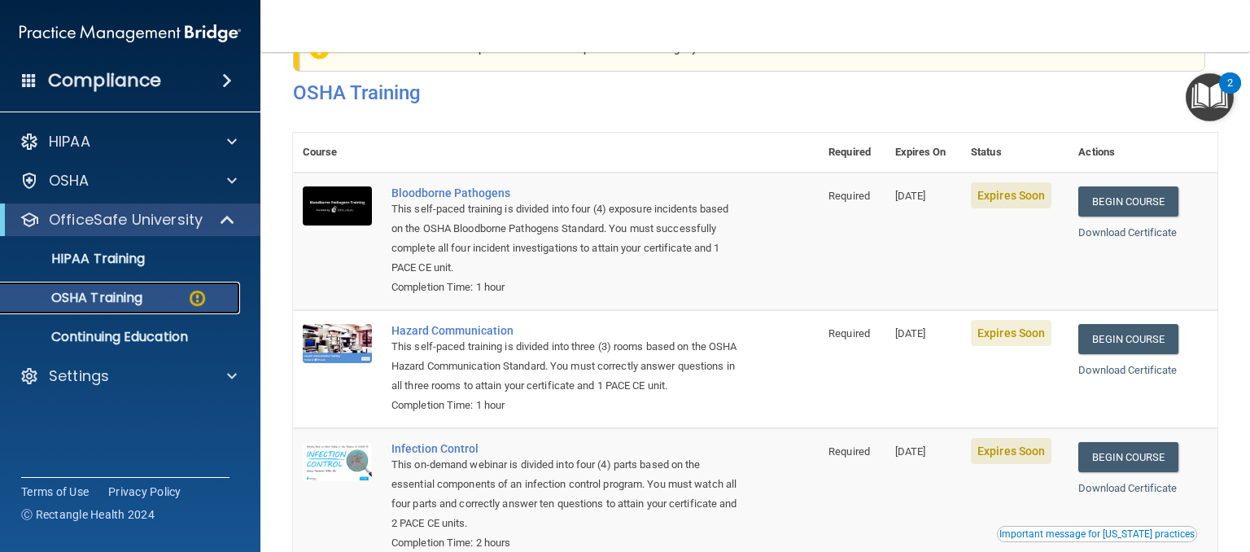
scroll to position [49, 0]
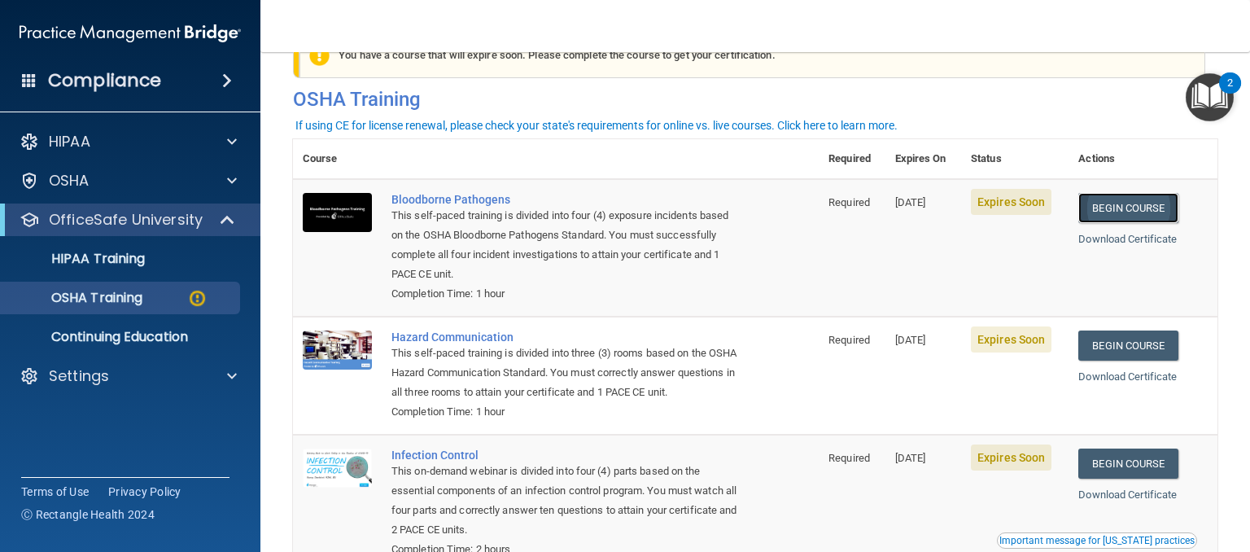
click at [1152, 205] on link "Begin Course" at bounding box center [1127, 208] width 99 height 30
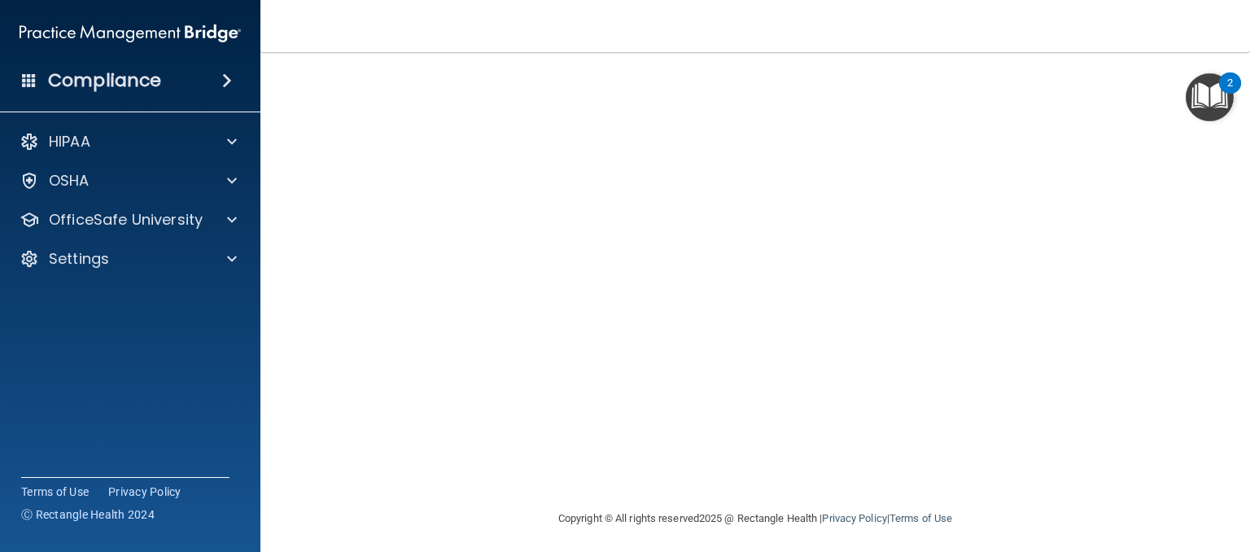
scroll to position [145, 0]
click at [304, 261] on div "Bloodborne Pathogens Training This course doesn’t expire until 09/16/2025. Are …" at bounding box center [755, 221] width 925 height 563
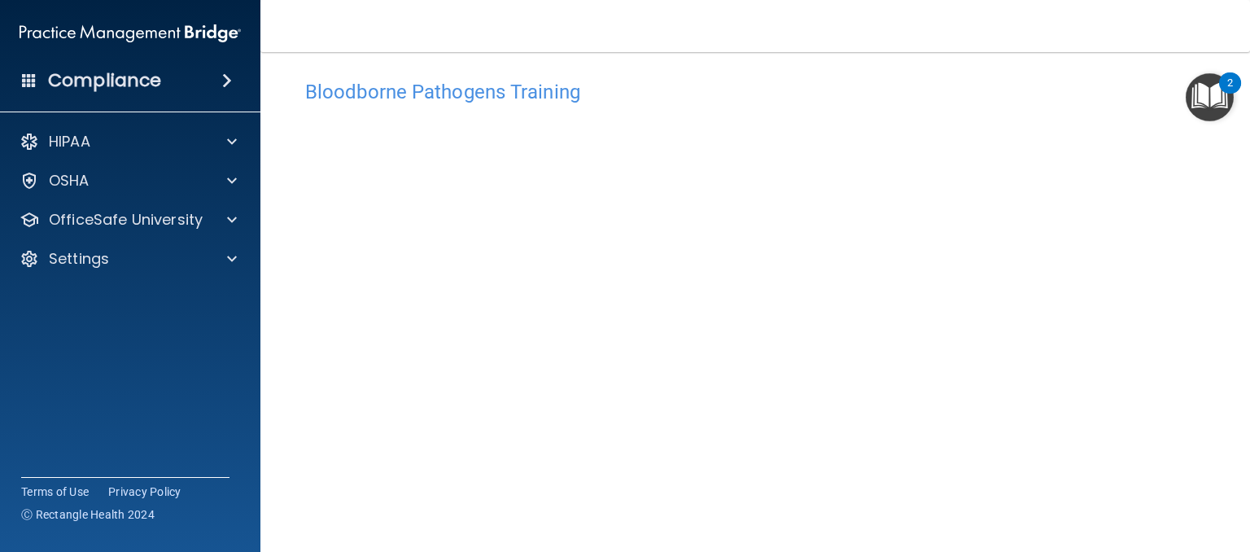
scroll to position [0, 0]
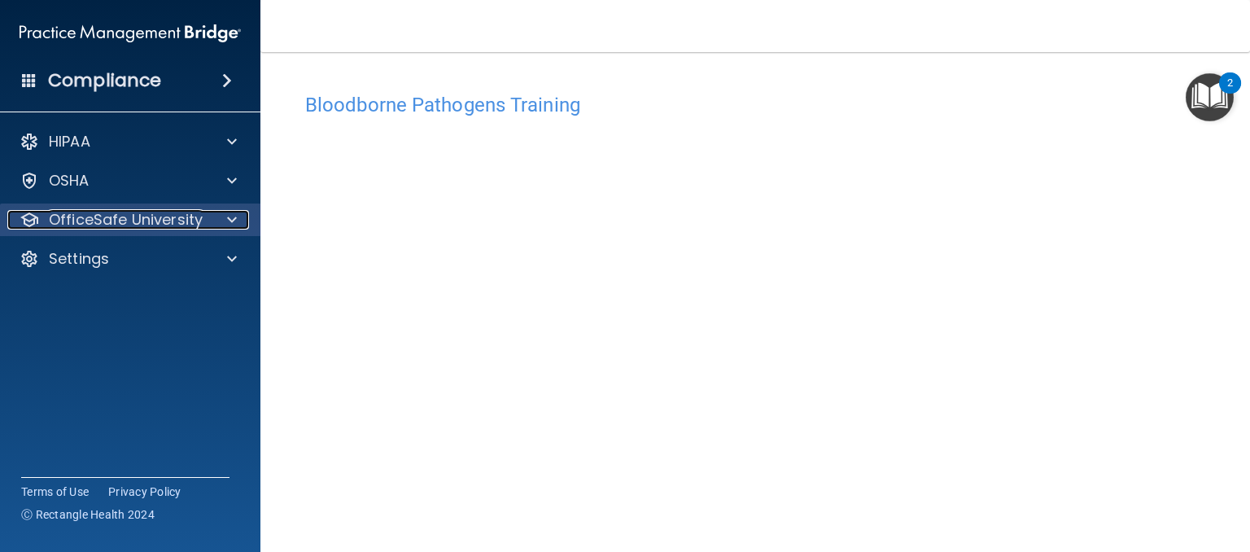
click at [118, 219] on p "OfficeSafe University" at bounding box center [126, 220] width 154 height 20
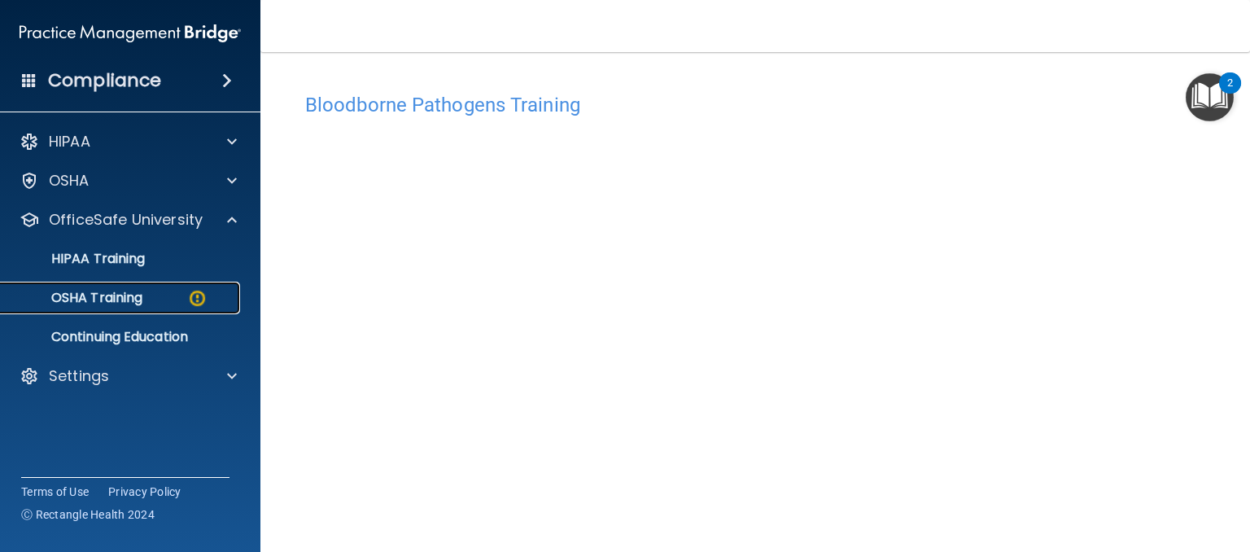
click at [116, 291] on p "OSHA Training" at bounding box center [77, 298] width 132 height 16
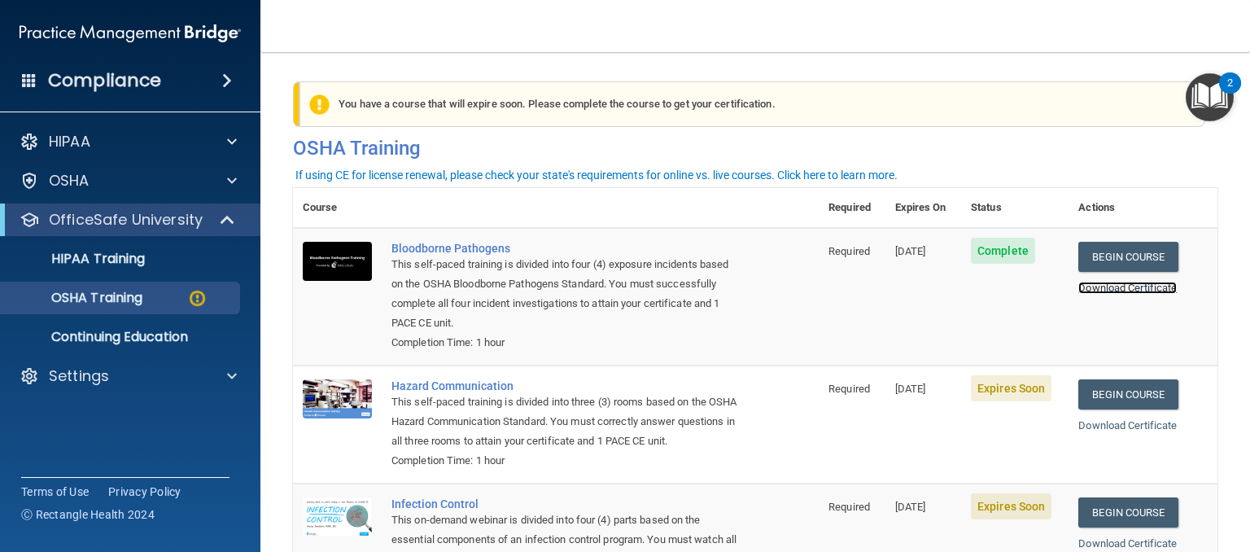
click at [1124, 289] on link "Download Certificate" at bounding box center [1127, 288] width 98 height 12
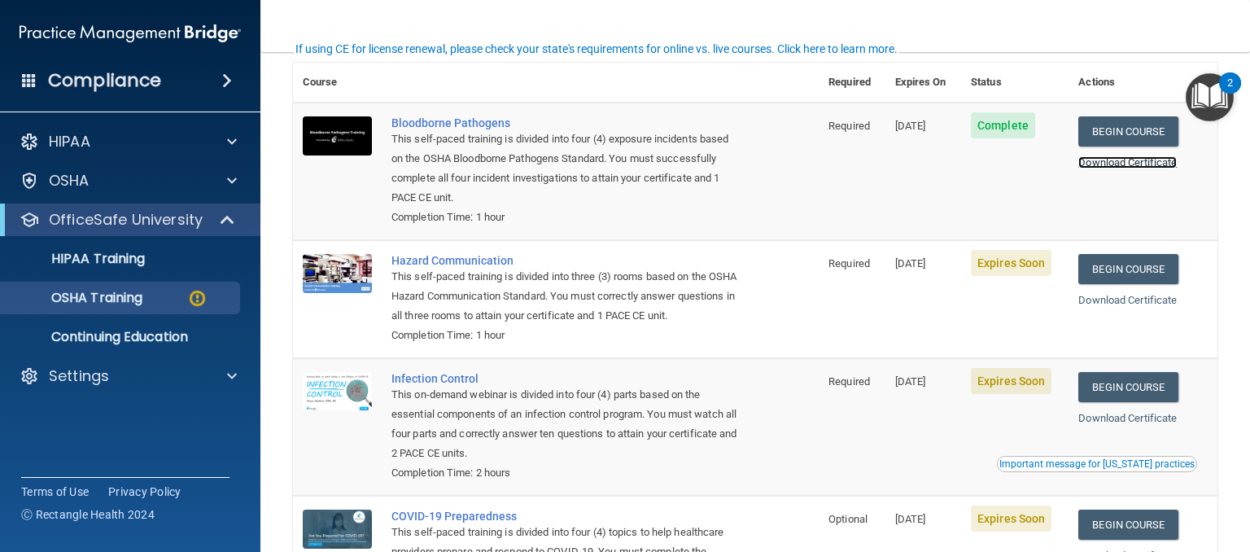
scroll to position [163, 0]
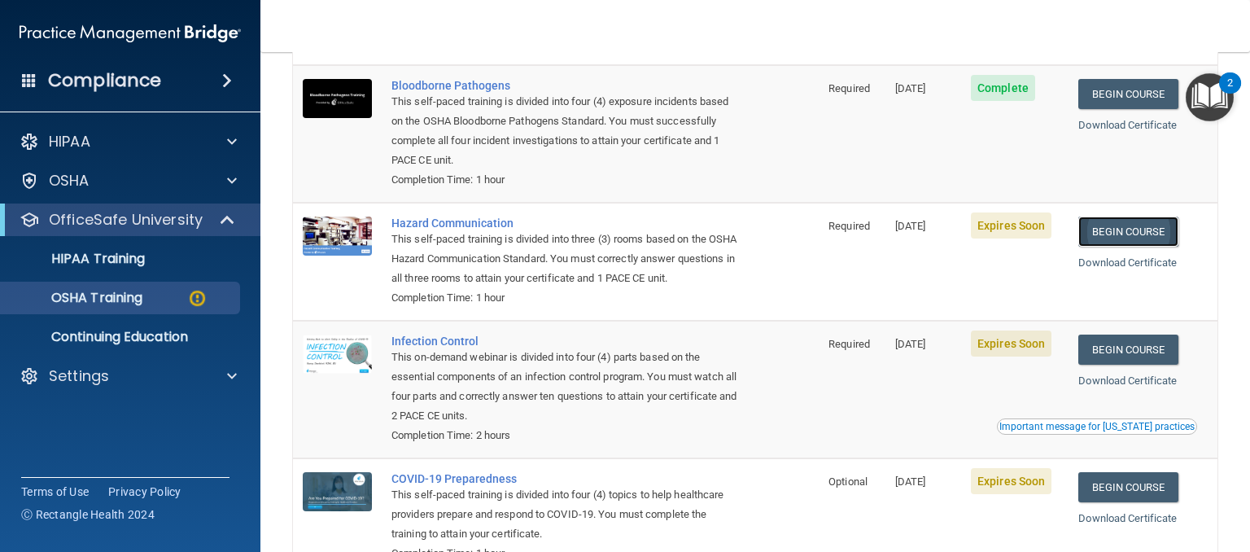
click at [1148, 229] on link "Begin Course" at bounding box center [1127, 231] width 99 height 30
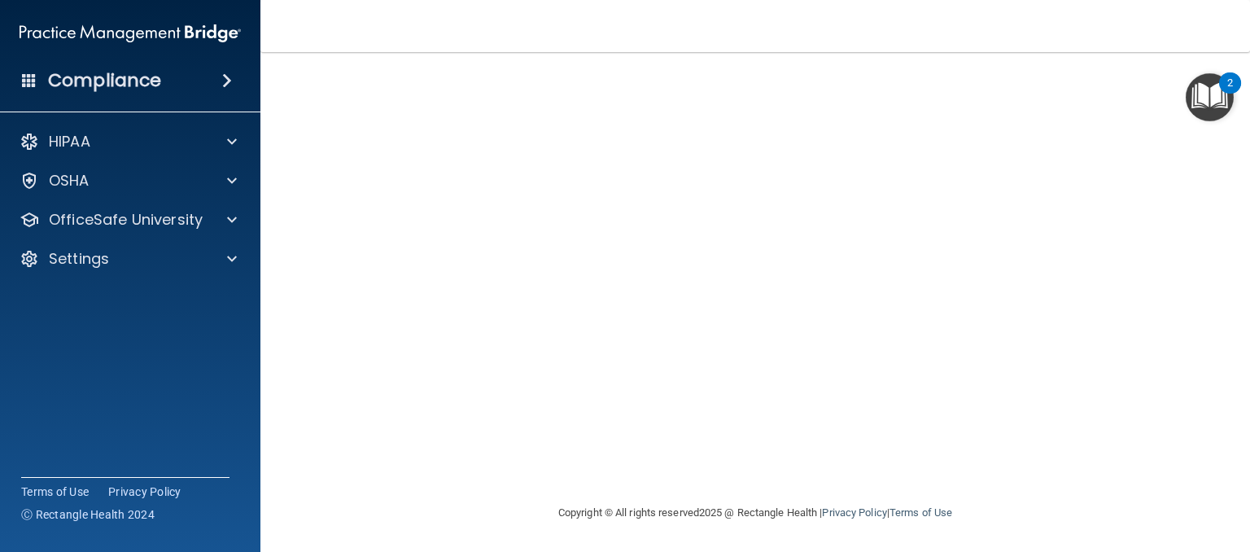
scroll to position [60, 0]
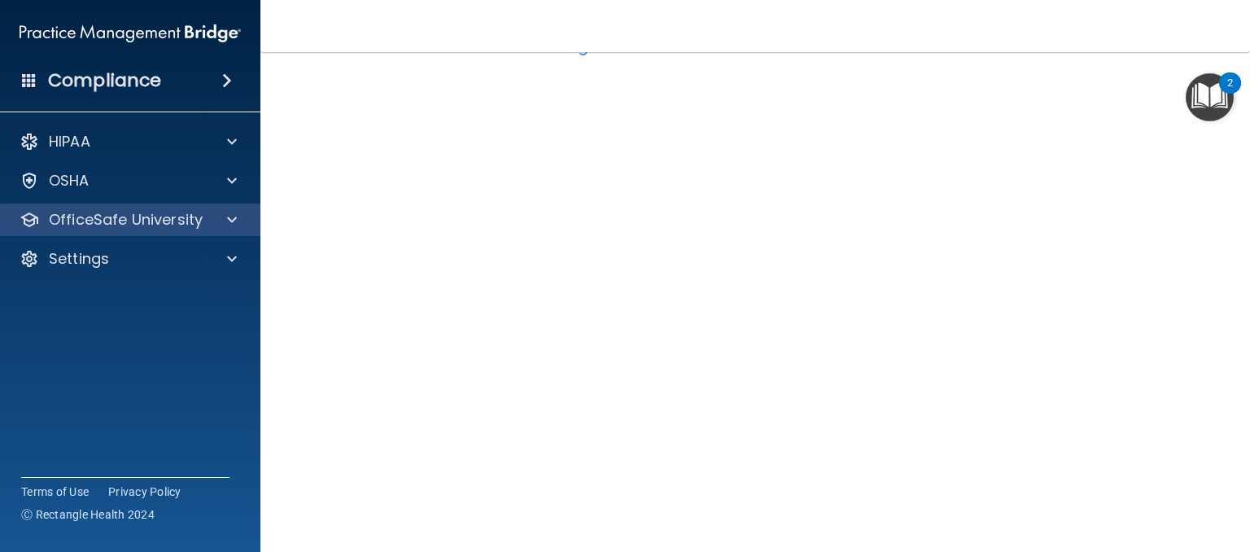
click at [88, 207] on div "OfficeSafe University" at bounding box center [130, 219] width 261 height 33
click at [85, 216] on p "OfficeSafe University" at bounding box center [126, 220] width 154 height 20
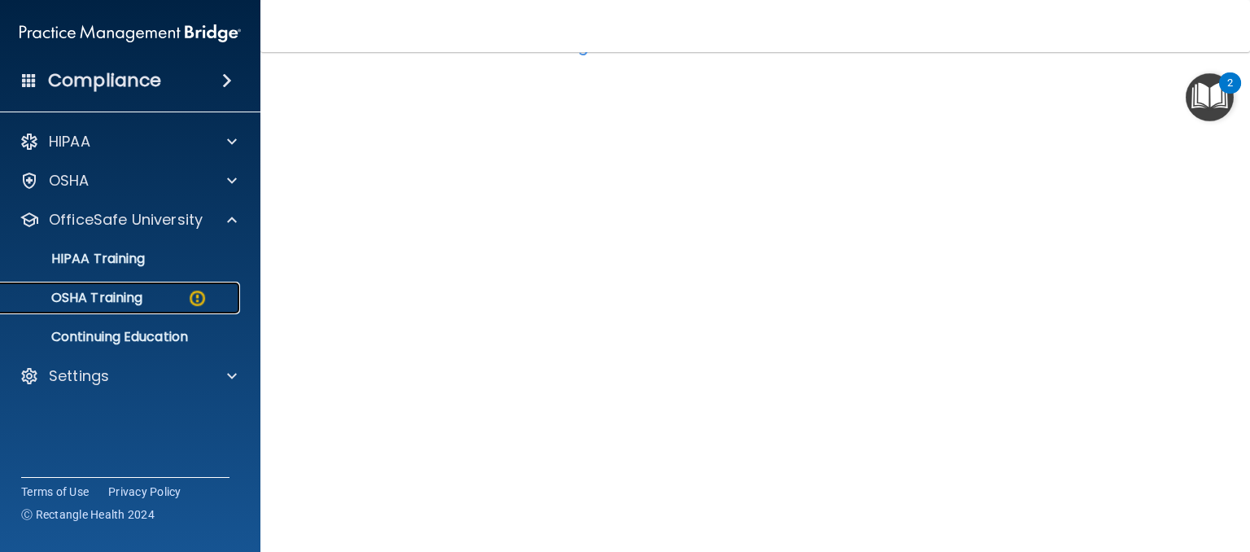
click at [77, 294] on p "OSHA Training" at bounding box center [77, 298] width 132 height 16
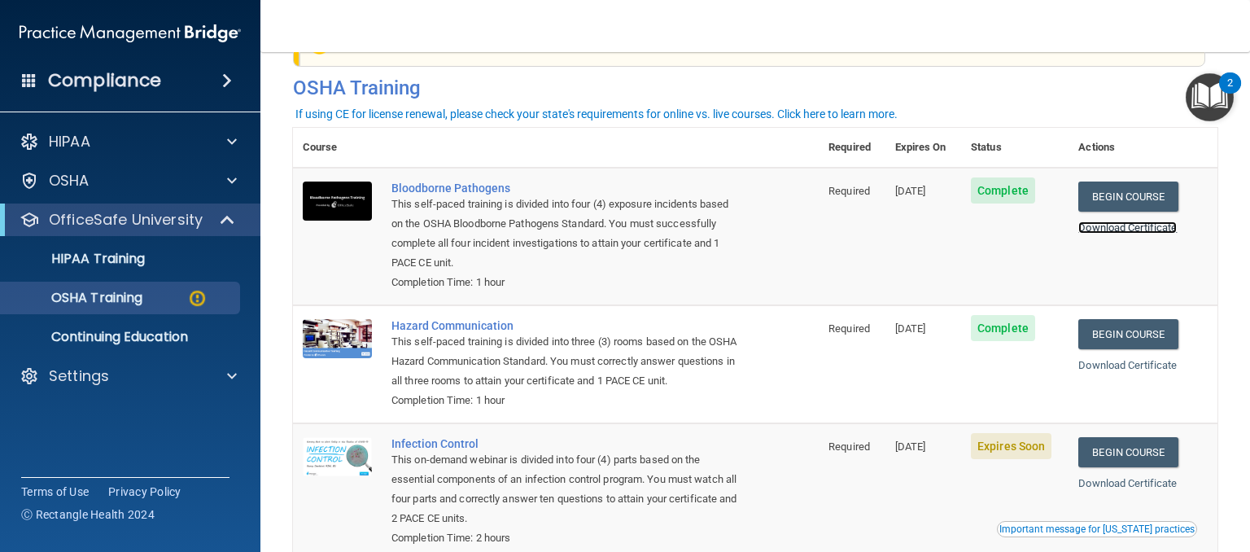
click at [1122, 226] on link "Download Certificate" at bounding box center [1127, 227] width 98 height 12
click at [1106, 369] on link "Download Certificate" at bounding box center [1127, 365] width 98 height 12
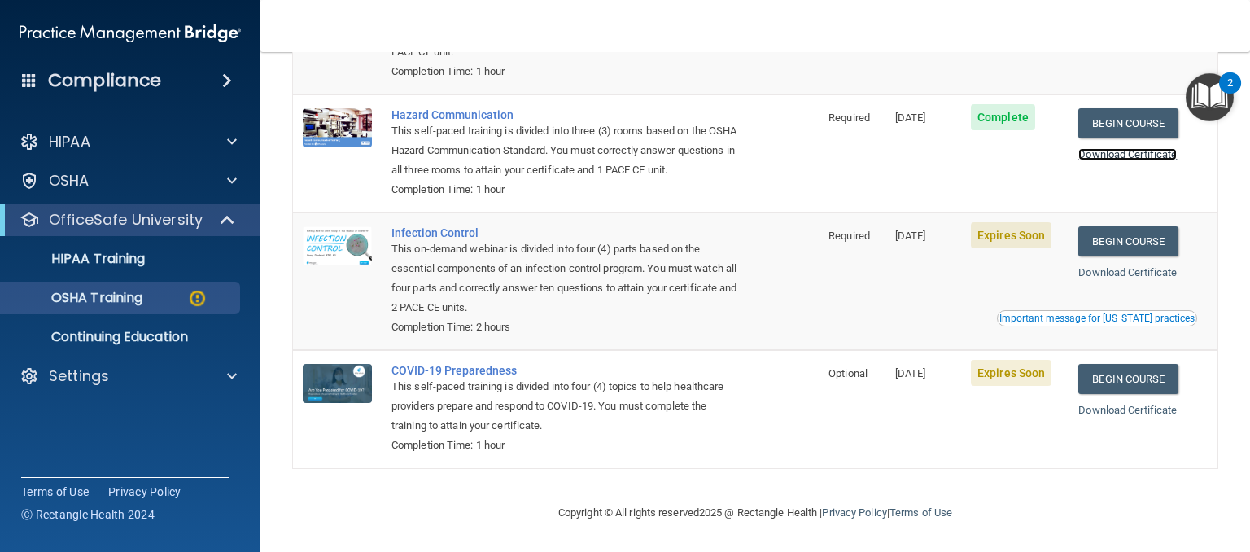
scroll to position [293, 0]
click at [1157, 233] on link "Begin Course" at bounding box center [1127, 241] width 99 height 30
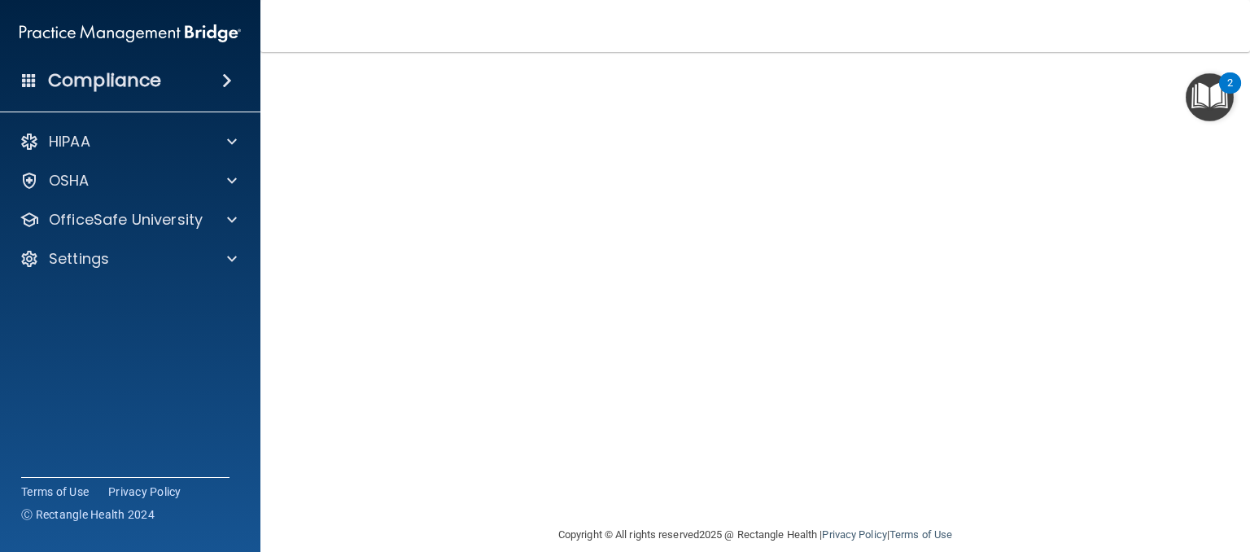
scroll to position [145, 0]
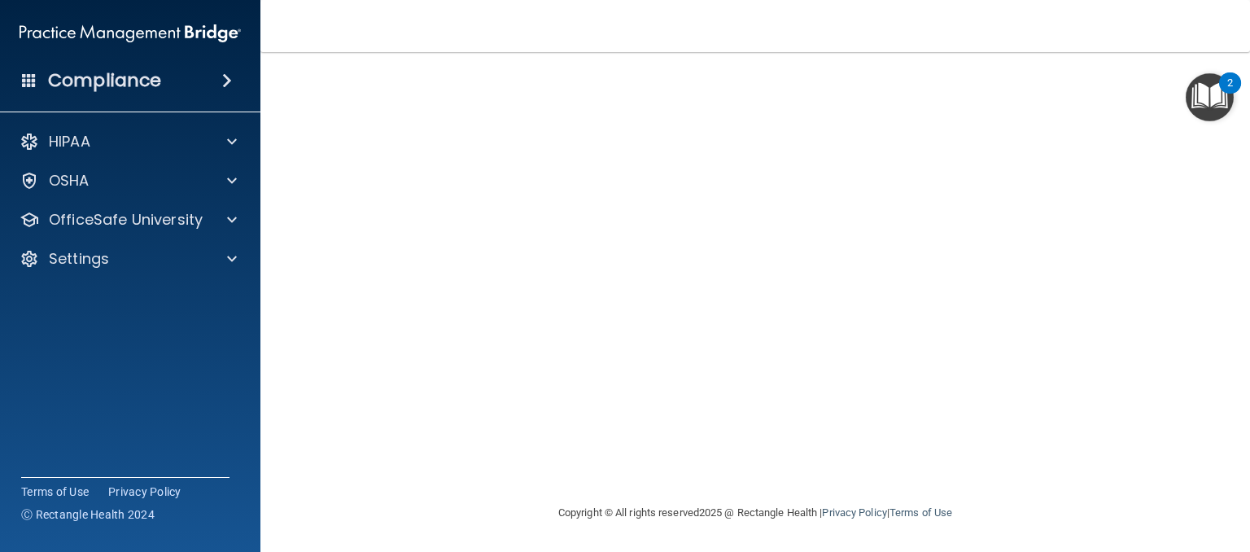
click at [938, 21] on nav "Toggle navigation [PERSON_NAME] [EMAIL_ADDRESS][DOMAIN_NAME] Manage My Enterpri…" at bounding box center [755, 26] width 990 height 52
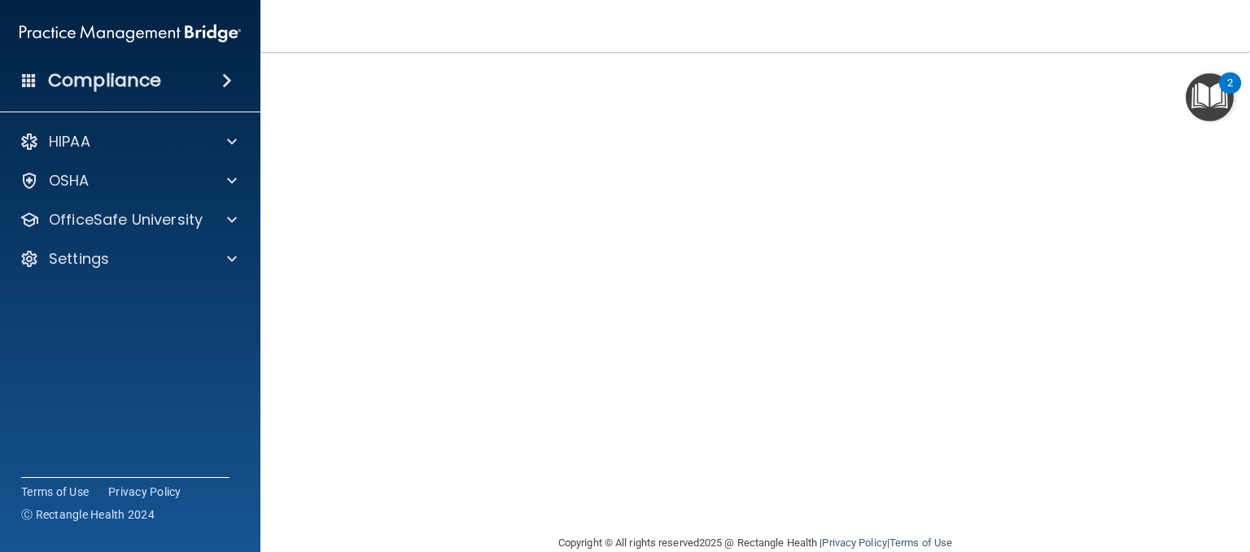
scroll to position [120, 0]
click at [866, 33] on nav "Toggle navigation [PERSON_NAME] [EMAIL_ADDRESS][DOMAIN_NAME] Manage My Enterpri…" at bounding box center [755, 26] width 990 height 52
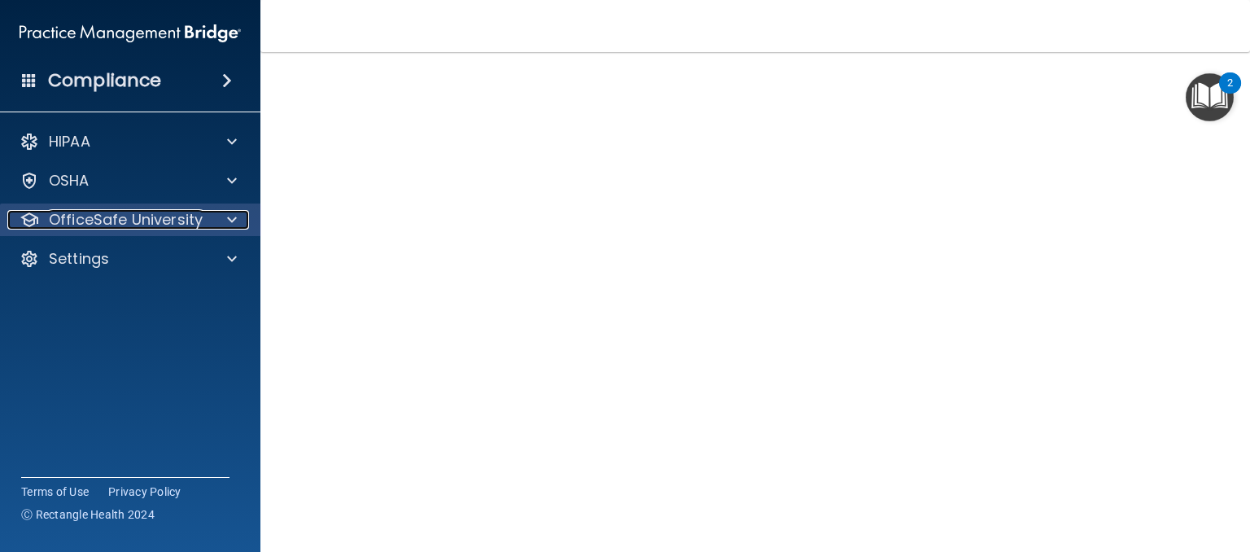
click at [113, 230] on p "OfficeSafe University" at bounding box center [126, 220] width 154 height 20
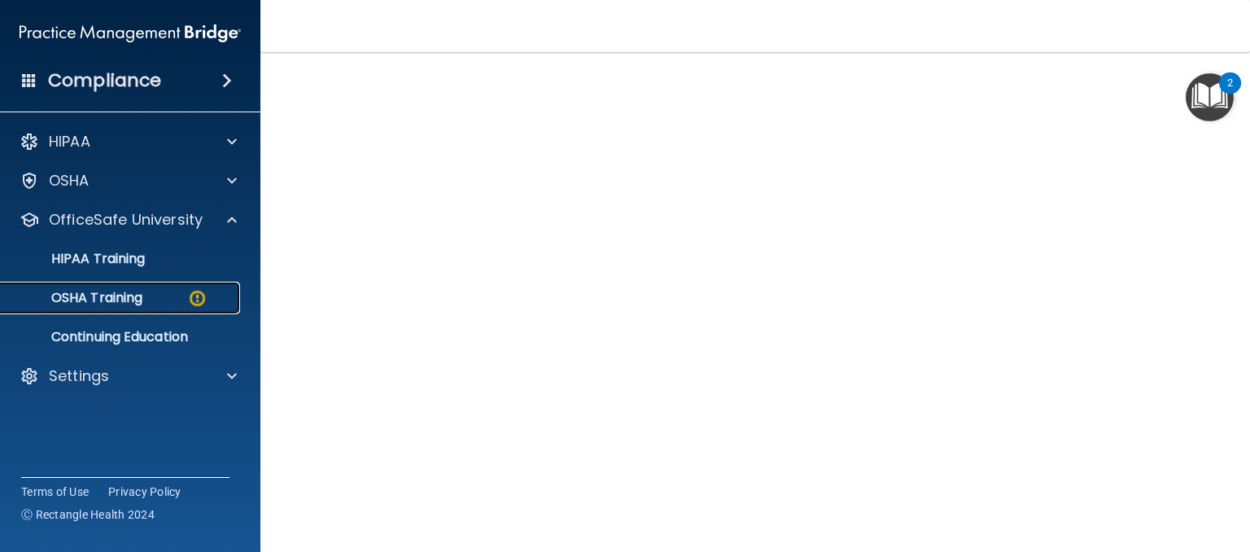
click at [163, 301] on div "OSHA Training" at bounding box center [122, 298] width 222 height 16
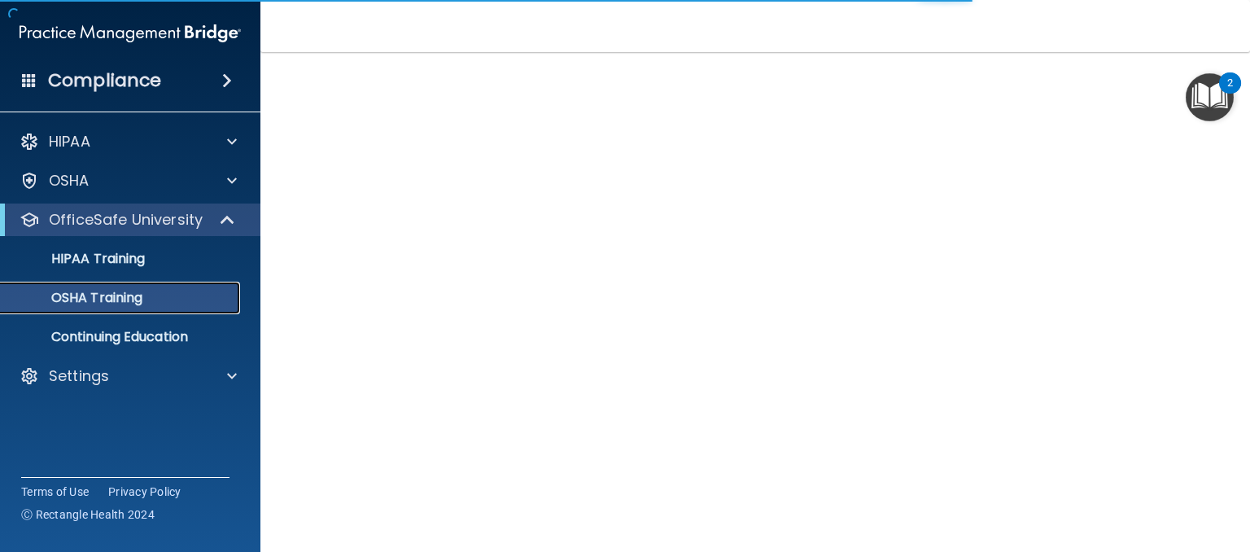
scroll to position [200, 0]
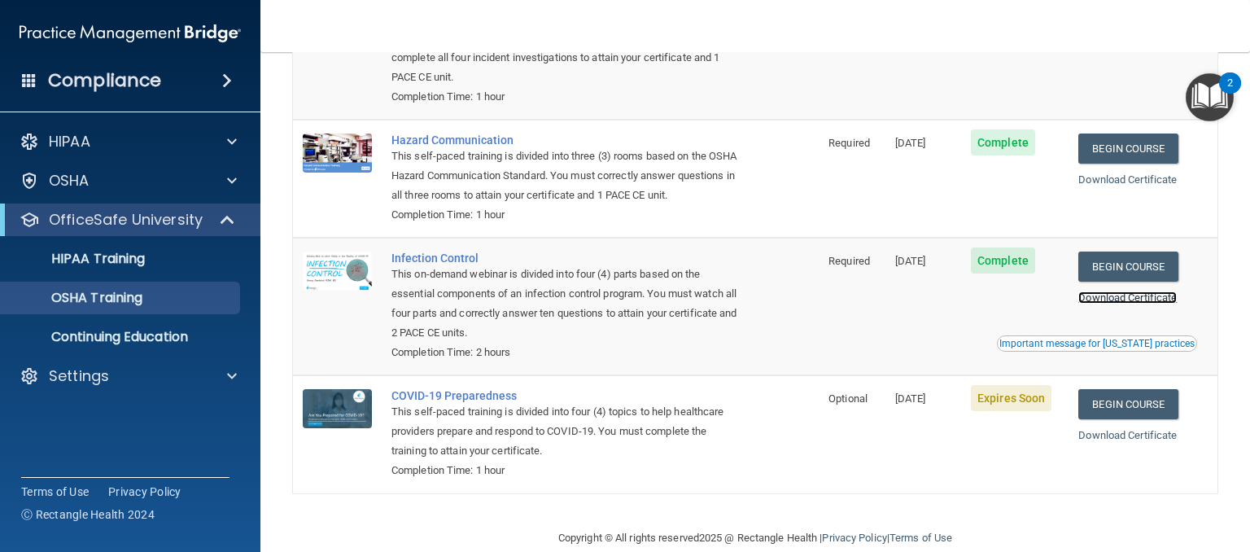
click at [1173, 304] on link "Download Certificate" at bounding box center [1127, 297] width 98 height 12
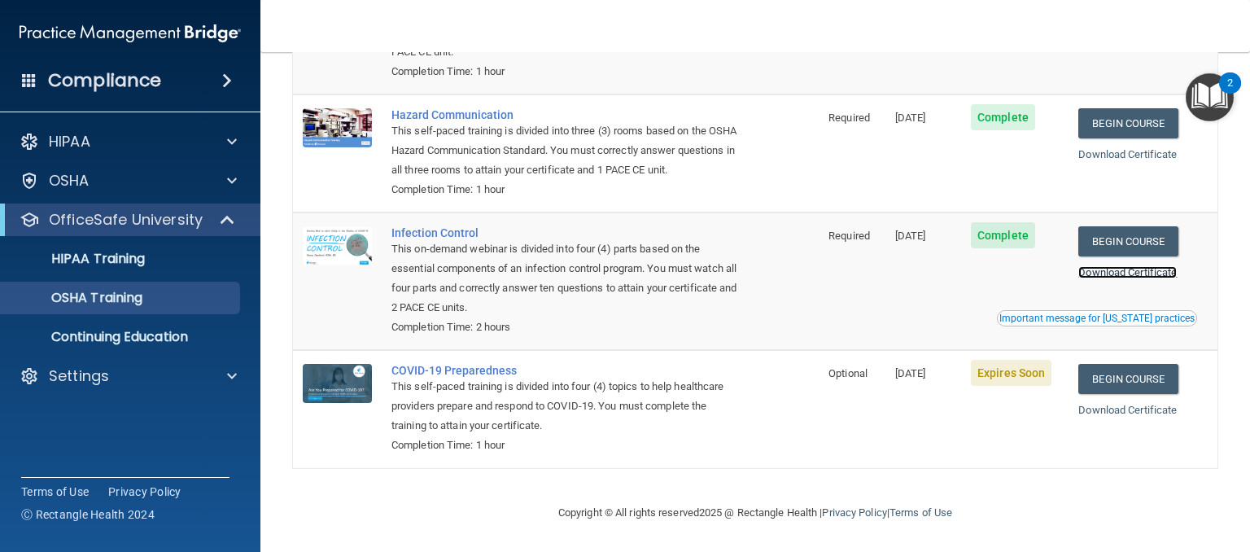
scroll to position [247, 0]
click at [113, 225] on p "OfficeSafe University" at bounding box center [126, 220] width 154 height 20
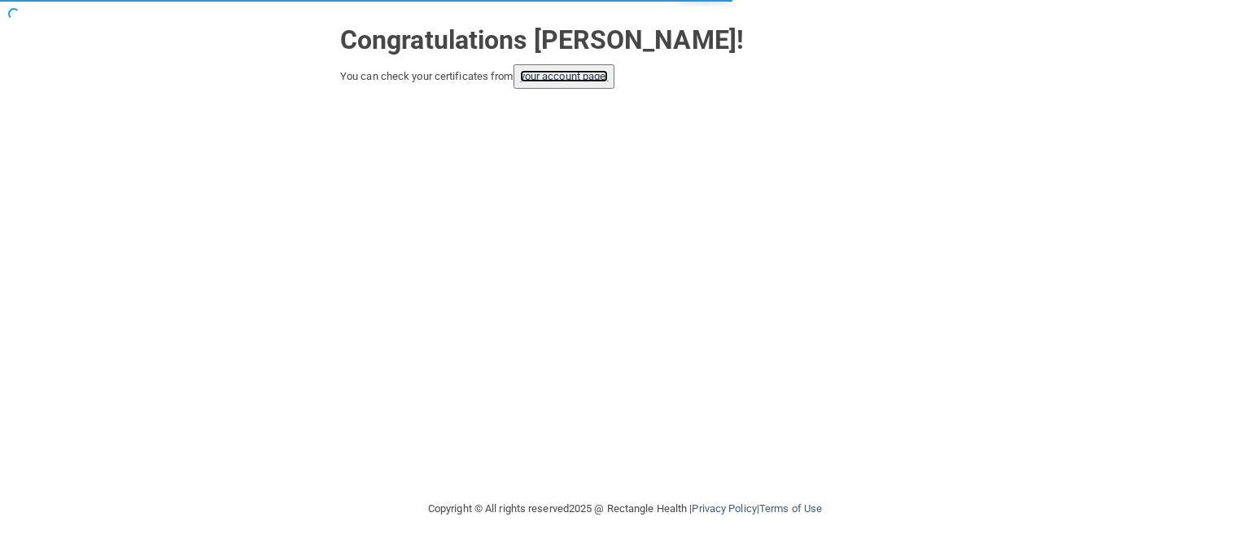
click at [608, 78] on link "your account page!" at bounding box center [564, 76] width 89 height 12
